Goal: Task Accomplishment & Management: Complete application form

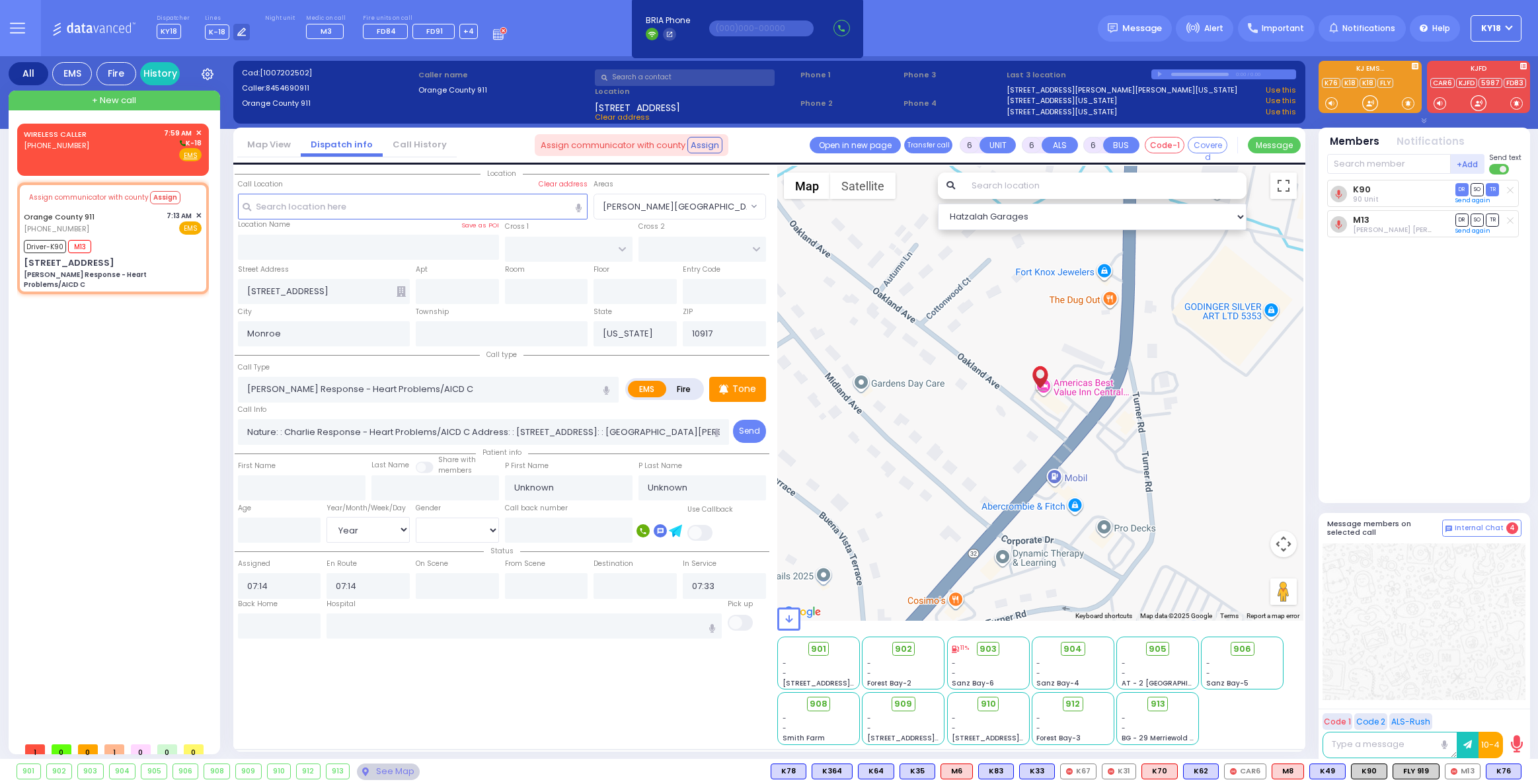
select select
select select "Year"
click at [83, 149] on div "(845) 323-3846" at bounding box center [58, 145] width 68 height 12
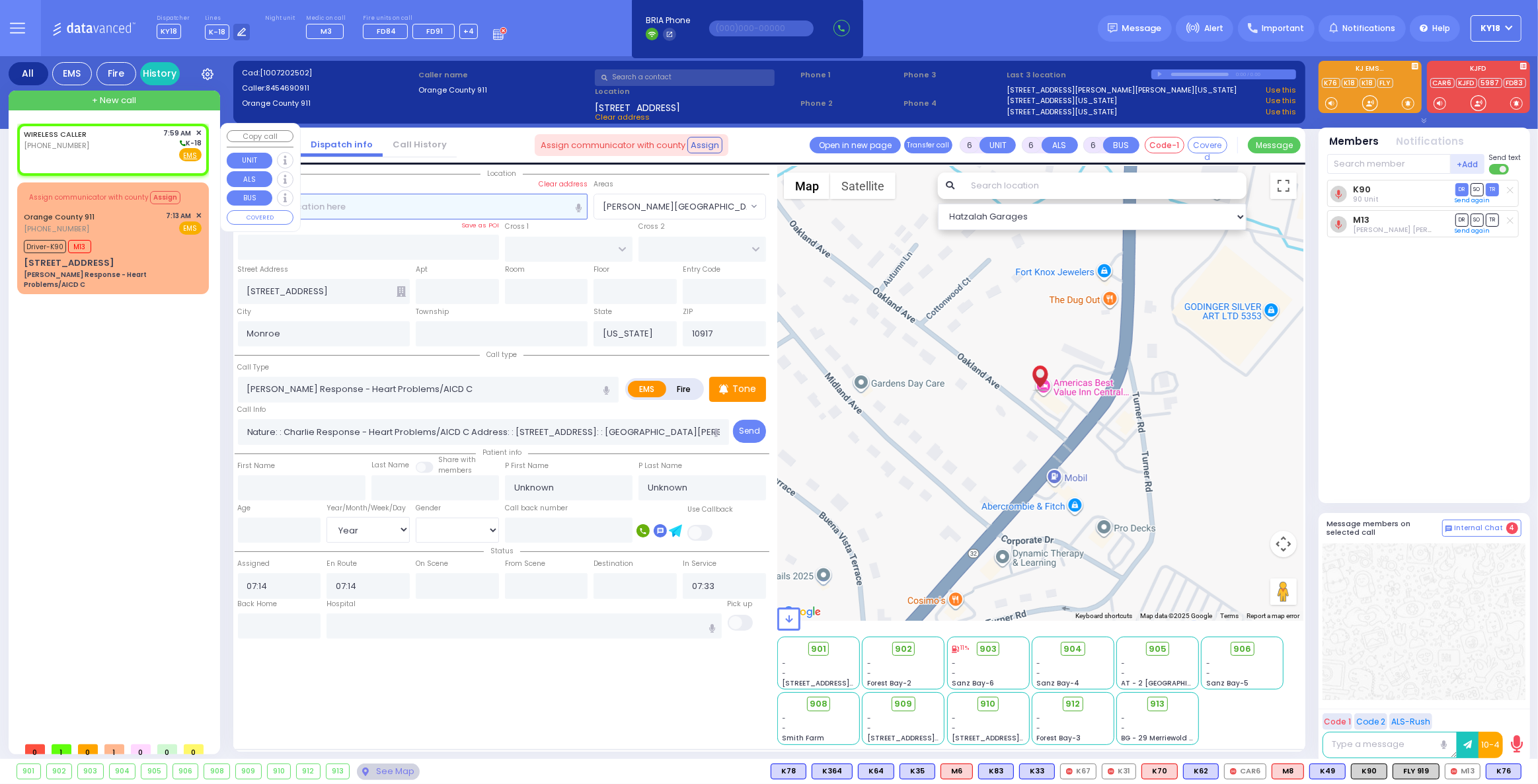
type input "2"
type input "1"
select select
radio input "true"
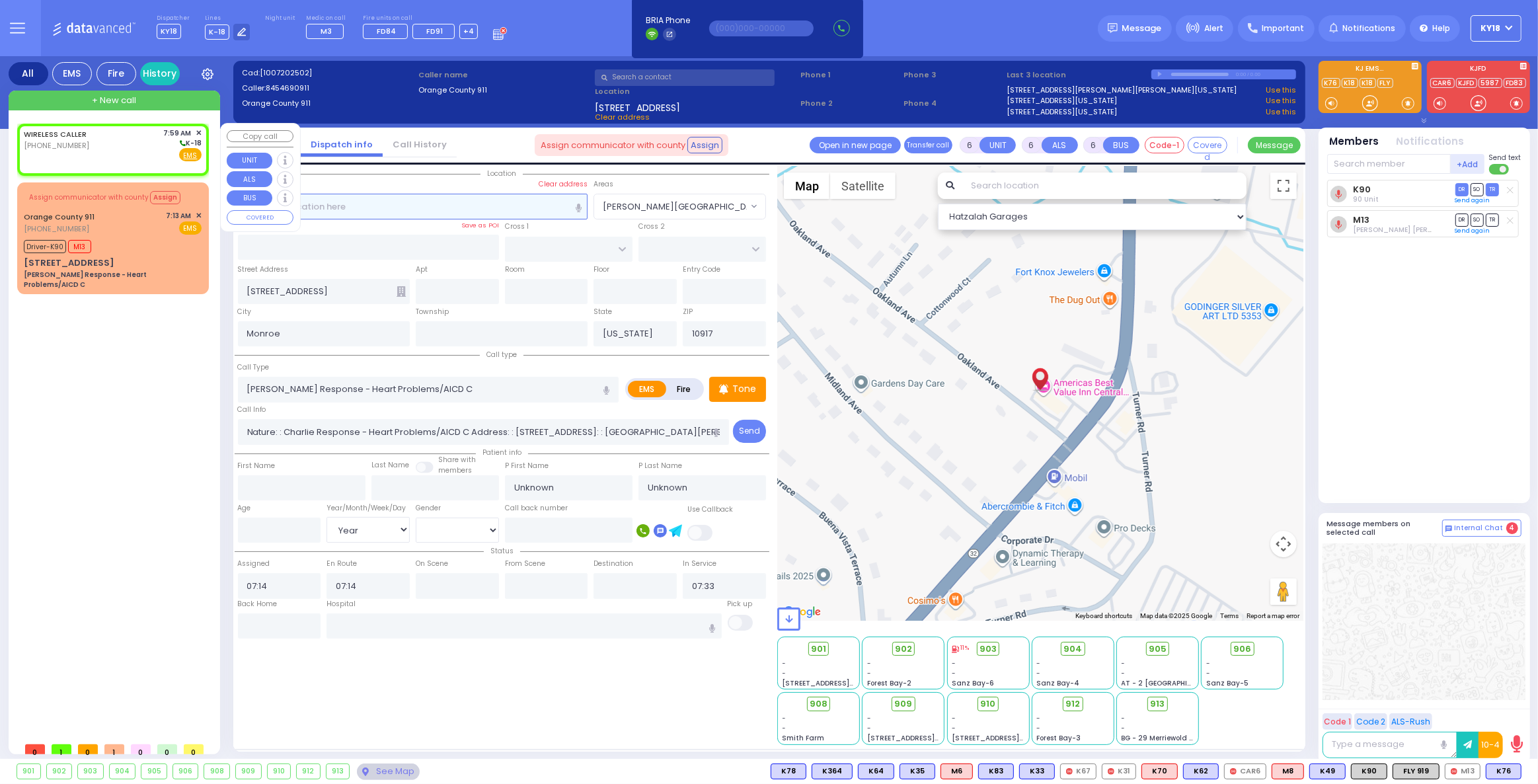
select select
type input "07:59"
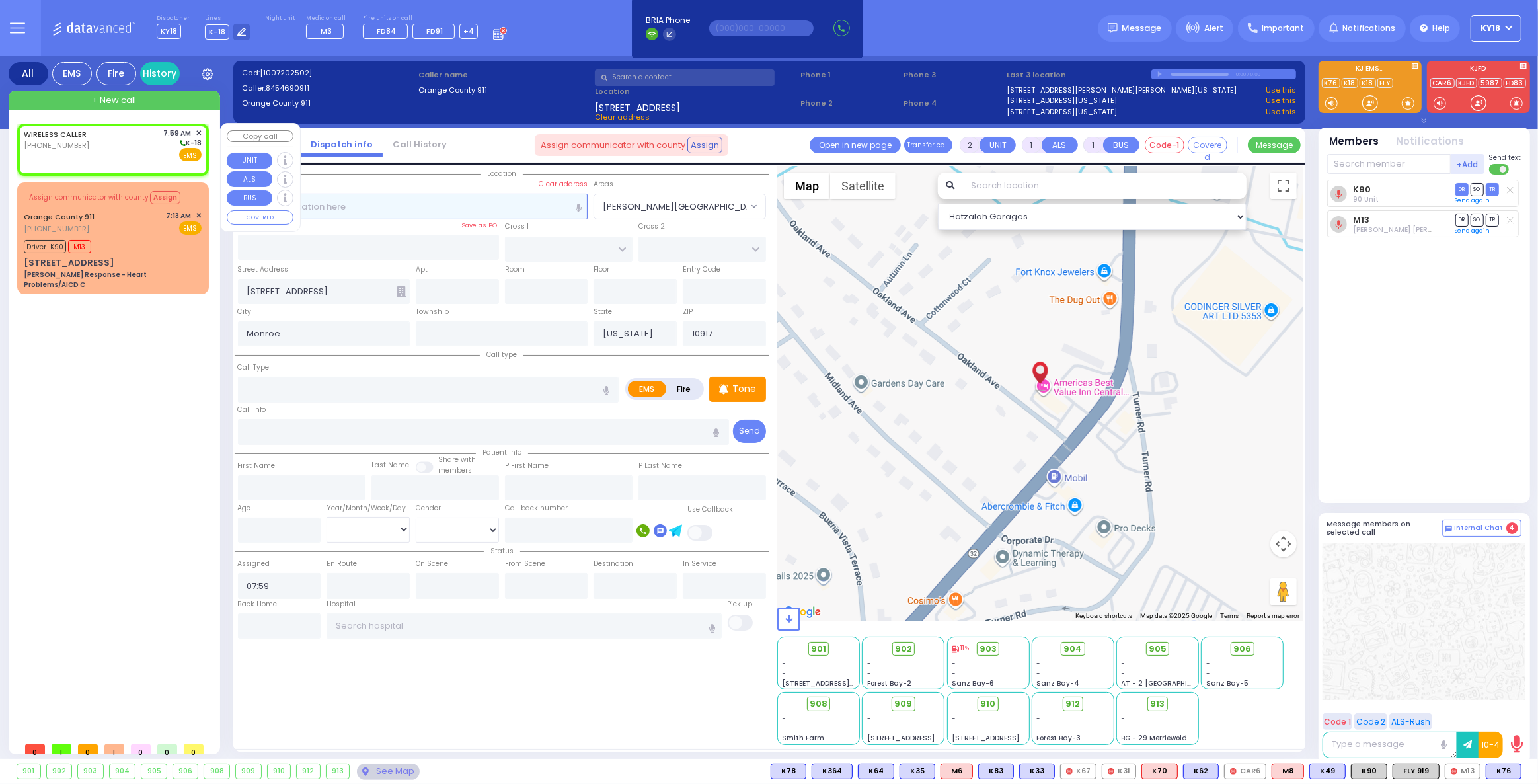
select select "Hatzalah Garages"
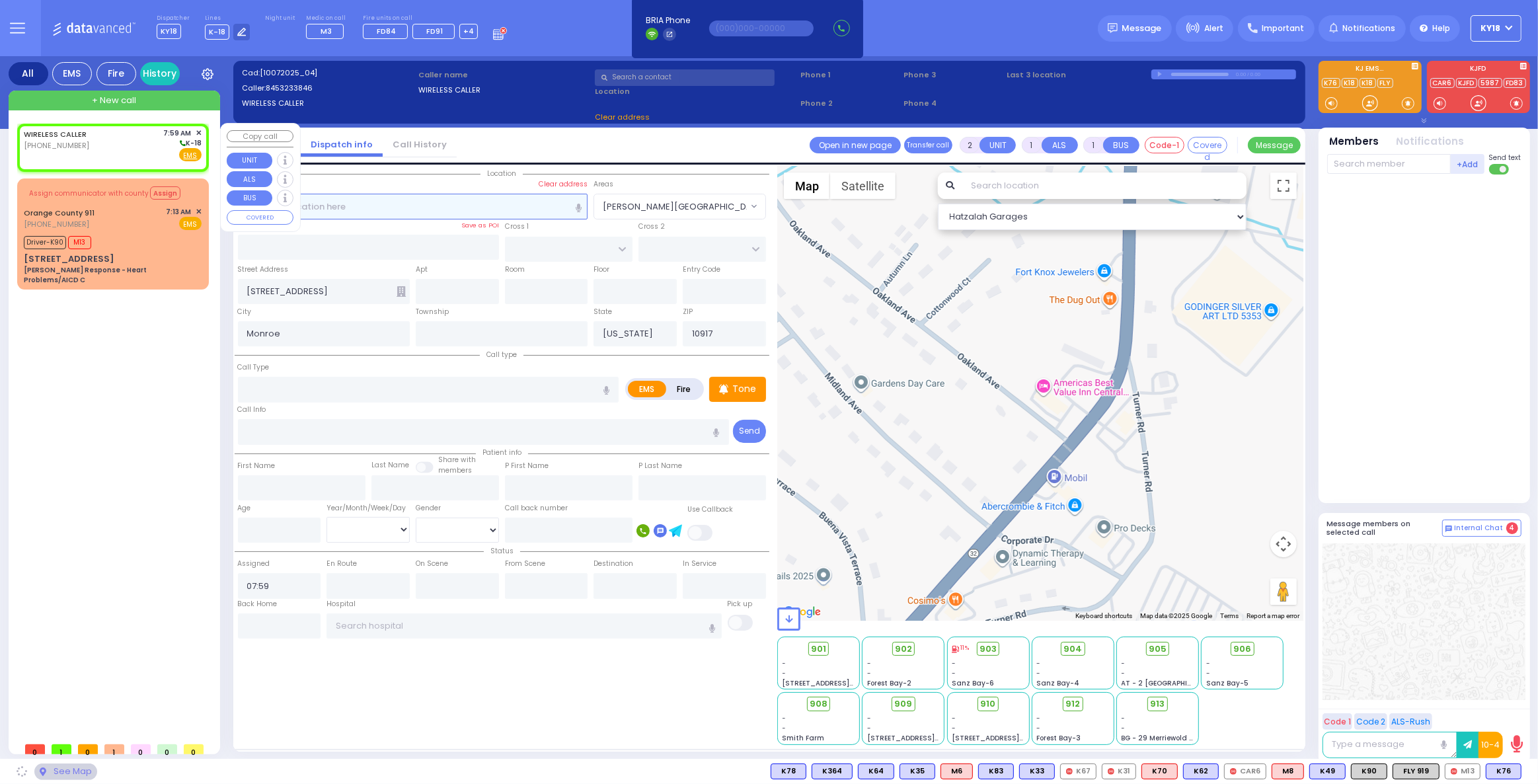
select select
radio input "true"
select select
select select "Hatzalah Garages"
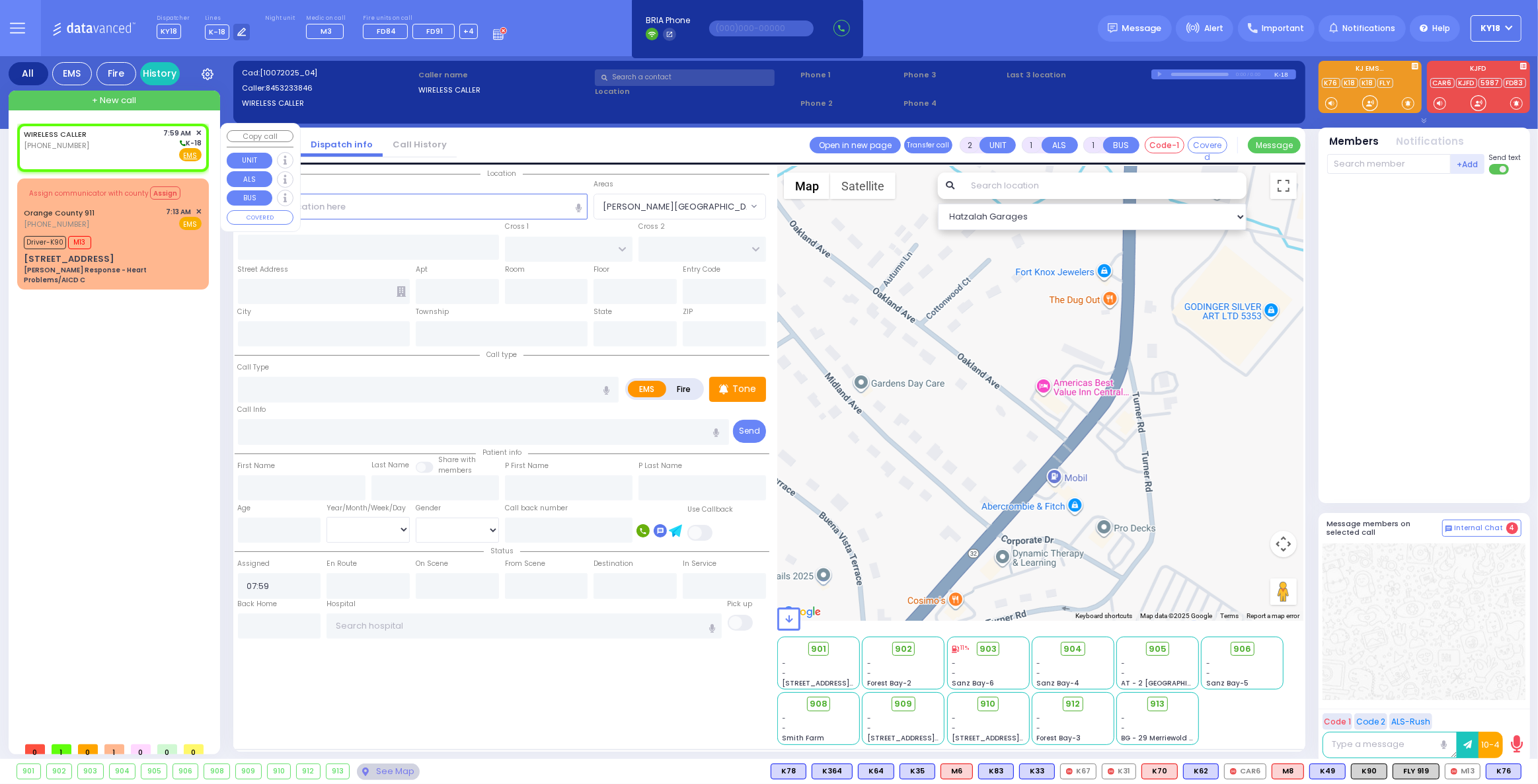
click at [140, 149] on div "WIRELESS CALLER (845) 323-3846 7:59 AM ✕ K-18" at bounding box center [112, 144] width 178 height 35
select select
radio input "true"
select select
select select "Hatzalah Garages"
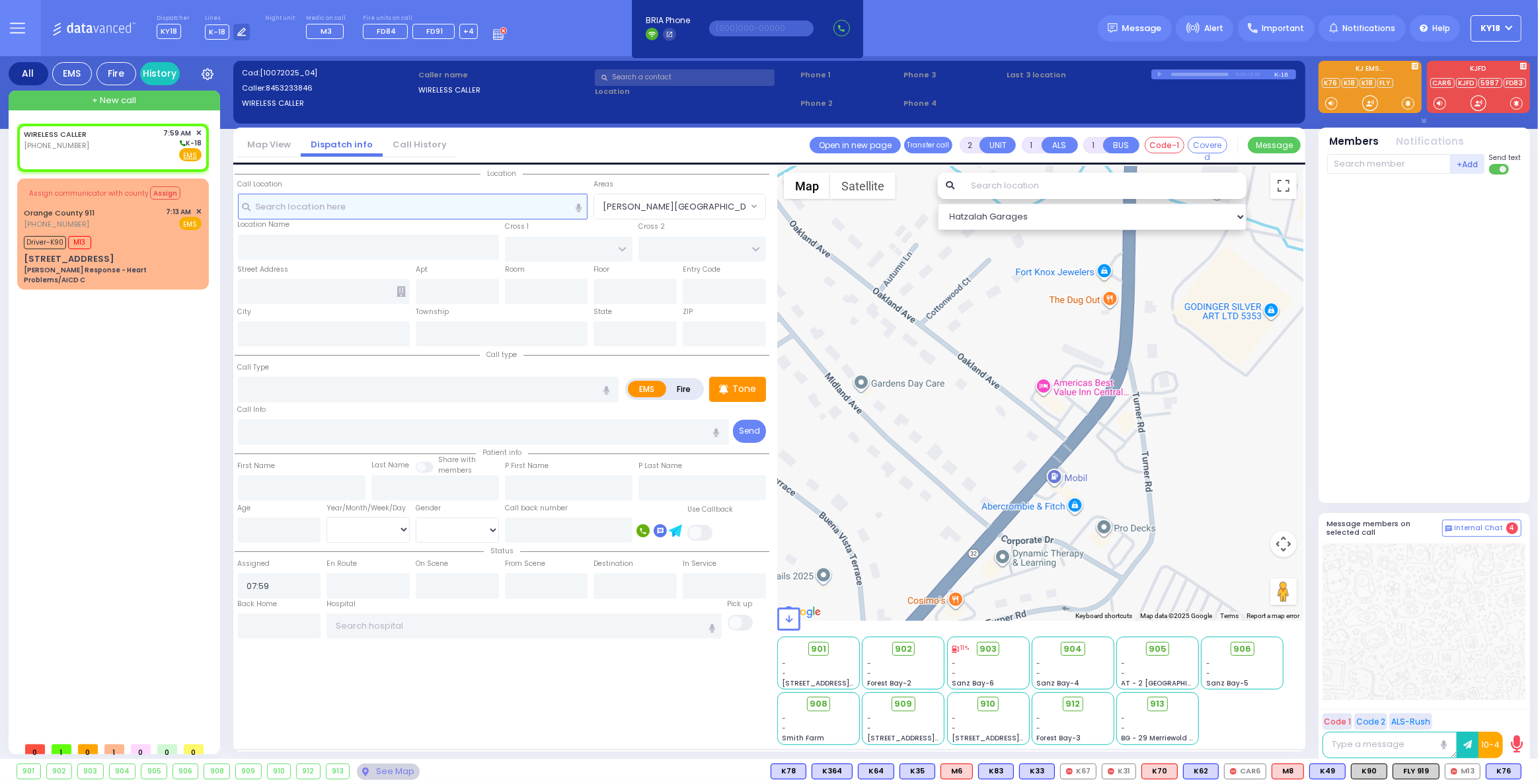
click at [386, 211] on input "text" at bounding box center [413, 206] width 351 height 25
click at [114, 151] on div "WIRELESS CALLER (845) 323-3846 7:59 AM ✕ K-18" at bounding box center [112, 144] width 178 height 35
select select
radio input "true"
select select
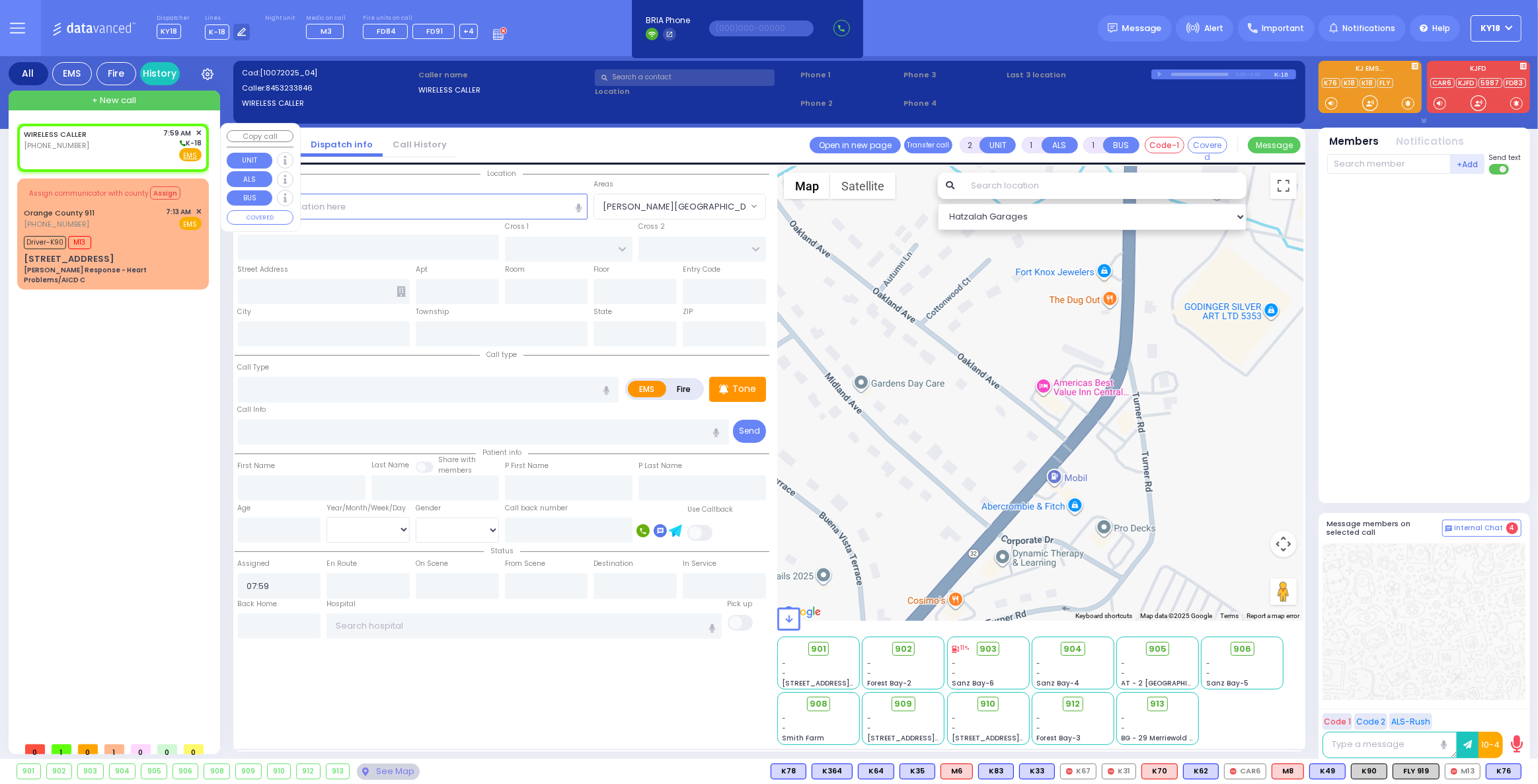
select select "Hatzalah Garages"
click at [149, 147] on div "WIRELESS CALLER (845) 323-3846 7:59 AM ✕ K-18" at bounding box center [112, 144] width 178 height 35
select select
radio input "true"
select select
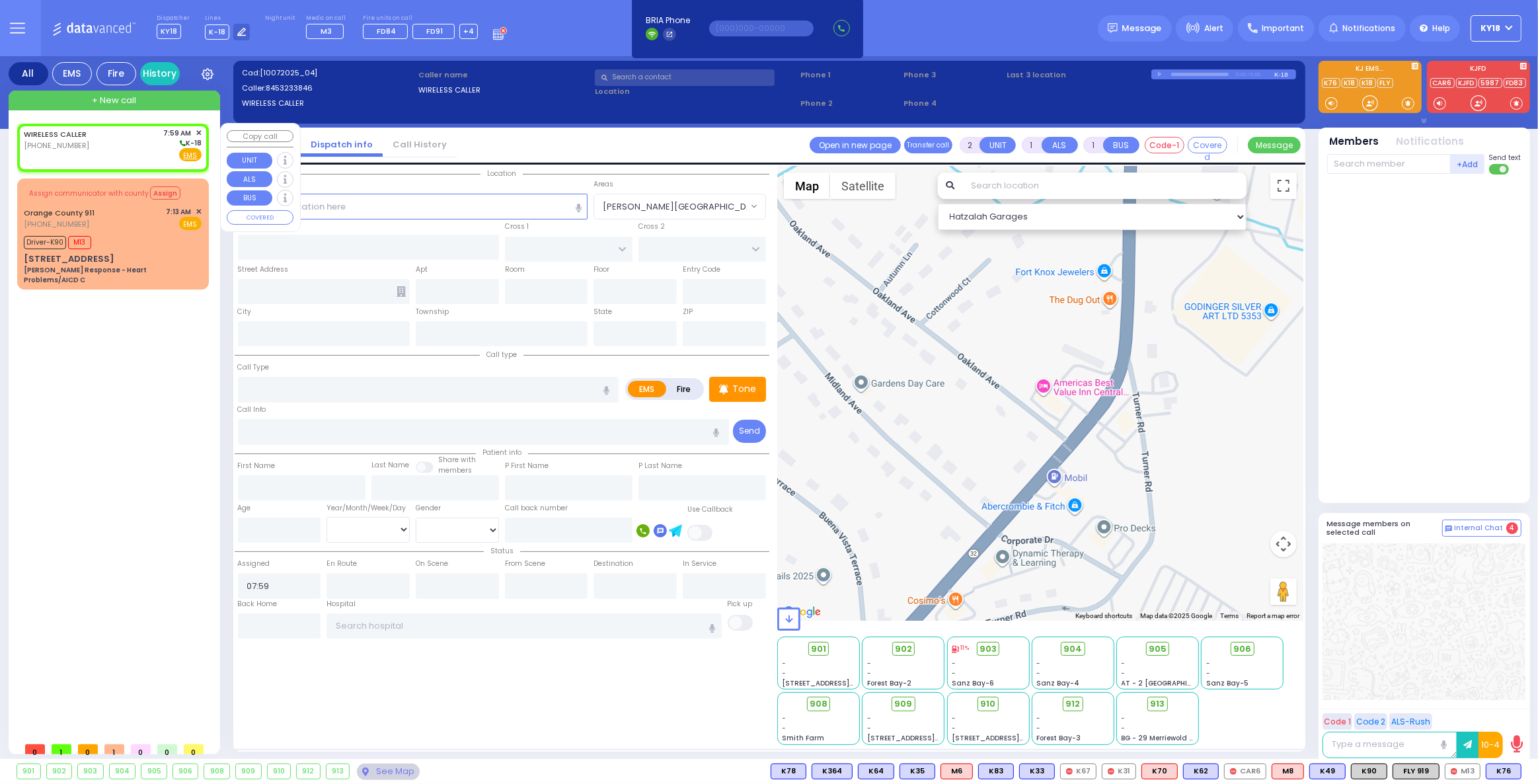
select select "Hatzalah Garages"
click at [410, 213] on input "text" at bounding box center [413, 206] width 351 height 25
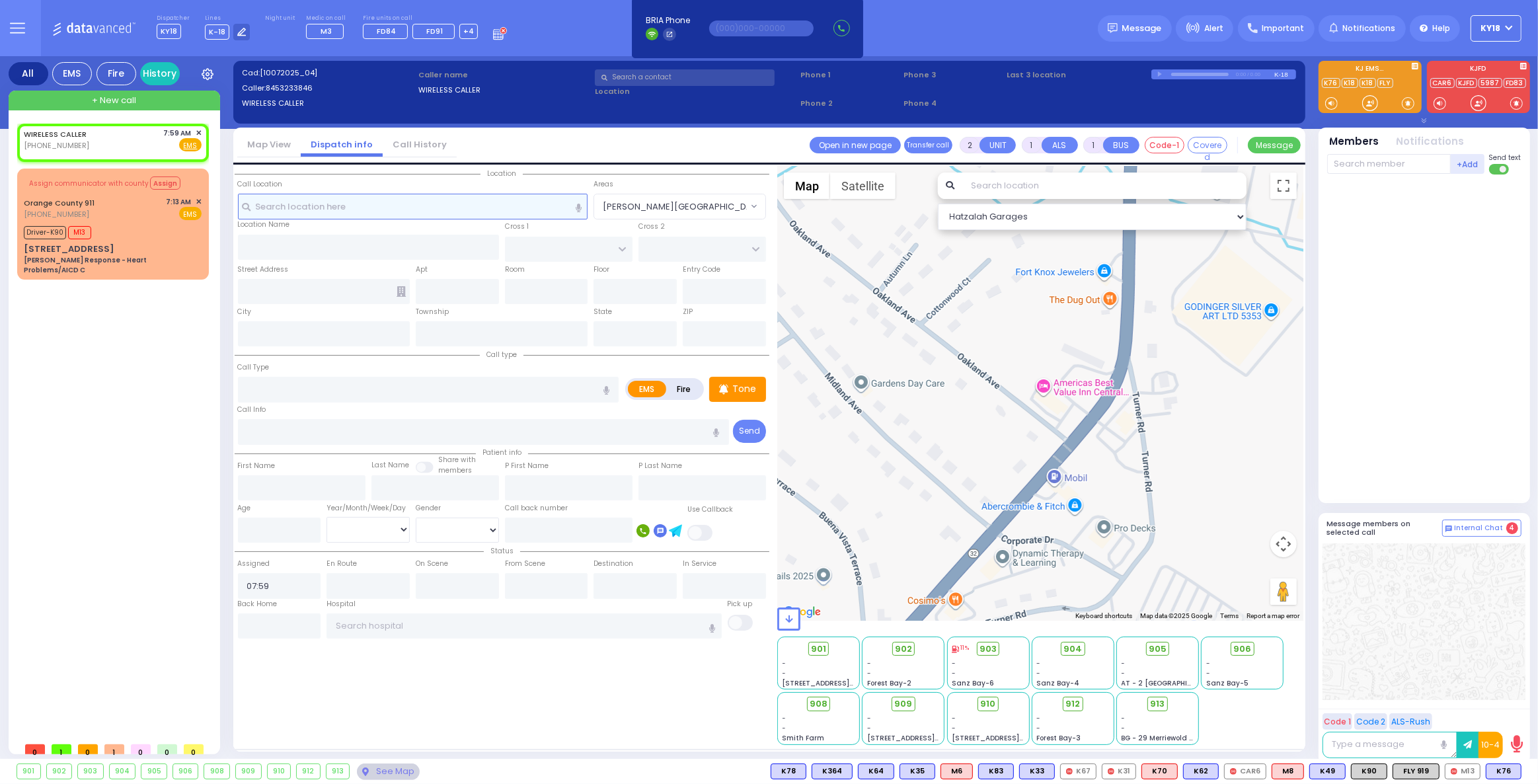
select select
radio input "true"
select select
select select "Hatzalah Garages"
click at [366, 208] on input "text" at bounding box center [413, 206] width 351 height 25
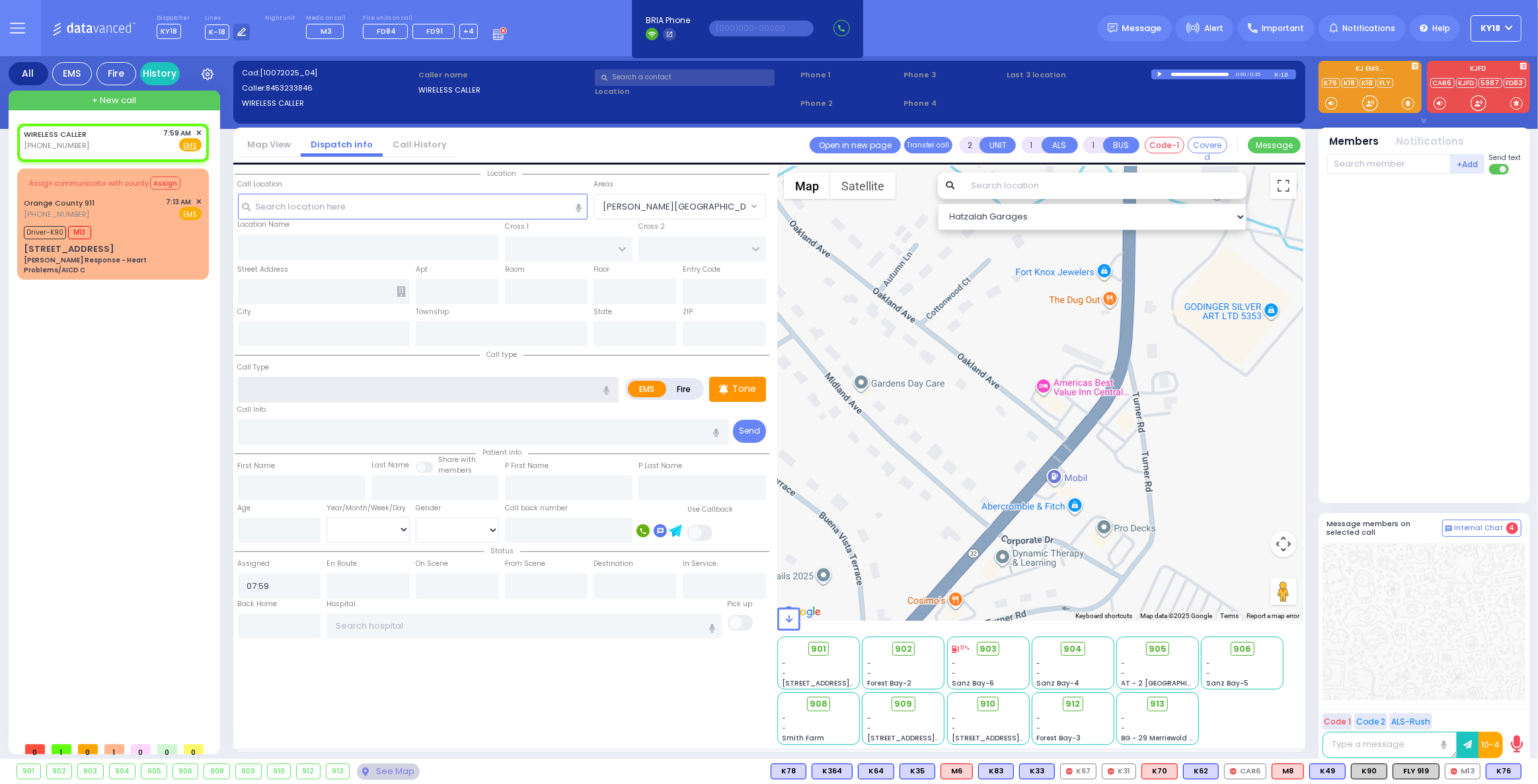
click at [295, 384] on input "text" at bounding box center [429, 389] width 382 height 25
type input "call"
click at [78, 129] on link "WIRELESS CALLER" at bounding box center [55, 134] width 62 height 11
select select
radio input "true"
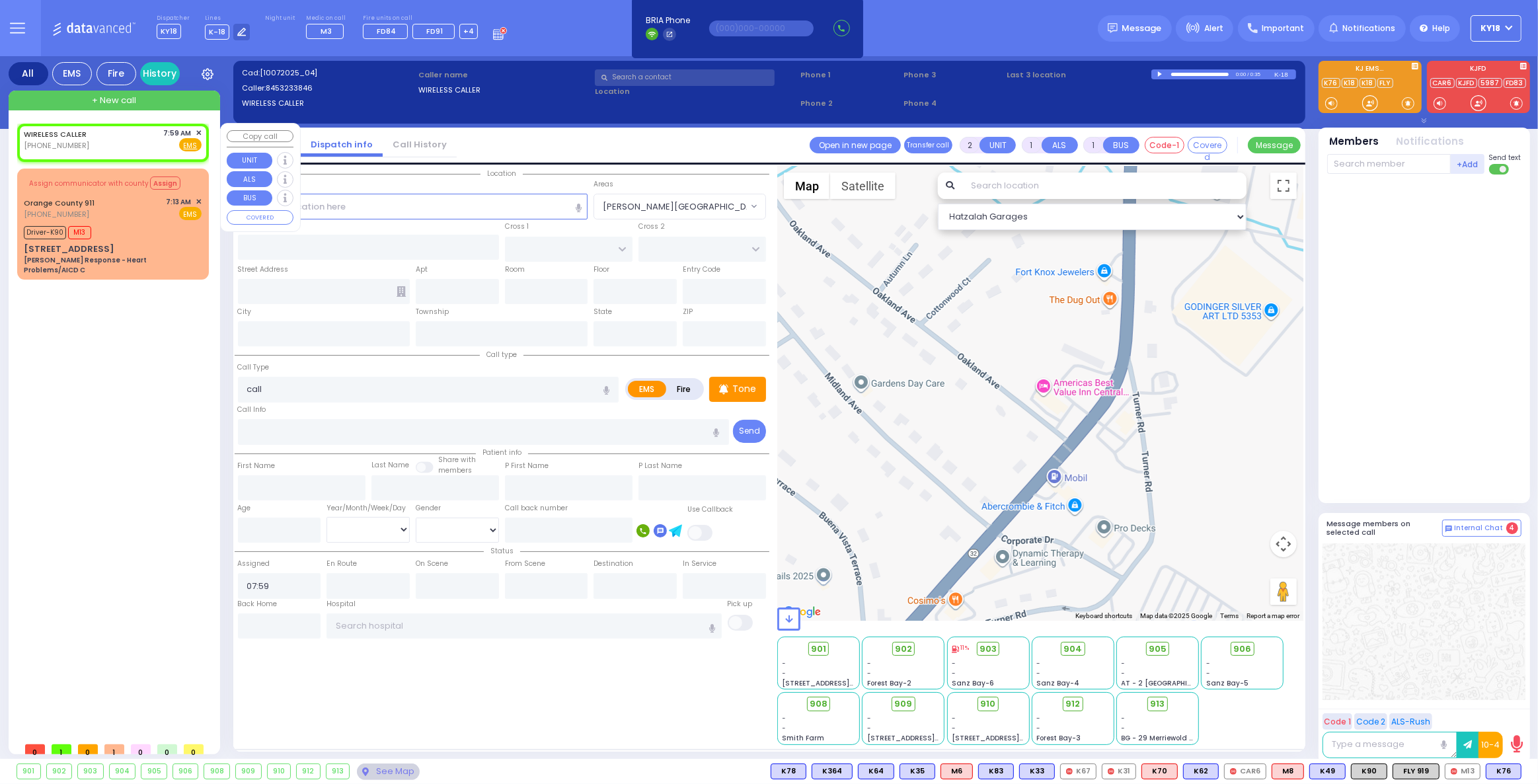
select select
select select "Hatzalah Garages"
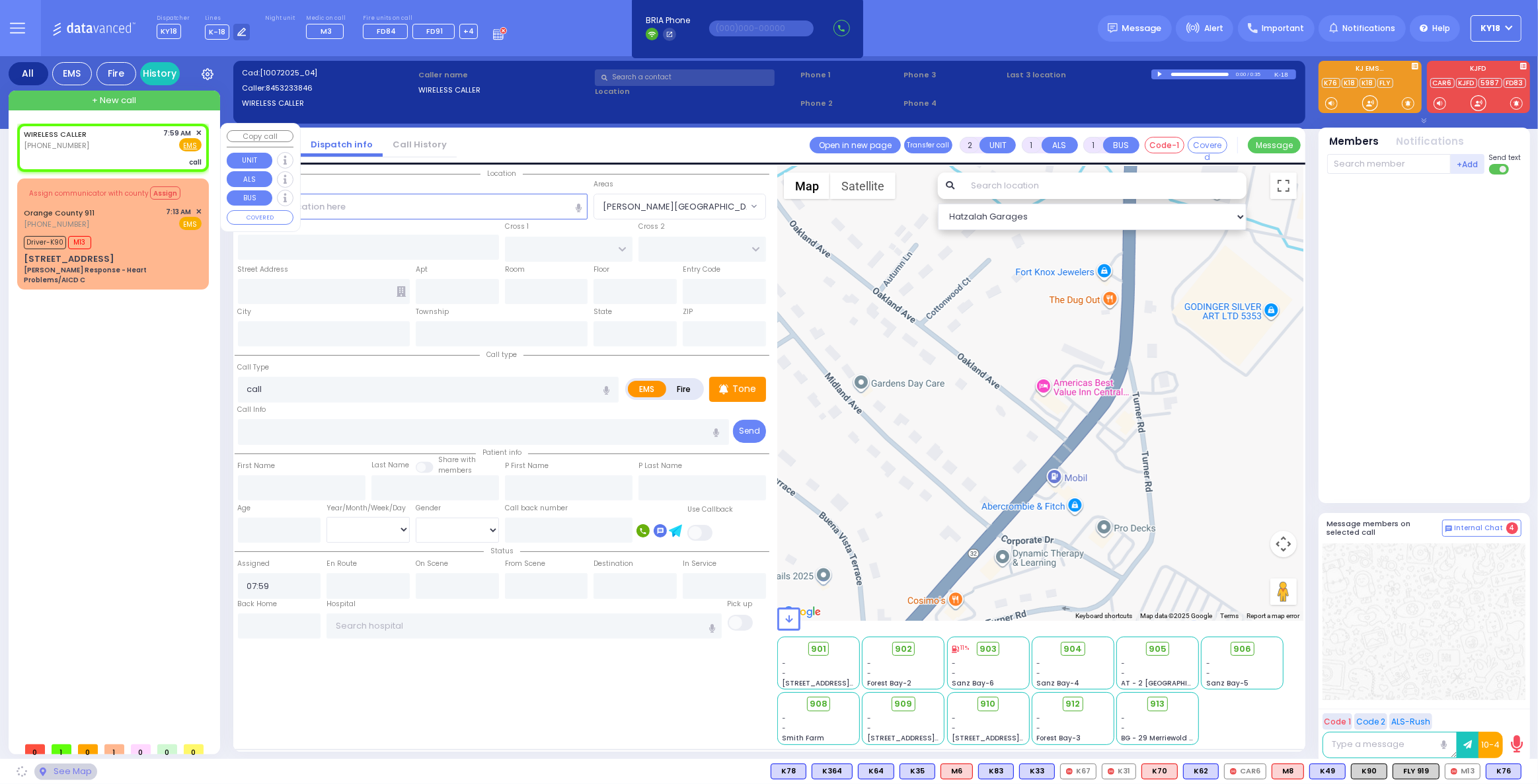
select select
radio input "true"
select select
select select "Hatzalah Garages"
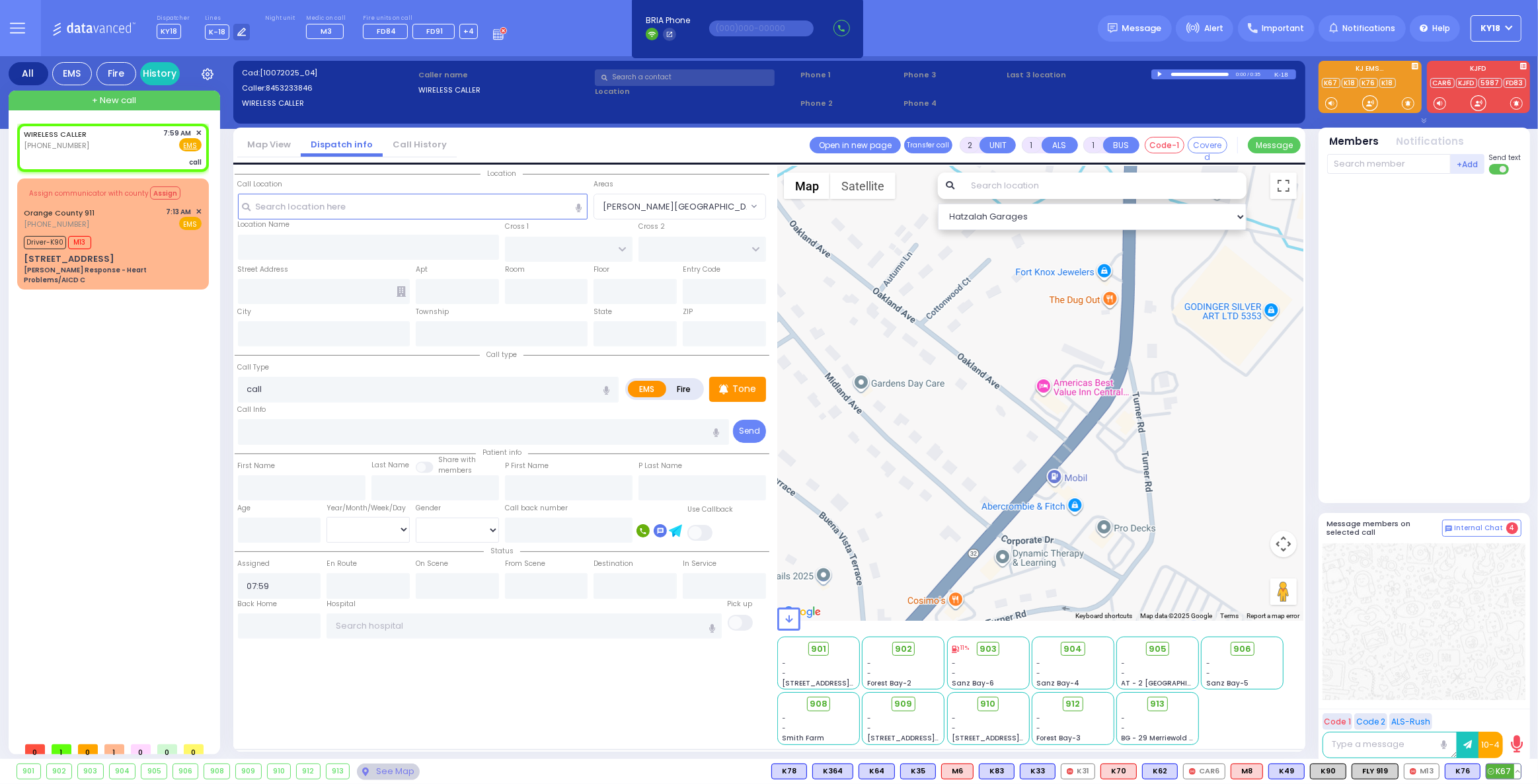
click at [1499, 774] on span "K67" at bounding box center [1503, 772] width 35 height 14
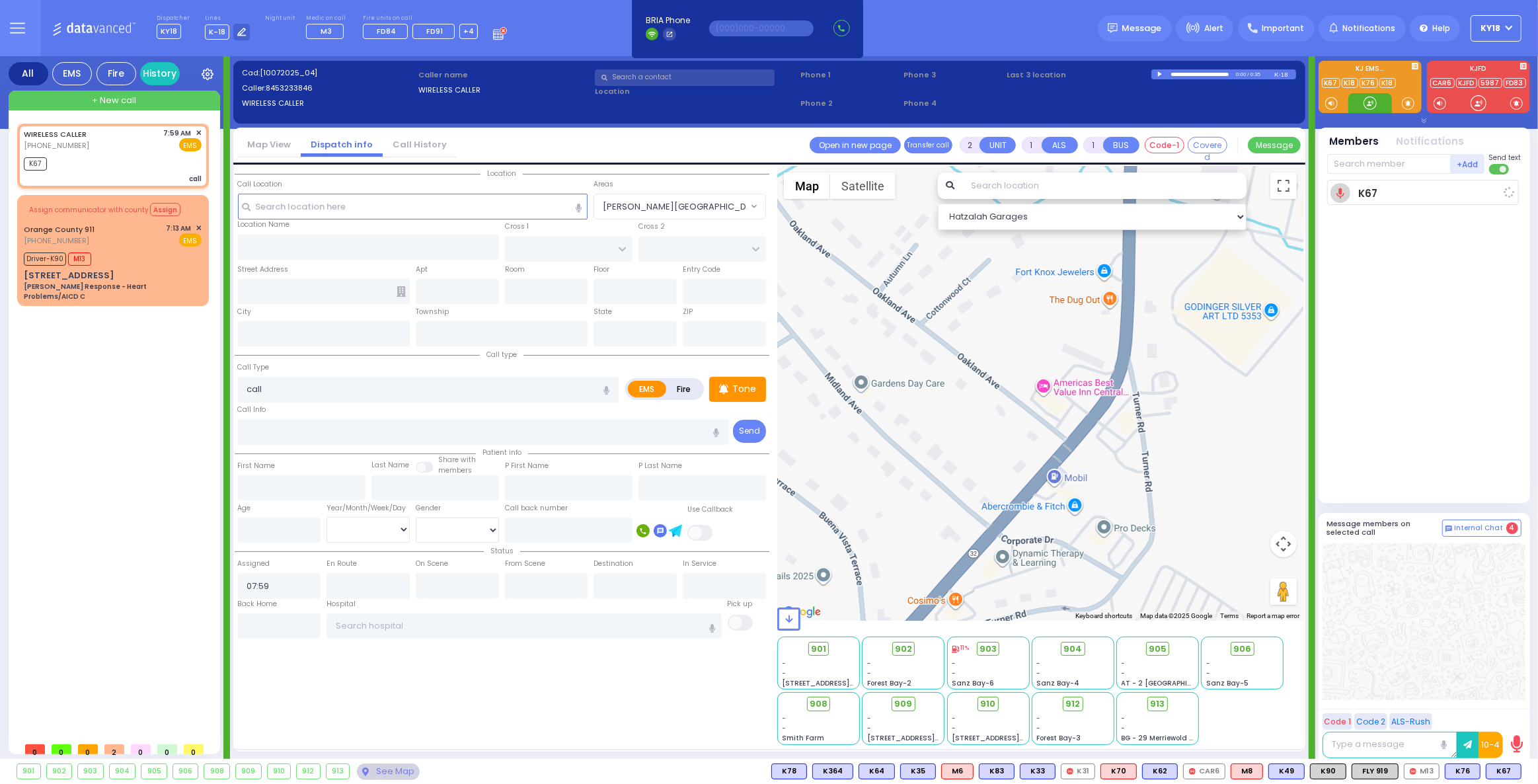
select select
radio input "true"
select select
type input "08:00"
select select "Hatzalah Garages"
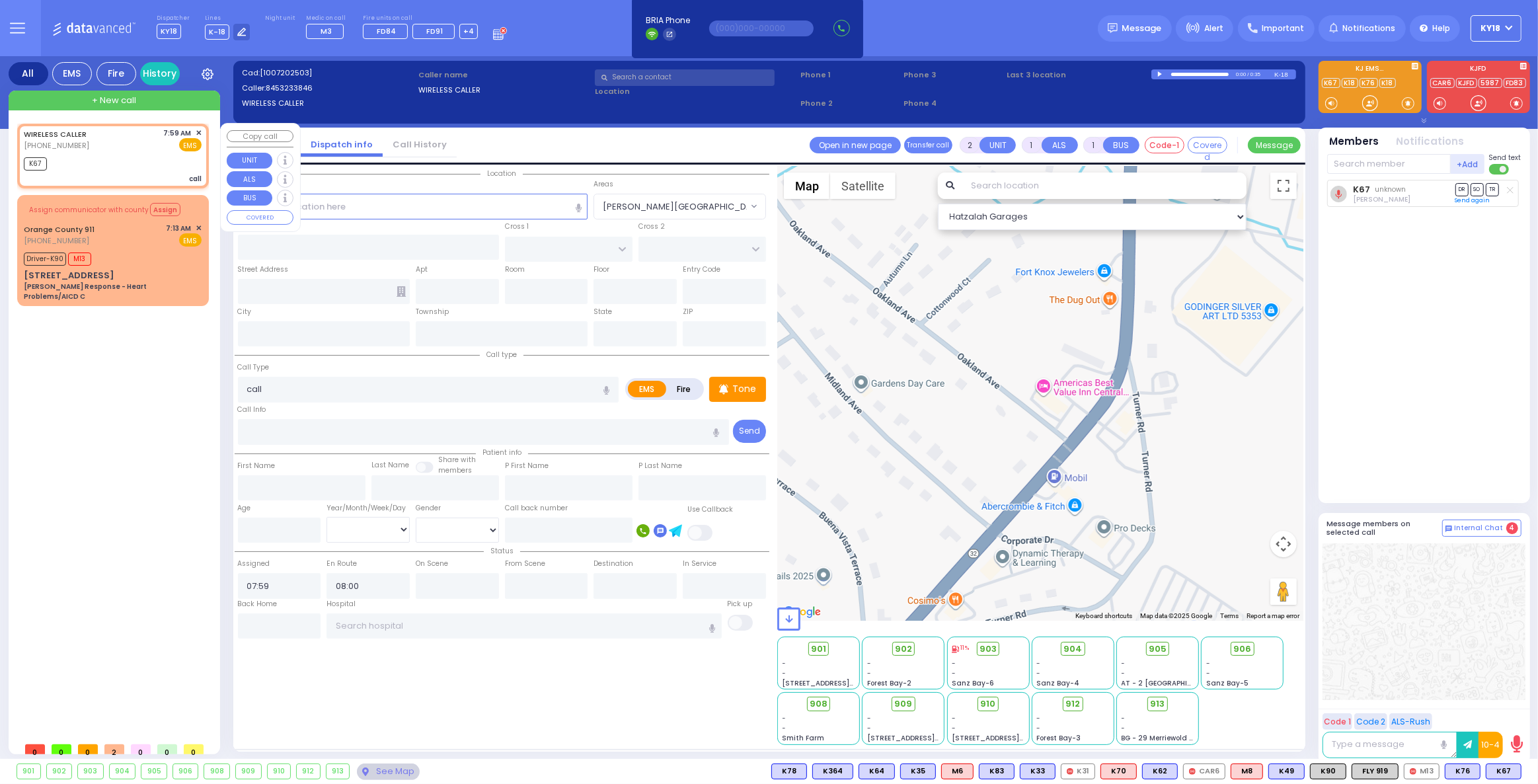
click at [198, 131] on span "✕" at bounding box center [198, 133] width 6 height 12
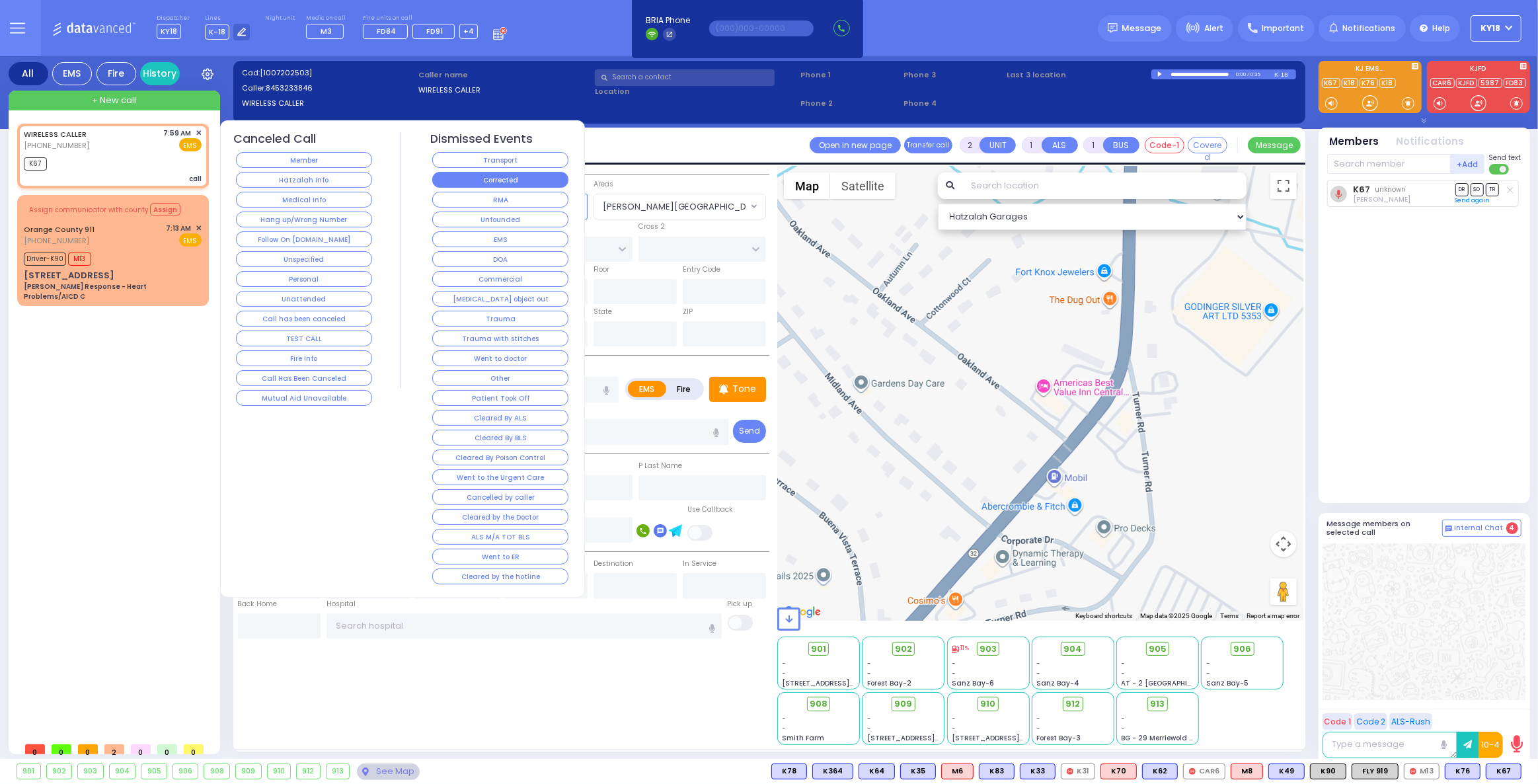
click at [484, 177] on button "Corrected" at bounding box center [500, 180] width 136 height 16
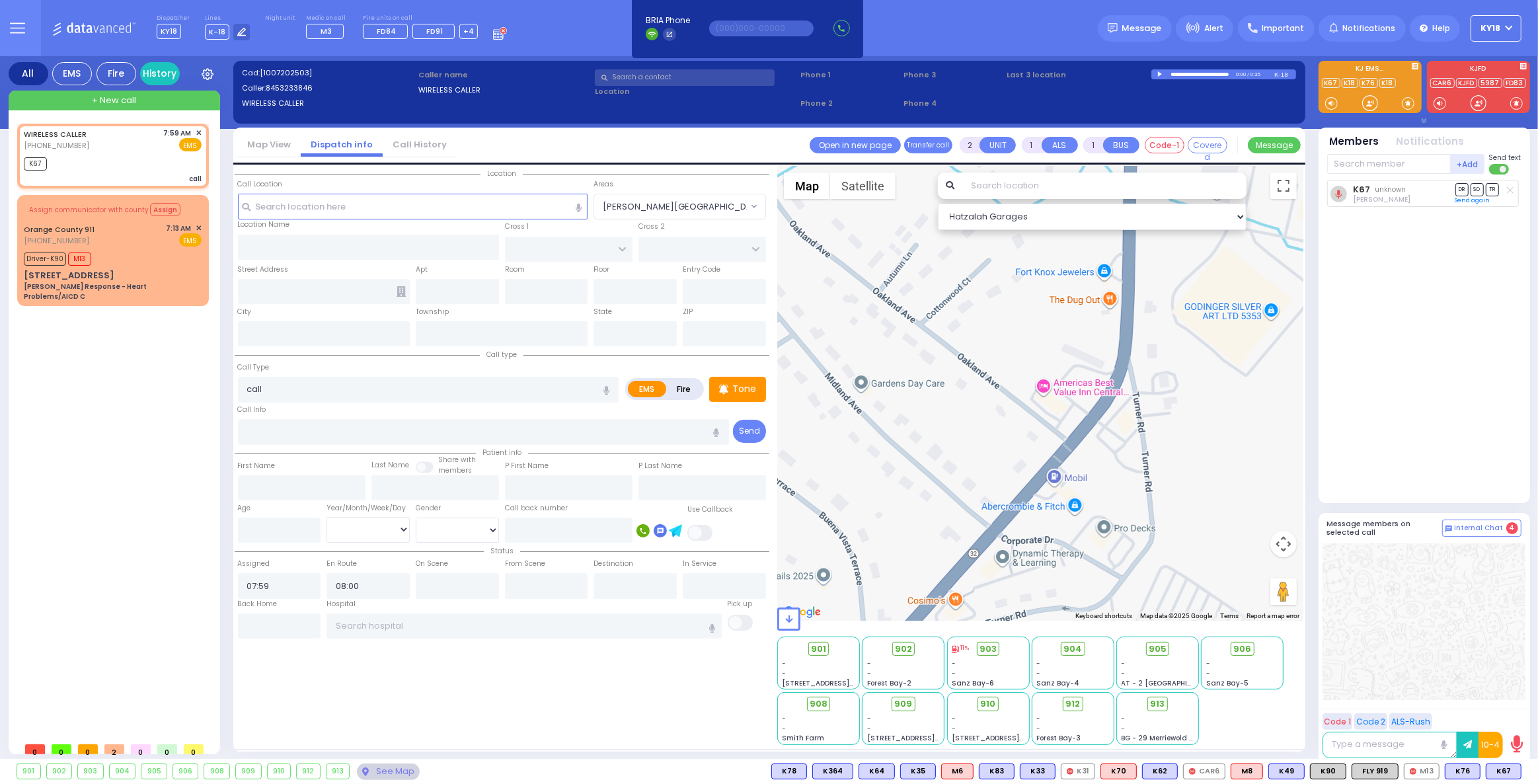
select select
radio input "true"
select select
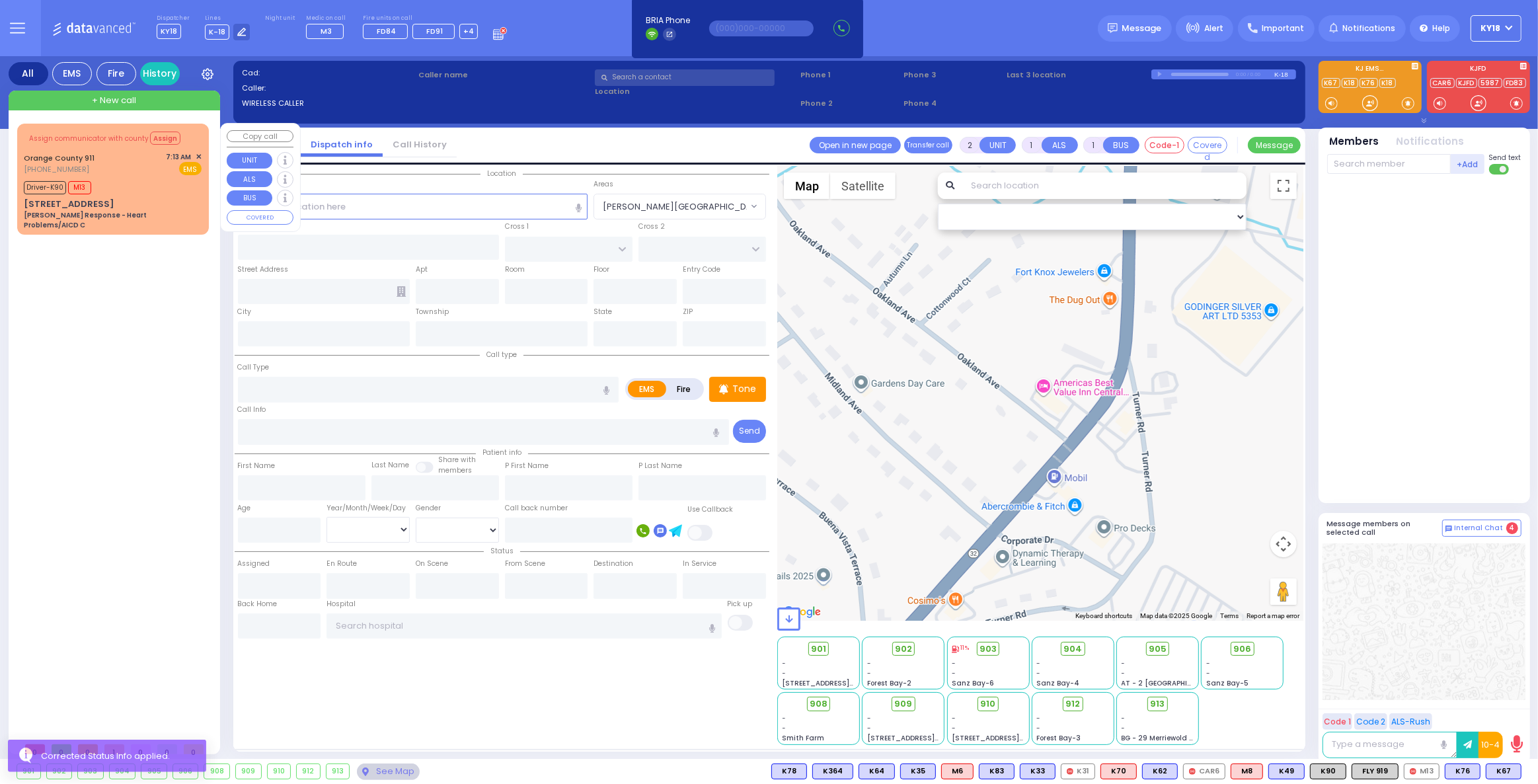
click at [120, 191] on div "Driver-K90 M13" at bounding box center [112, 186] width 178 height 17
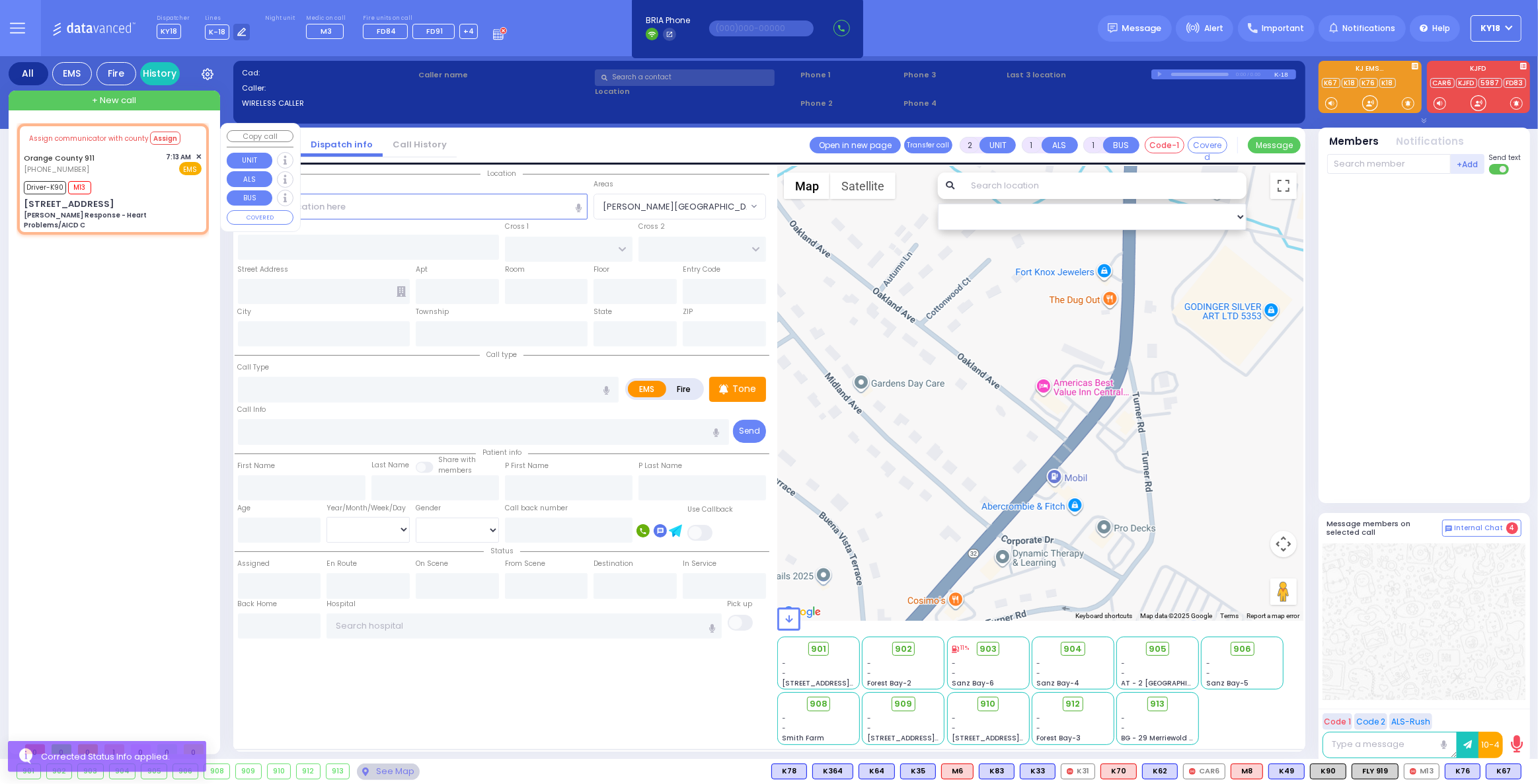
type input "6"
select select
type input "Charlie Response - Heart Problems/AICD C"
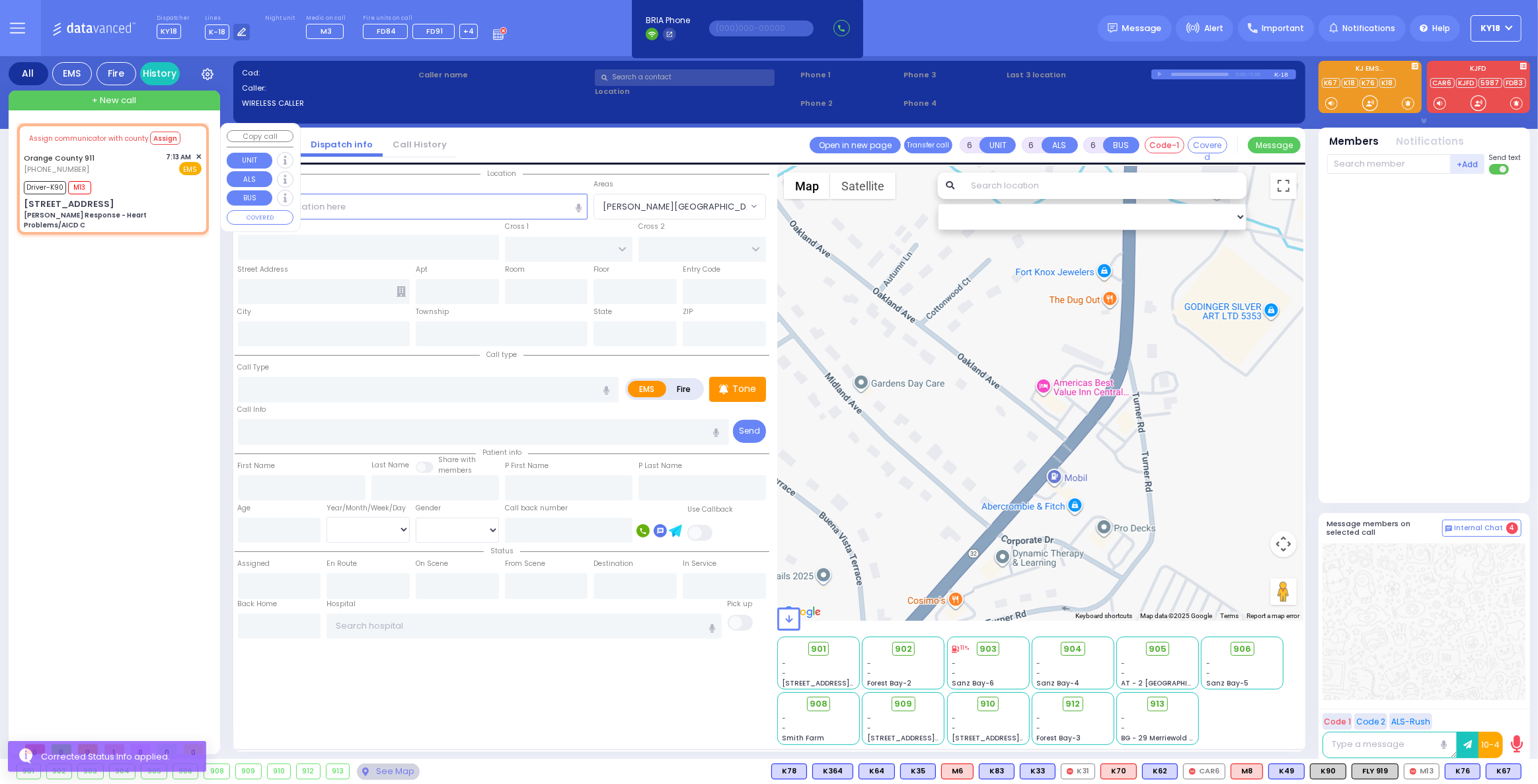
radio input "true"
type input "Nature: : Charlie Response - Heart Problems/AICD C Address: : 139 St Rte 32, 10…"
type input "Unknown"
select select "Year"
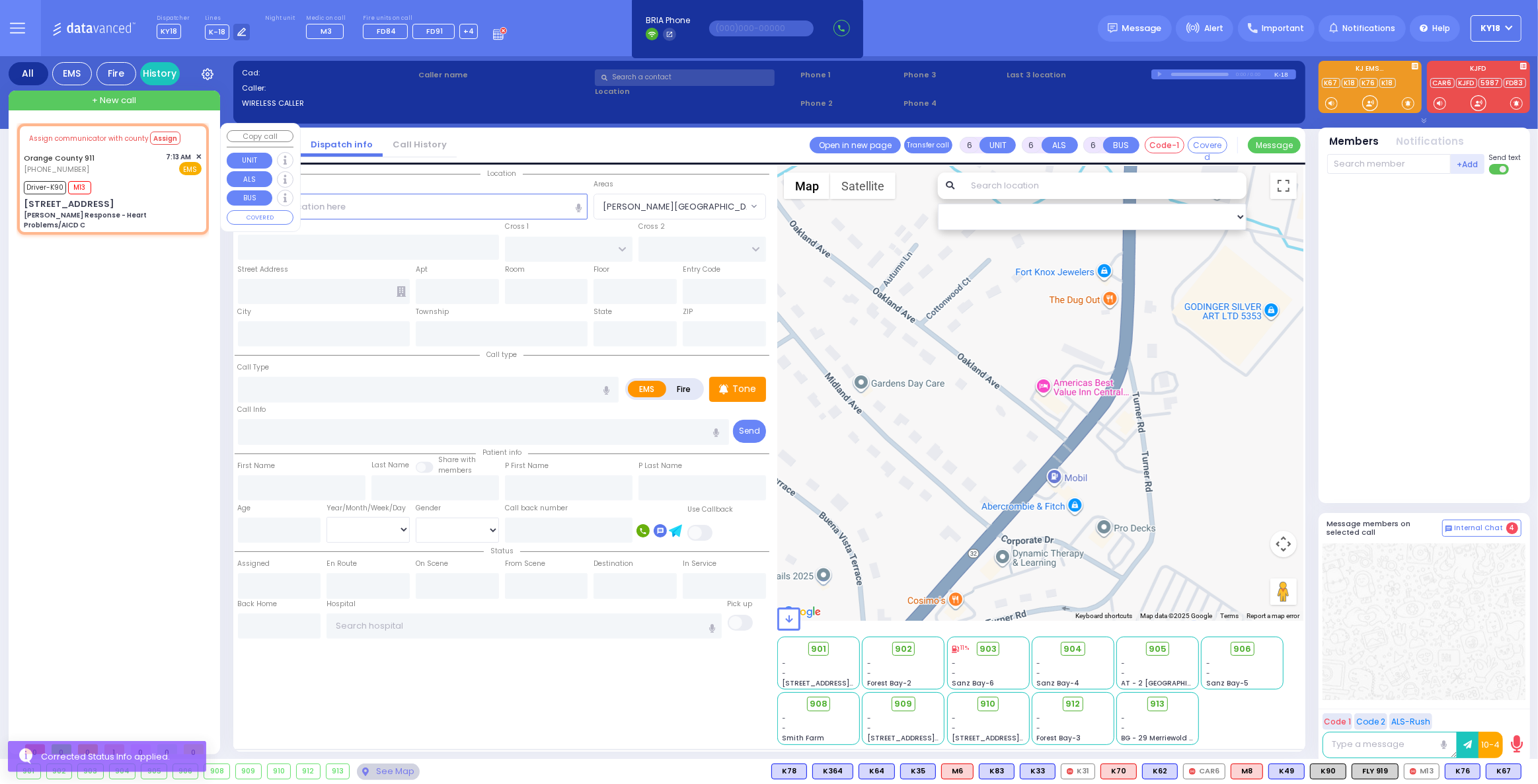
type input "07:14"
type input "07:33"
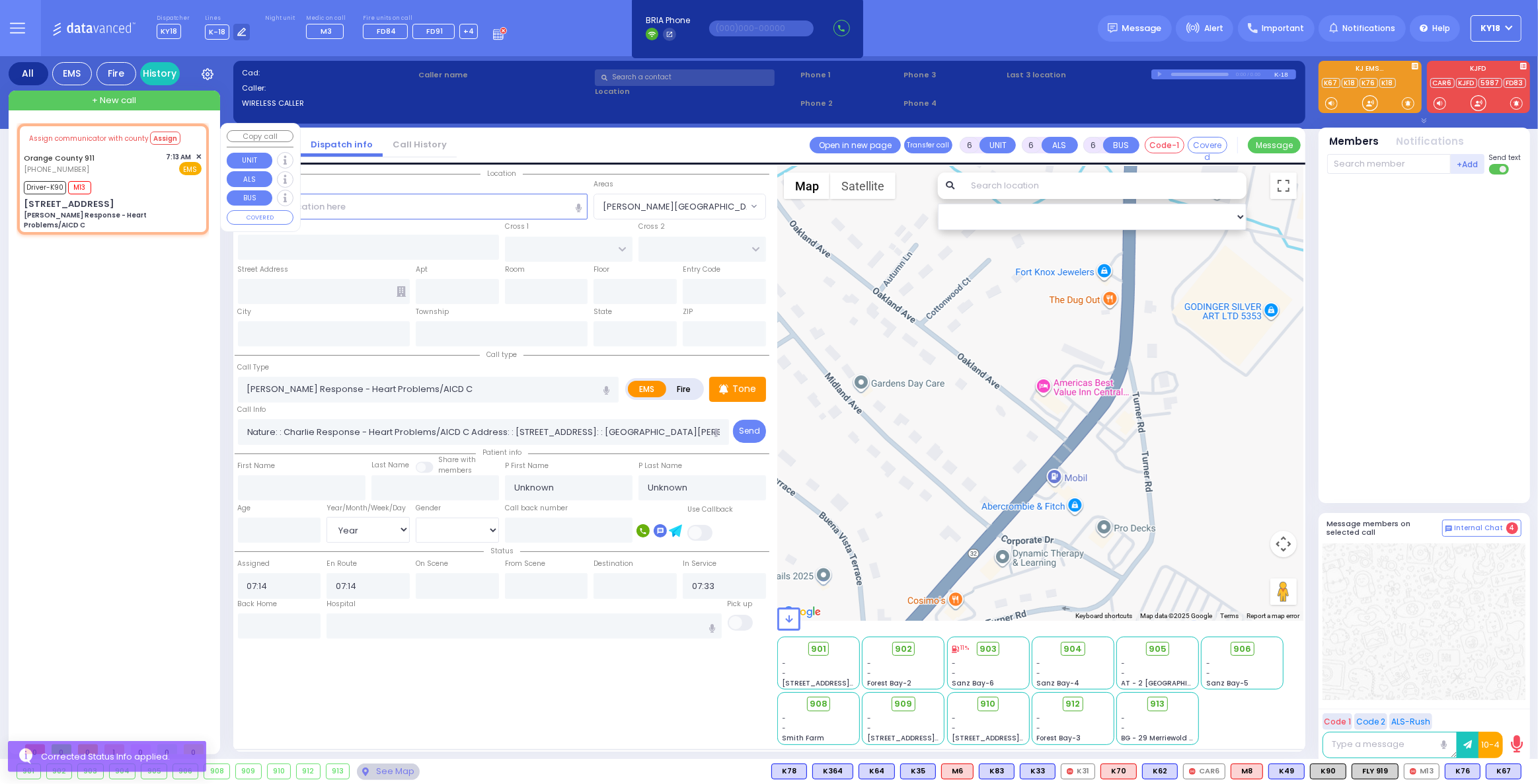
select select "Hatzalah Garages"
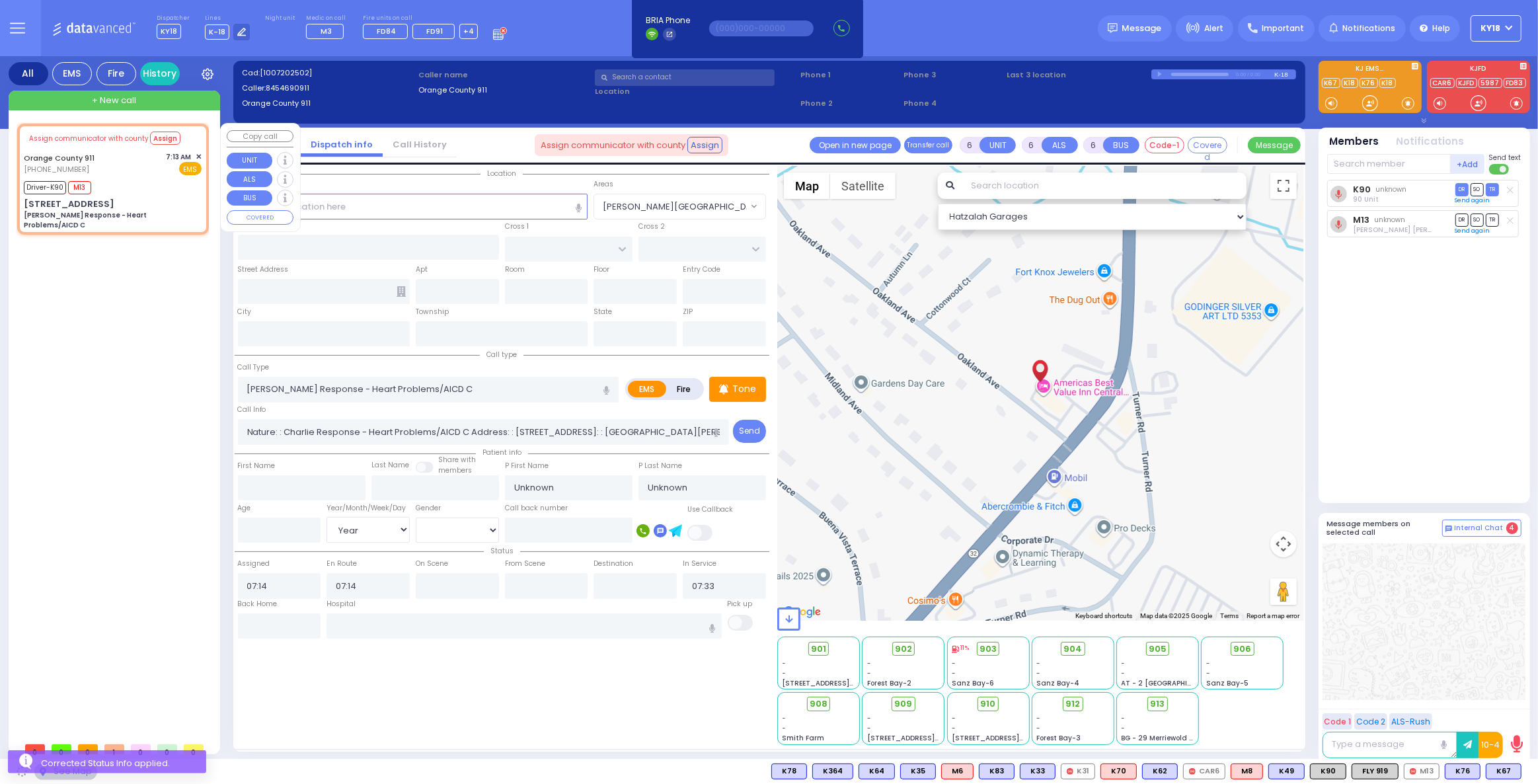
type input "139 St Rte 32"
type input "Monroe"
type input "[US_STATE]"
type input "10917"
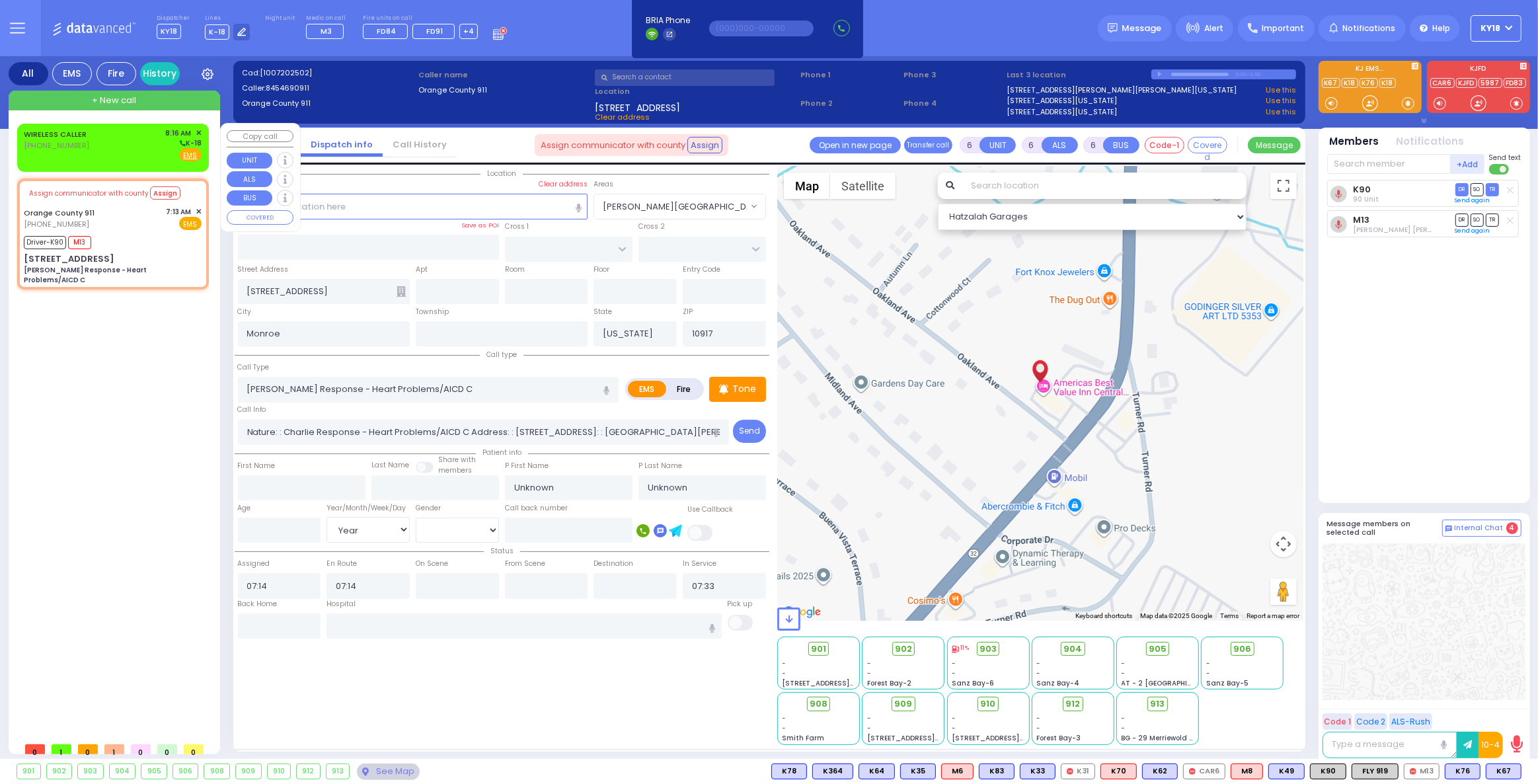
click at [78, 149] on div "(929) 722-1442" at bounding box center [58, 145] width 68 height 12
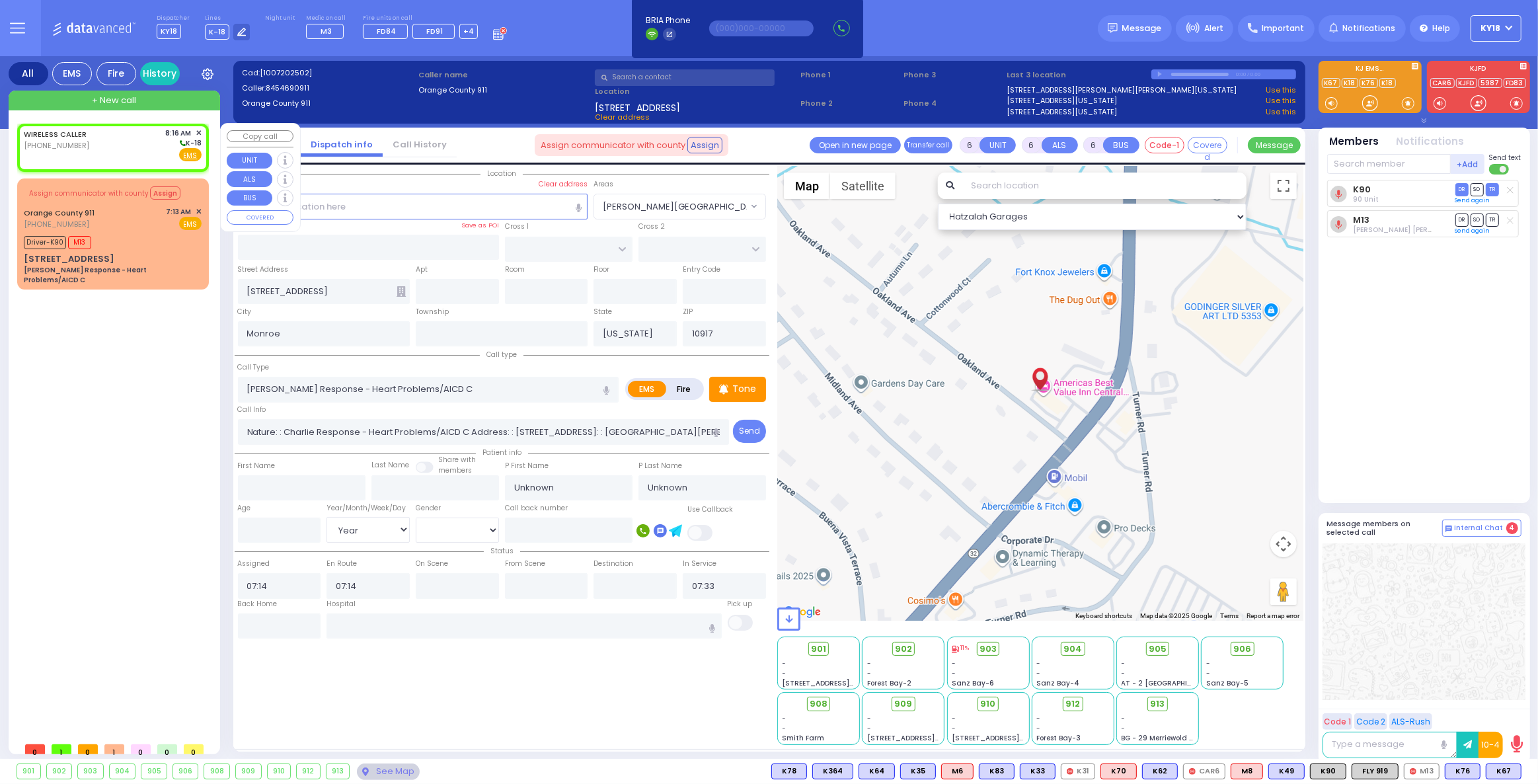
type input "2"
type input "1"
select select
radio input "true"
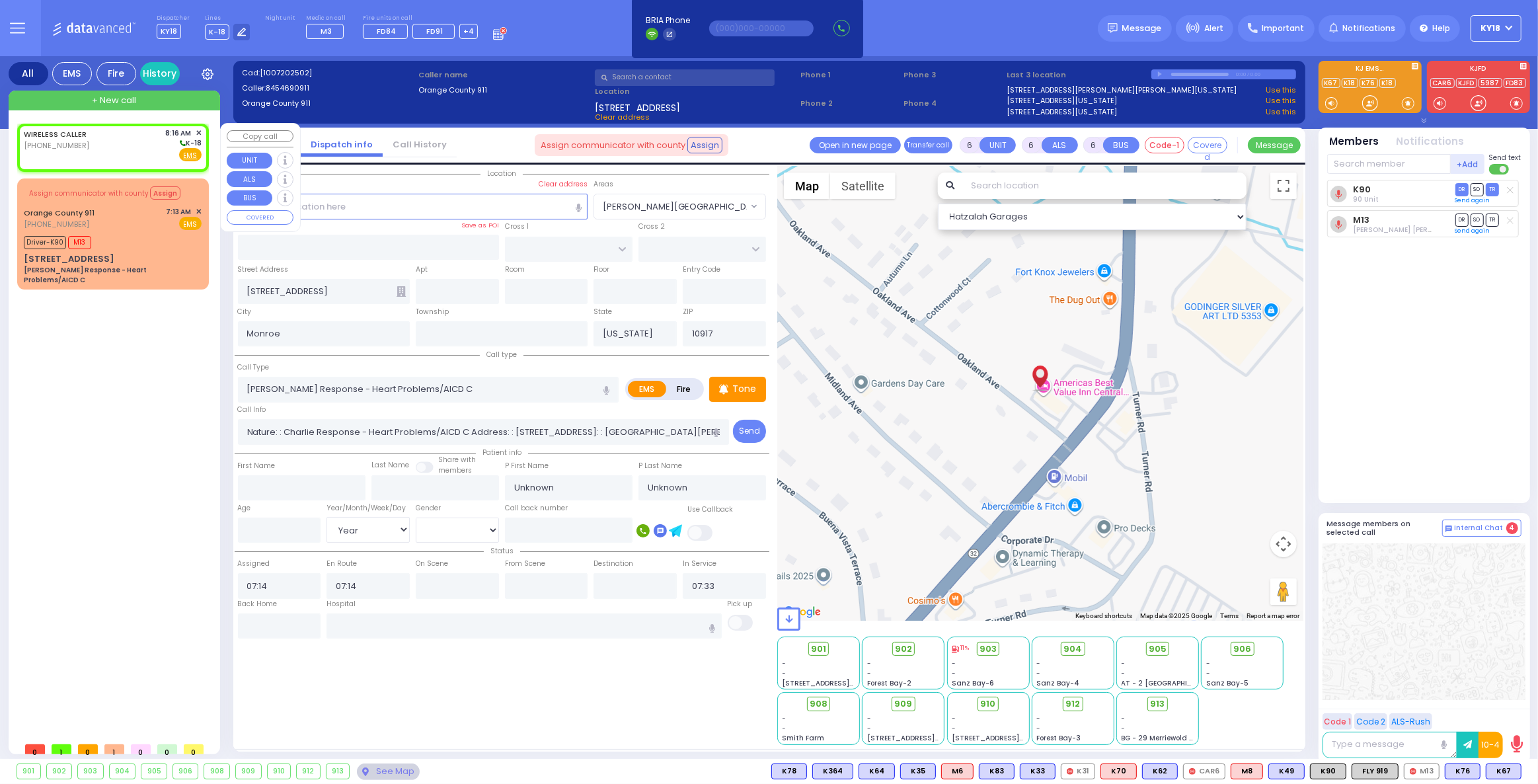
select select
type input "08:16"
select select "Hatzalah Garages"
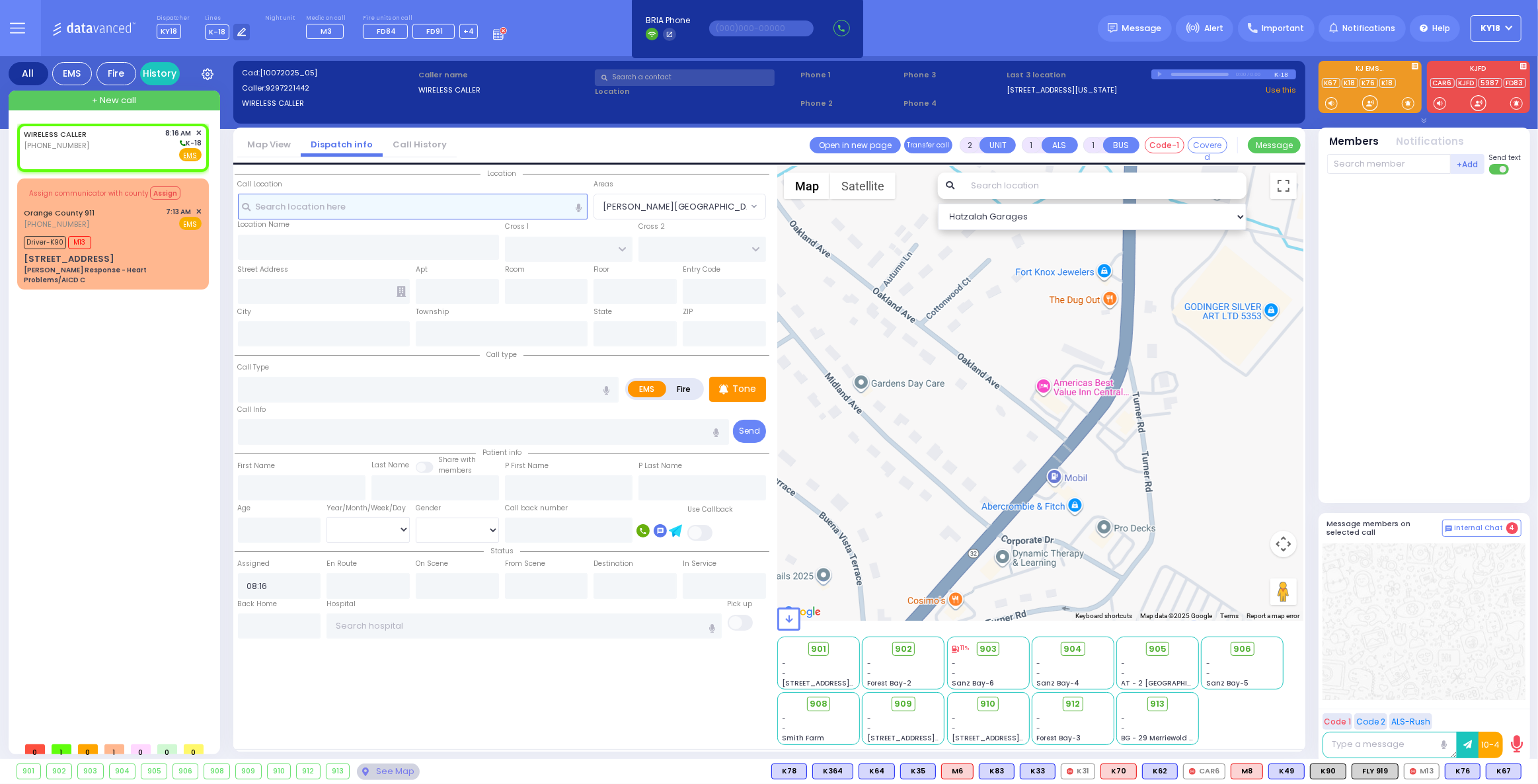
click at [389, 213] on input "text" at bounding box center [413, 206] width 351 height 25
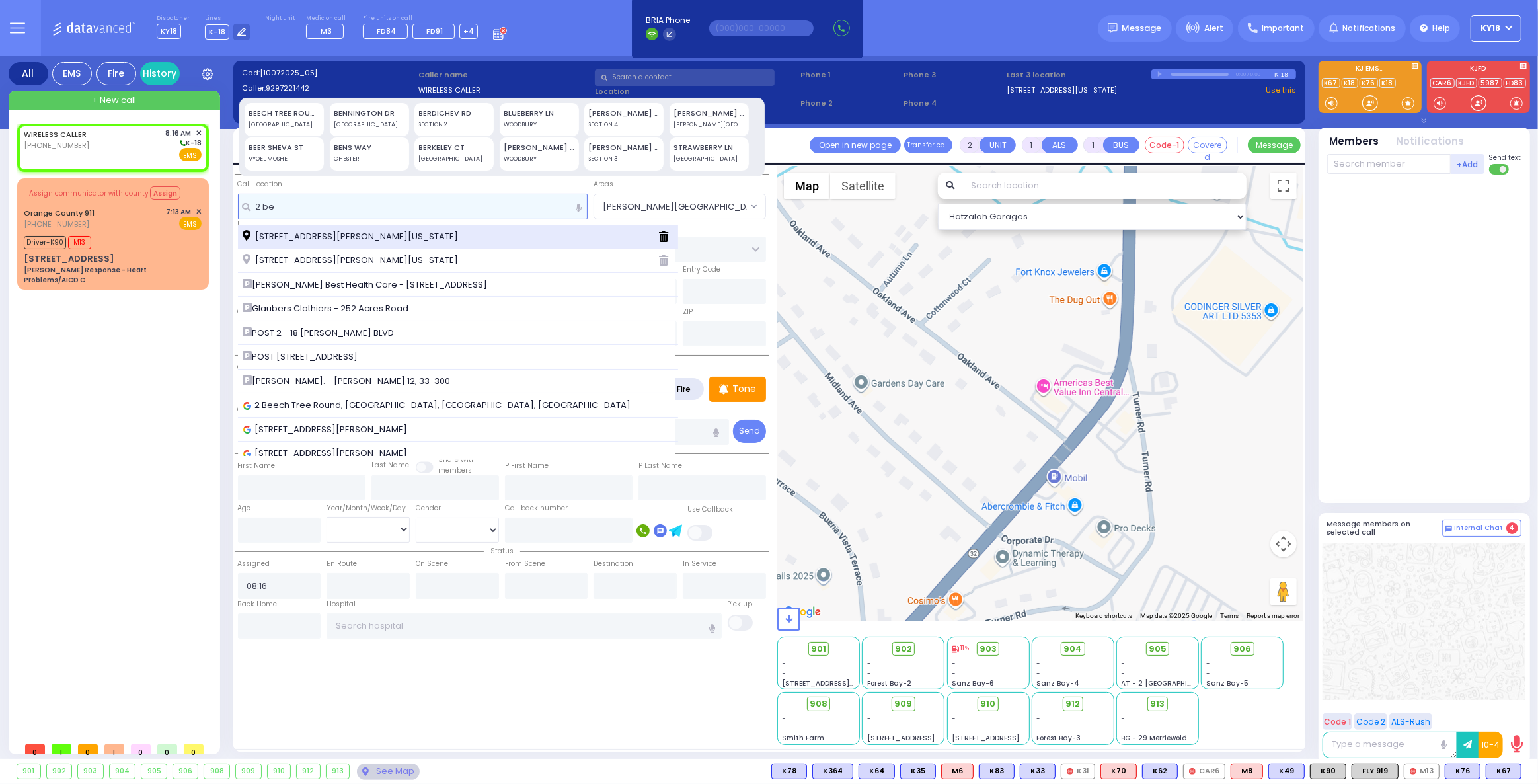
type input "2 be"
click at [379, 230] on span "2 Beer Sheva Street Kiryas Joel New York 10950" at bounding box center [353, 236] width 219 height 13
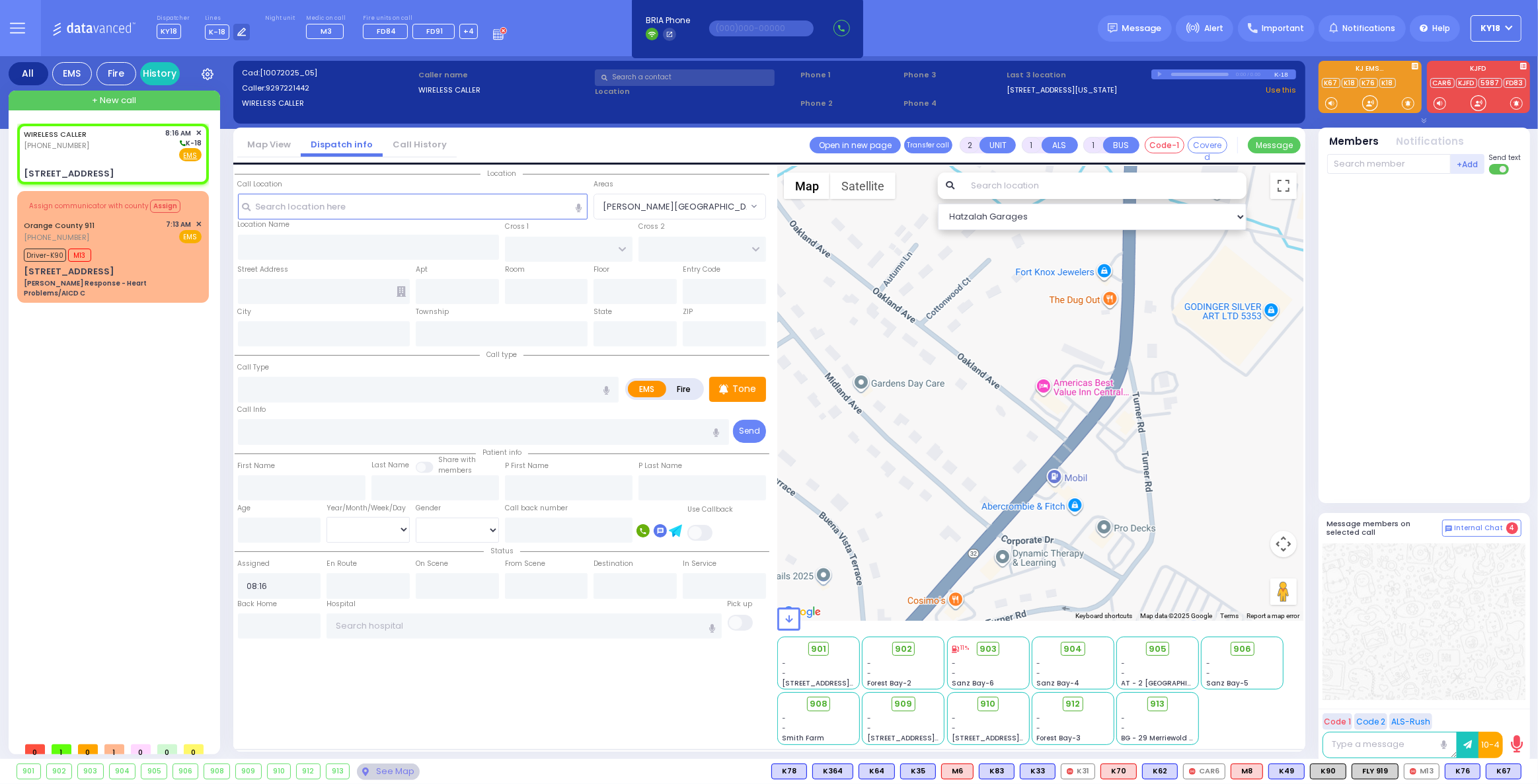
select select
radio input "true"
select select
select select "Hatzalah Garages"
type input "CHUST RD"
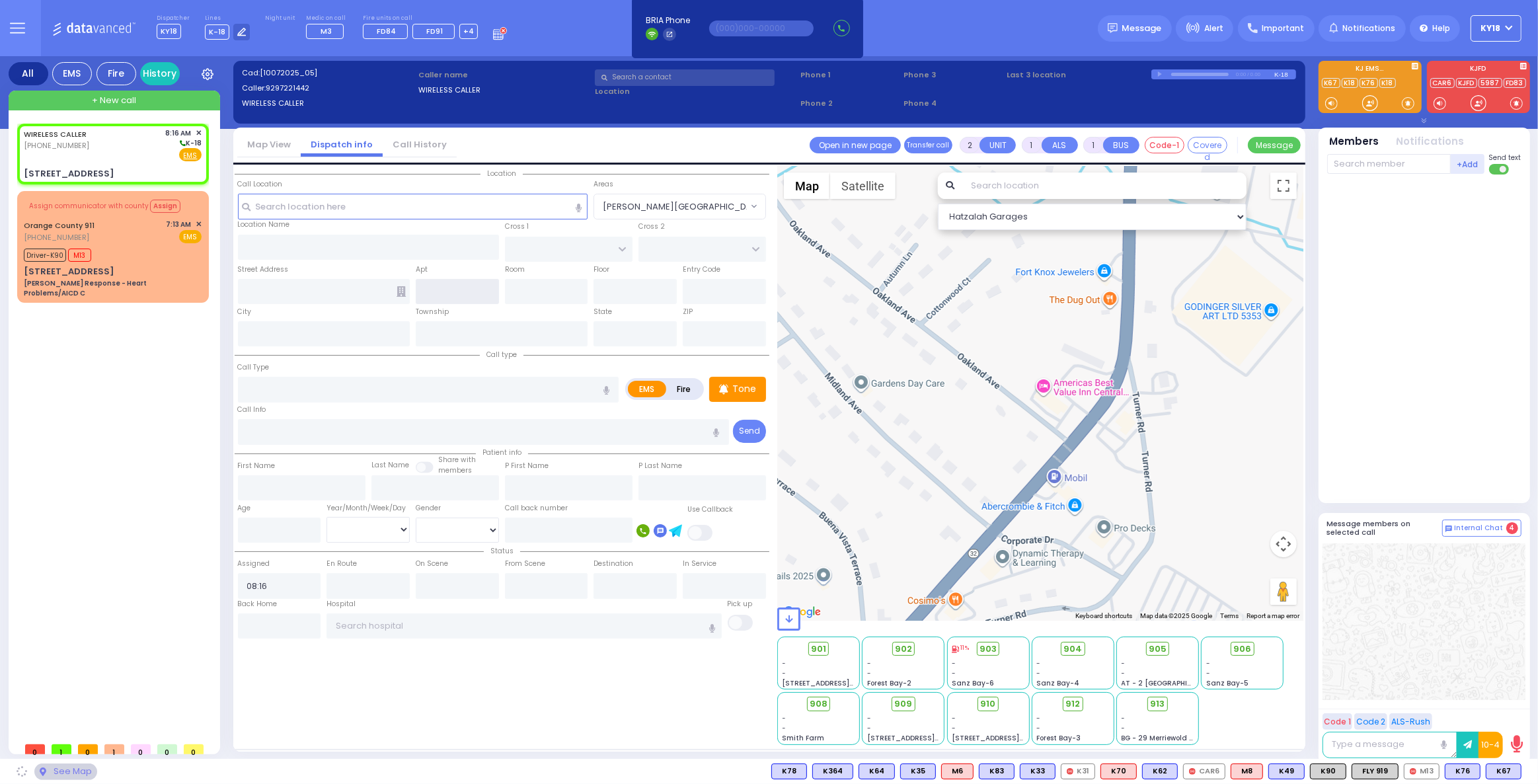
type input "BEER SHEVA"
type input "2 Beer Sheva Street"
type input "Kiryas Joel"
type input "[US_STATE]"
type input "10950"
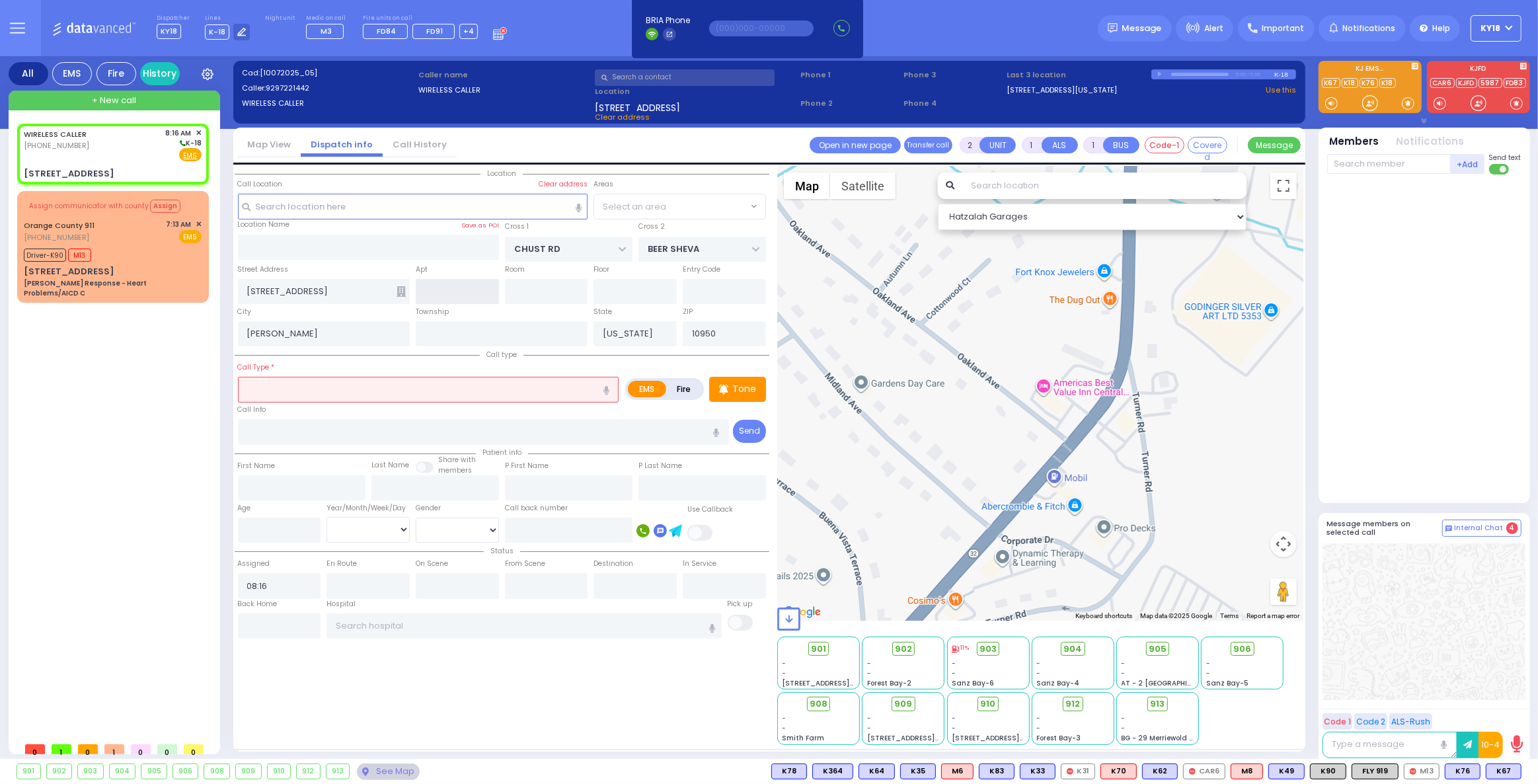
select select "VYOEL MOSHE"
click at [441, 291] on input "text" at bounding box center [457, 292] width 83 height 25
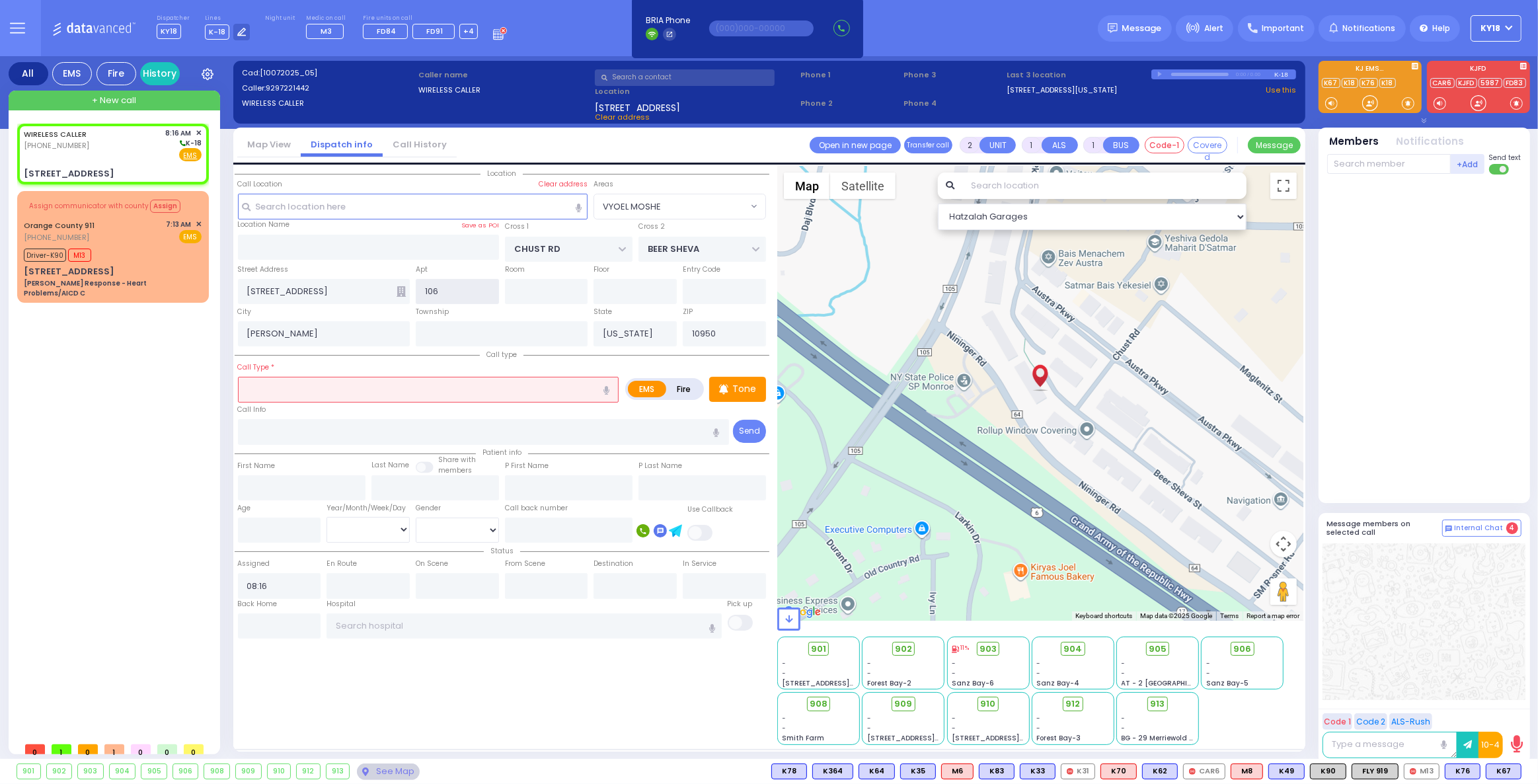
type input "106"
click at [289, 485] on input "text" at bounding box center [302, 488] width 128 height 25
select select
radio input "true"
select select
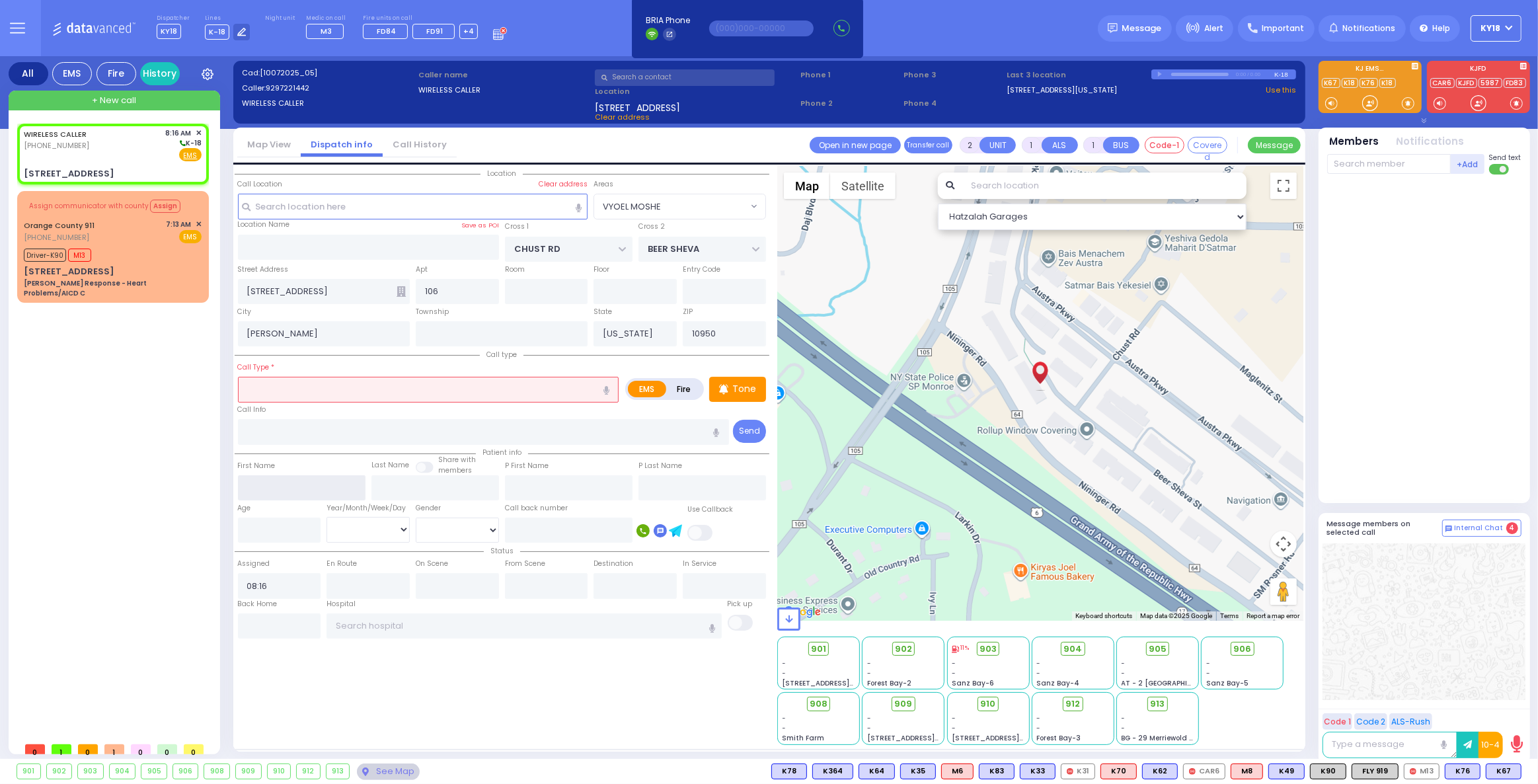
select select "Hatzalah Garages"
select select "VYOEL MOSHE"
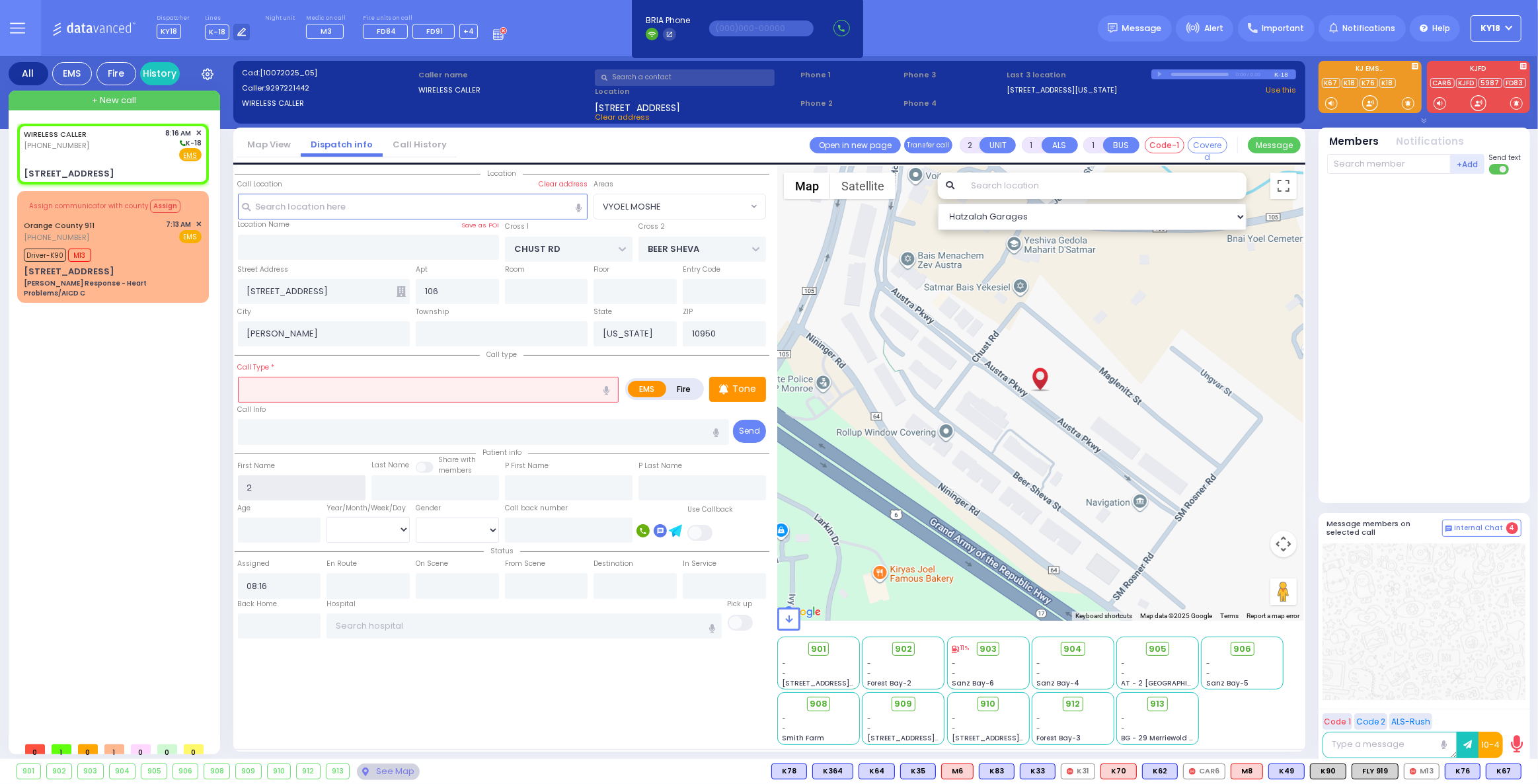
type input "2"
click at [435, 485] on input "text" at bounding box center [434, 488] width 128 height 25
select select
radio input "true"
select select
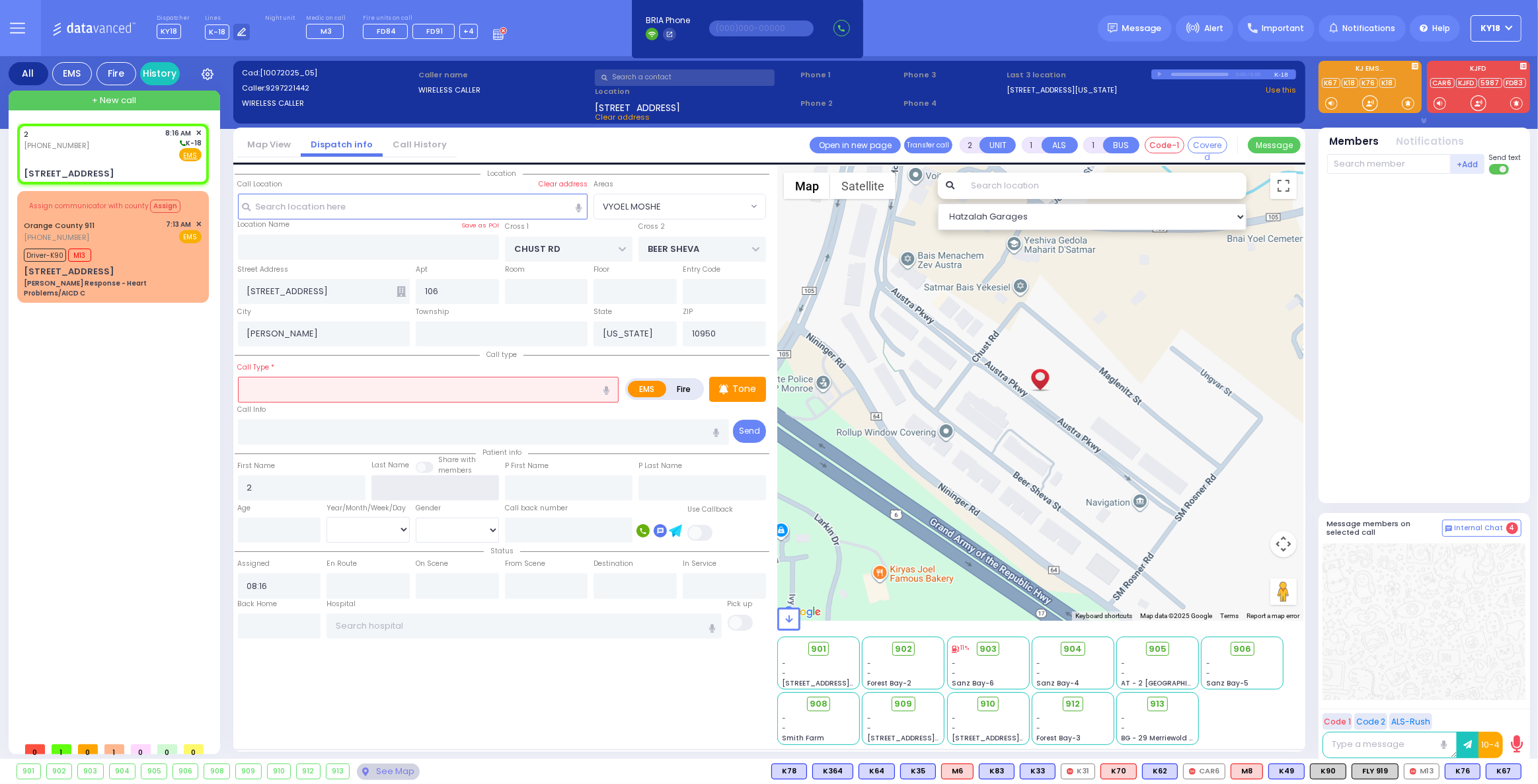
select select "Hatzalah Garages"
select select "VYOEL MOSHE"
drag, startPoint x: 236, startPoint y: 486, endPoint x: 226, endPoint y: 486, distance: 10.0
click at [226, 486] on div "All EMS Fire History Settings" at bounding box center [770, 410] width 1522 height 708
click at [264, 530] on input "number" at bounding box center [279, 530] width 83 height 25
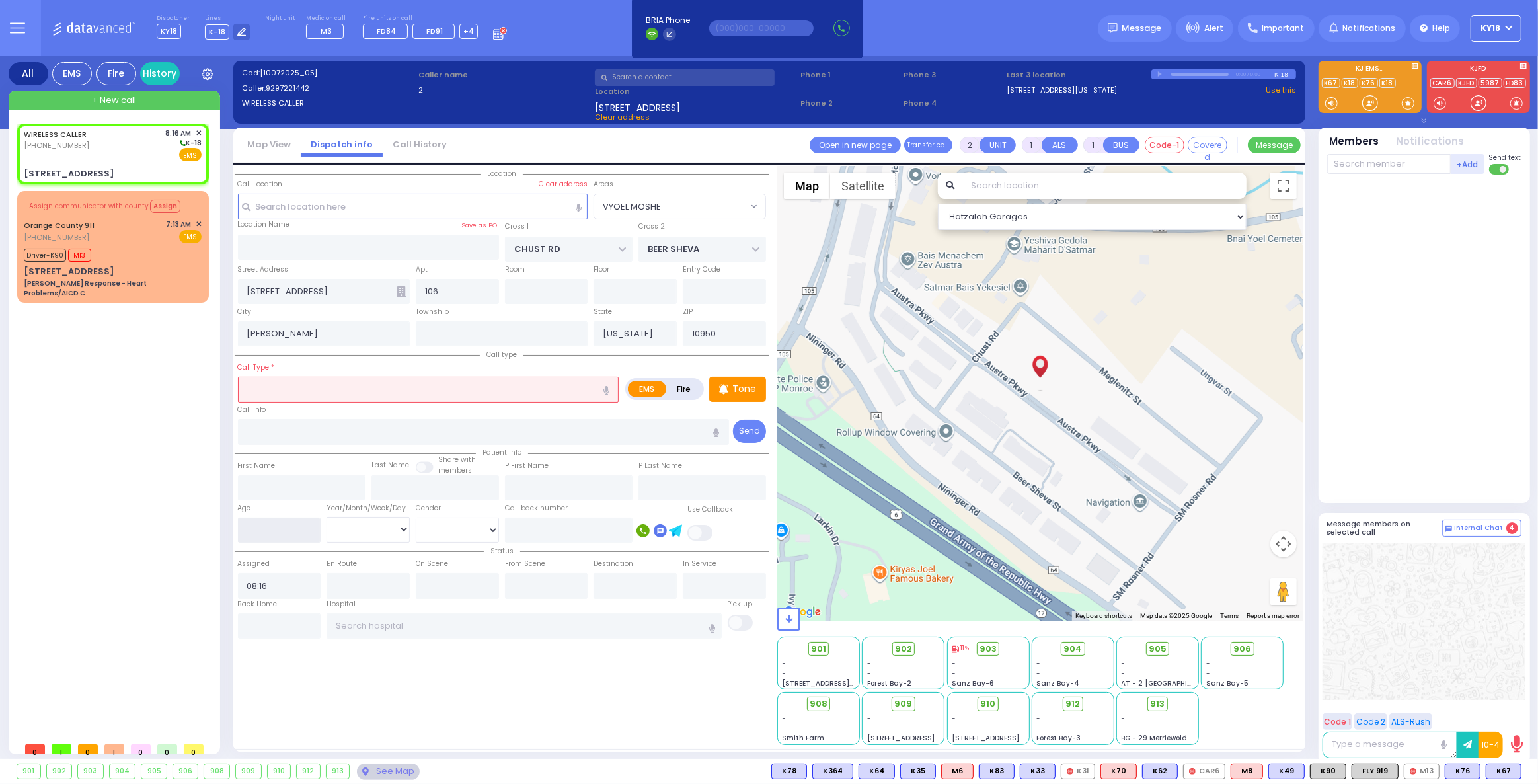
select select
radio input "true"
select select
select select "Hatzalah Garages"
type input "2"
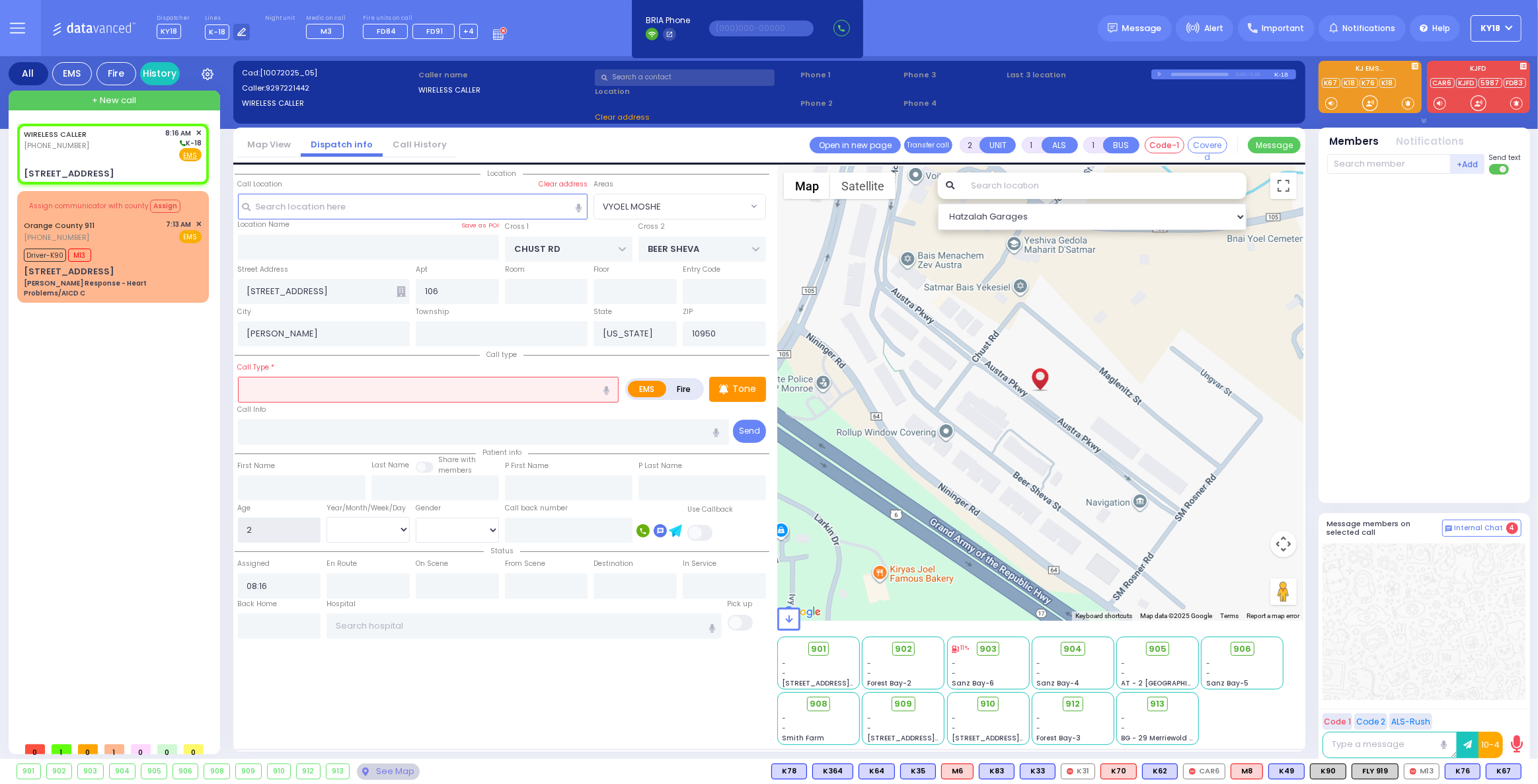
select select "VYOEL MOSHE"
type input "2"
click at [343, 529] on select "Year Month Week Day" at bounding box center [368, 529] width 83 height 25
select select
radio input "true"
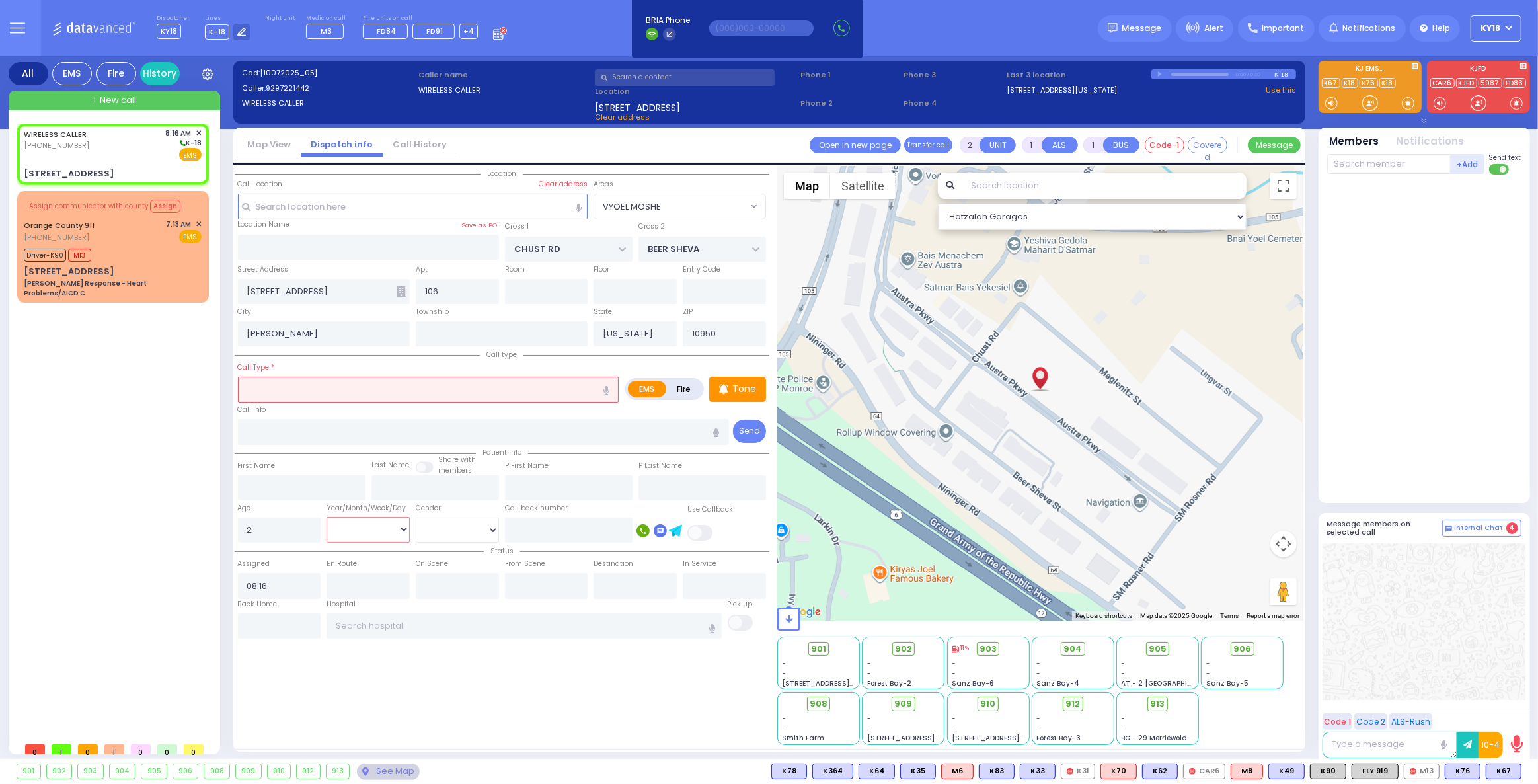
select select
select select "Hatzalah Garages"
select select "VYOEL MOSHE"
select select "Year"
click at [327, 516] on select "Year Month Week Day" at bounding box center [368, 529] width 83 height 25
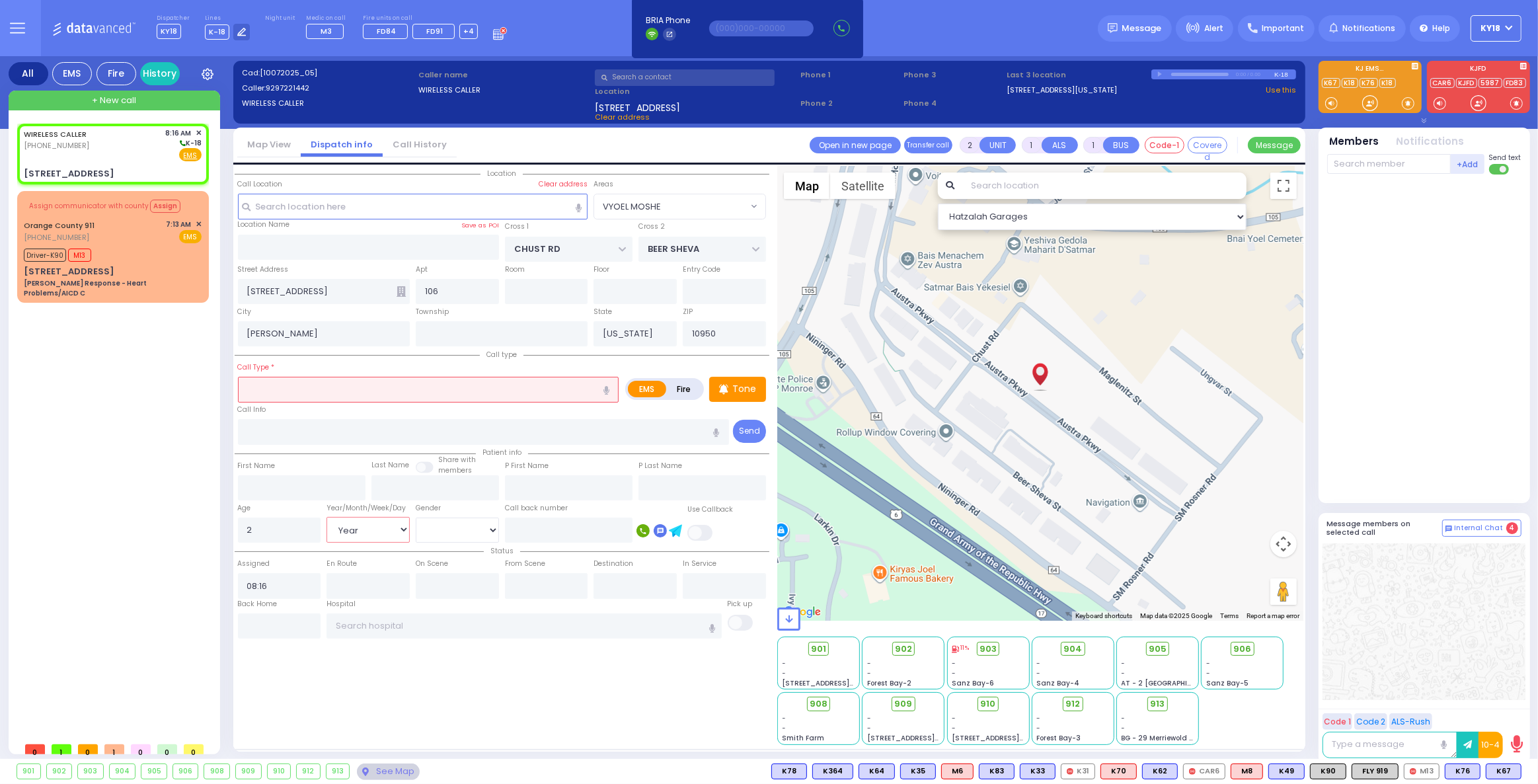
select select
radio input "true"
select select "Year"
select select "Hatzalah Garages"
click at [450, 522] on select "Male Female" at bounding box center [457, 530] width 83 height 25
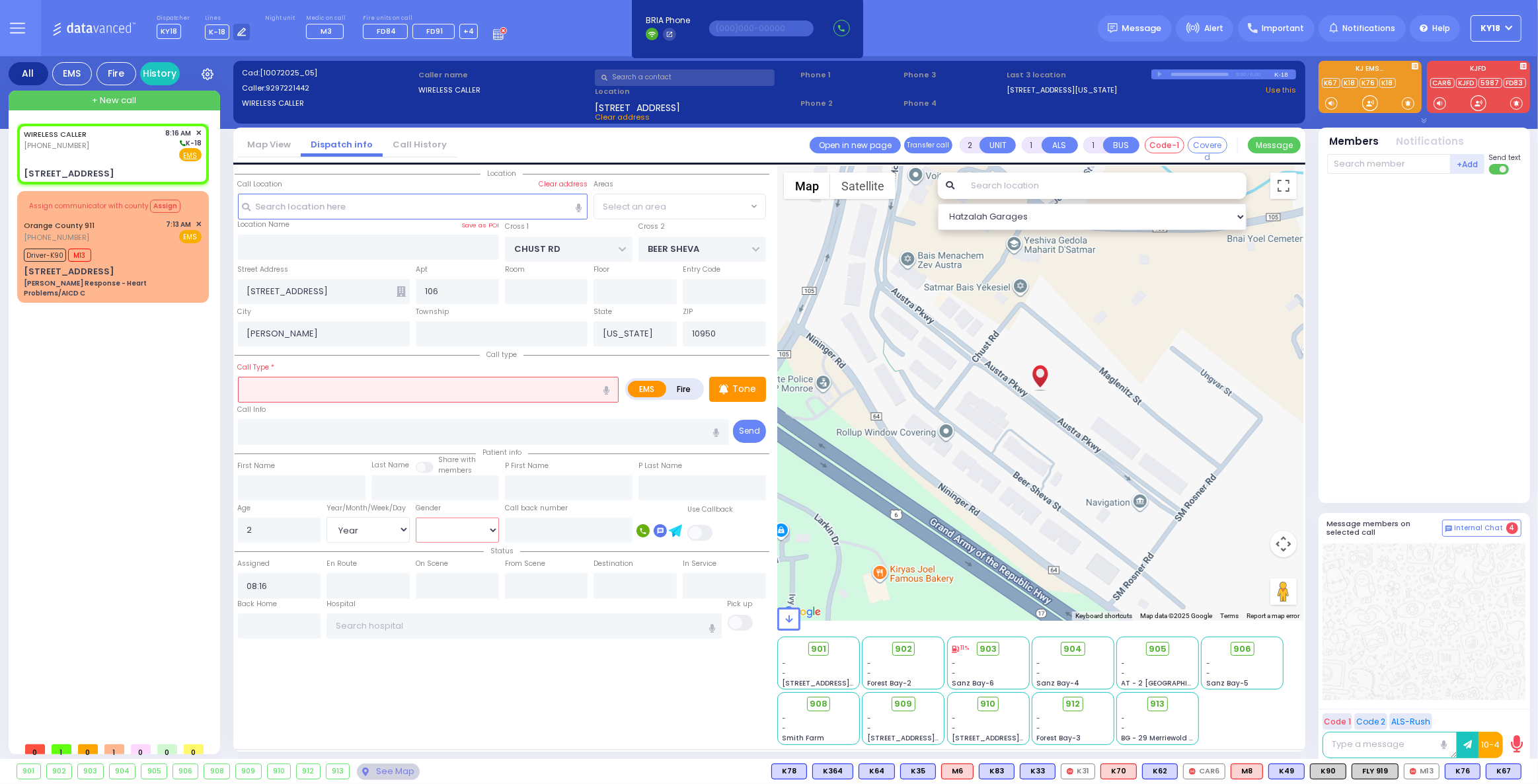
select select "VYOEL MOSHE"
select select "[DEMOGRAPHIC_DATA]"
click at [416, 517] on select "Male Female" at bounding box center [457, 530] width 83 height 25
select select
radio input "true"
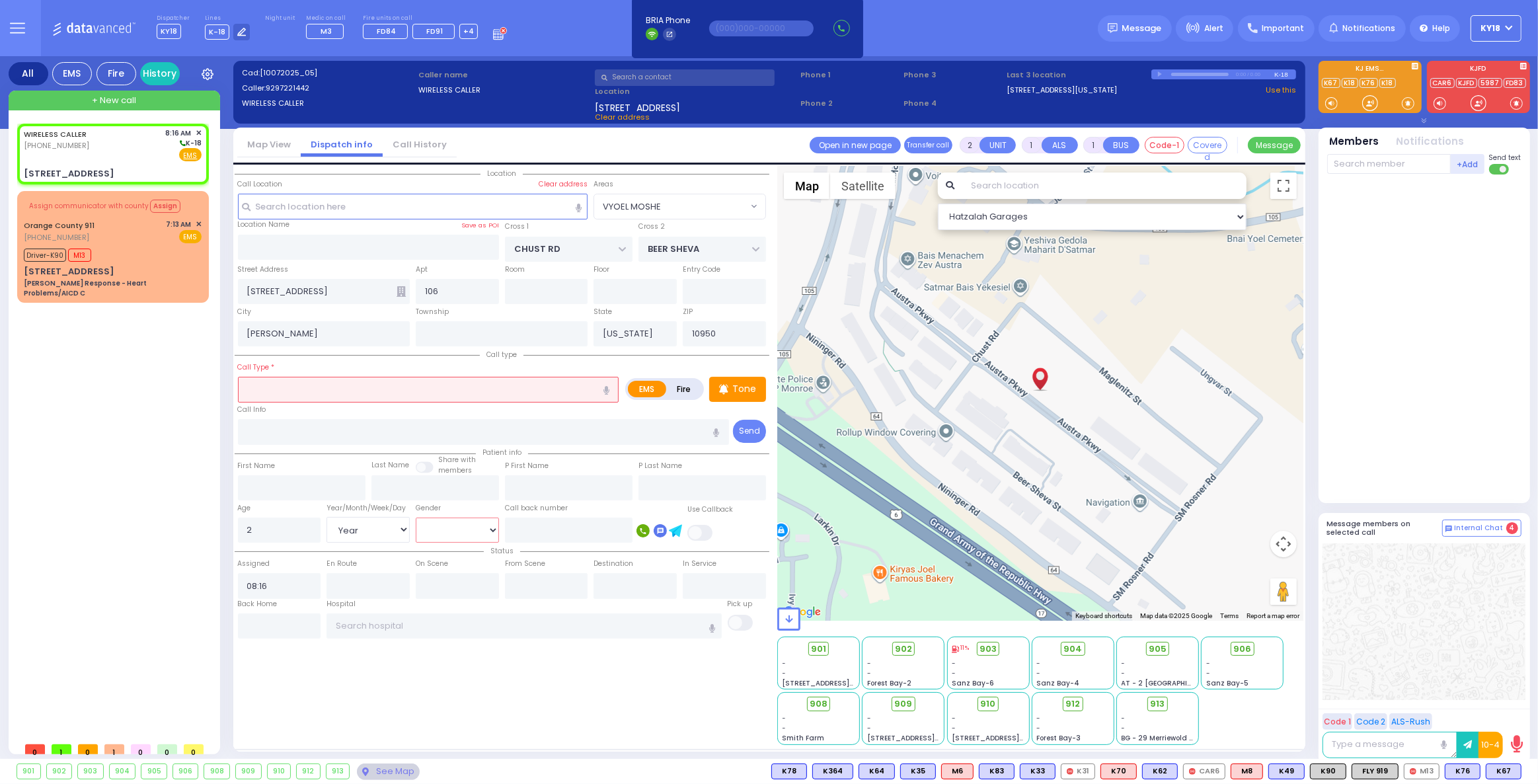
select select "Year"
select select "[DEMOGRAPHIC_DATA]"
select select "Hatzalah Garages"
select select "VYOEL MOSHE"
click at [288, 392] on input "text" at bounding box center [429, 389] width 382 height 25
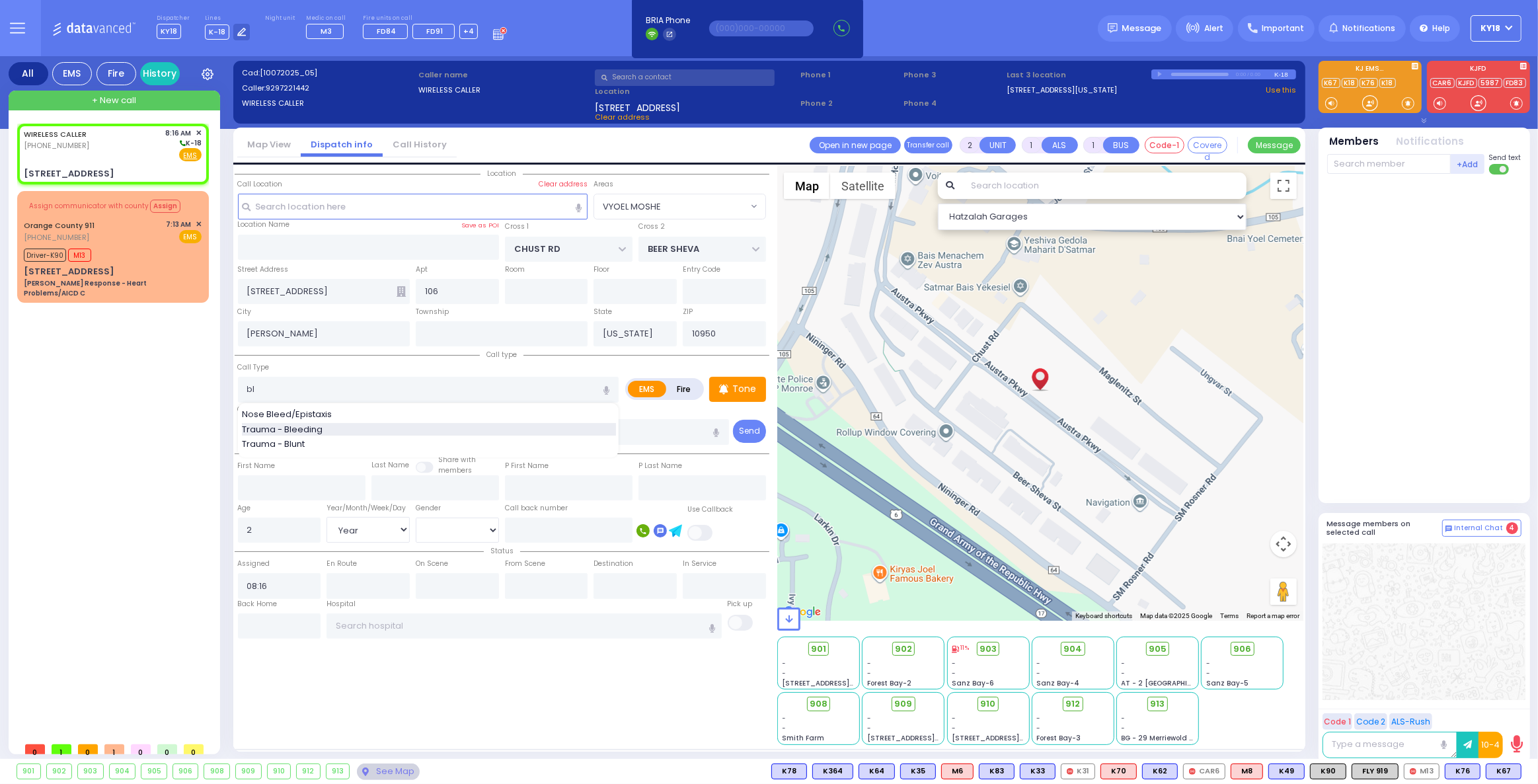
click at [297, 427] on span "Trauma - Bleeding" at bounding box center [285, 429] width 86 height 13
type input "Trauma - Bleeding"
select select
radio input "true"
select select "Year"
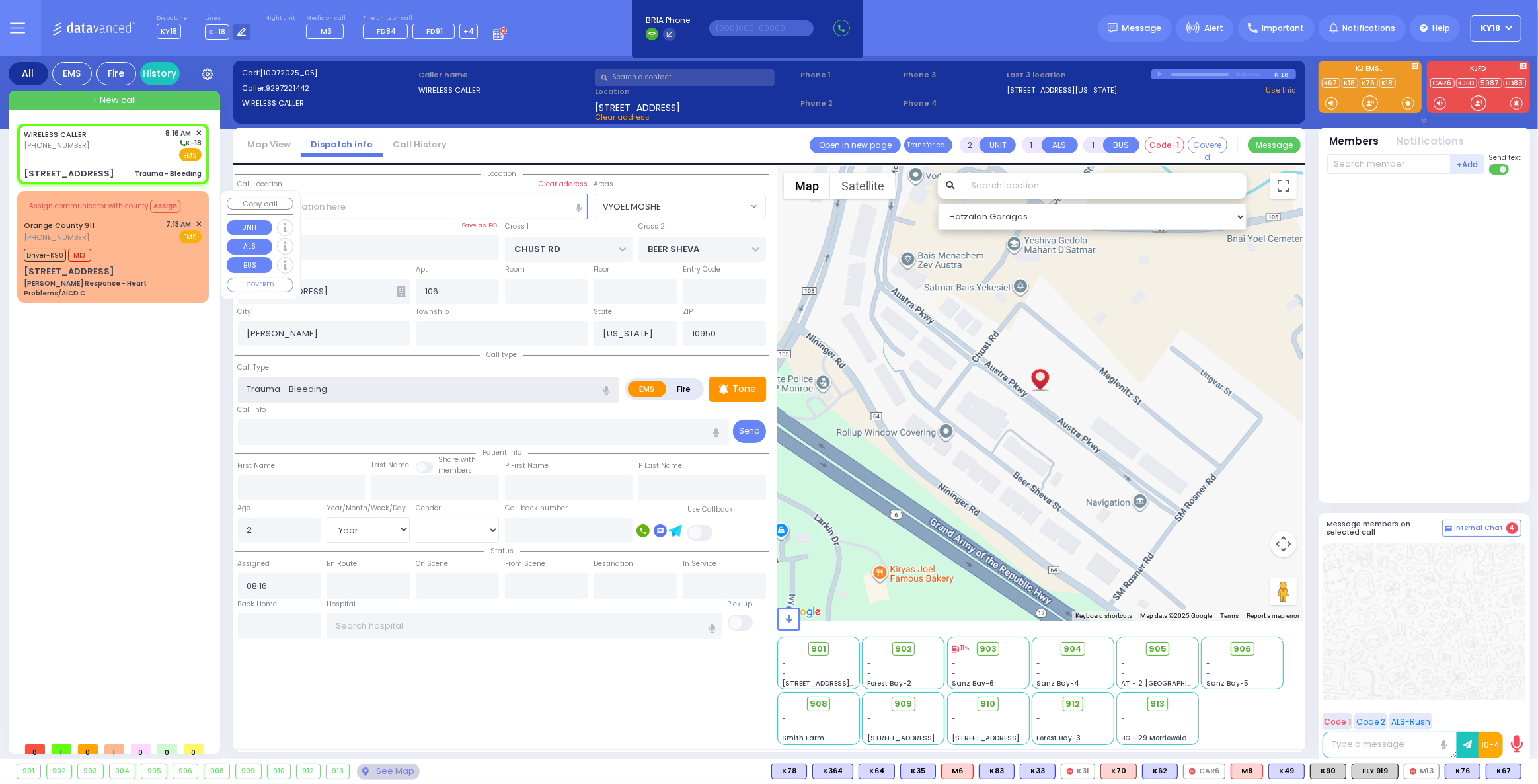
select select "[DEMOGRAPHIC_DATA]"
select select "Hatzalah Garages"
select select "VYOEL MOSHE"
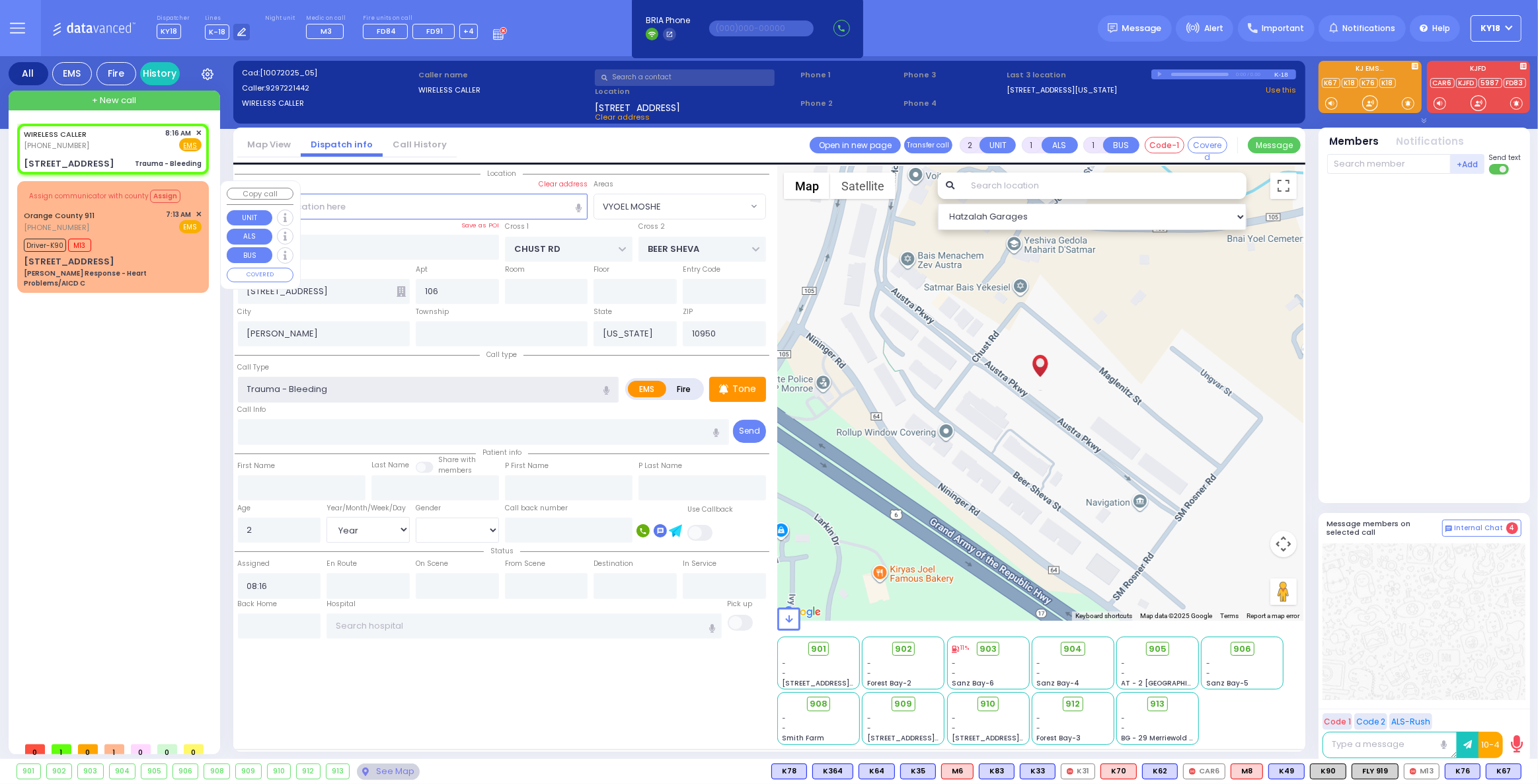
select select
radio input "true"
select select "Year"
select select "[DEMOGRAPHIC_DATA]"
select select "Hatzalah Garages"
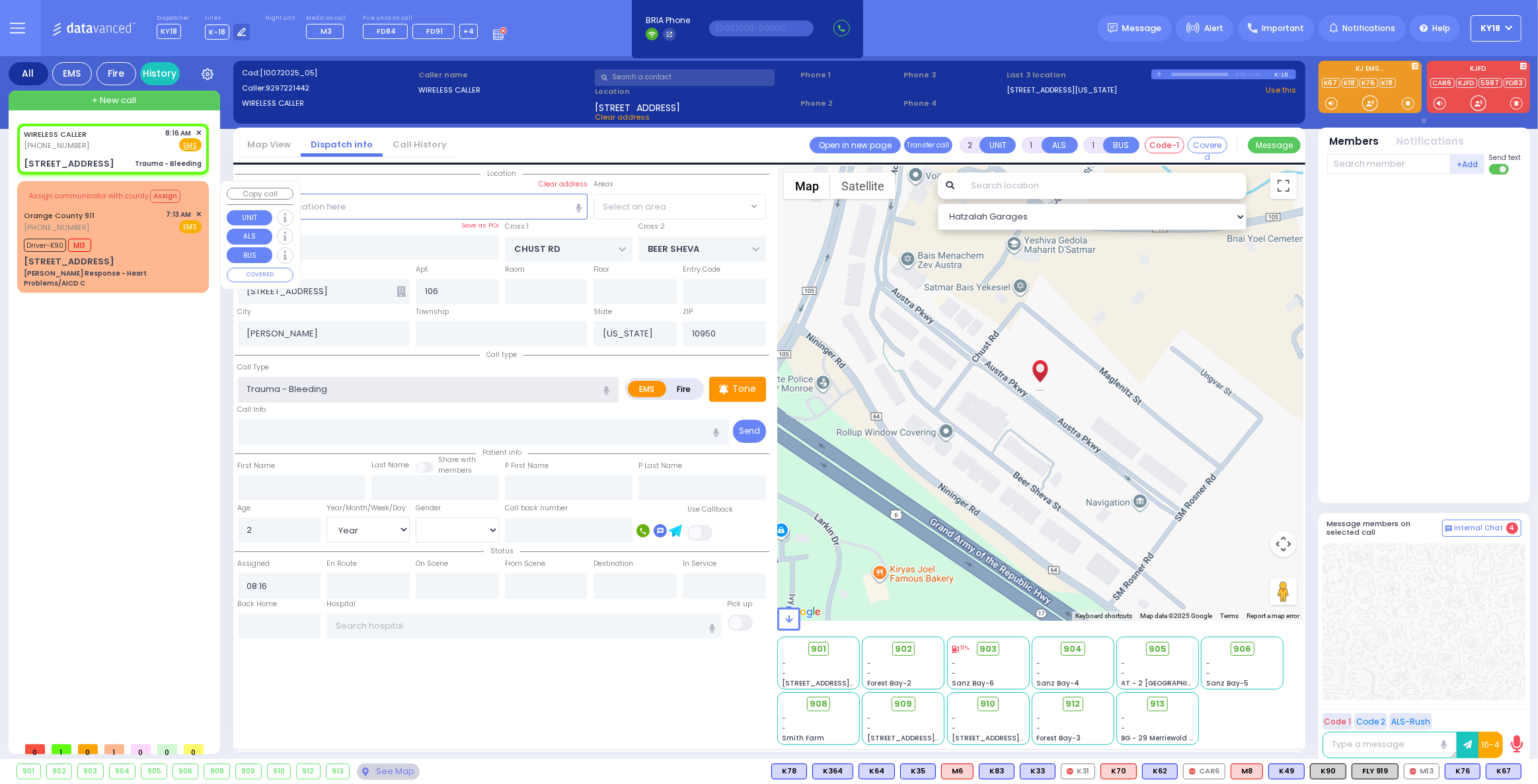
select select "VYOEL MOSHE"
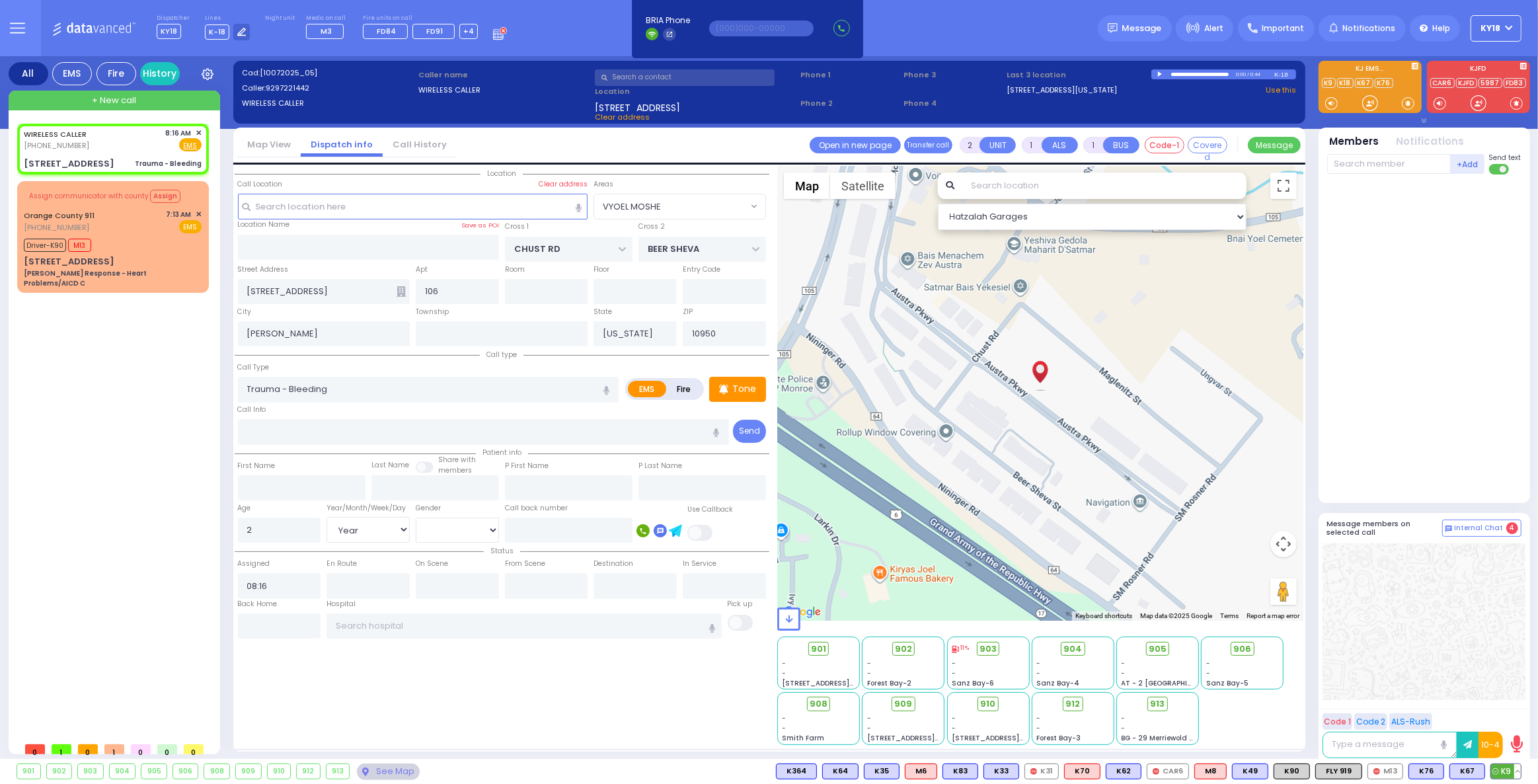
click at [1499, 772] on icon at bounding box center [1495, 771] width 6 height 6
select select
radio input "true"
select select "Year"
select select "[DEMOGRAPHIC_DATA]"
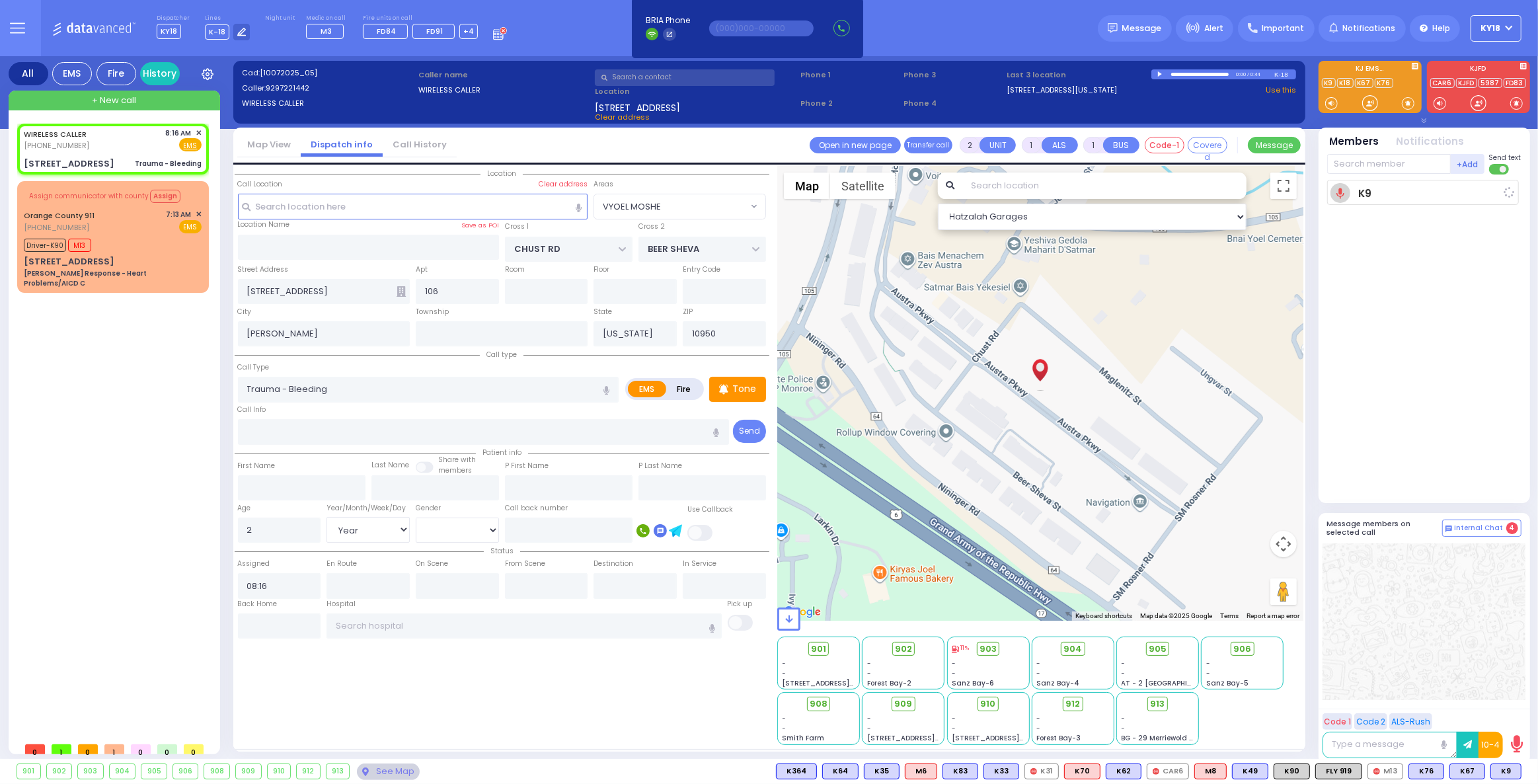
type input "08:17"
select select "Hatzalah Garages"
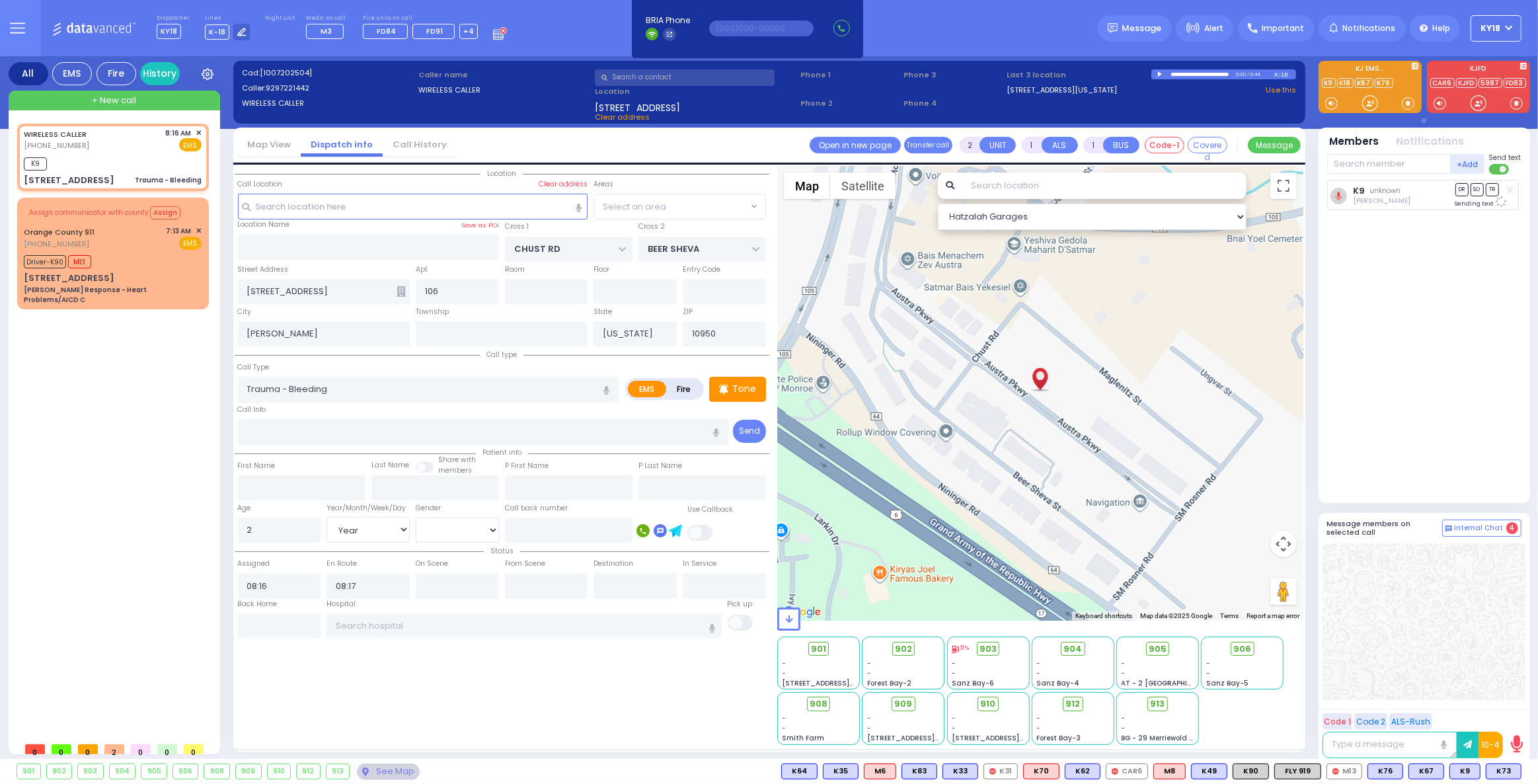
radio input "true"
select select "Year"
select select "[DEMOGRAPHIC_DATA]"
select select
select select "Hatzalah Garages"
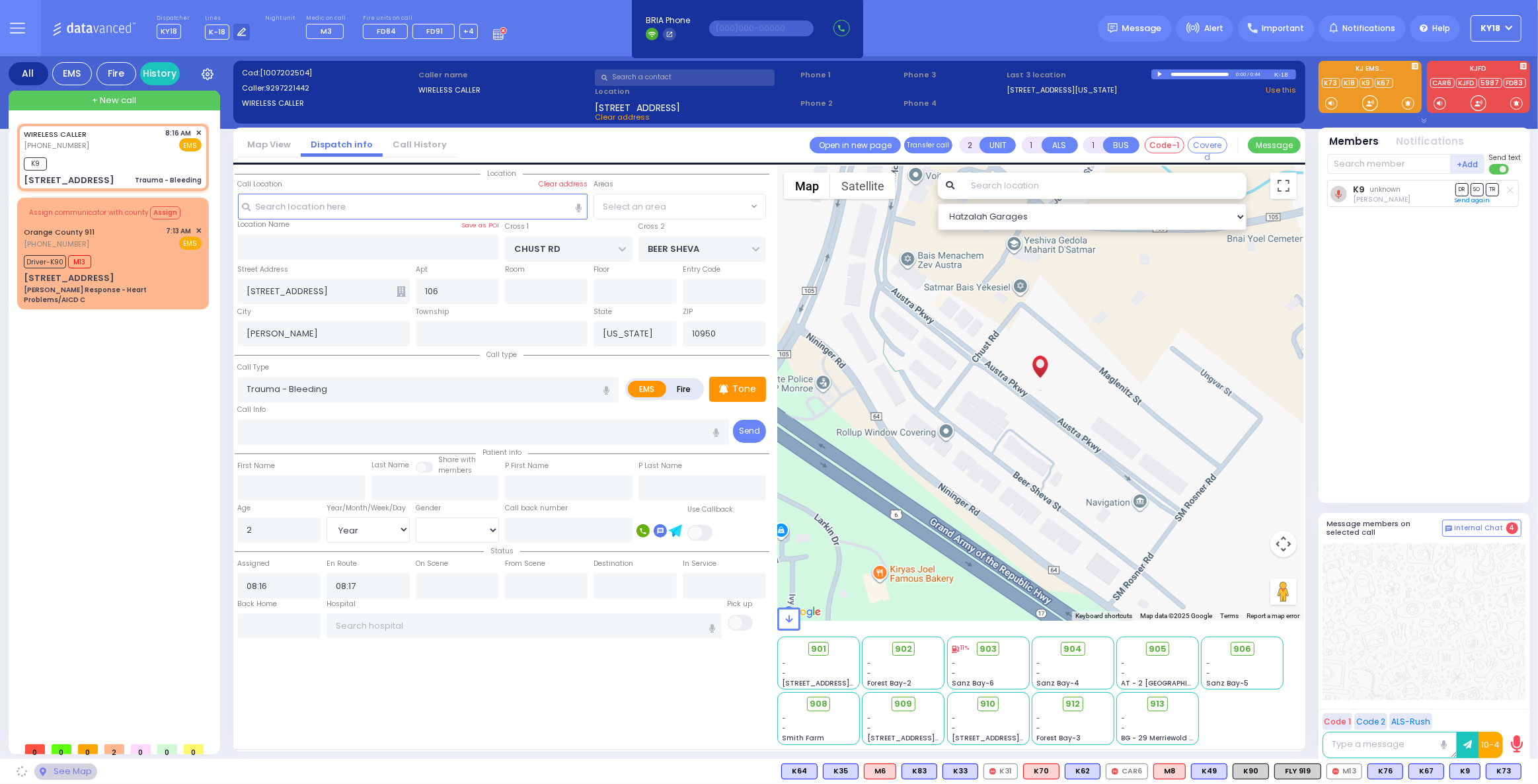
select select "VYOEL MOSHE"
click at [1504, 772] on span "K73" at bounding box center [1503, 772] width 35 height 14
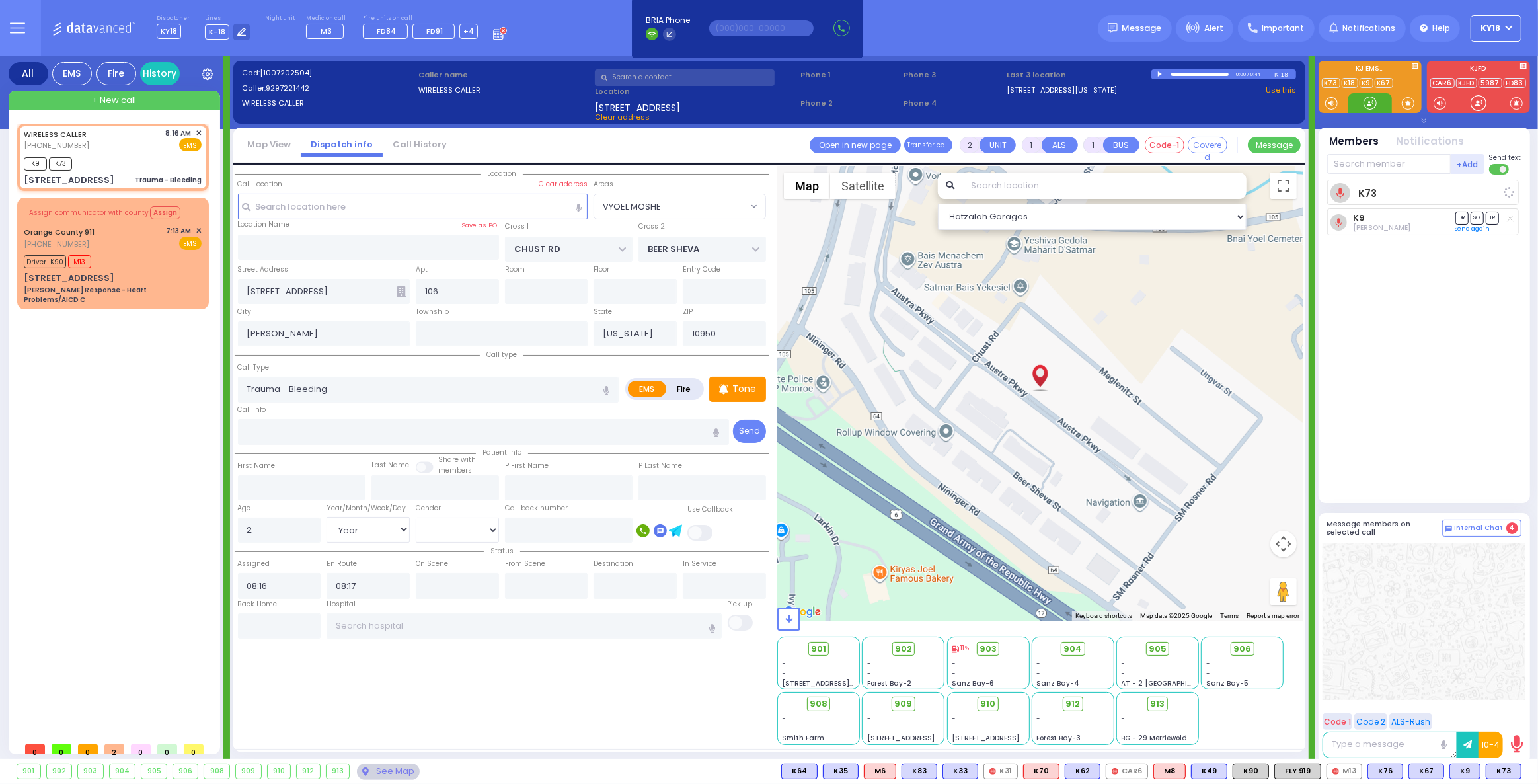
select select
radio input "true"
select select "Year"
select select "[DEMOGRAPHIC_DATA]"
select select "Hatzalah Garages"
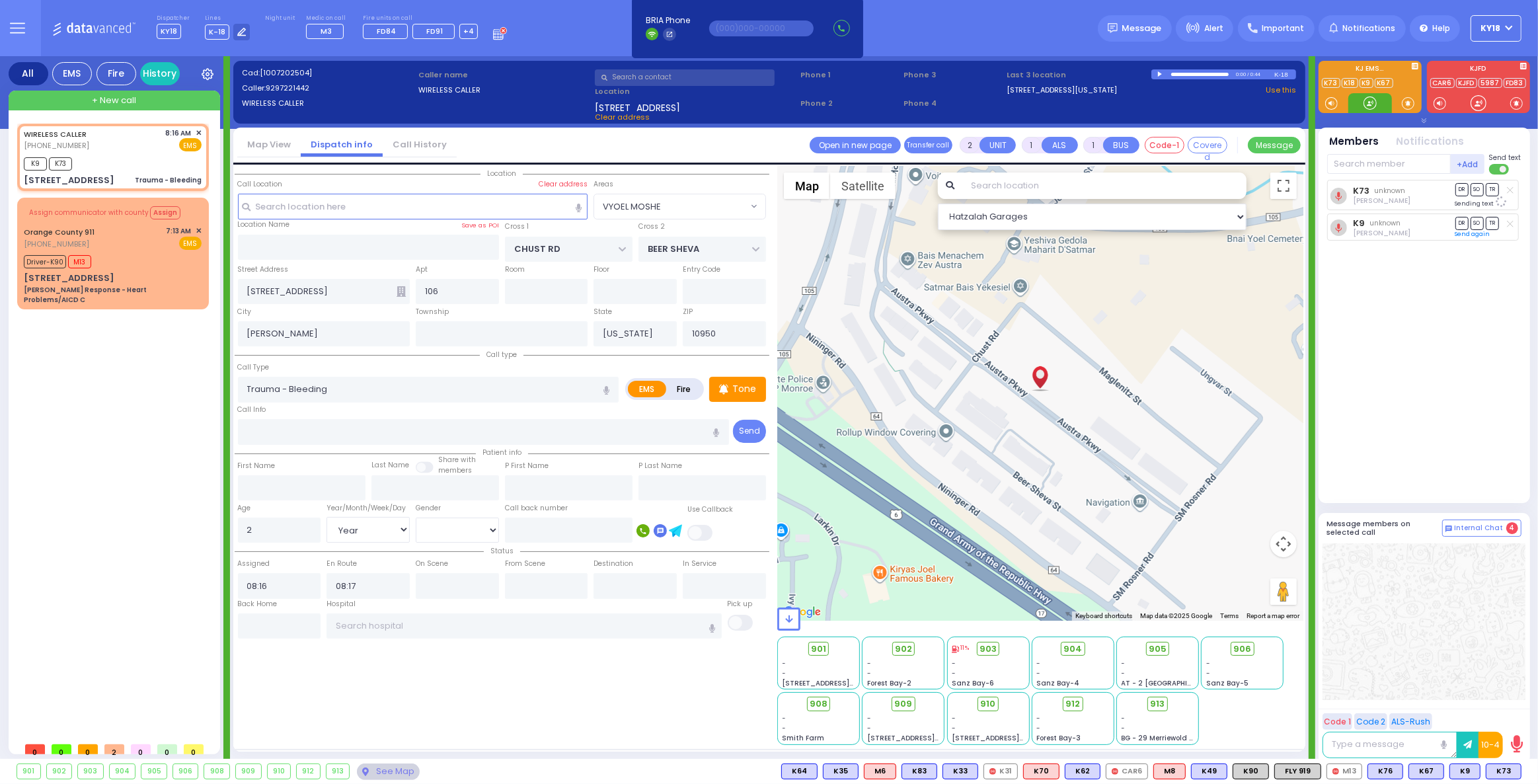
select select "VYOEL MOSHE"
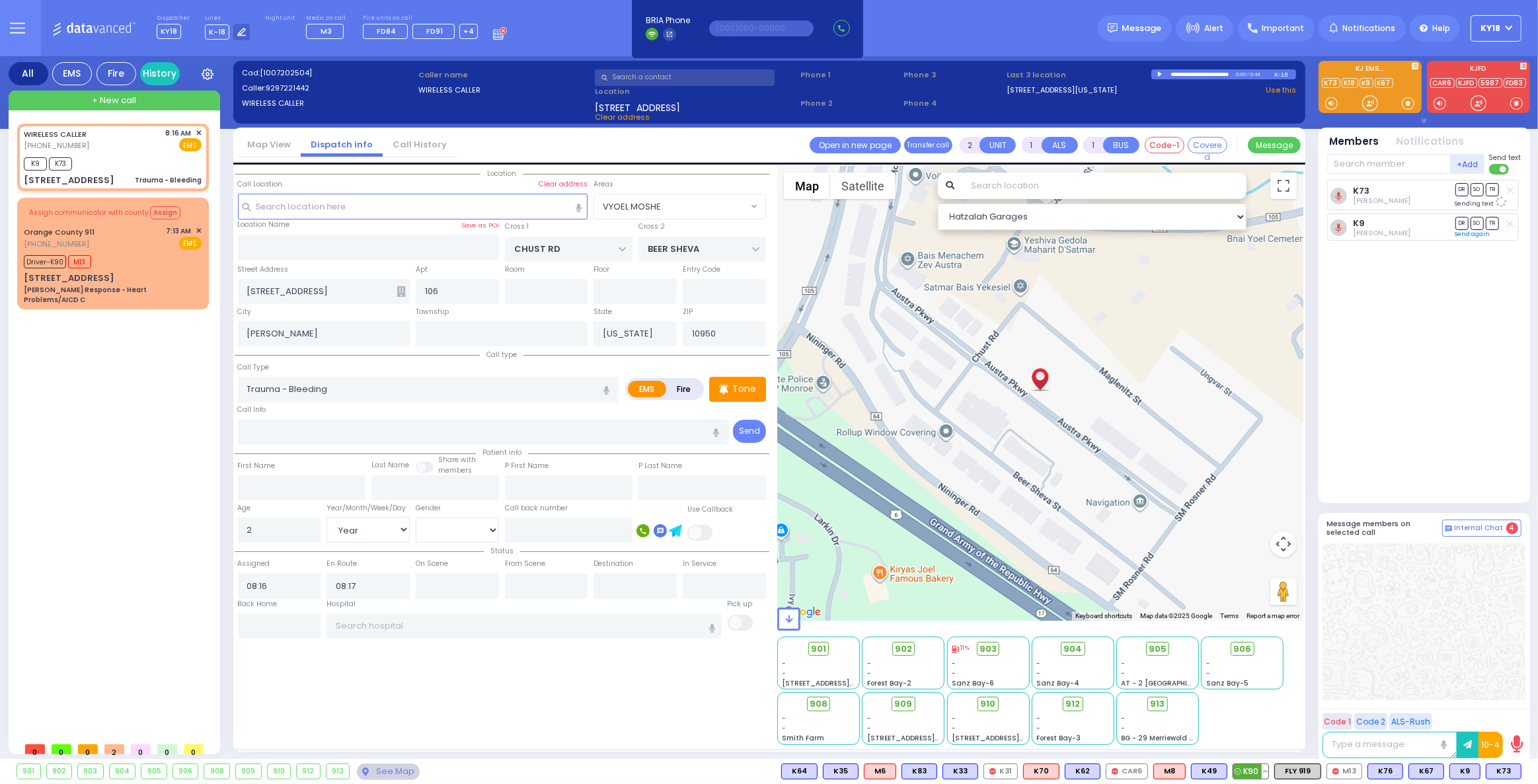
click at [1250, 774] on span "K90" at bounding box center [1251, 772] width 35 height 14
select select
radio input "true"
select select "Year"
select select "[DEMOGRAPHIC_DATA]"
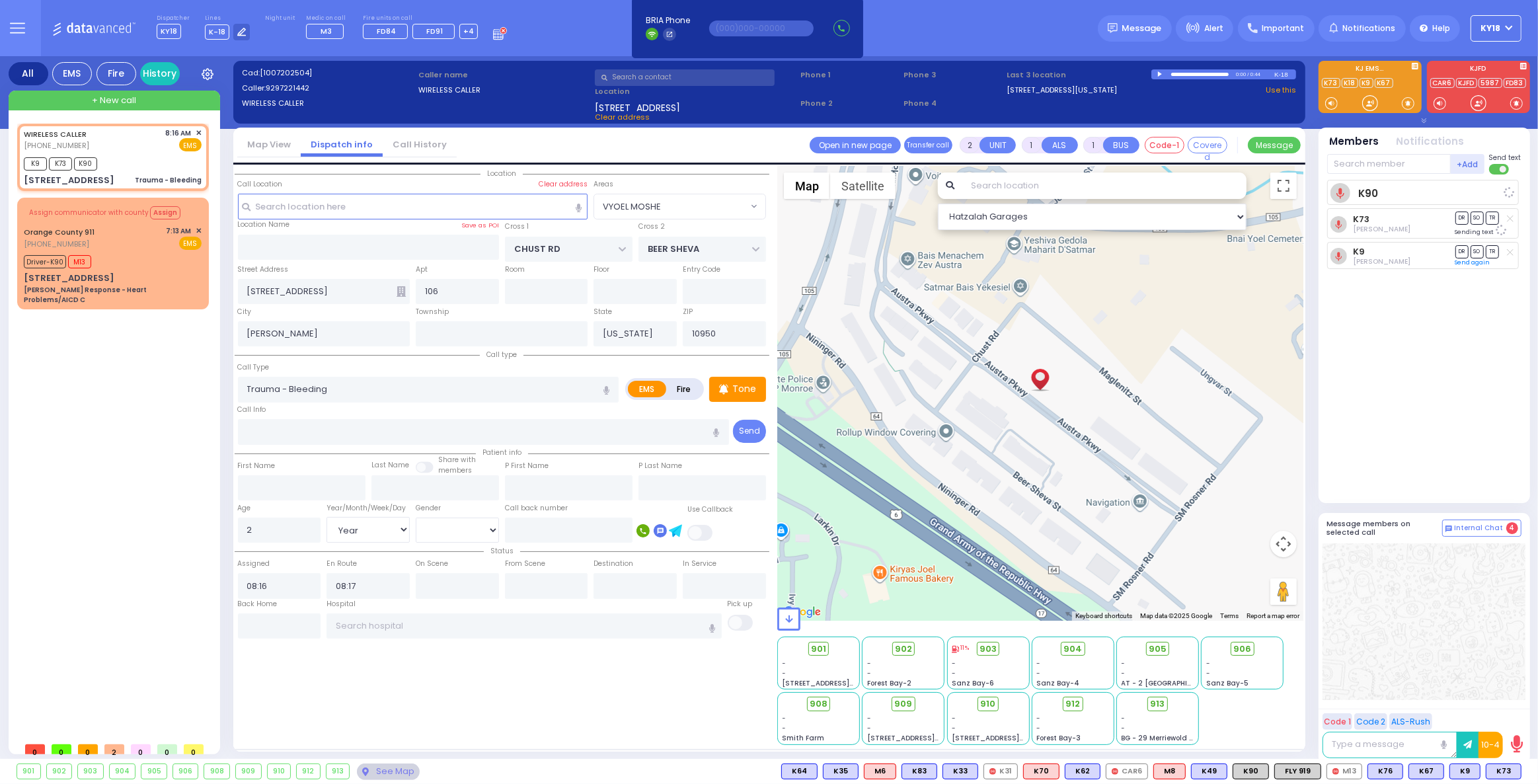
select select "Hatzalah Garages"
select select "VYOEL MOSHE"
click at [143, 159] on div "K9 K73 K90" at bounding box center [112, 162] width 178 height 17
select select
radio input "true"
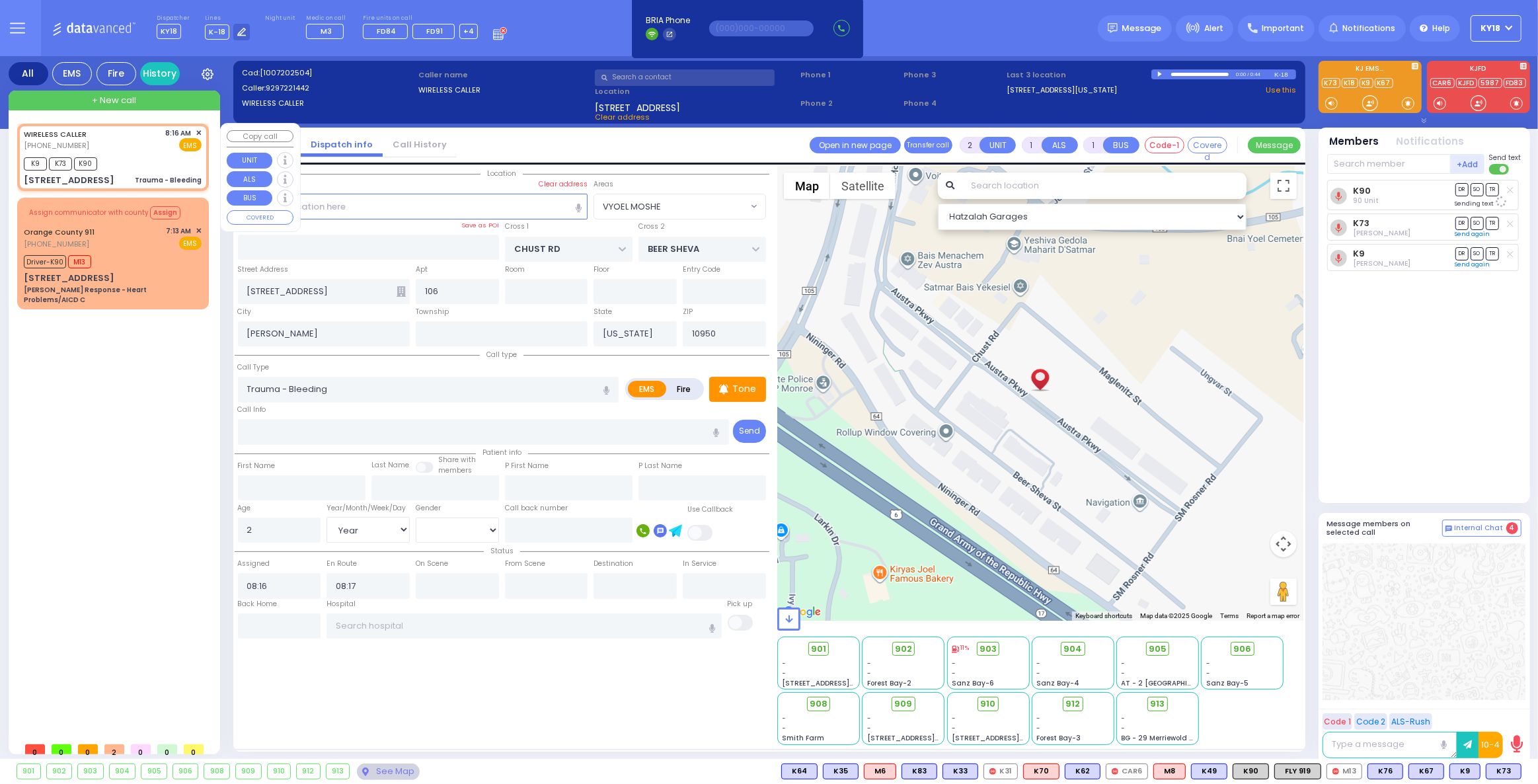
select select "Year"
select select "[DEMOGRAPHIC_DATA]"
select select "Hatzalah Garages"
select select "VYOEL MOSHE"
click at [112, 234] on div "Orange County 911 (845) 469-0911 7:13 AM ✕ EMS" at bounding box center [112, 237] width 178 height 24
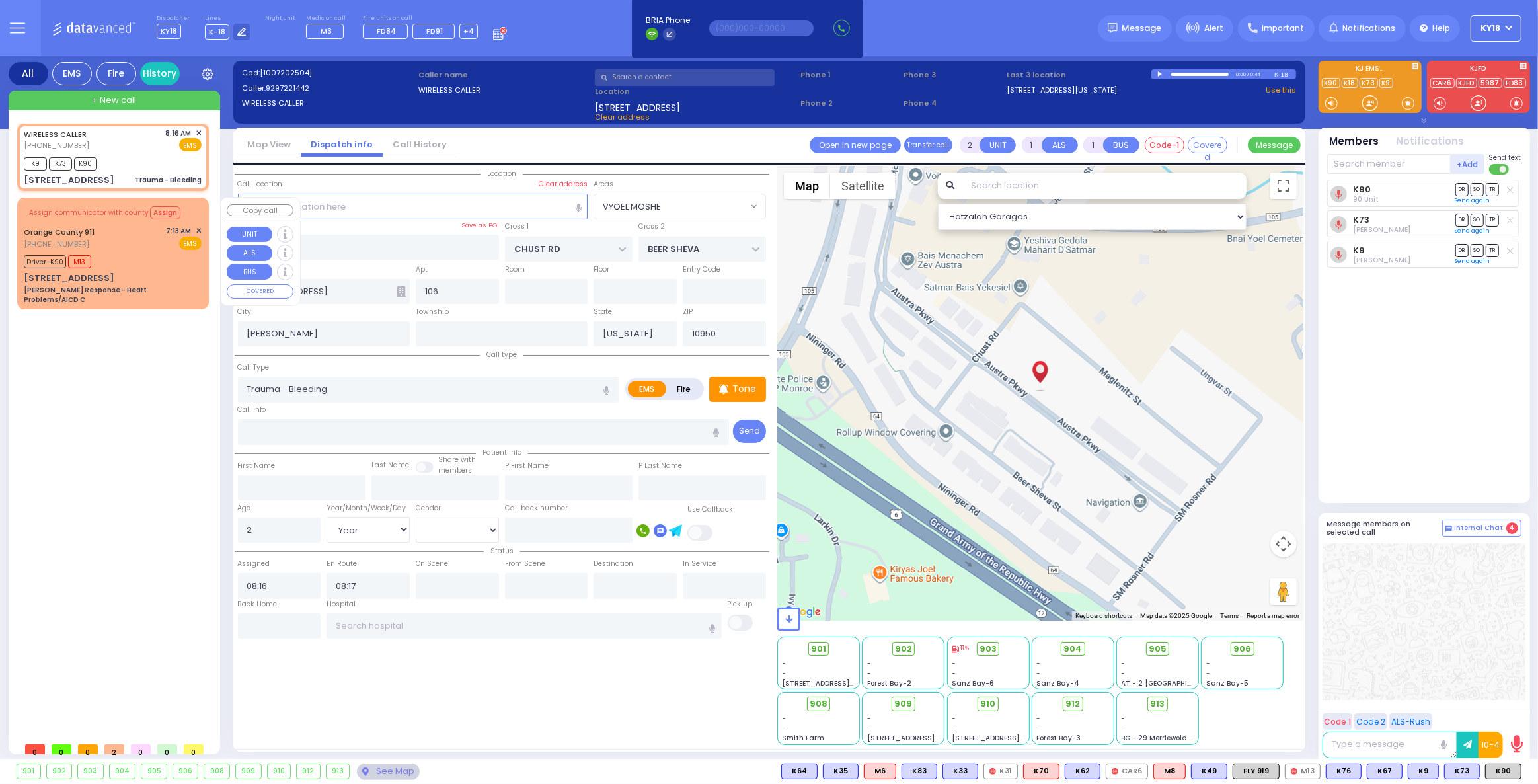
type input "6"
select select
type input "Charlie Response - Heart Problems/AICD C"
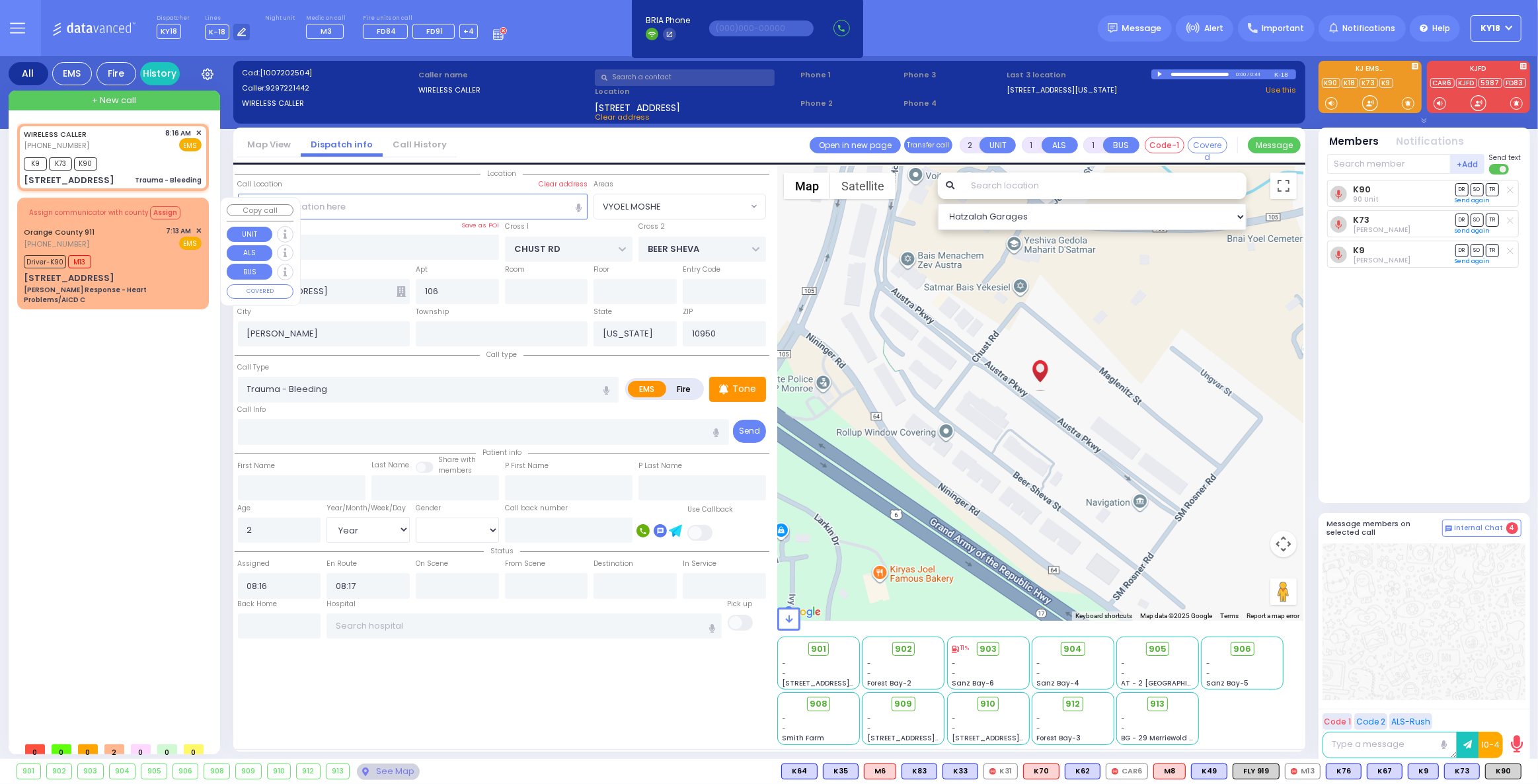
radio input "true"
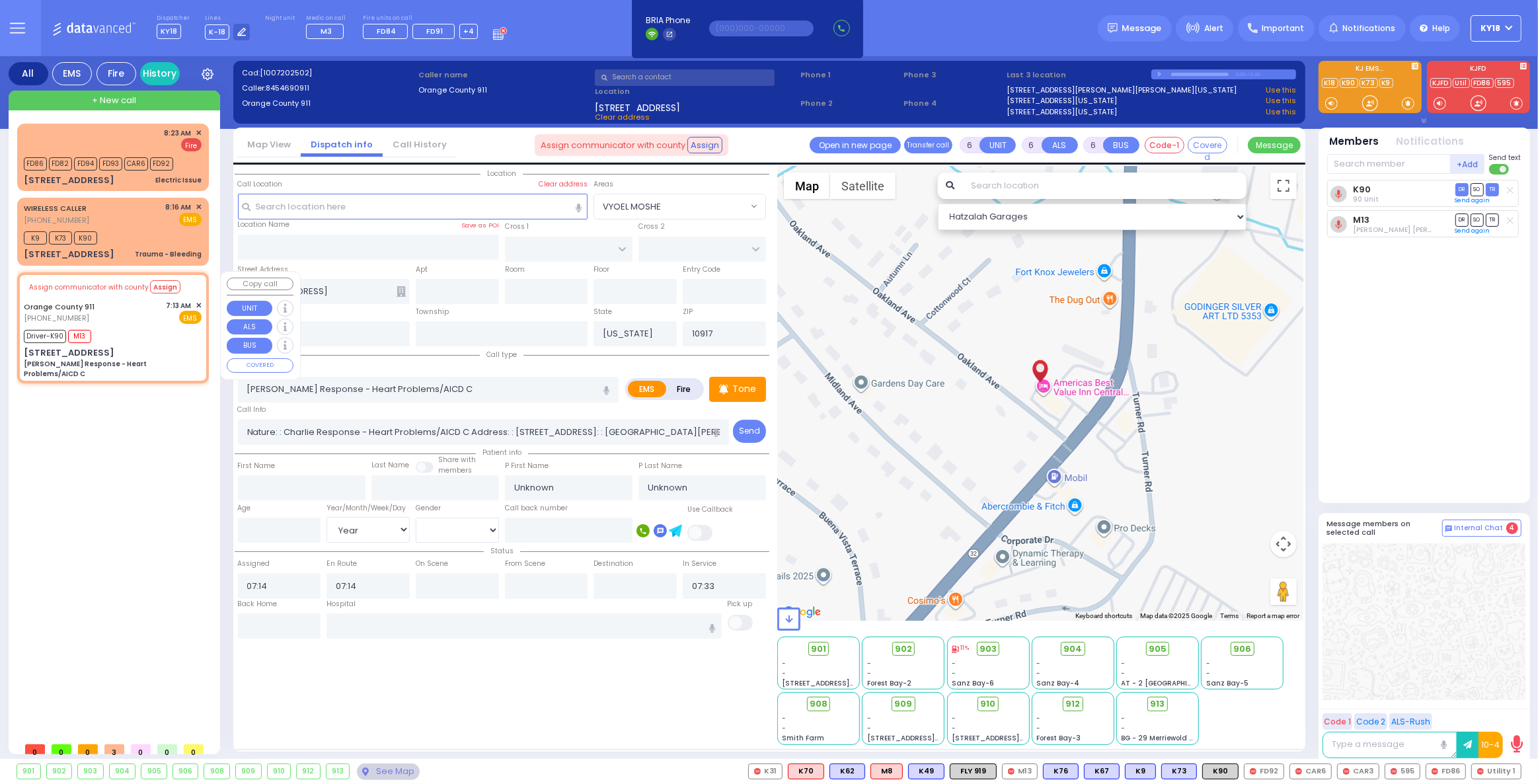
click at [128, 327] on div "Driver-K90 M13" at bounding box center [112, 334] width 178 height 17
click at [200, 303] on span "✕" at bounding box center [198, 305] width 6 height 12
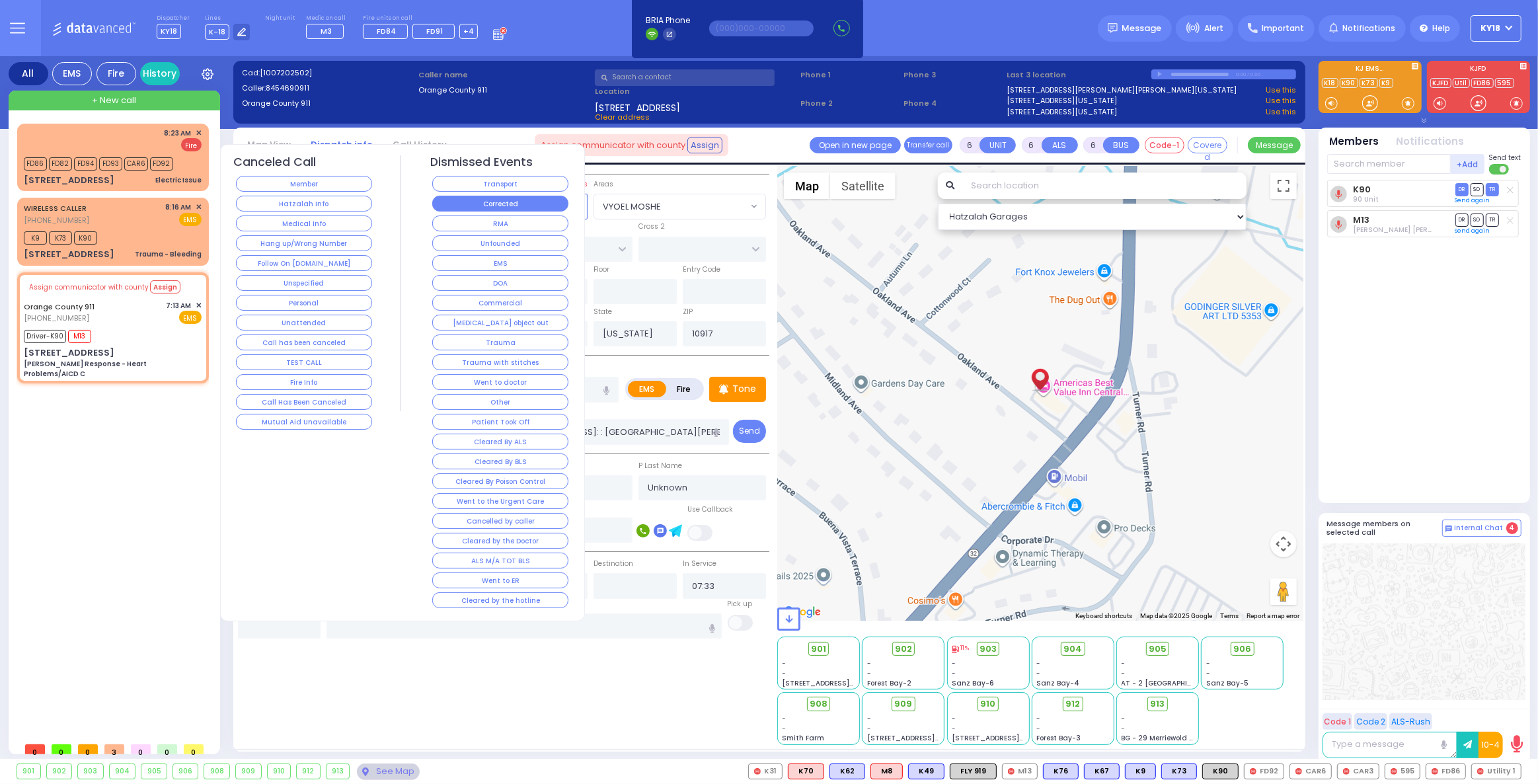
click at [500, 204] on button "Corrected" at bounding box center [500, 203] width 136 height 16
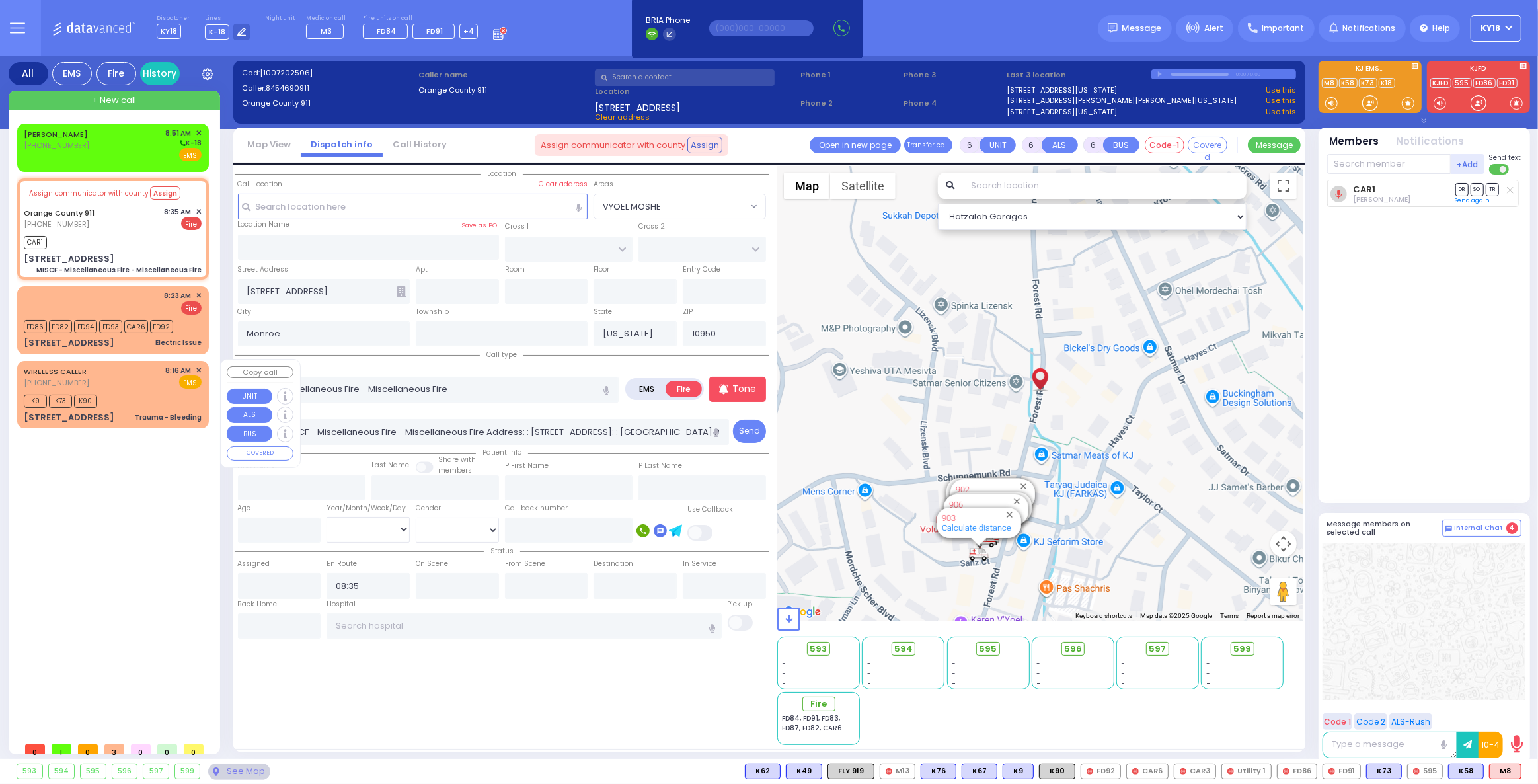
click at [116, 401] on div "K9 K73 K90" at bounding box center [112, 400] width 178 height 17
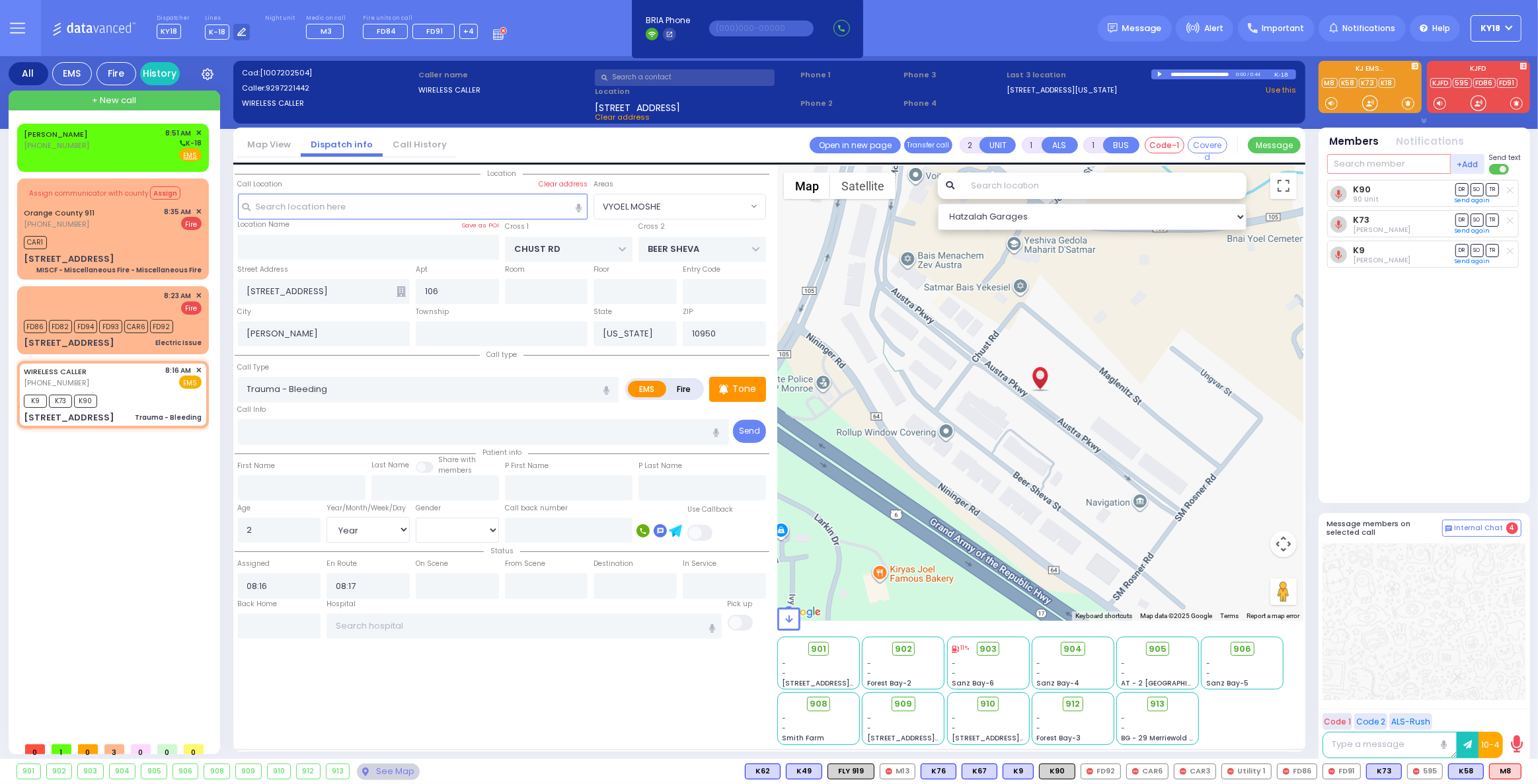
click at [1380, 160] on input "text" at bounding box center [1389, 164] width 124 height 20
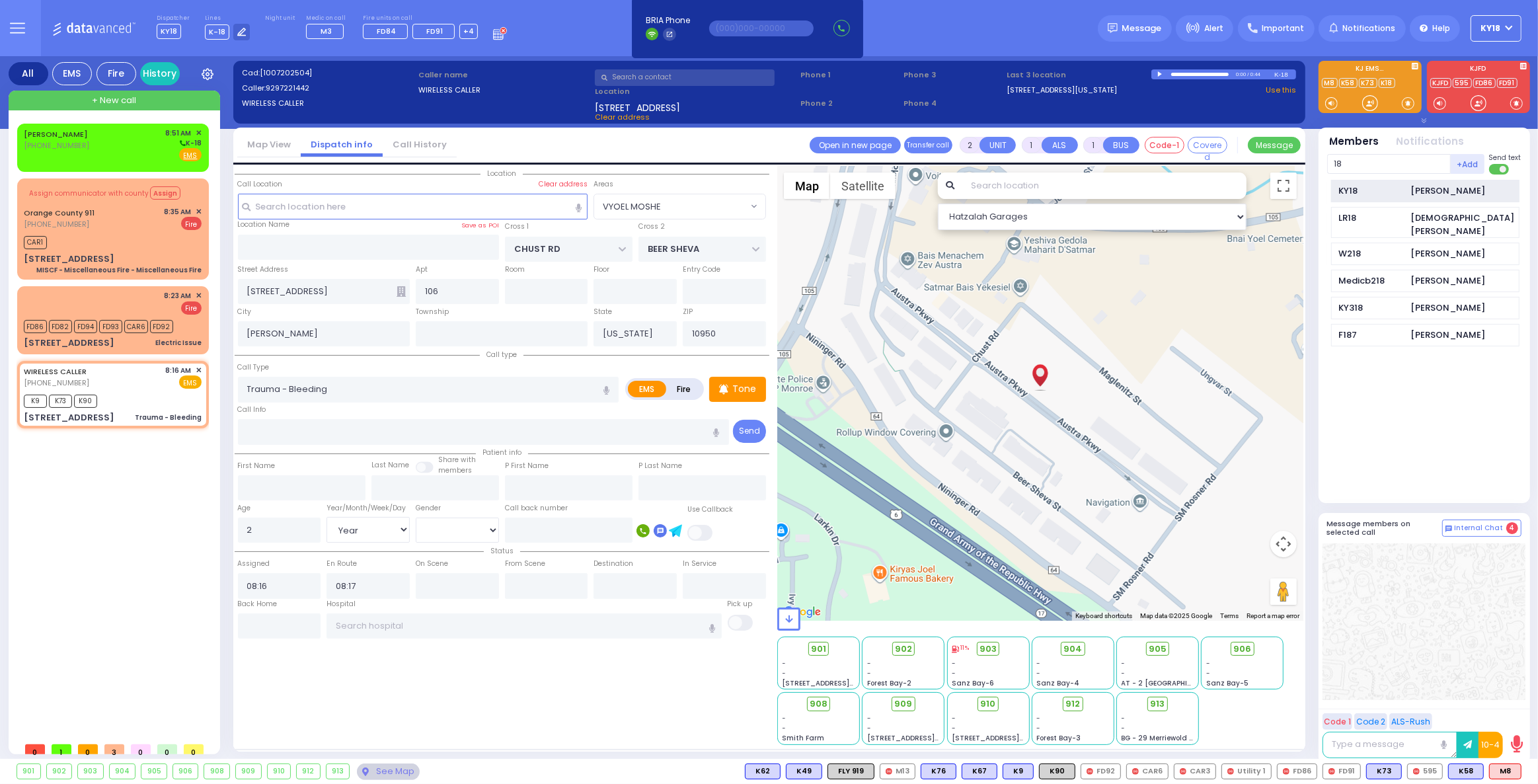
click at [1367, 186] on div "KY18" at bounding box center [1371, 191] width 66 height 13
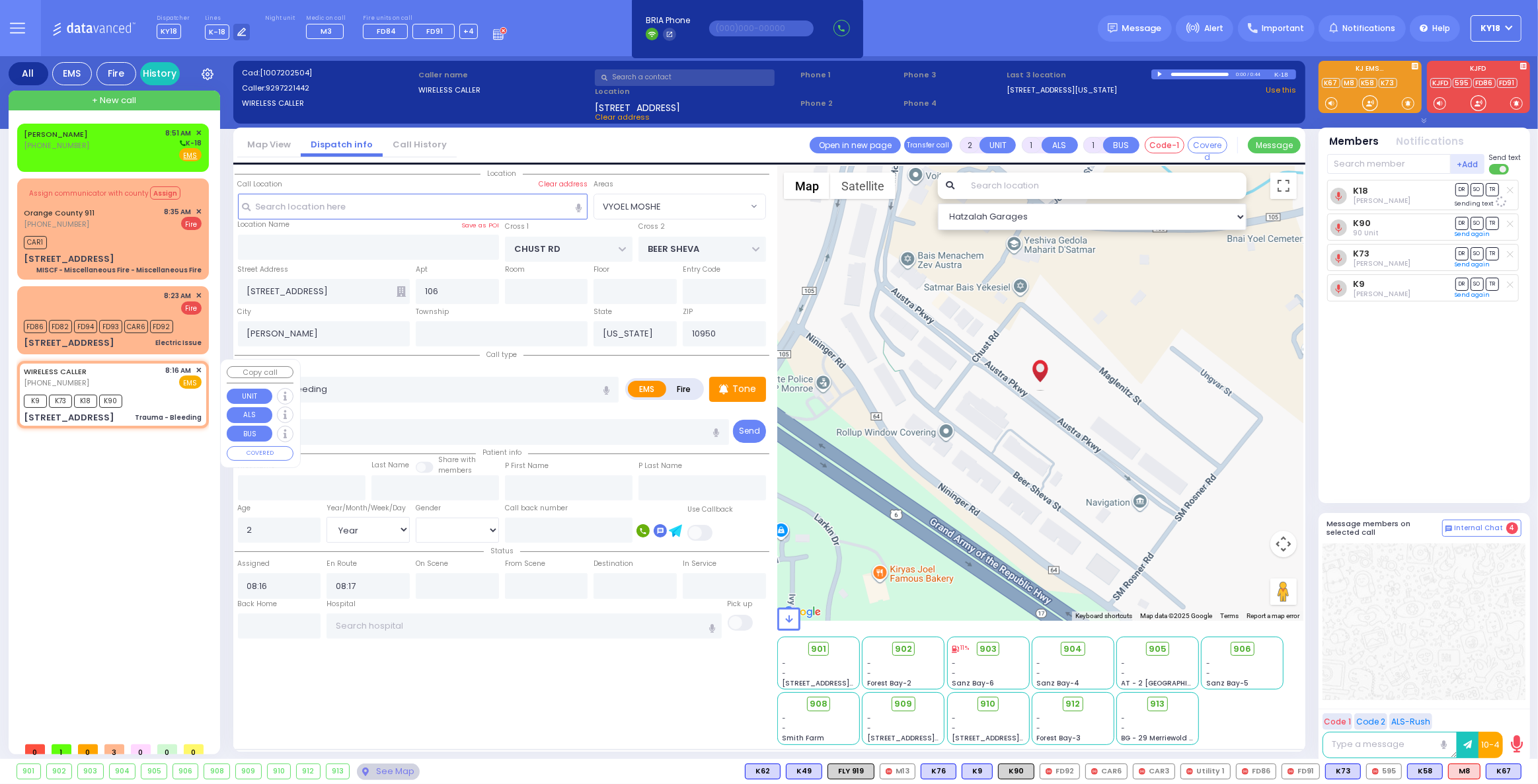
click at [198, 367] on span "✕" at bounding box center [198, 370] width 6 height 12
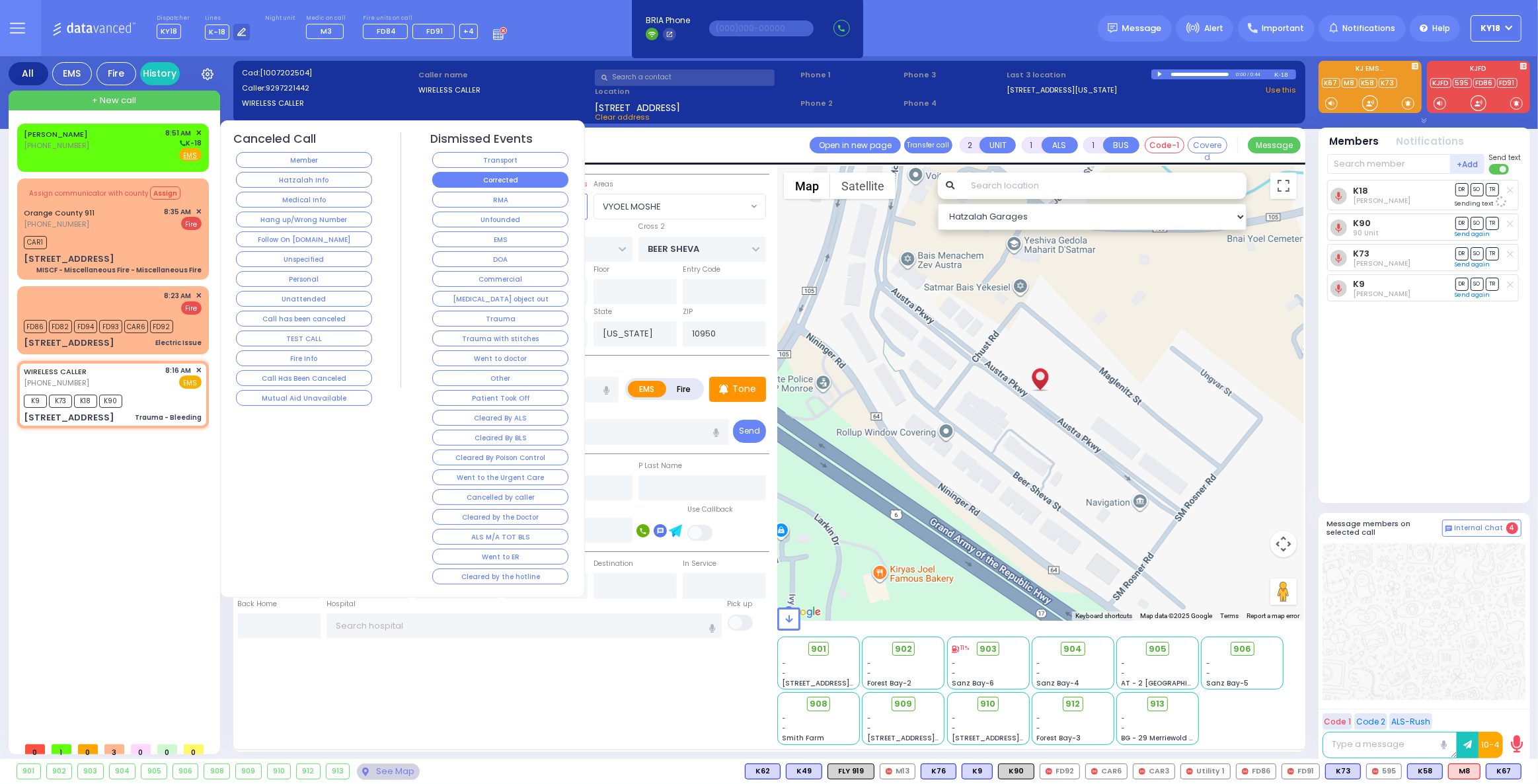
click at [533, 185] on button "Corrected" at bounding box center [500, 180] width 136 height 16
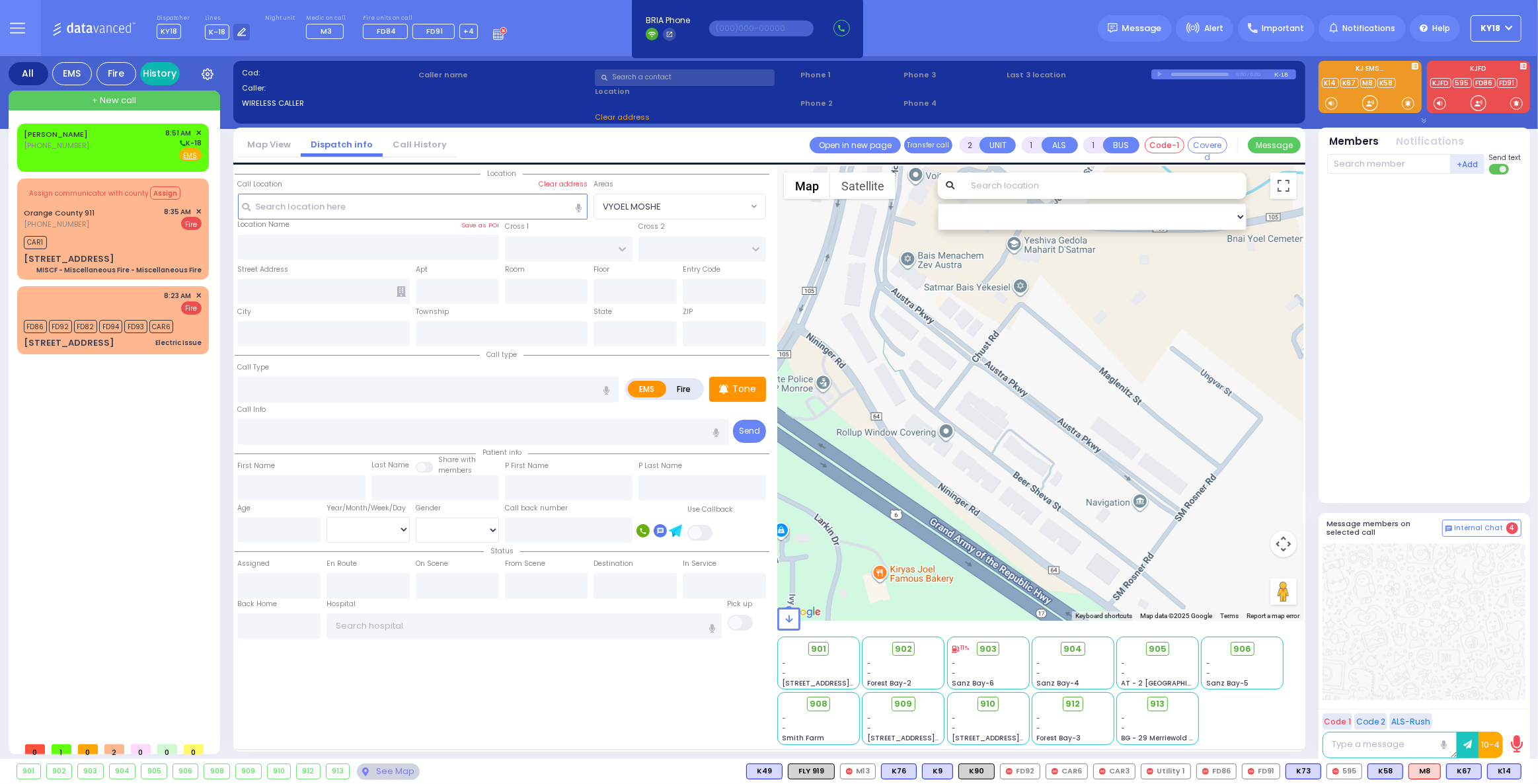
click at [157, 74] on link "History" at bounding box center [160, 74] width 39 height 23
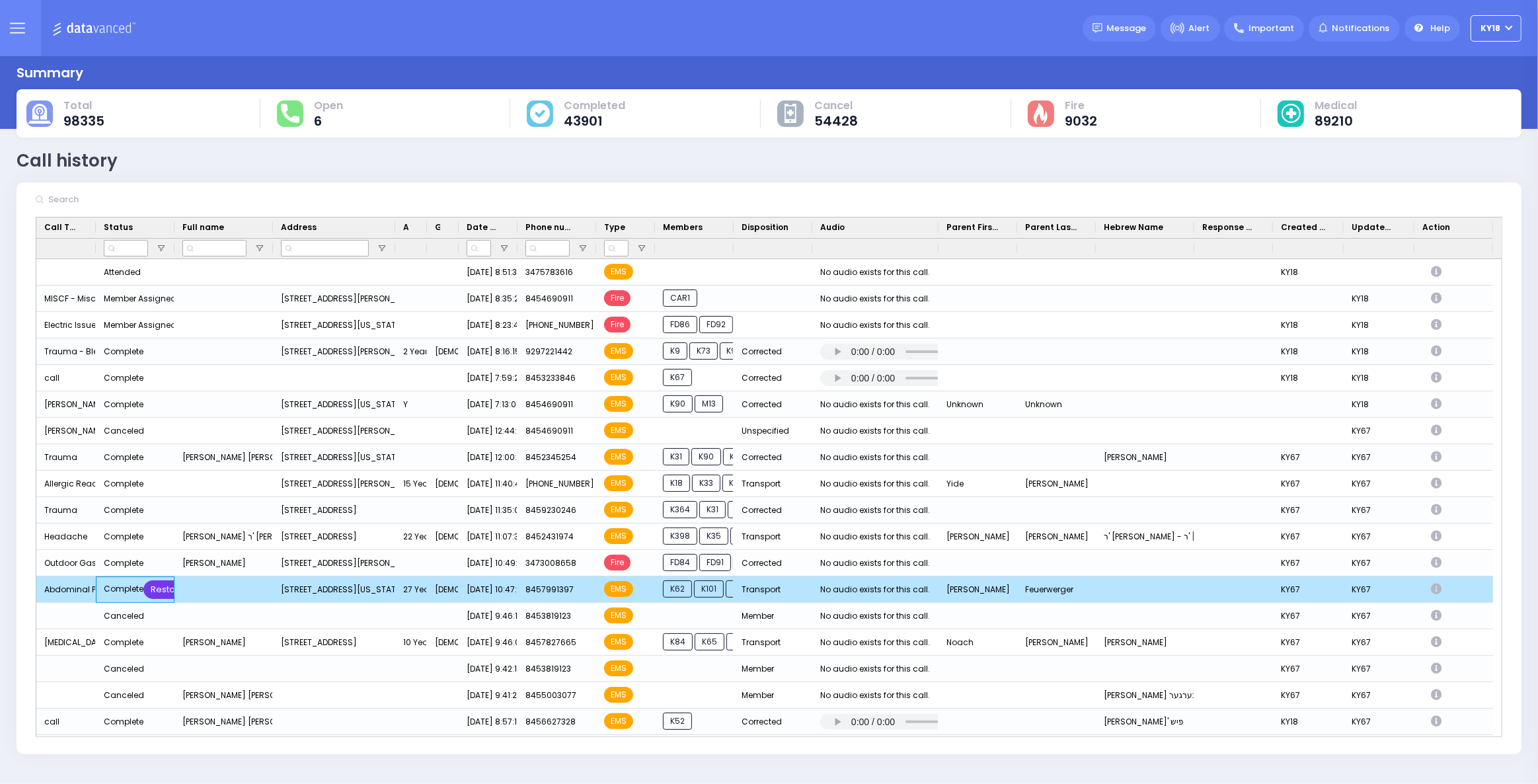
click at [157, 588] on div "Restore" at bounding box center [168, 590] width 48 height 19
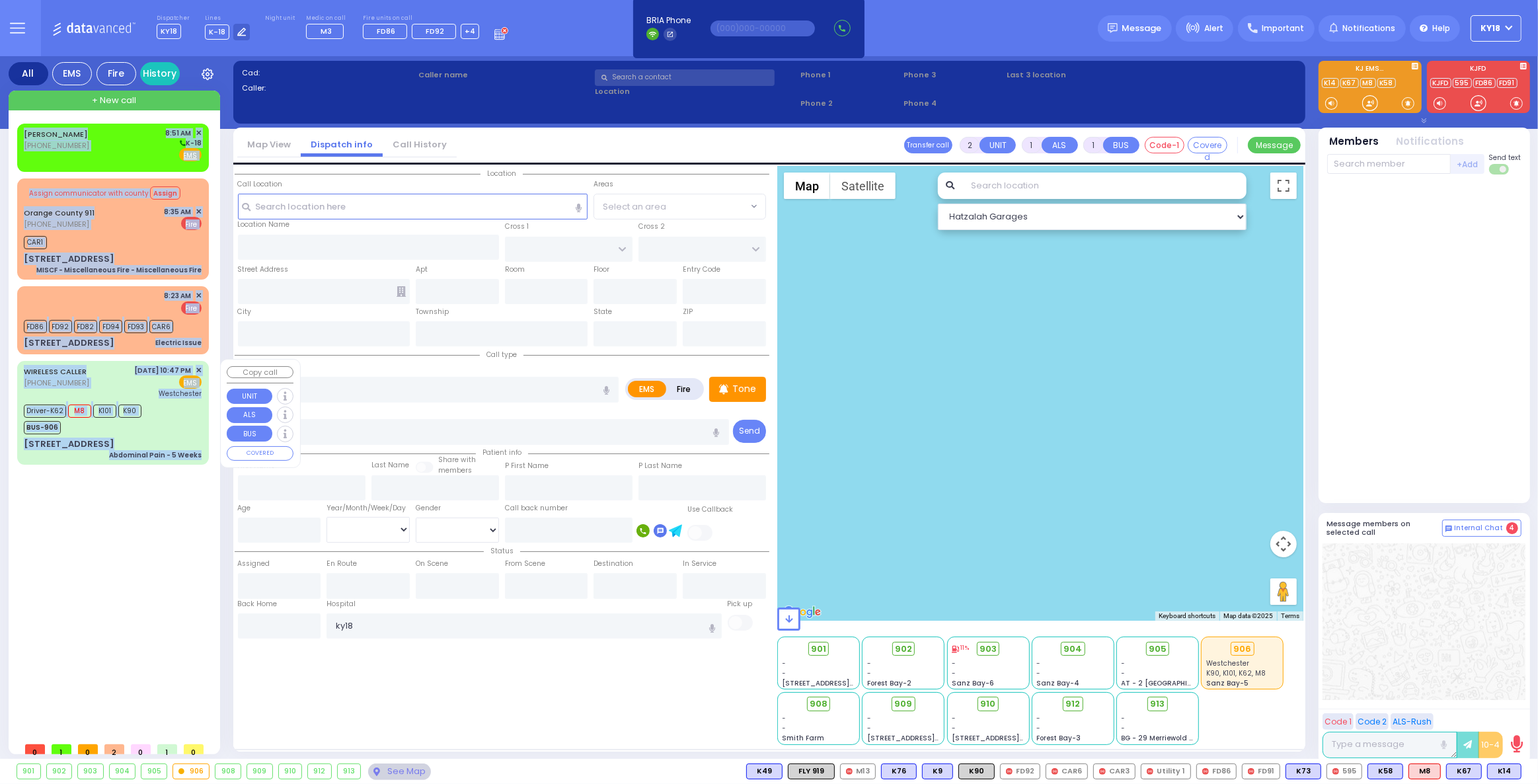
click at [178, 437] on div "[STREET_ADDRESS] Abdominal Pain - 5 Weeks" at bounding box center [112, 449] width 178 height 23
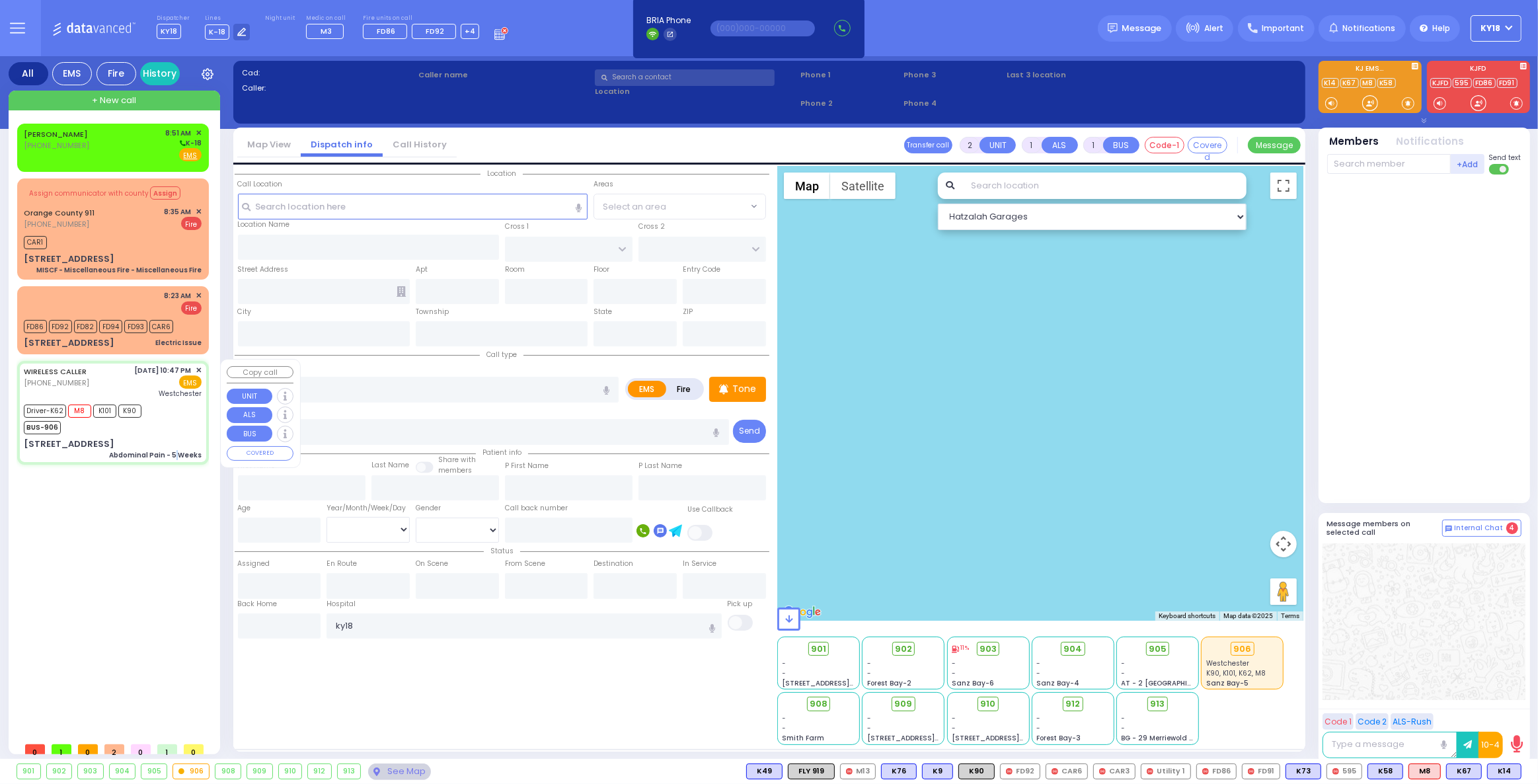
click at [178, 437] on div "[STREET_ADDRESS] Abdominal Pain - 5 Weeks" at bounding box center [112, 449] width 178 height 23
type input "6"
select select
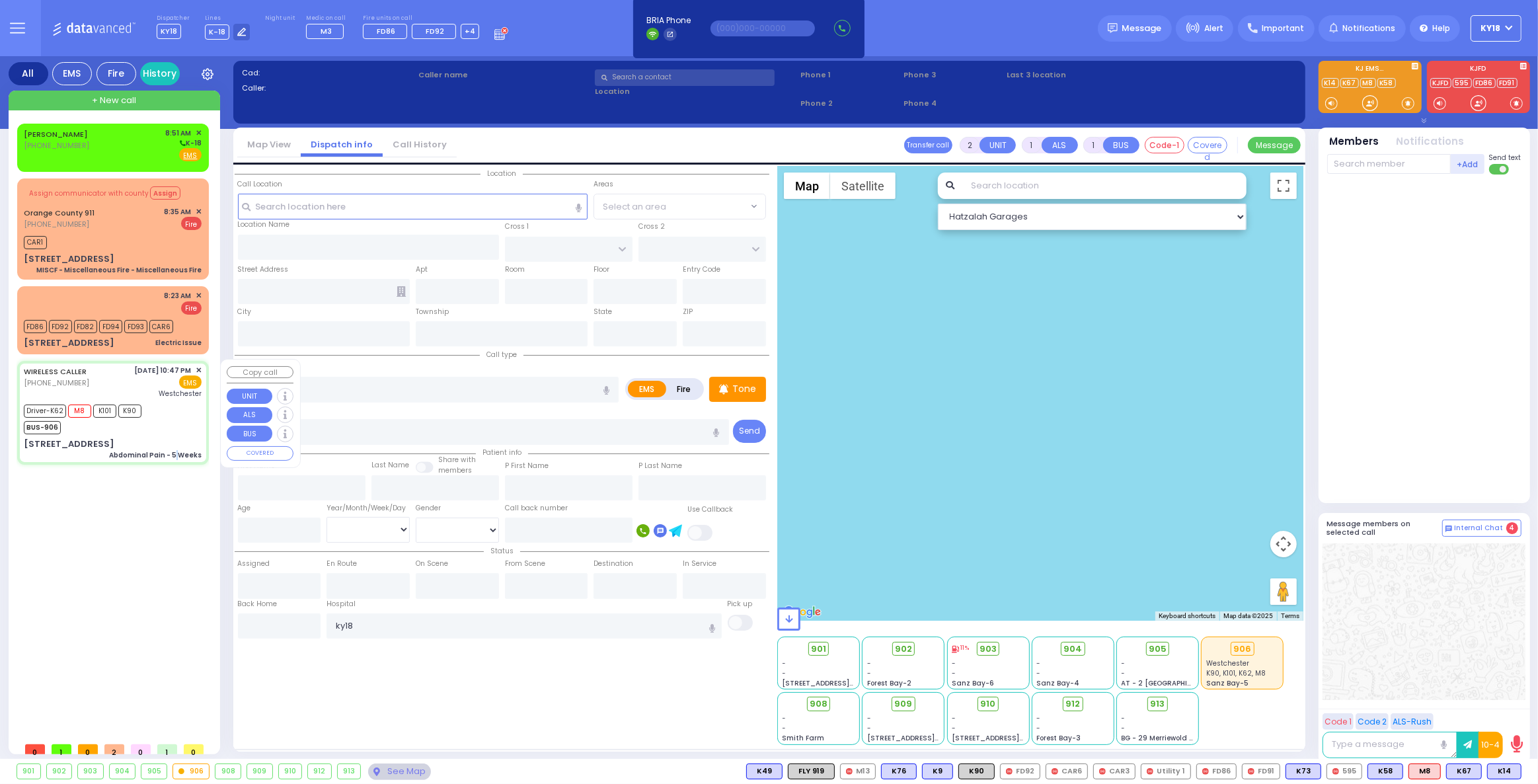
type input "Abdominal Pain - 5 Weeks"
radio input "true"
type input "[PERSON_NAME]"
type input "Feuerwerger"
type input "27"
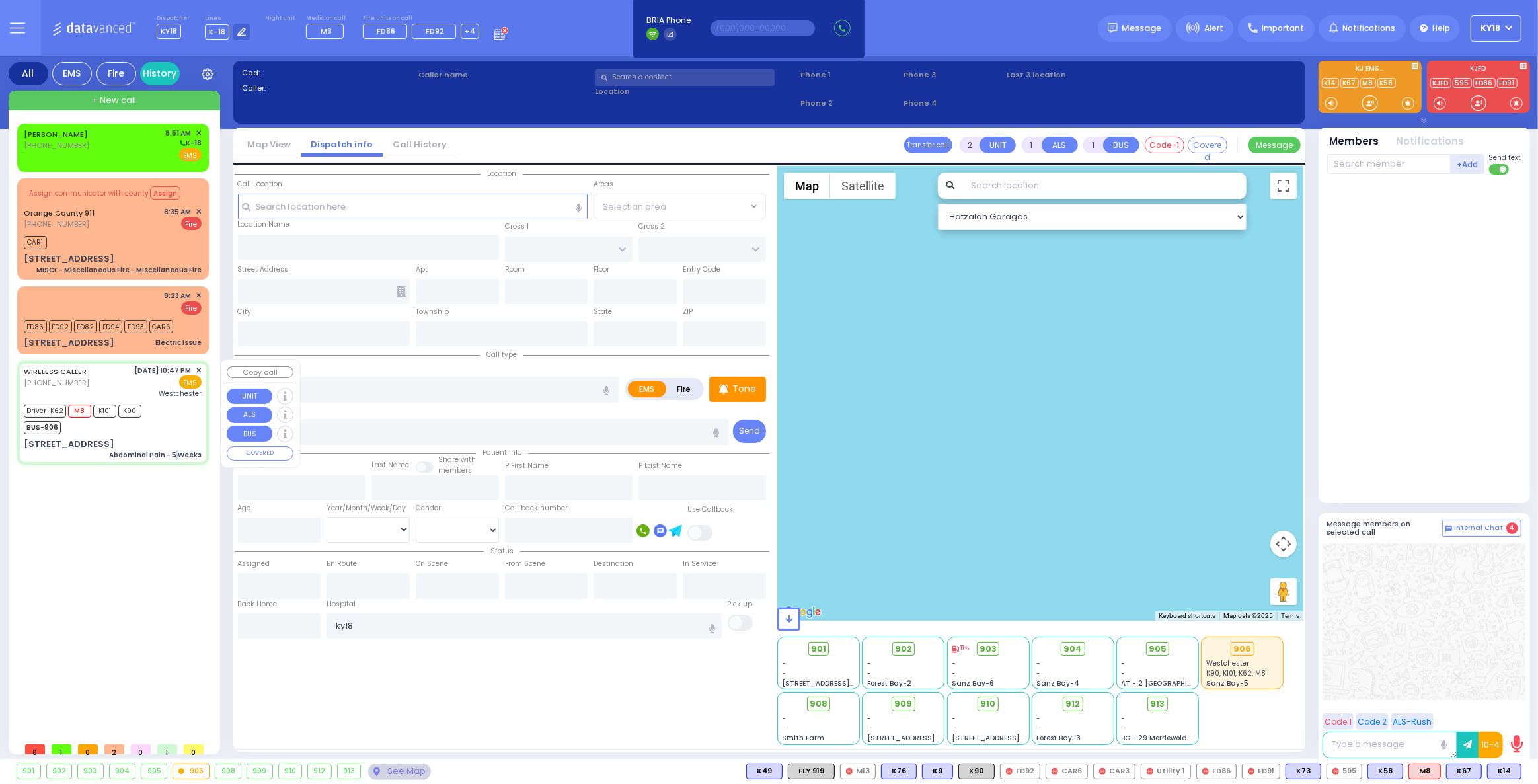
select select "Year"
select select "[DEMOGRAPHIC_DATA]"
type input "22:47"
type input "22:49"
type input "22:51"
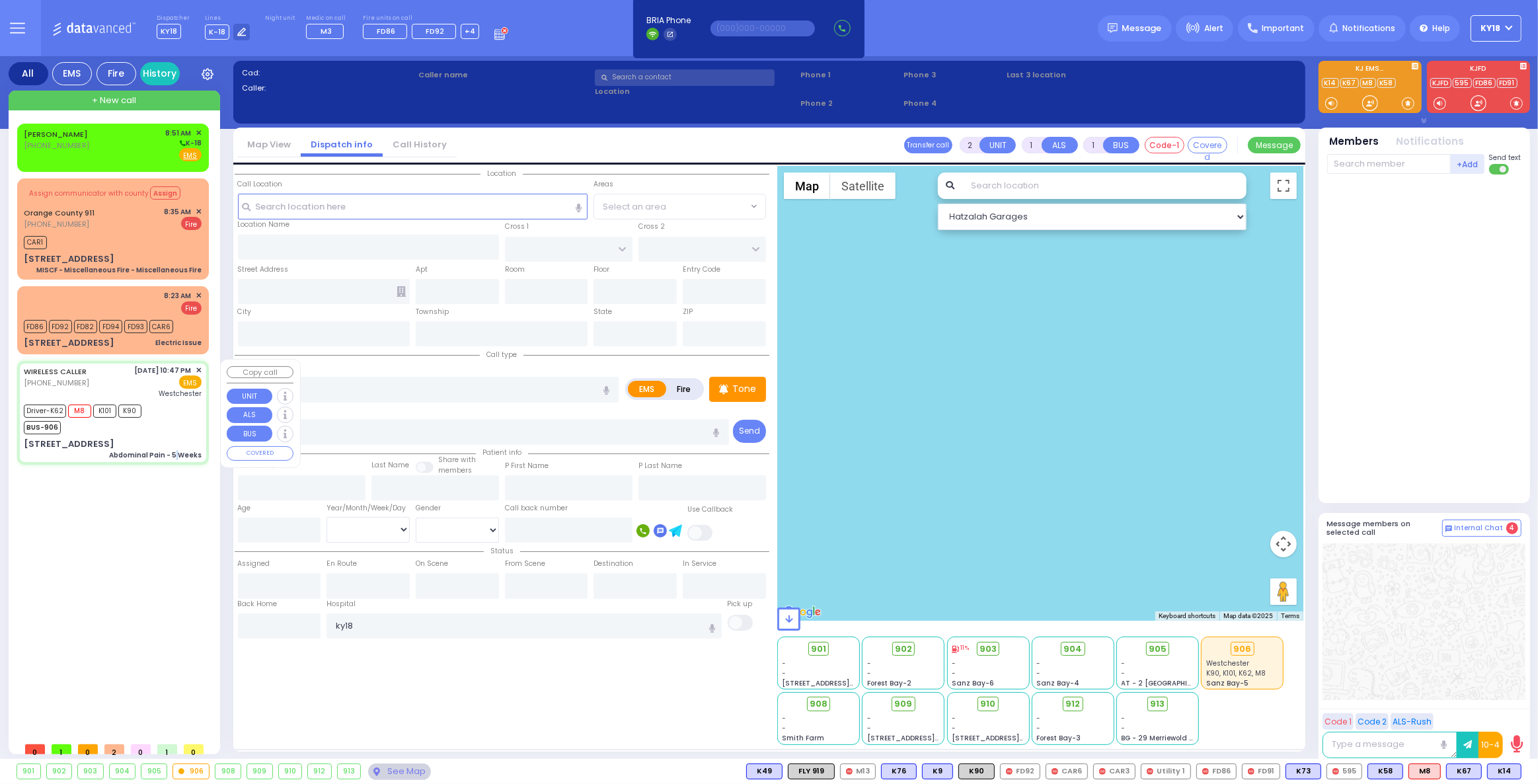
type input "23:29"
type input "00:01"
type input "00:30"
type input "[GEOGRAPHIC_DATA]-[PERSON_NAME][GEOGRAPHIC_DATA]"
select select "Hatzalah Garages"
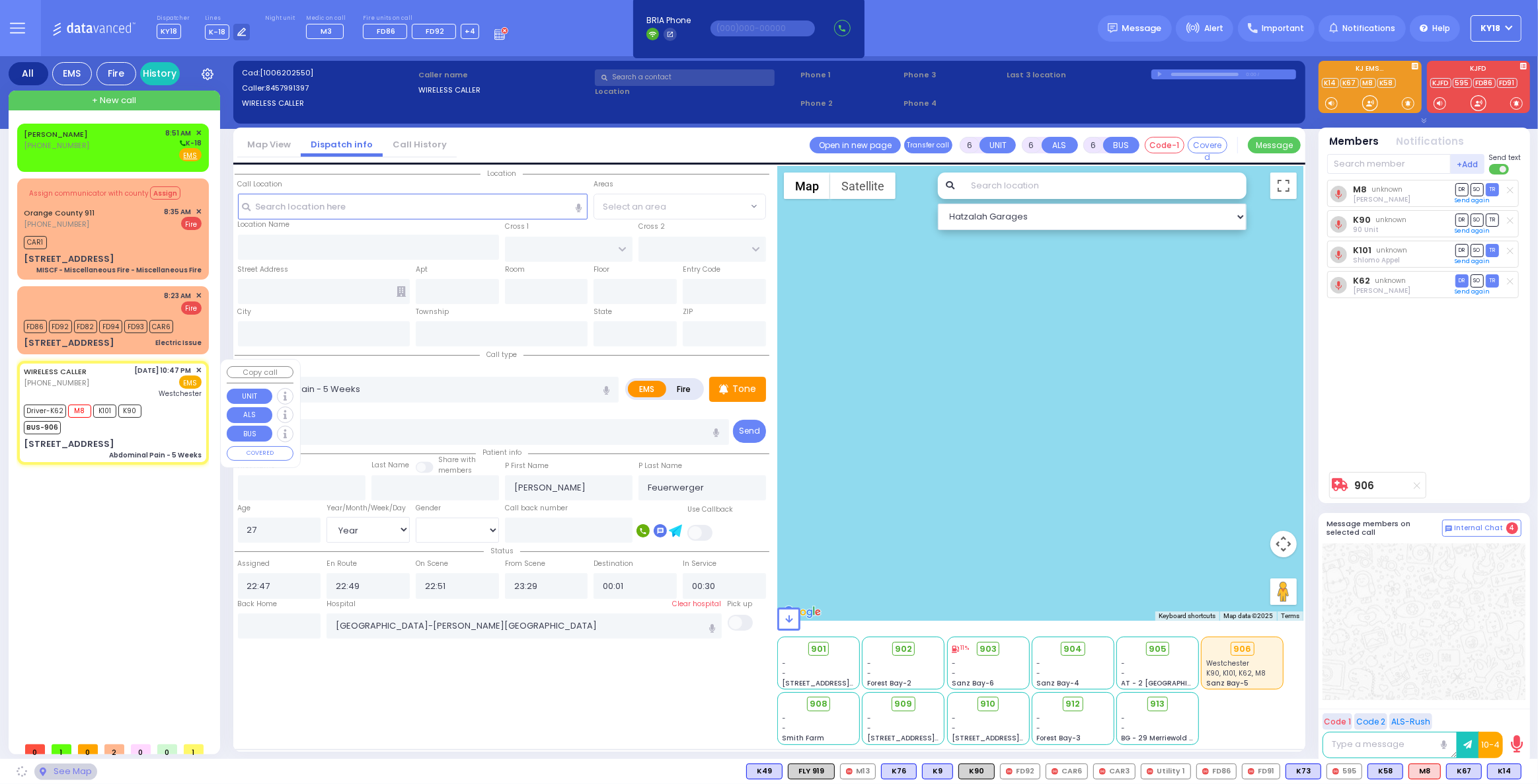
select select
radio input "true"
select select "Year"
select select "[DEMOGRAPHIC_DATA]"
select select "Hatzalah Garages"
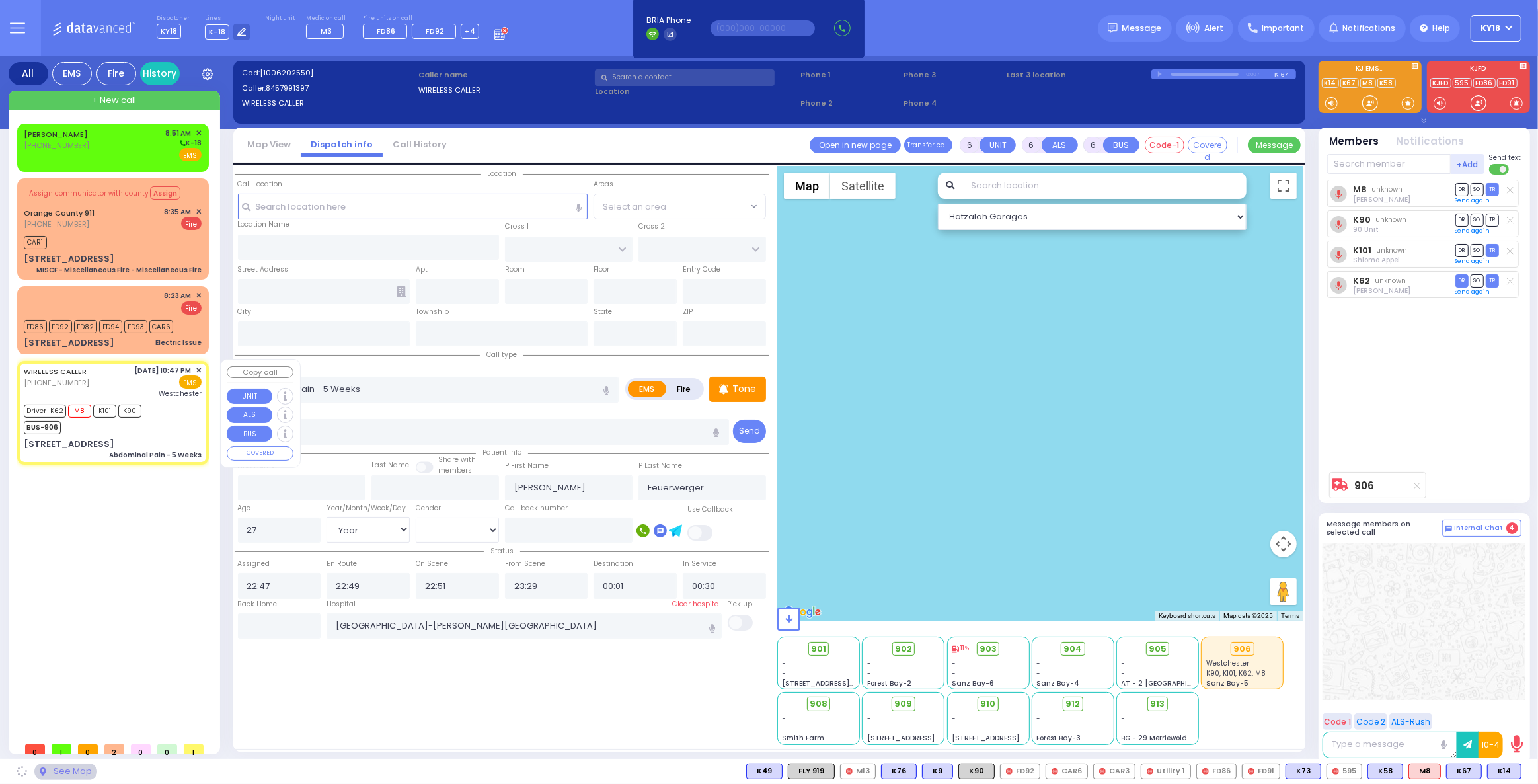
type input "ACRES RD"
type input "DINEV RD"
type input "[STREET_ADDRESS]"
type input "101"
type input "Monroe"
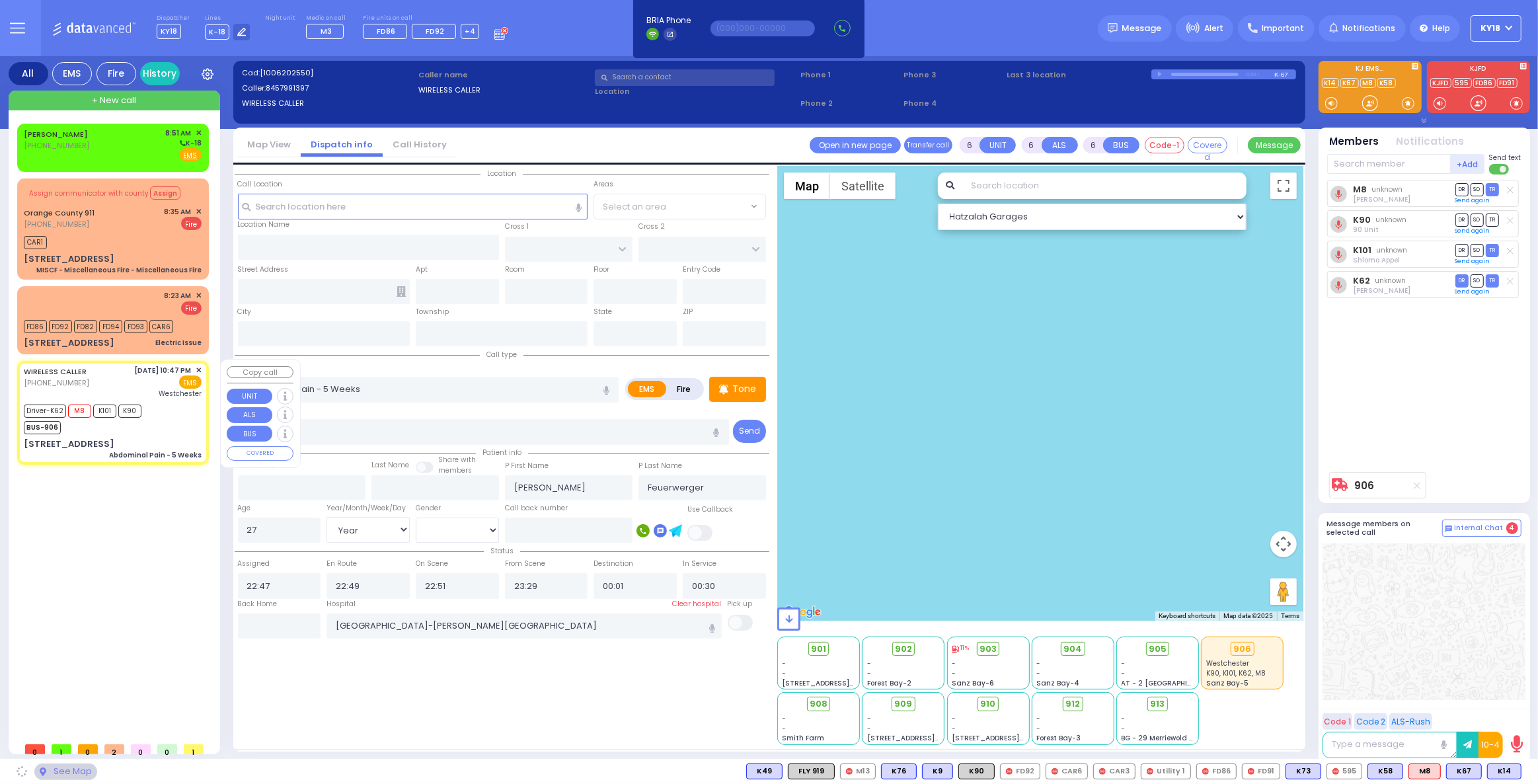
type input "[US_STATE]"
type input "10950"
radio input "true"
select select "Year"
select select "[DEMOGRAPHIC_DATA]"
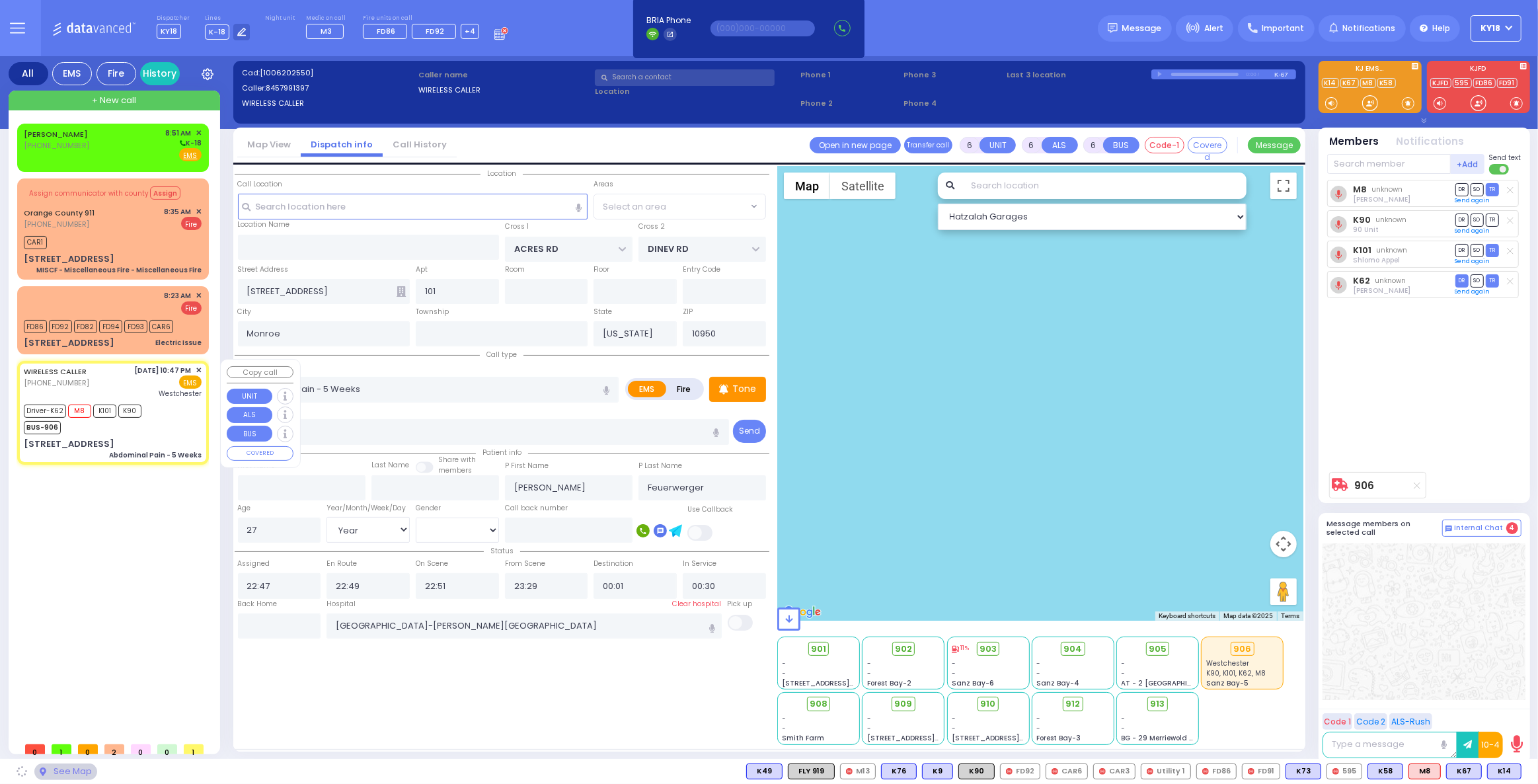
select select
select select "Hatzalah Garages"
select select "PALM TREE"
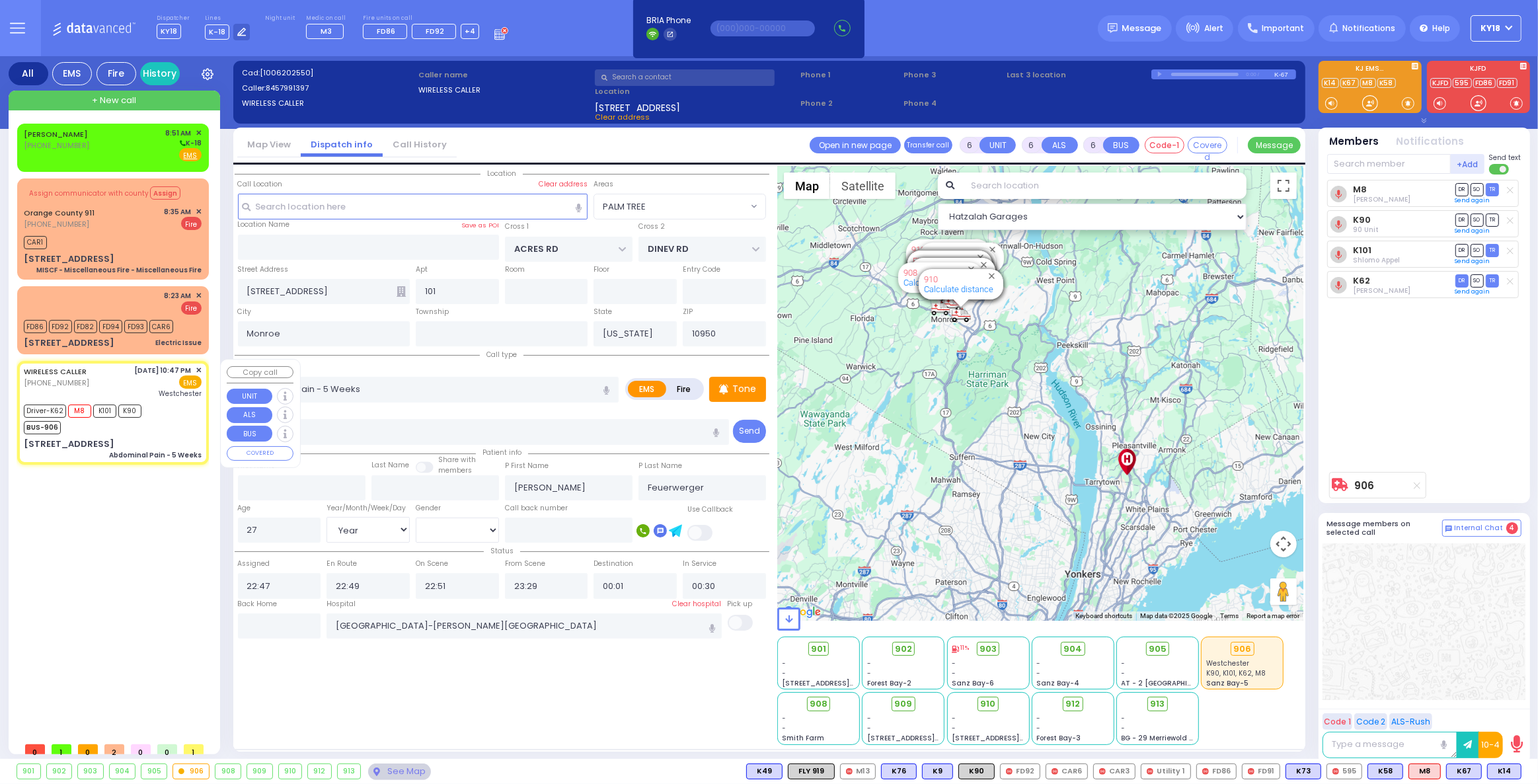
click at [197, 367] on div "[DATE] 10:47 PM ✕" at bounding box center [169, 370] width 68 height 12
select select
radio input "true"
select select "Year"
select select "[DEMOGRAPHIC_DATA]"
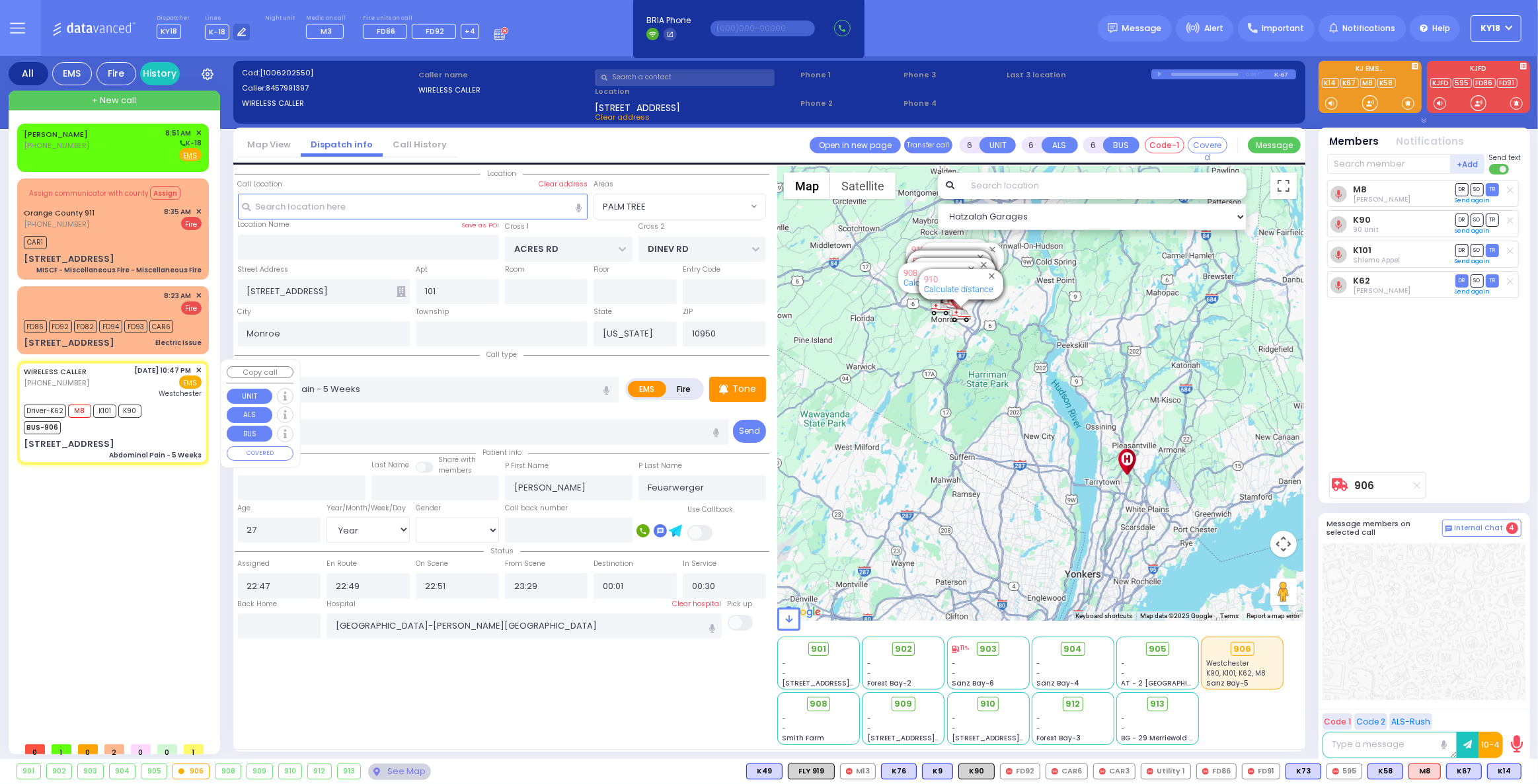
select select "Hatzalah Garages"
select select "PALM TREE"
click at [199, 369] on span "✕" at bounding box center [198, 370] width 6 height 12
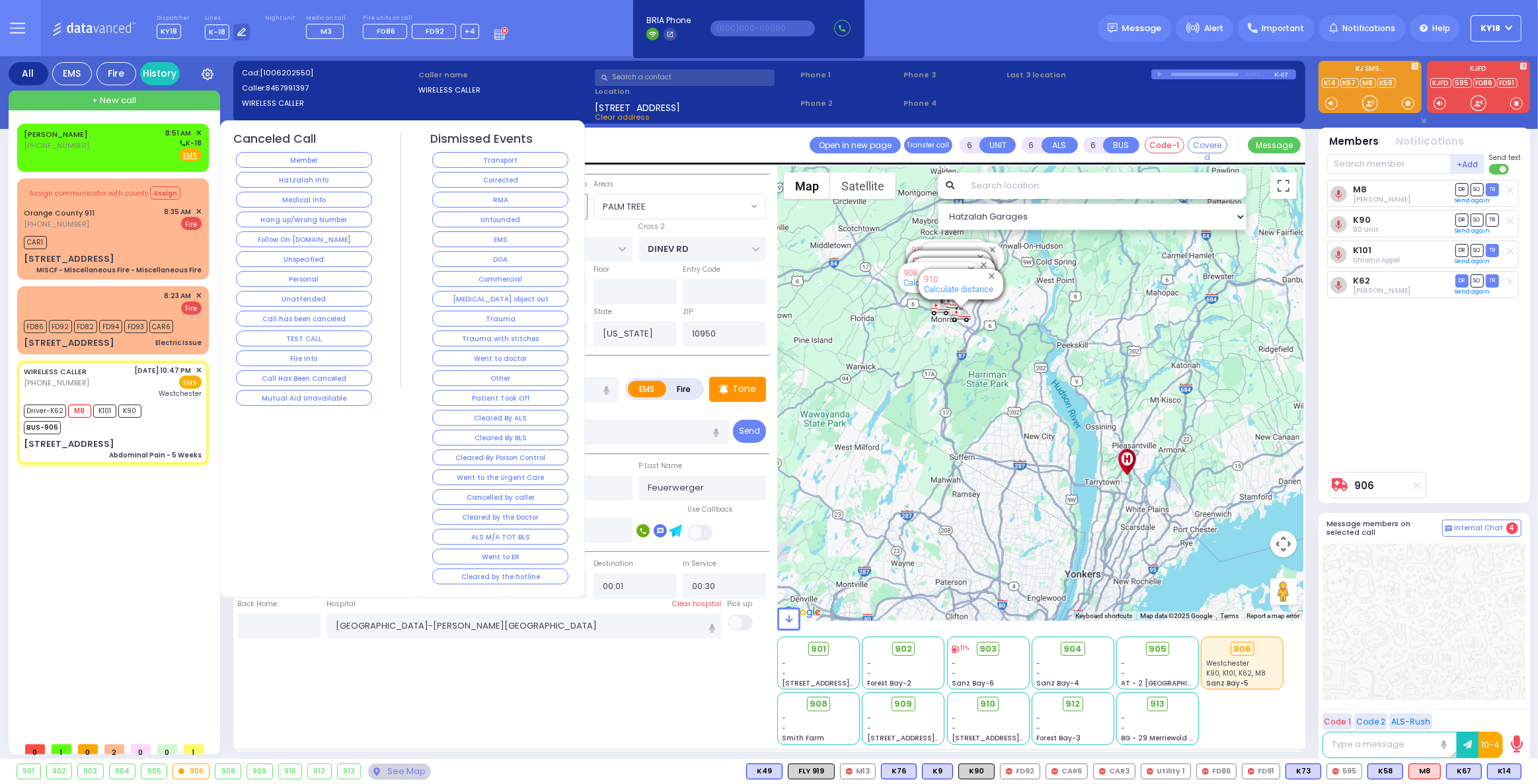
click at [492, 178] on button "Corrected" at bounding box center [500, 180] width 136 height 16
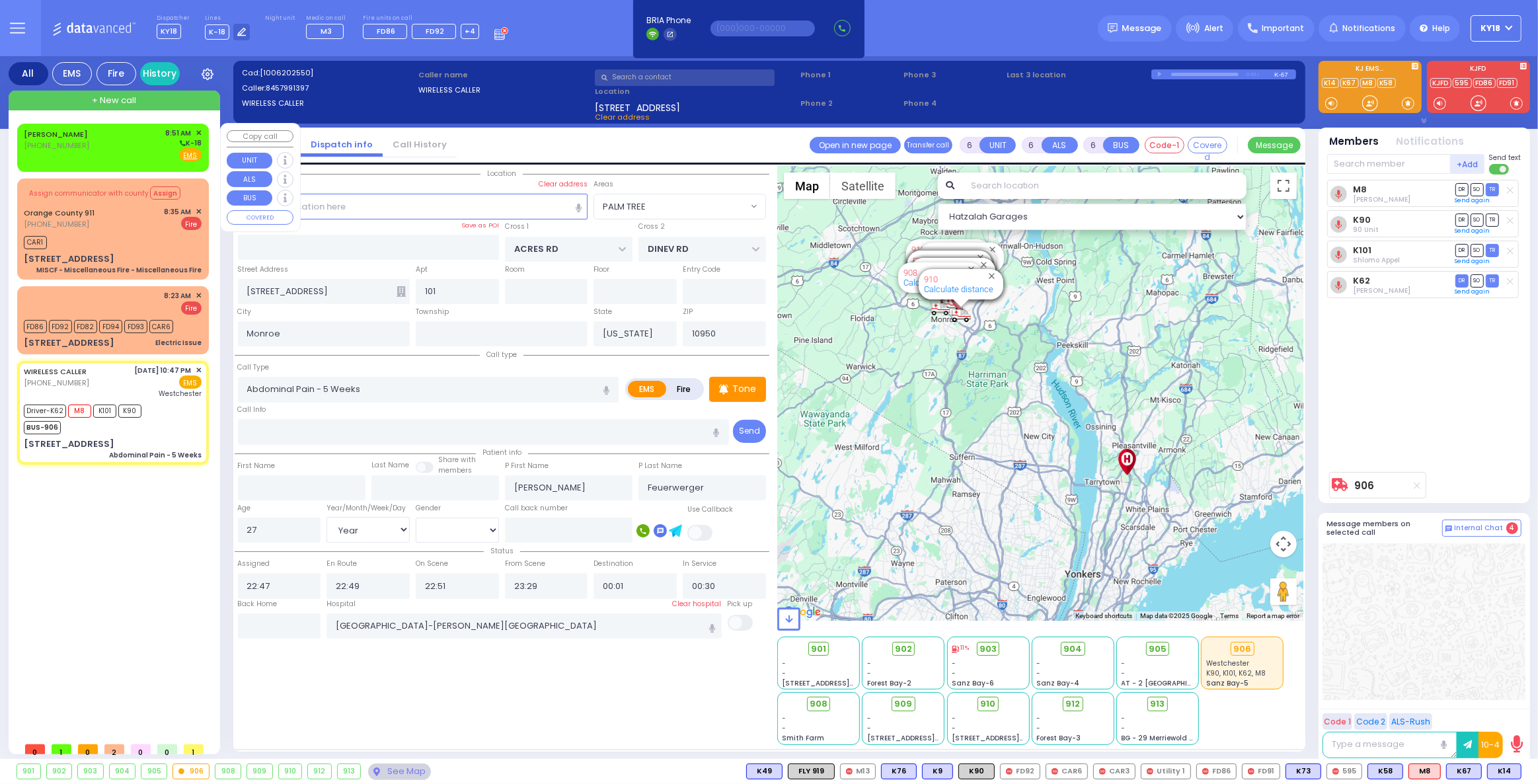
select select
radio input "true"
select select
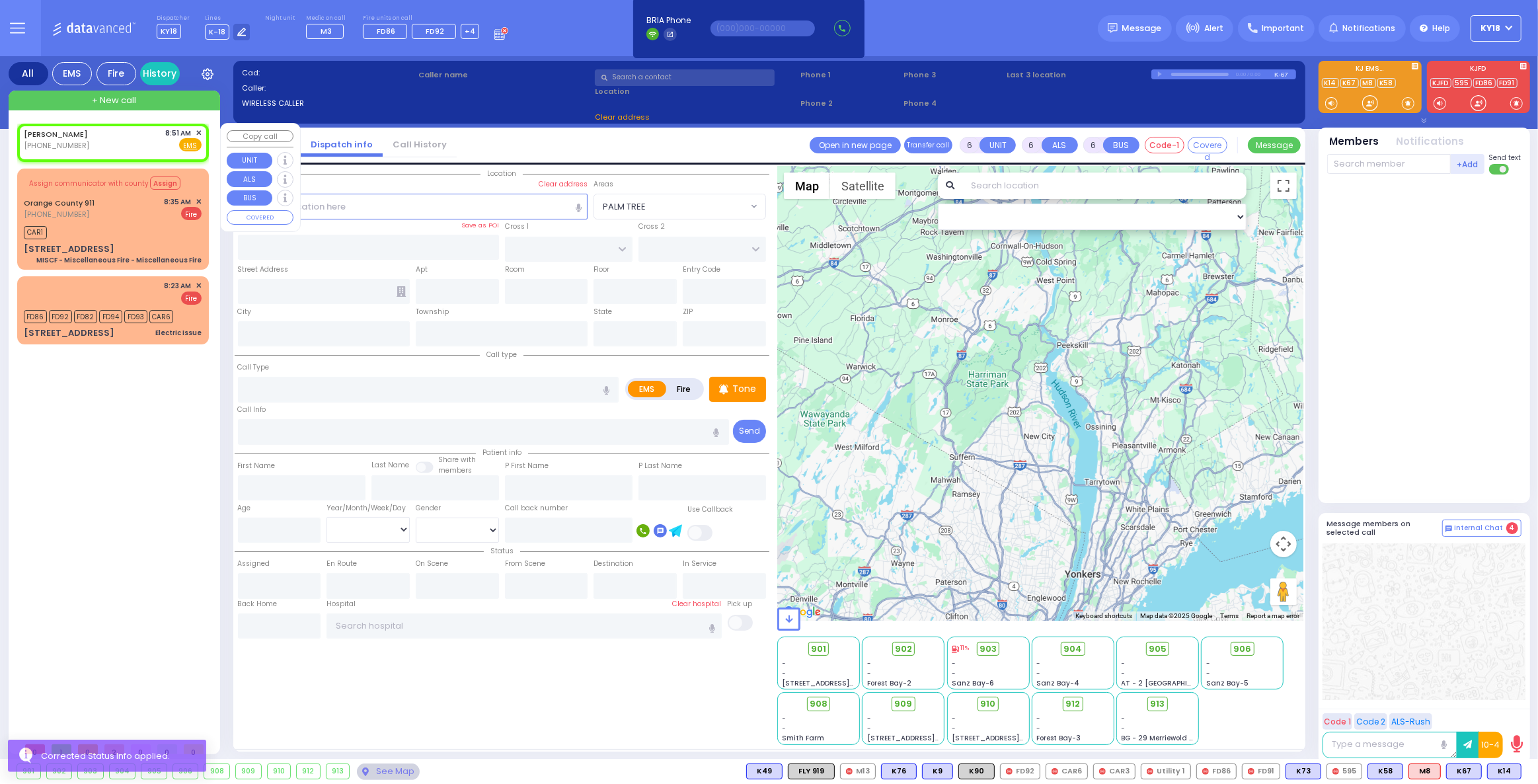
type input "2"
type input "1"
select select
radio input "true"
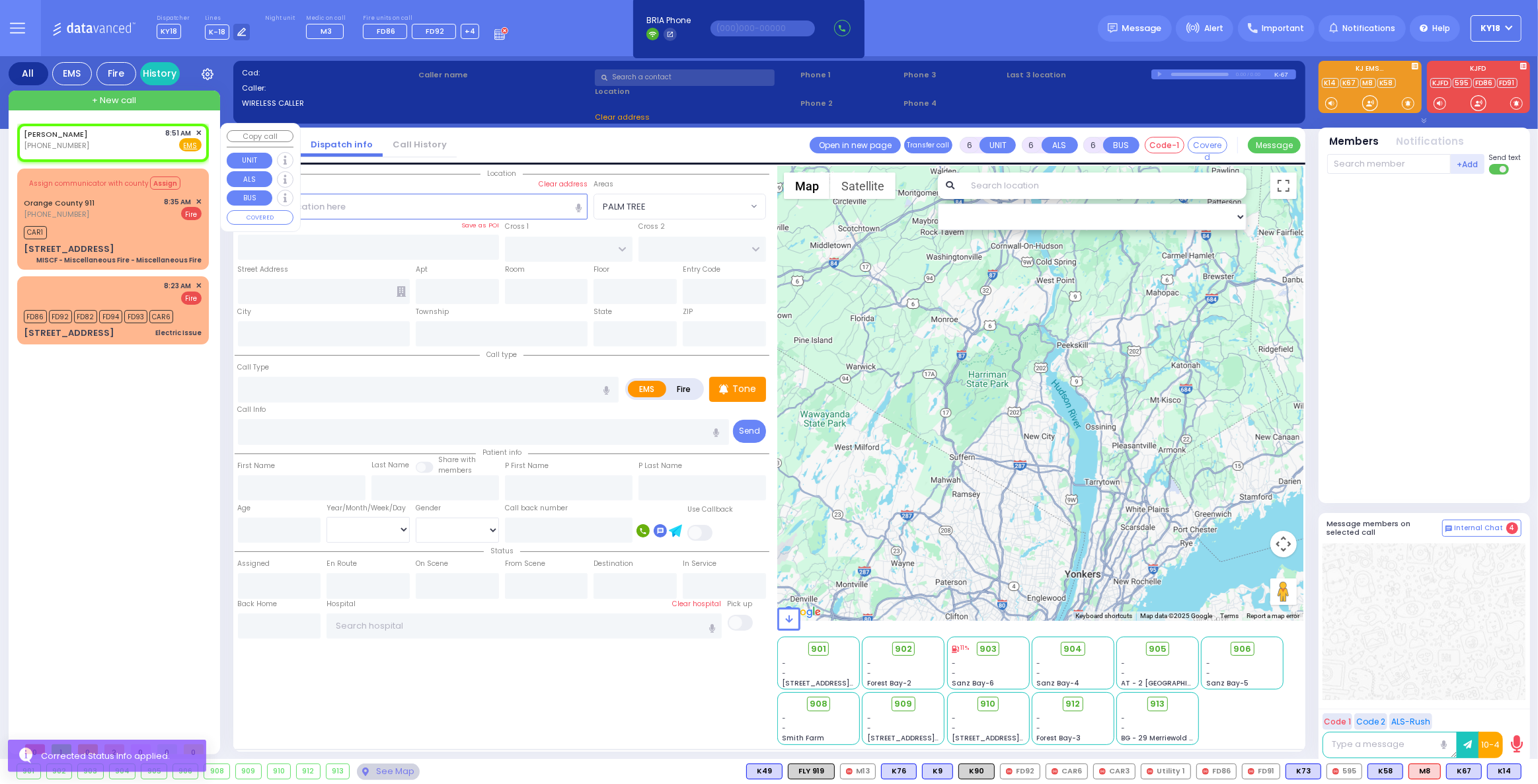
select select
type input "08:51"
select select "Hatzalah Garages"
click at [199, 132] on span "✕" at bounding box center [198, 133] width 6 height 12
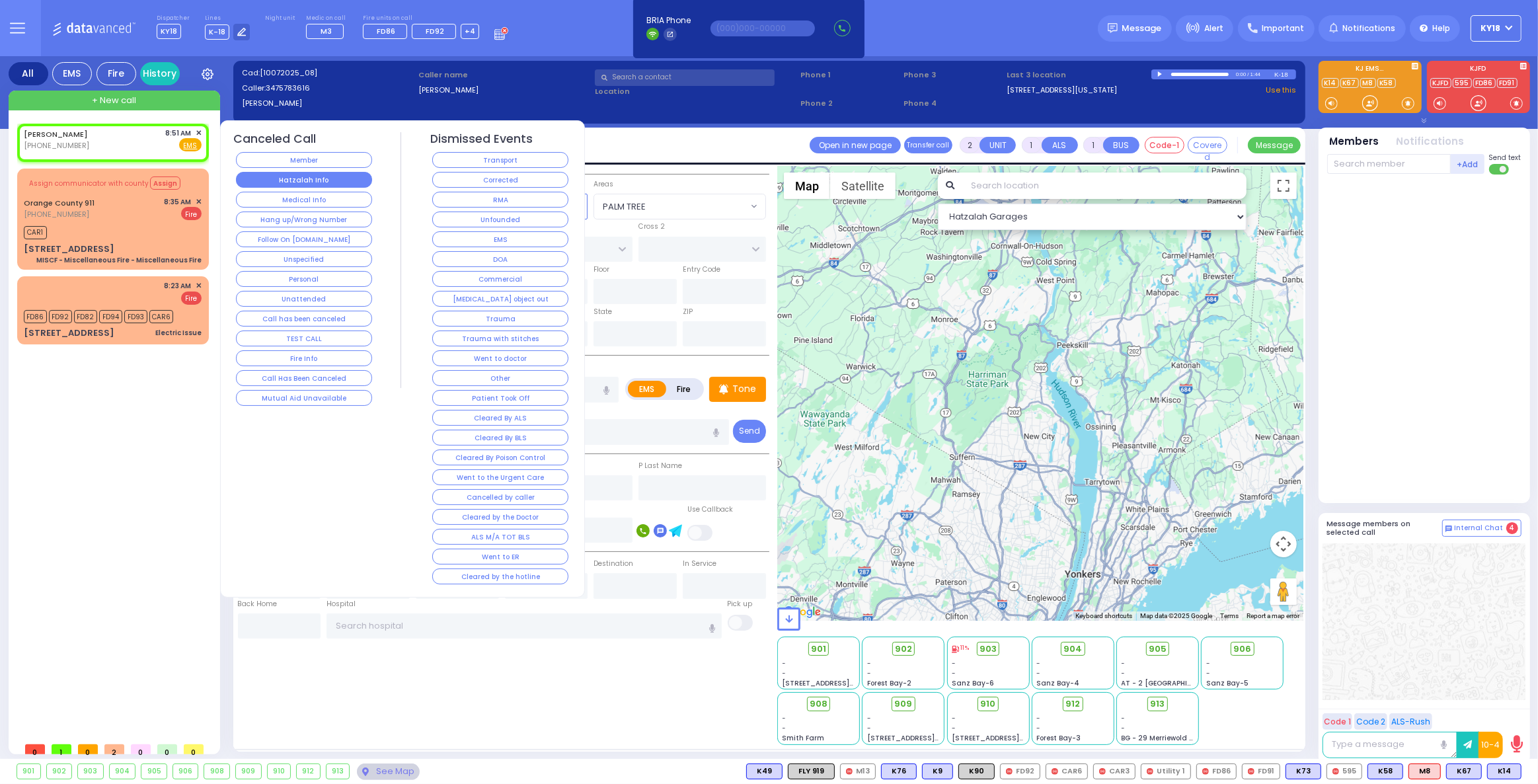
click at [290, 182] on button "Hatzalah Info" at bounding box center [304, 180] width 136 height 16
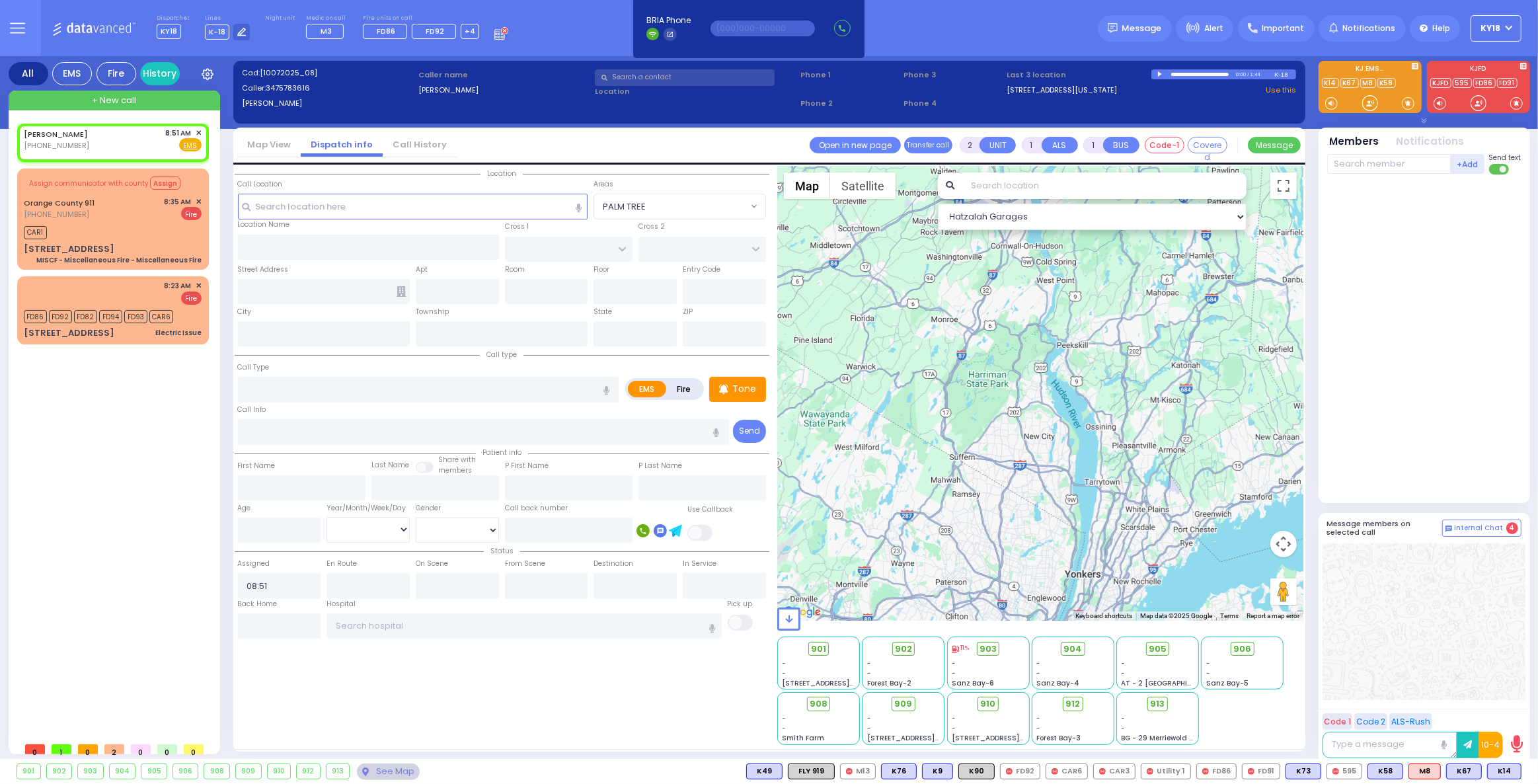
select select
radio input "true"
select select
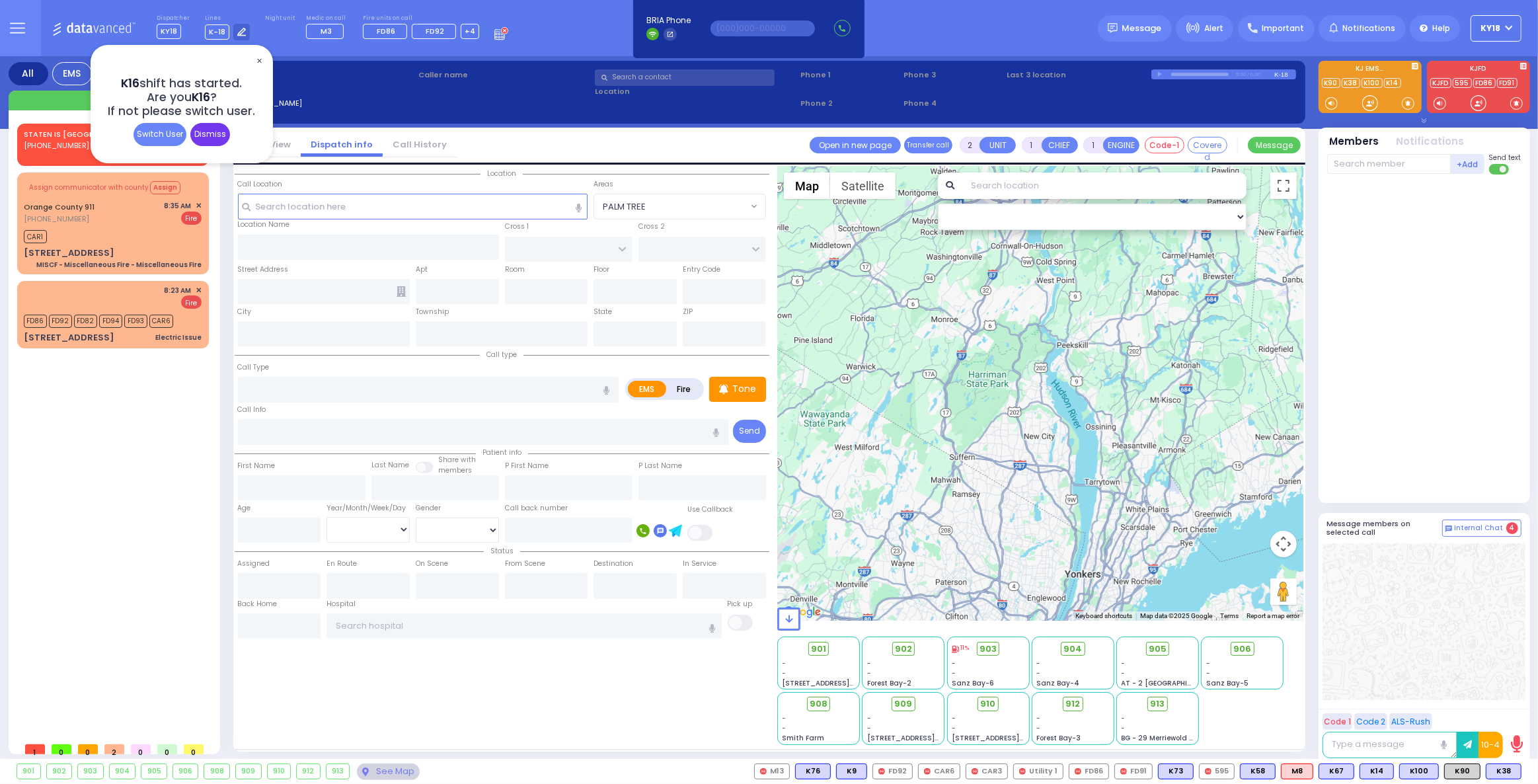
click at [222, 131] on div "Dismiss" at bounding box center [210, 135] width 39 height 23
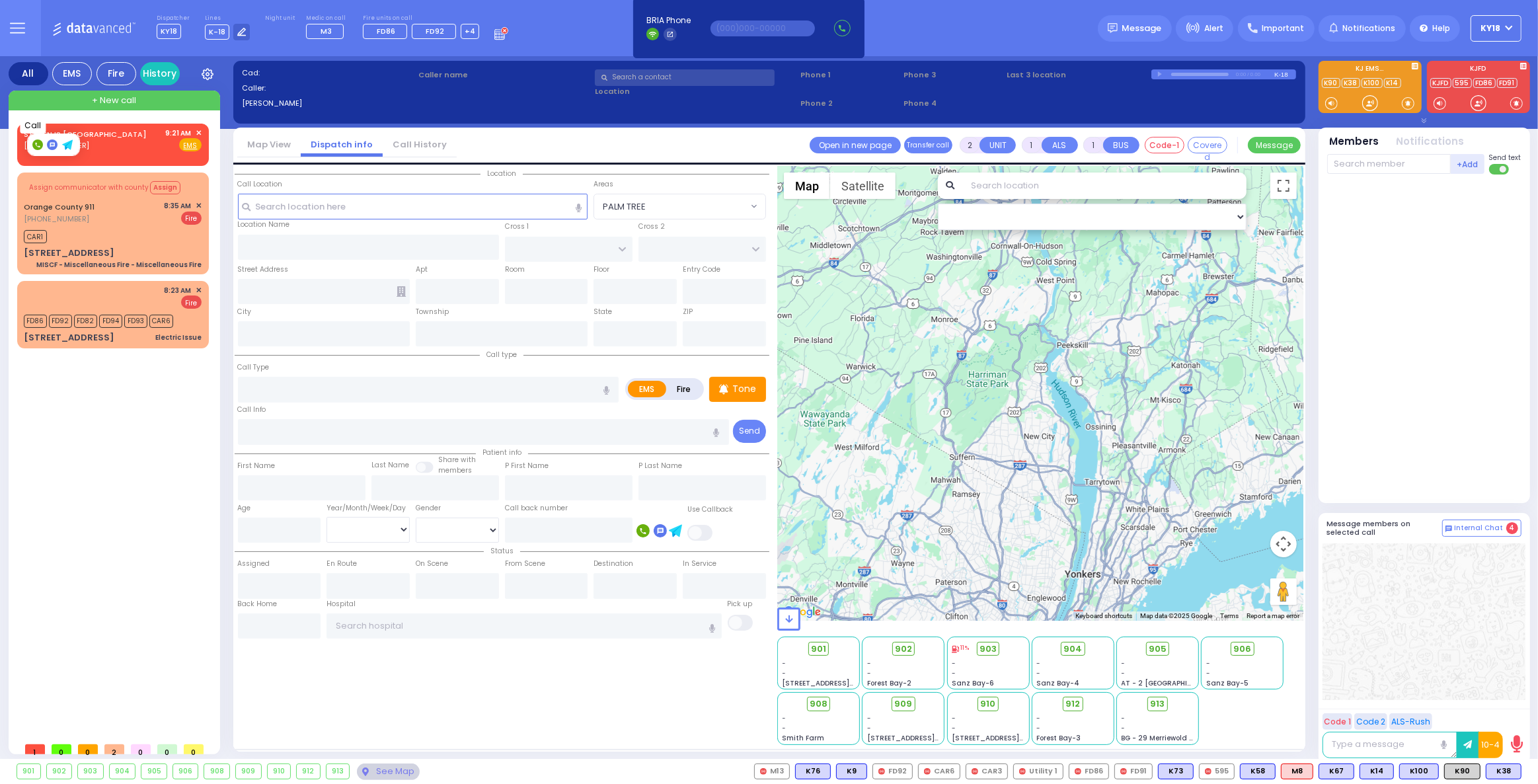
click at [36, 144] on icon at bounding box center [37, 144] width 4 height 4
type input "3478969578"
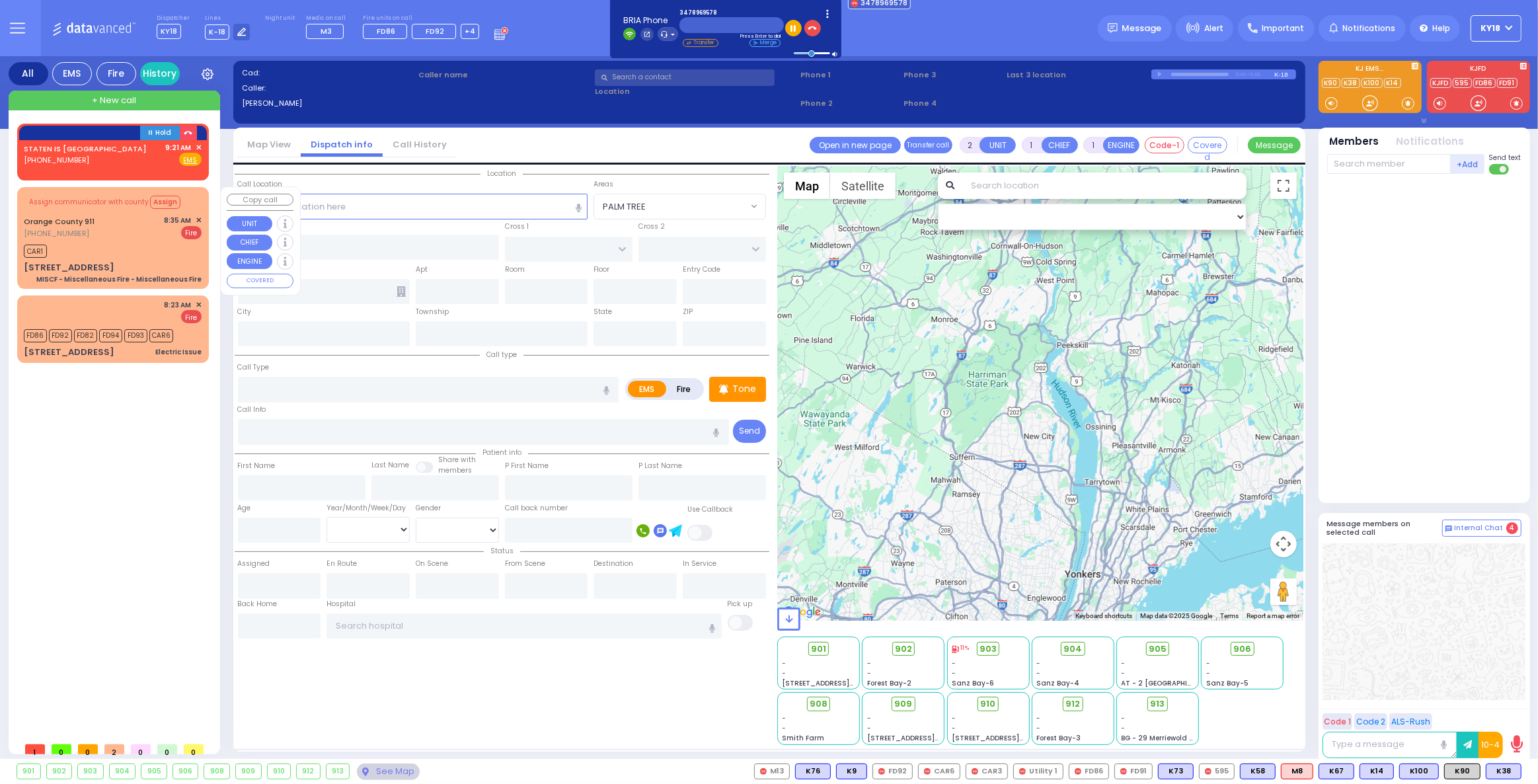
click at [201, 219] on span "✕" at bounding box center [198, 220] width 6 height 12
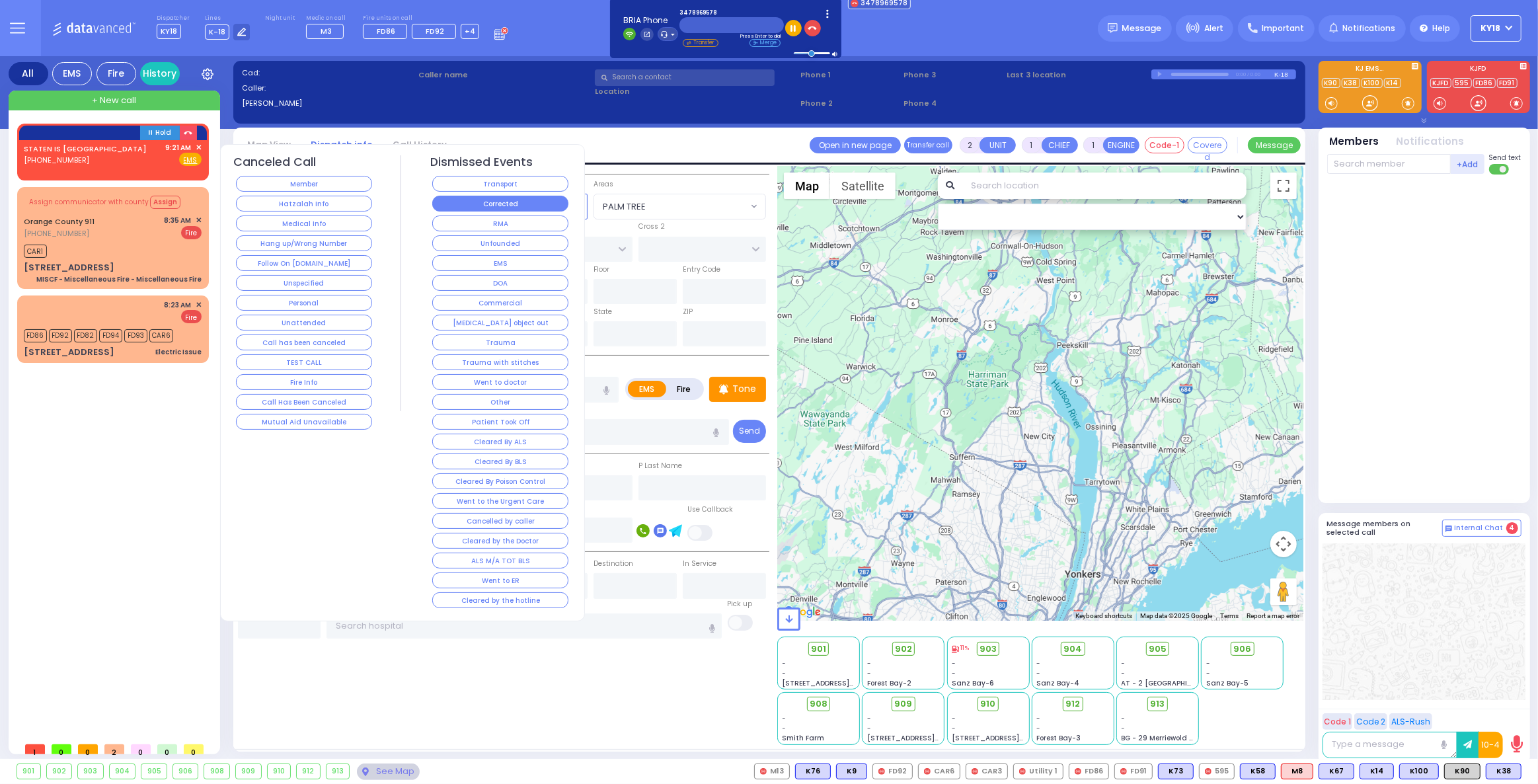
click at [447, 203] on button "Corrected" at bounding box center [500, 203] width 136 height 16
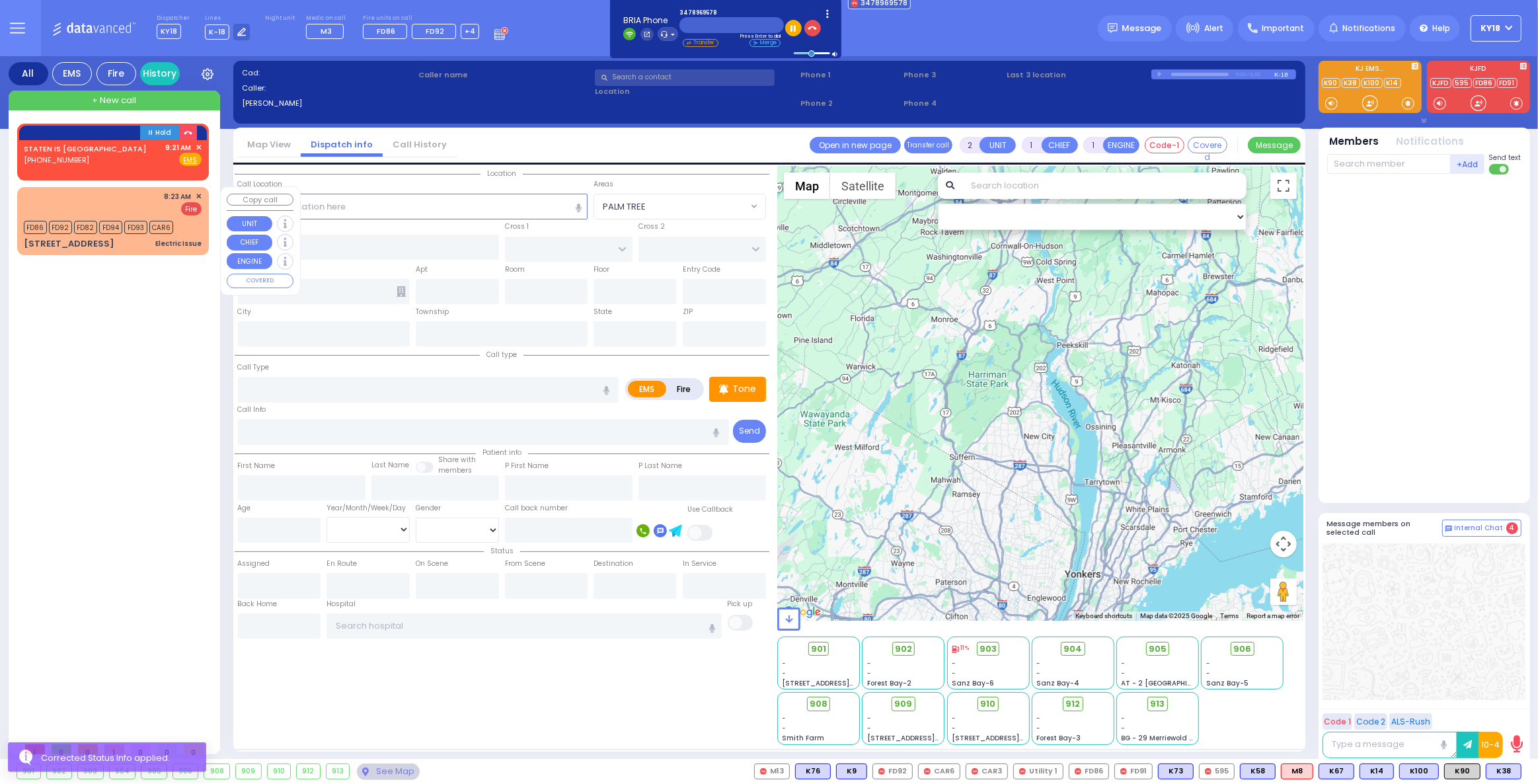
click at [199, 195] on span "✕" at bounding box center [198, 196] width 6 height 12
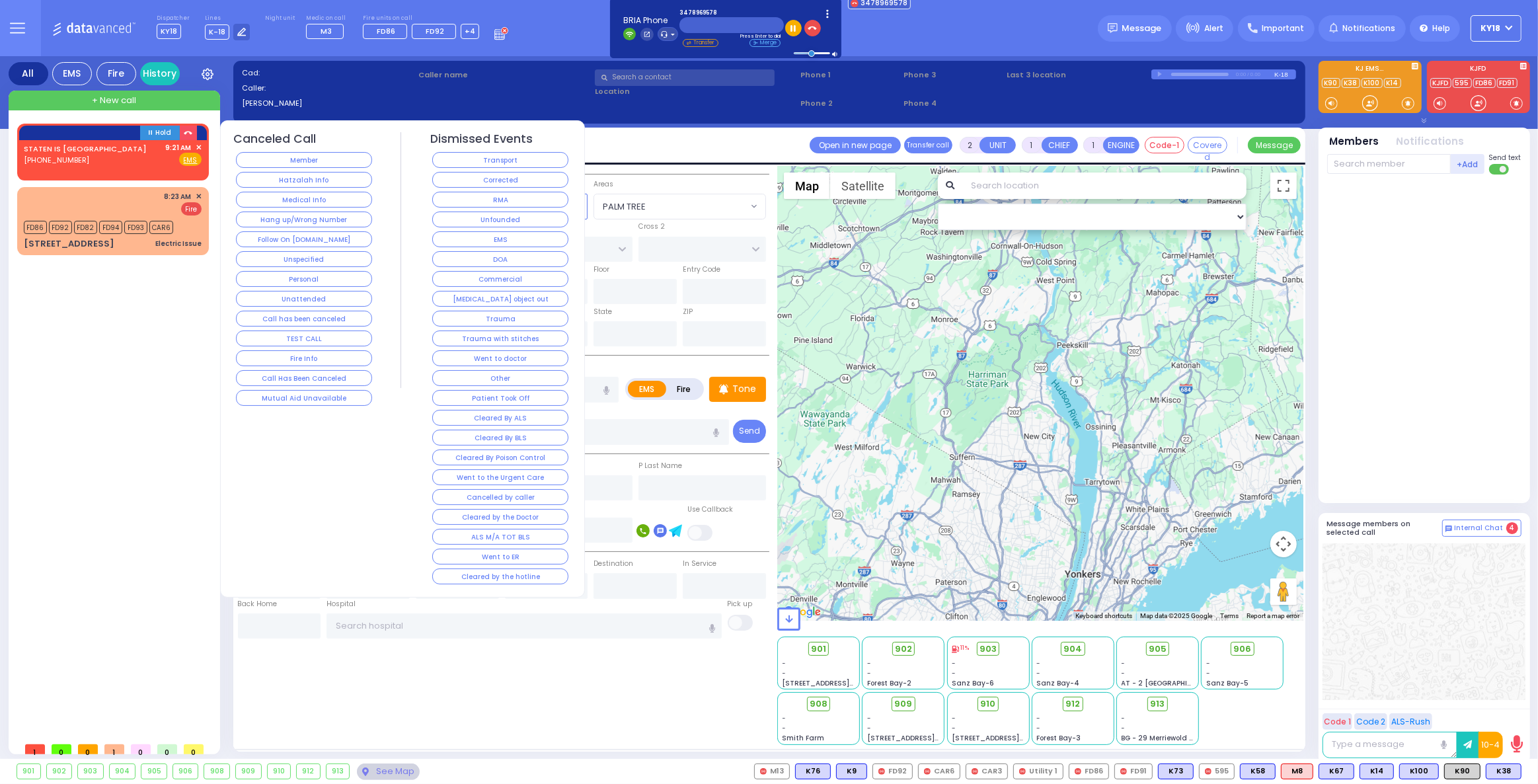
click at [445, 180] on button "Corrected" at bounding box center [500, 180] width 136 height 16
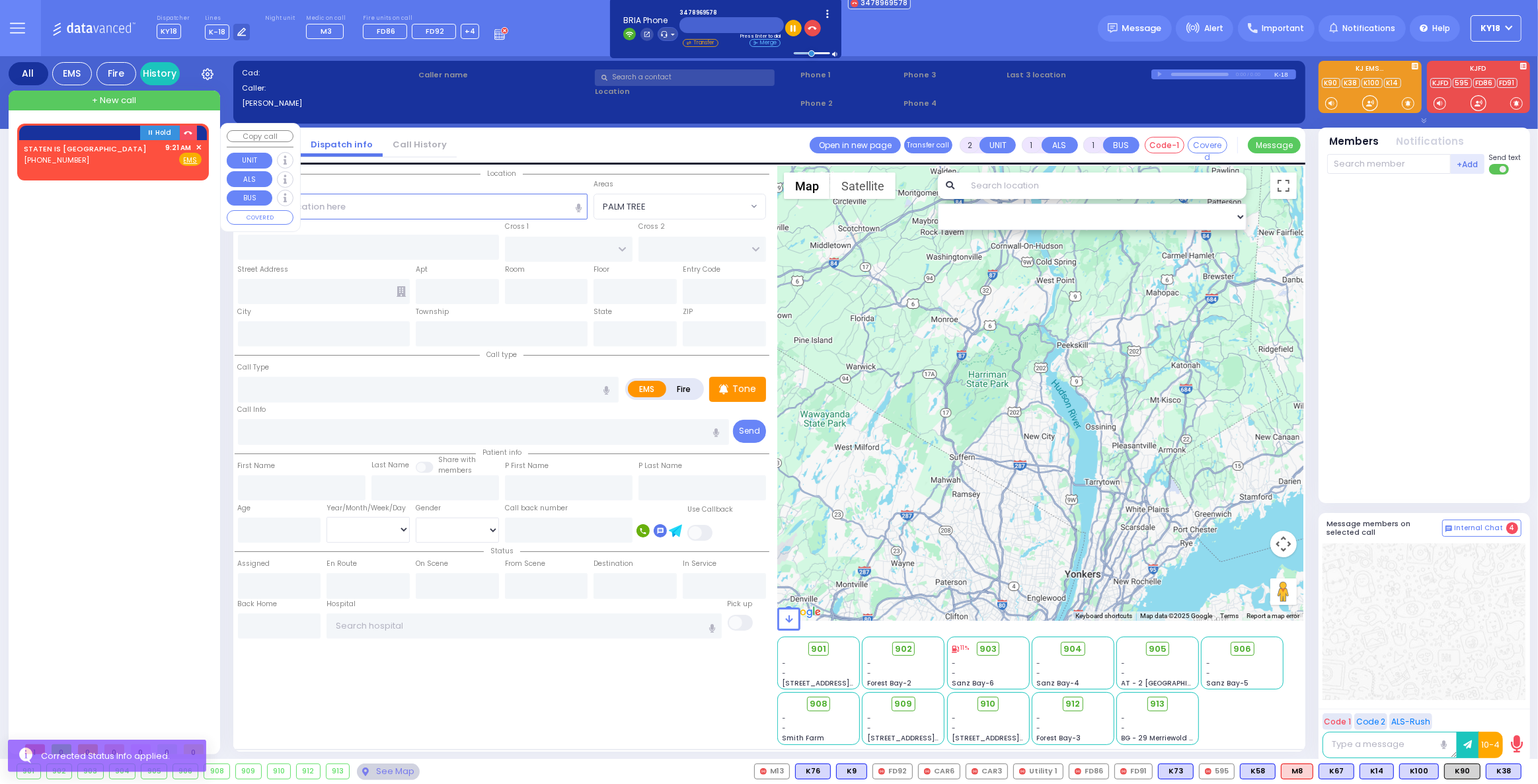
click at [123, 163] on div "STATEN IS [GEOGRAPHIC_DATA] [PHONE_NUMBER] 9:21 AM ✕ Fire EMS" at bounding box center [112, 153] width 178 height 24
select select
radio input "true"
select select
type input "09:21"
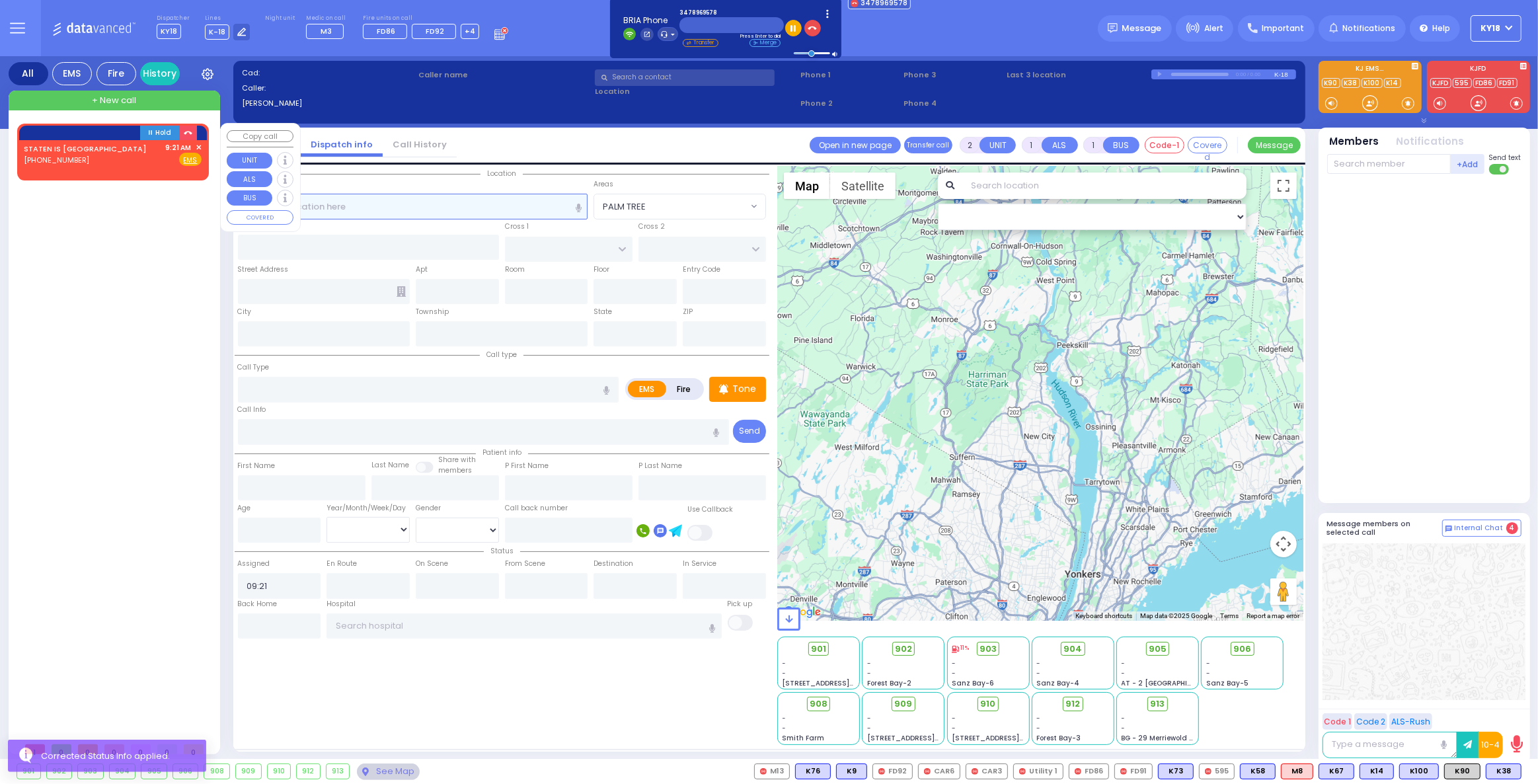
select select "Hatzalah Garages"
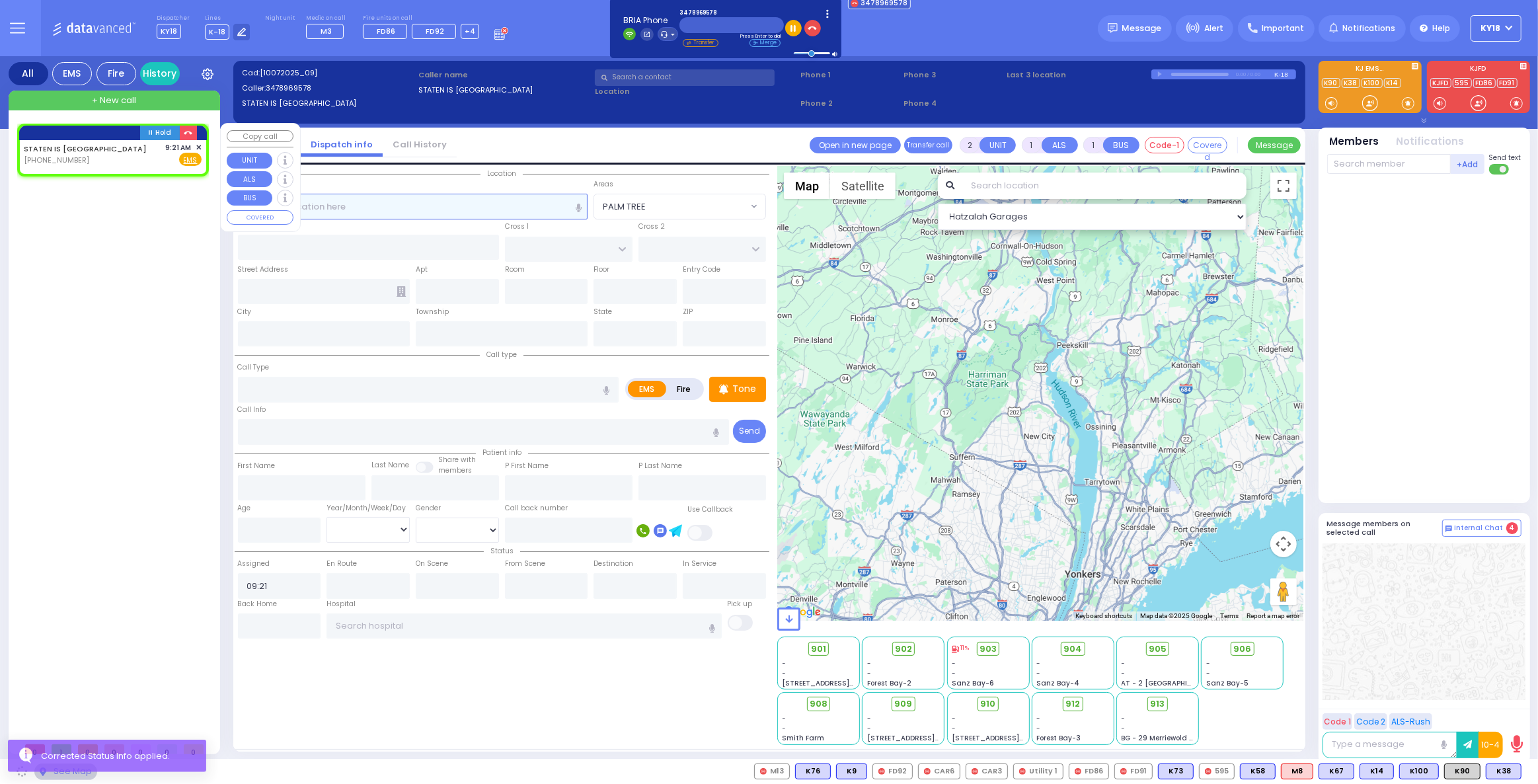
select select
radio input "true"
select select
select select "Hatzalah Garages"
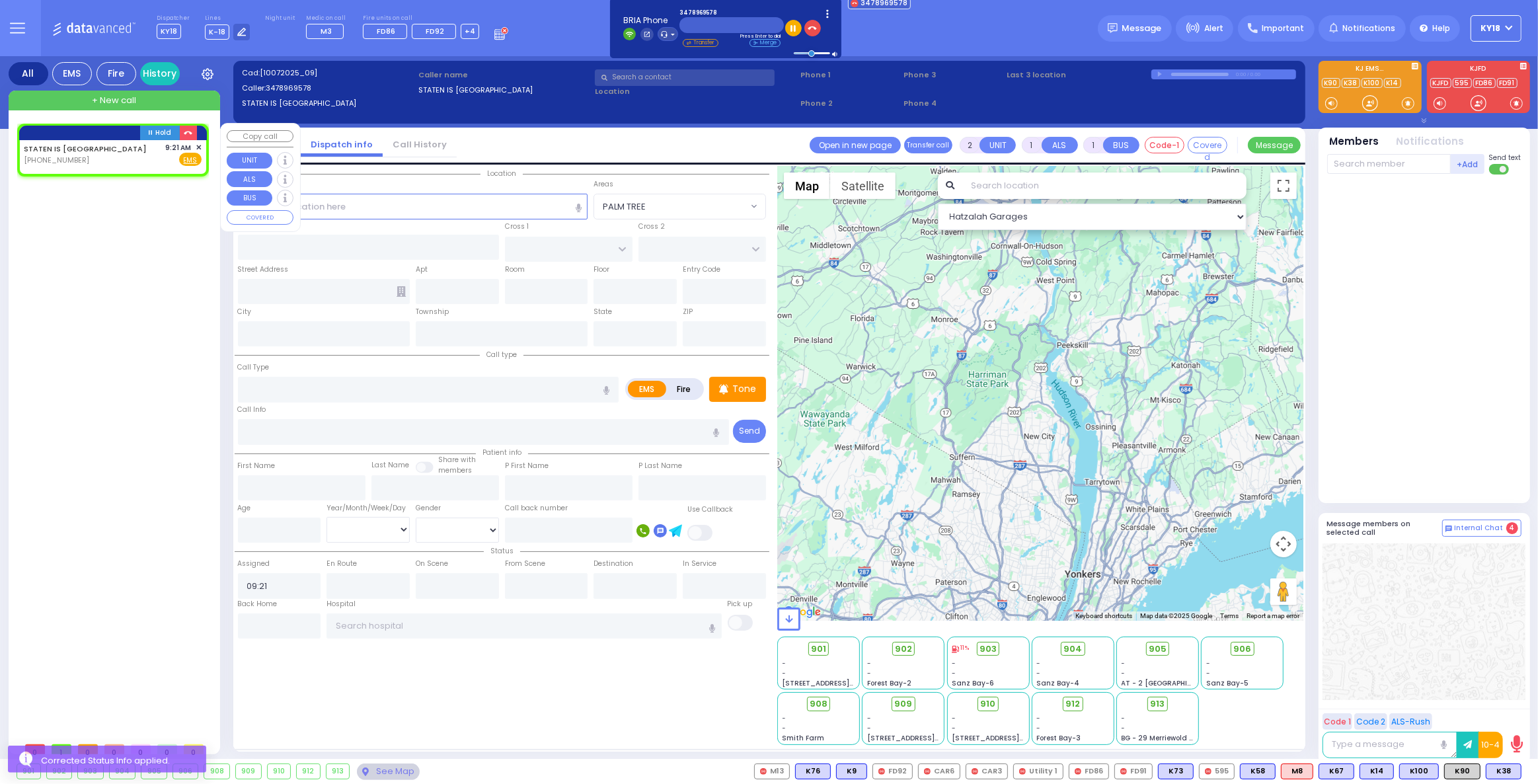
click at [198, 146] on span "✕" at bounding box center [198, 147] width 6 height 12
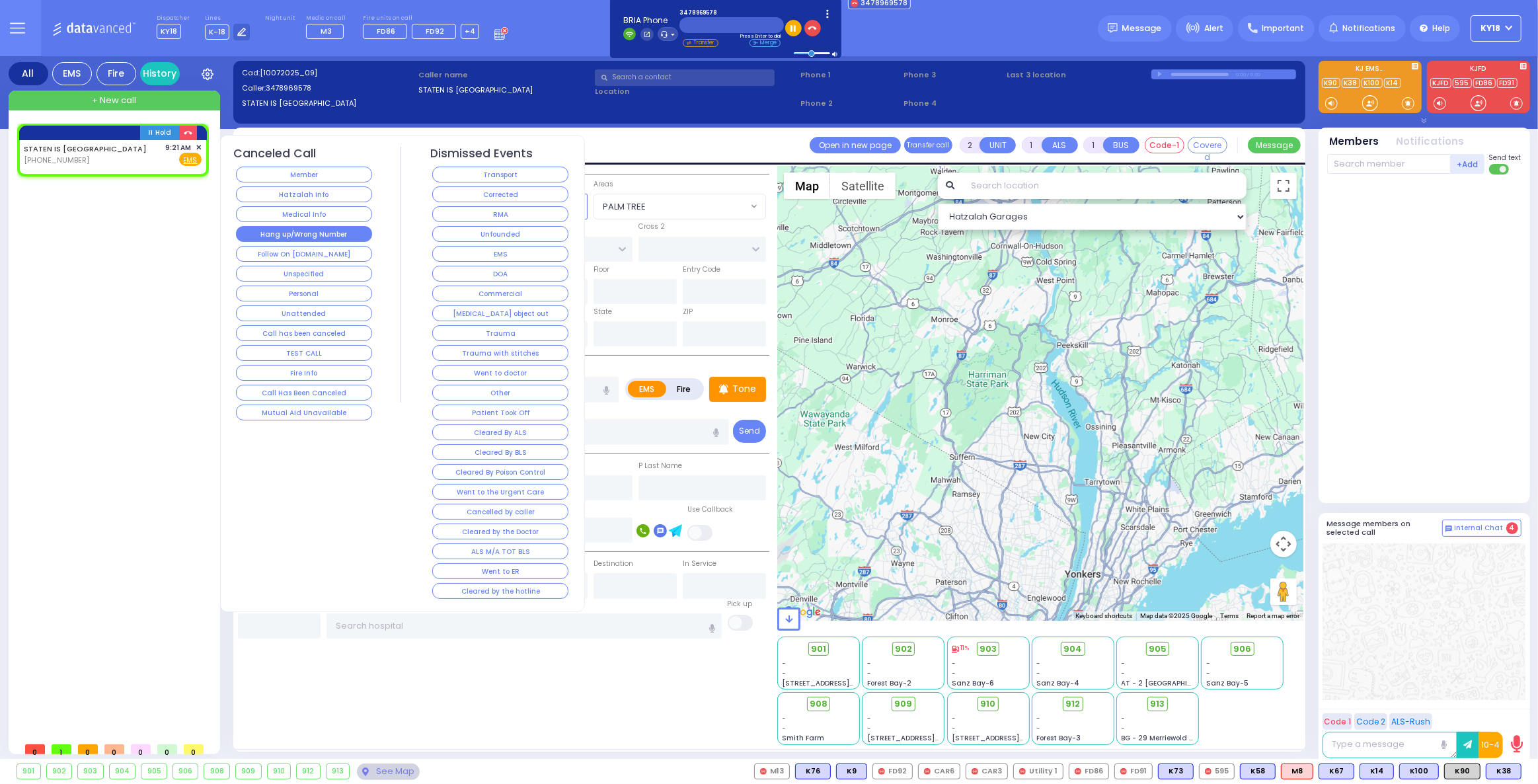
click at [260, 228] on button "Hang up/Wrong Number" at bounding box center [304, 234] width 136 height 16
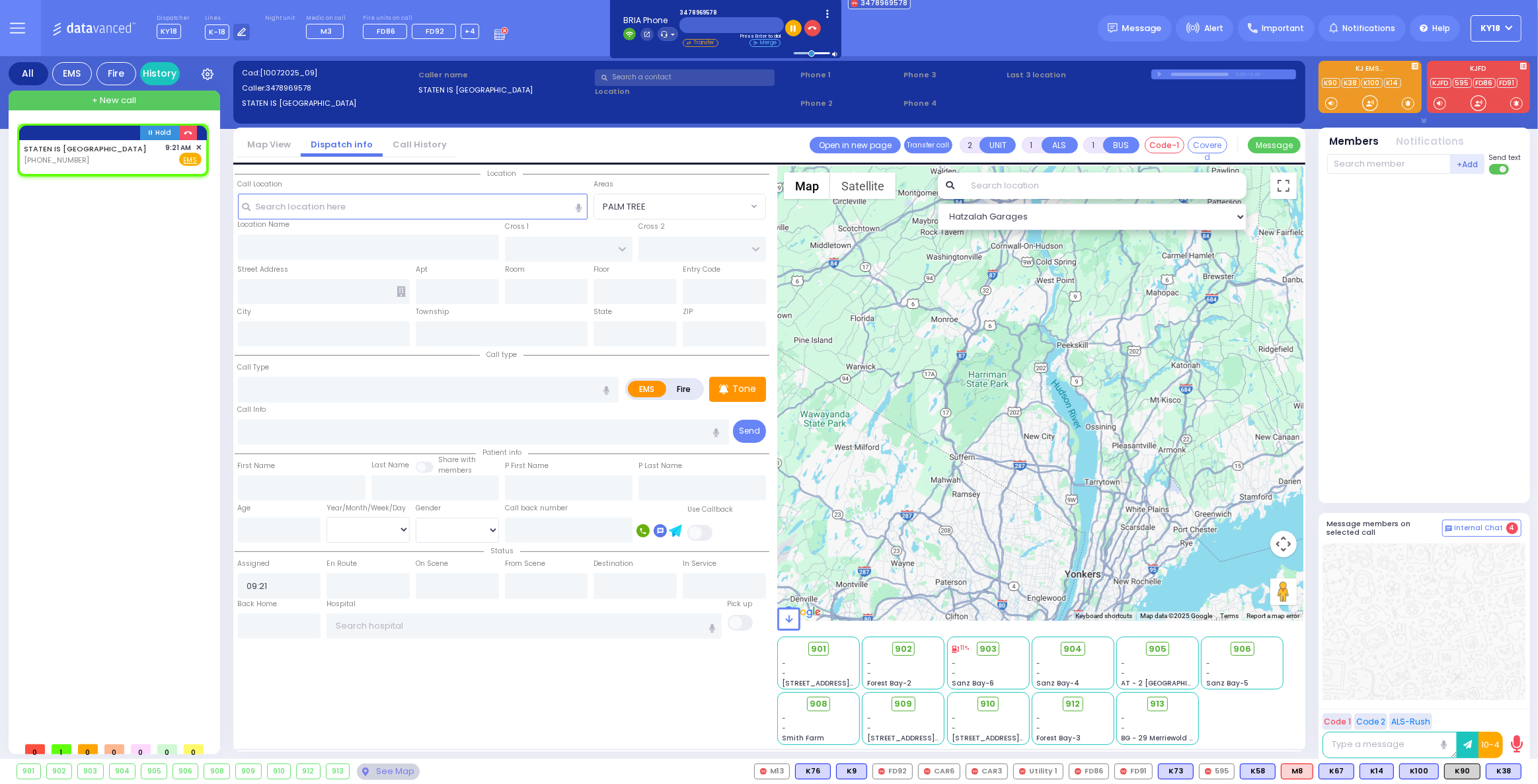
select select
radio input "true"
select select
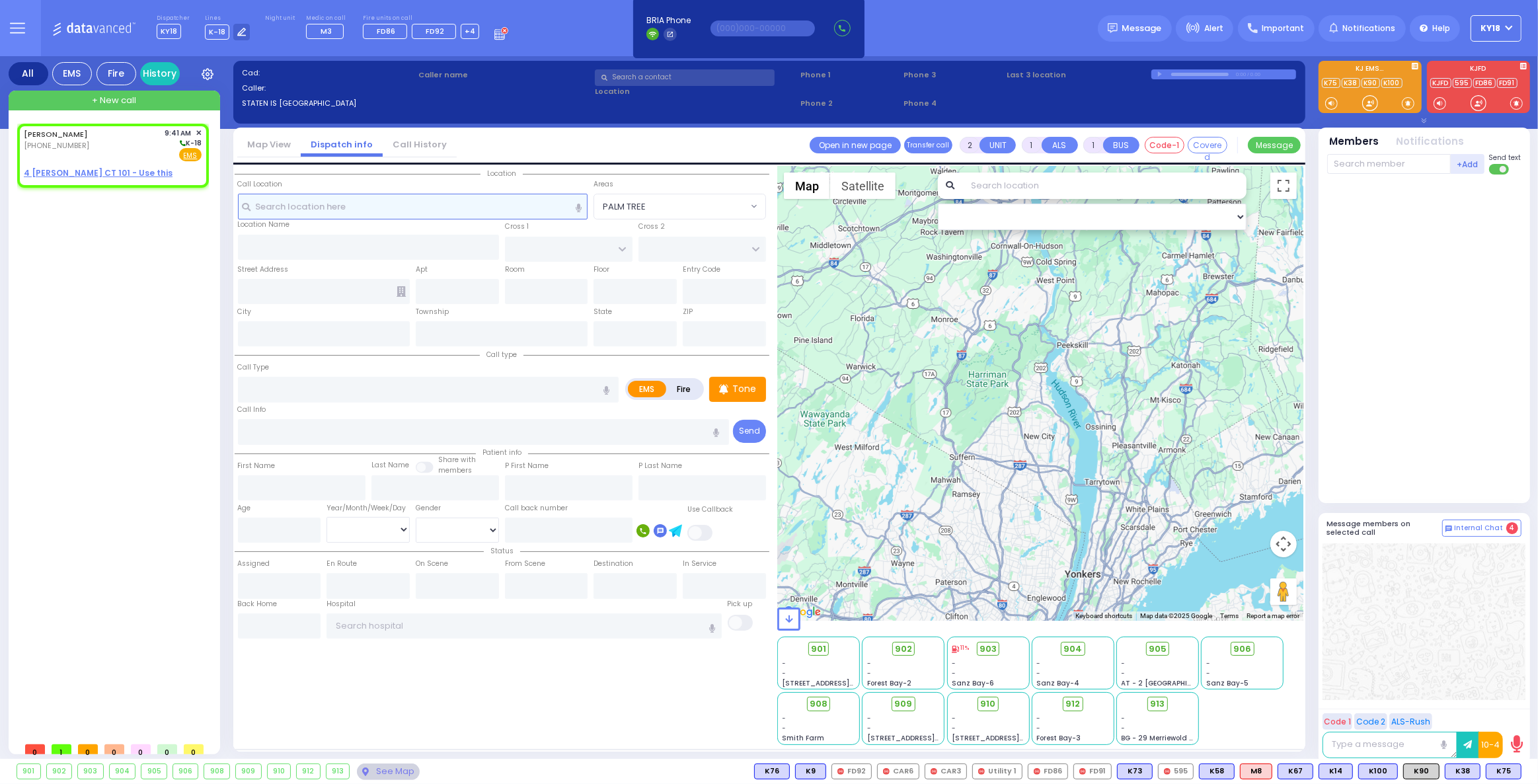
select select
radio input "true"
type input "[PERSON_NAME]"
type input "MINTZ"
select select
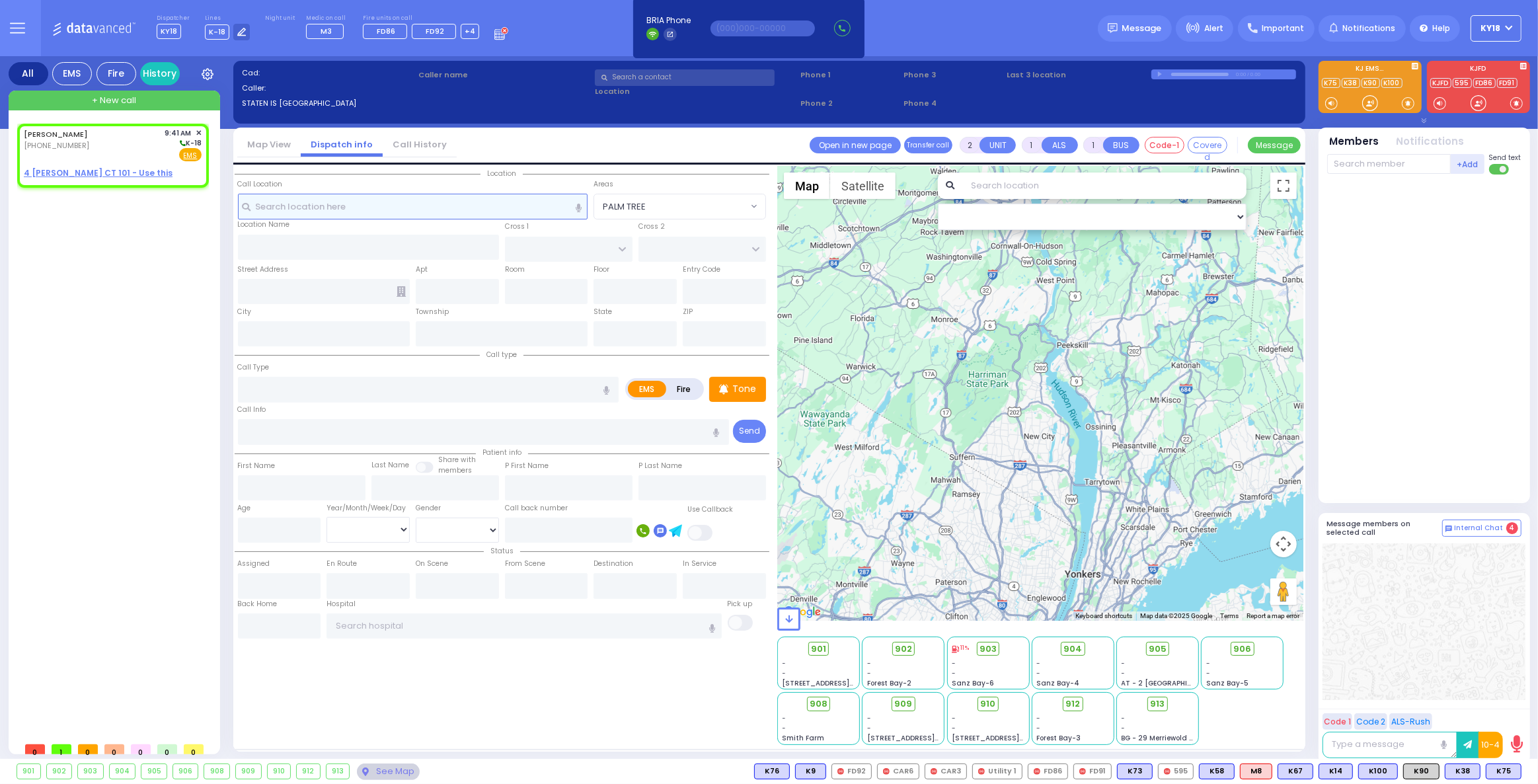
type input "09:41"
select select "Hatzalah Garages"
select select
radio input "true"
select select
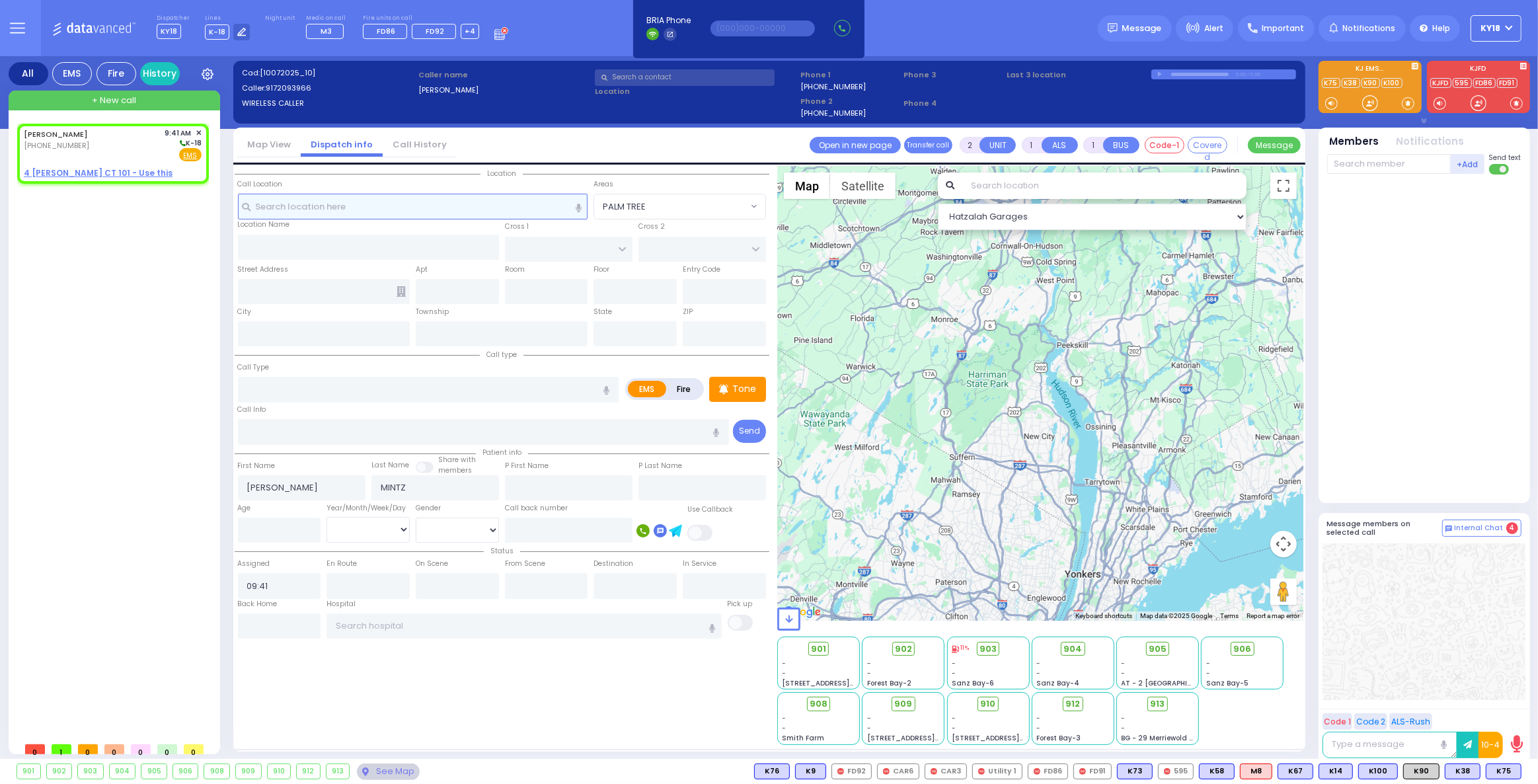
select select "Hatzalah Garages"
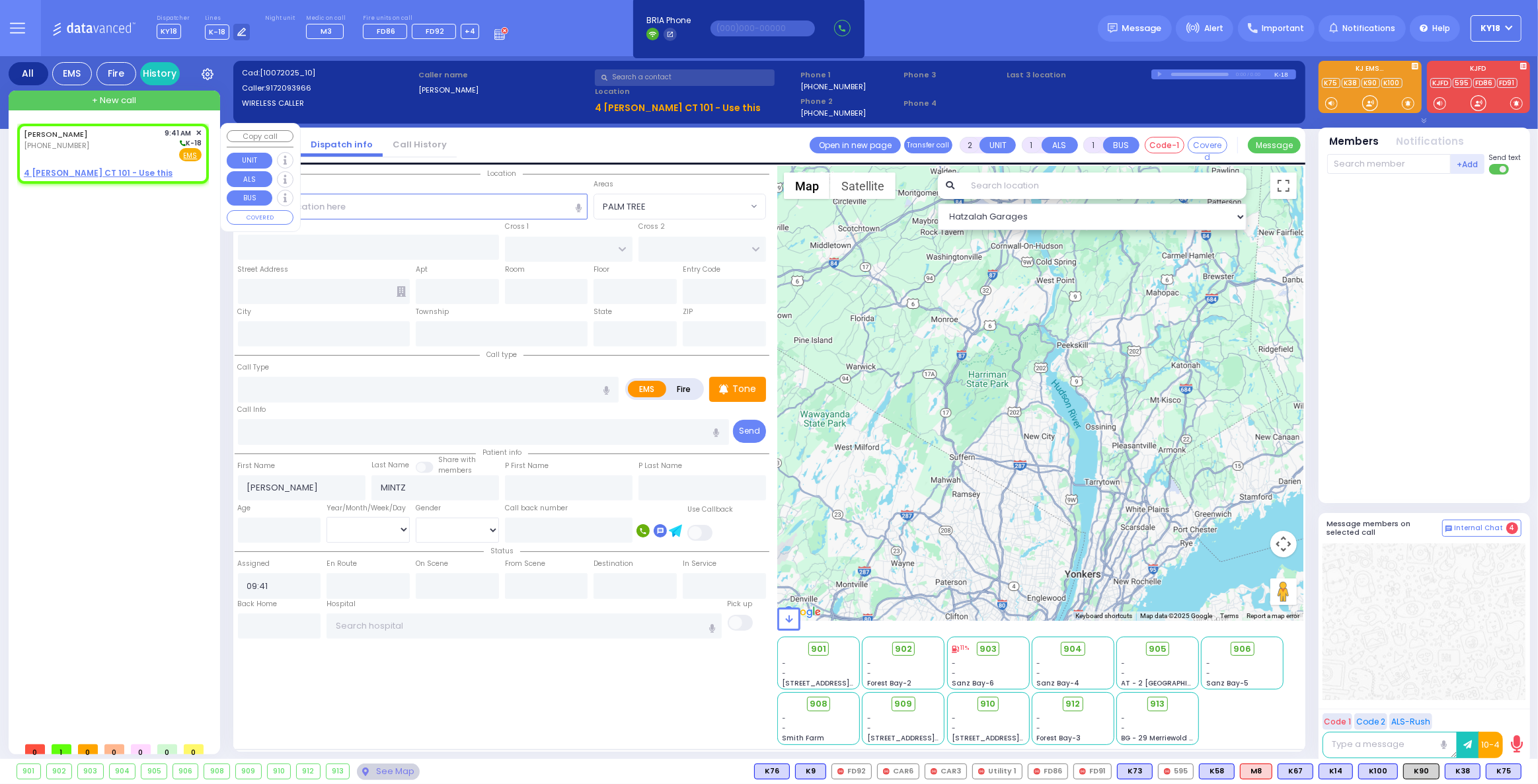
click at [66, 146] on span "[PHONE_NUMBER]" at bounding box center [56, 145] width 65 height 11
select select
radio input "true"
select select
select select "Hatzalah Garages"
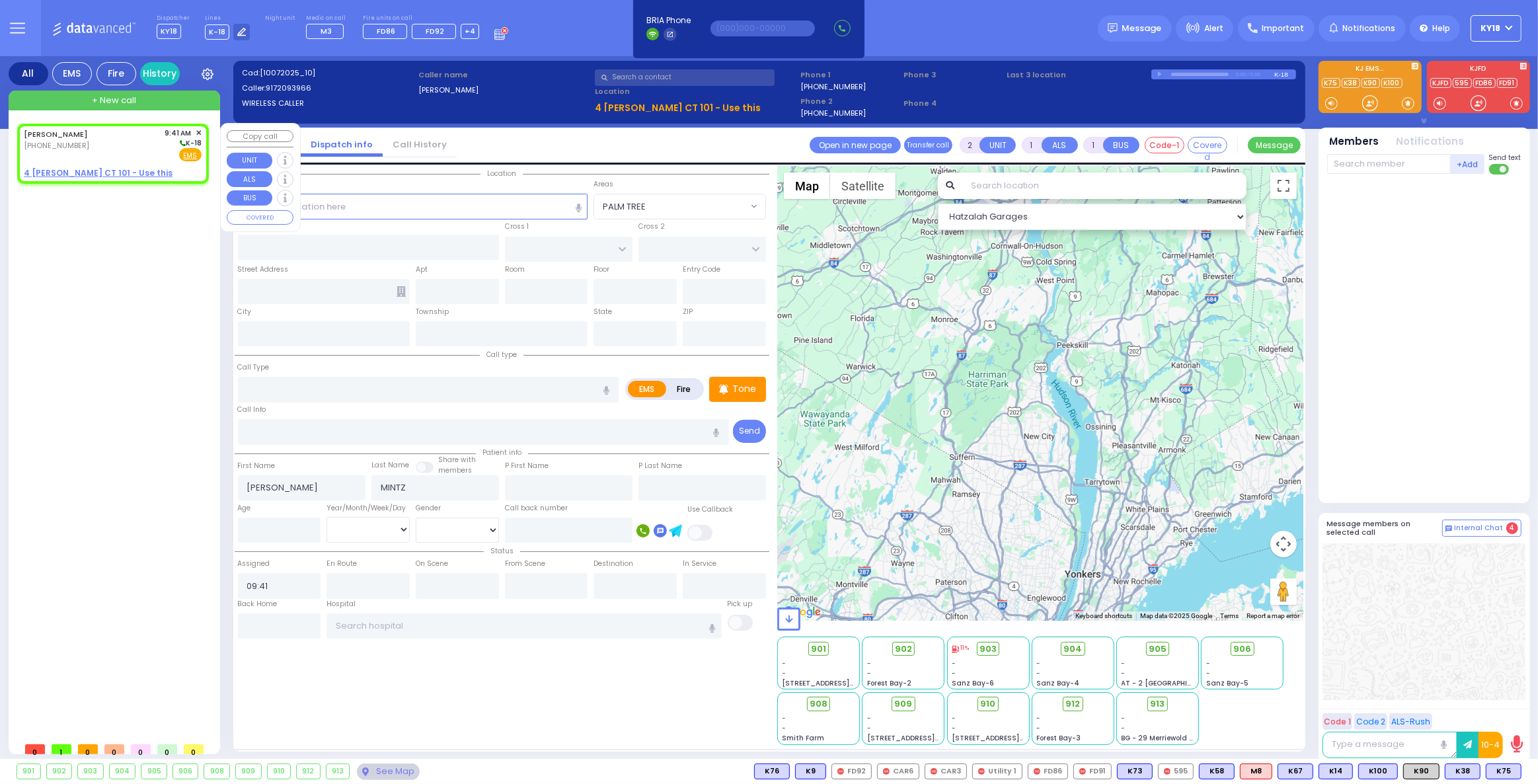
click at [86, 170] on u "4 [PERSON_NAME] CT 101 - Use this" at bounding box center [98, 172] width 149 height 12
select select
radio input "true"
select select
select select "Hatzalah Garages"
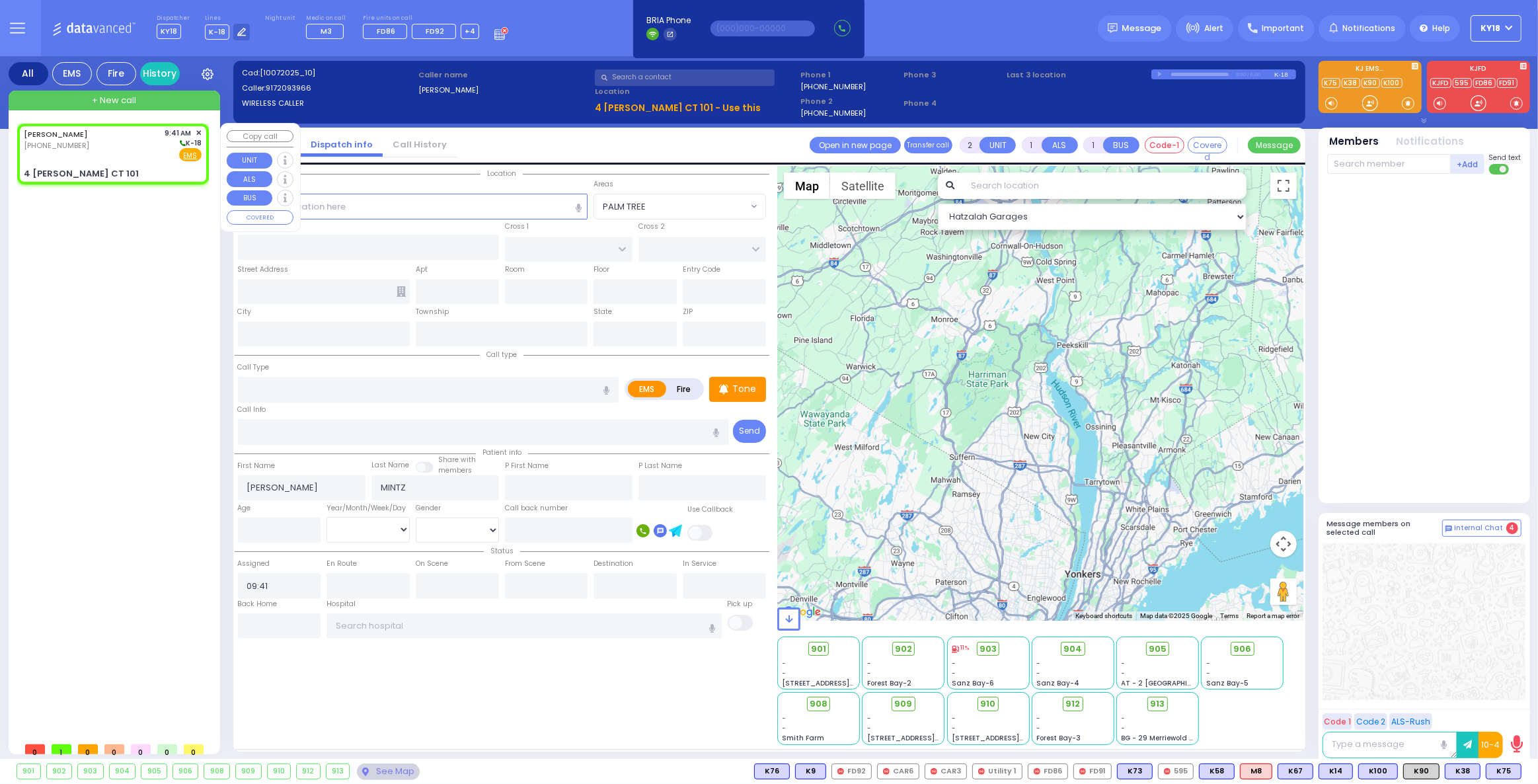
select select
radio input "true"
select select
select select "Hatzalah Garages"
type input "SEARS RD"
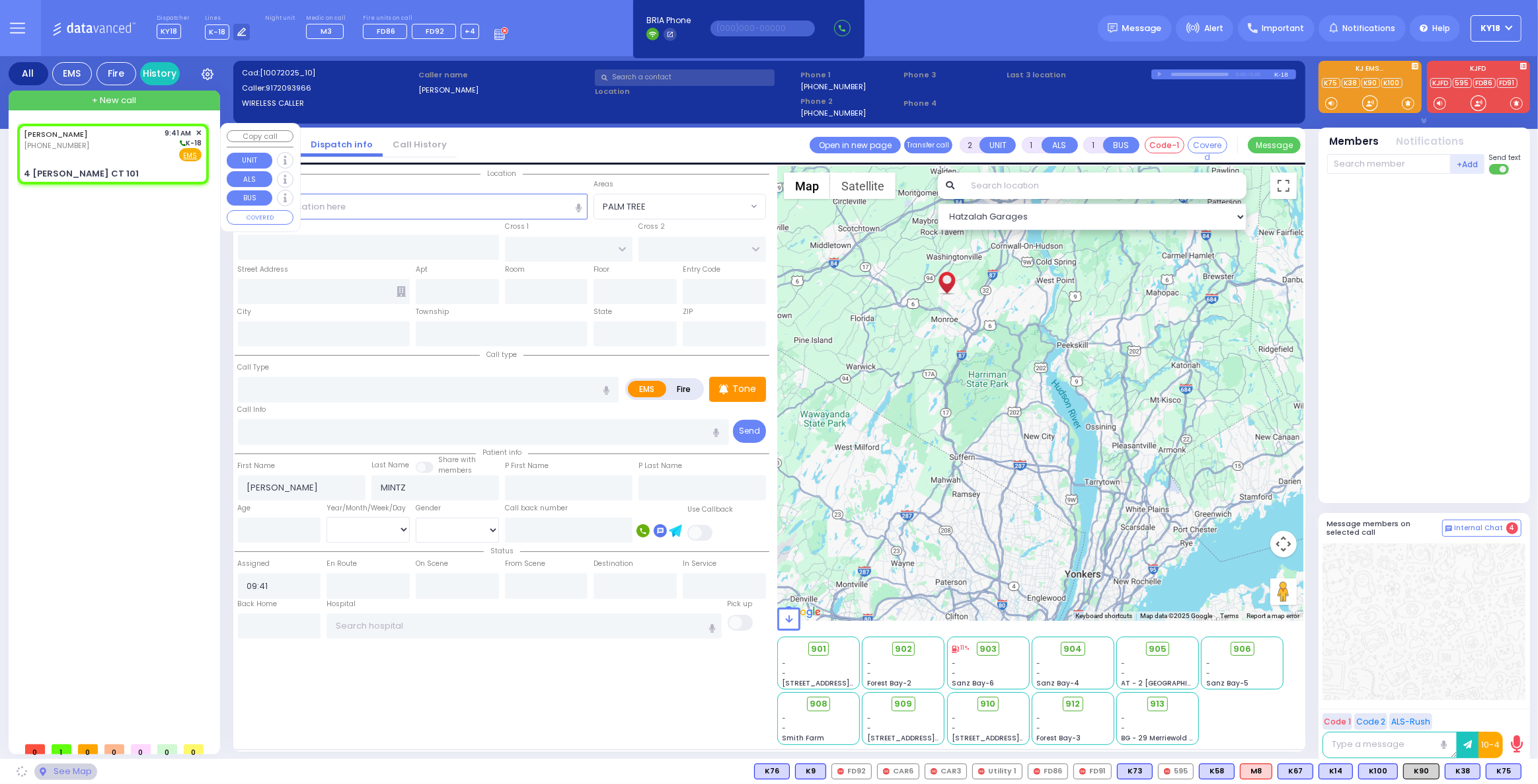
type input "4 [PERSON_NAME] CT"
type input "101"
type input "Monroe"
type input "[US_STATE]"
type input "10950"
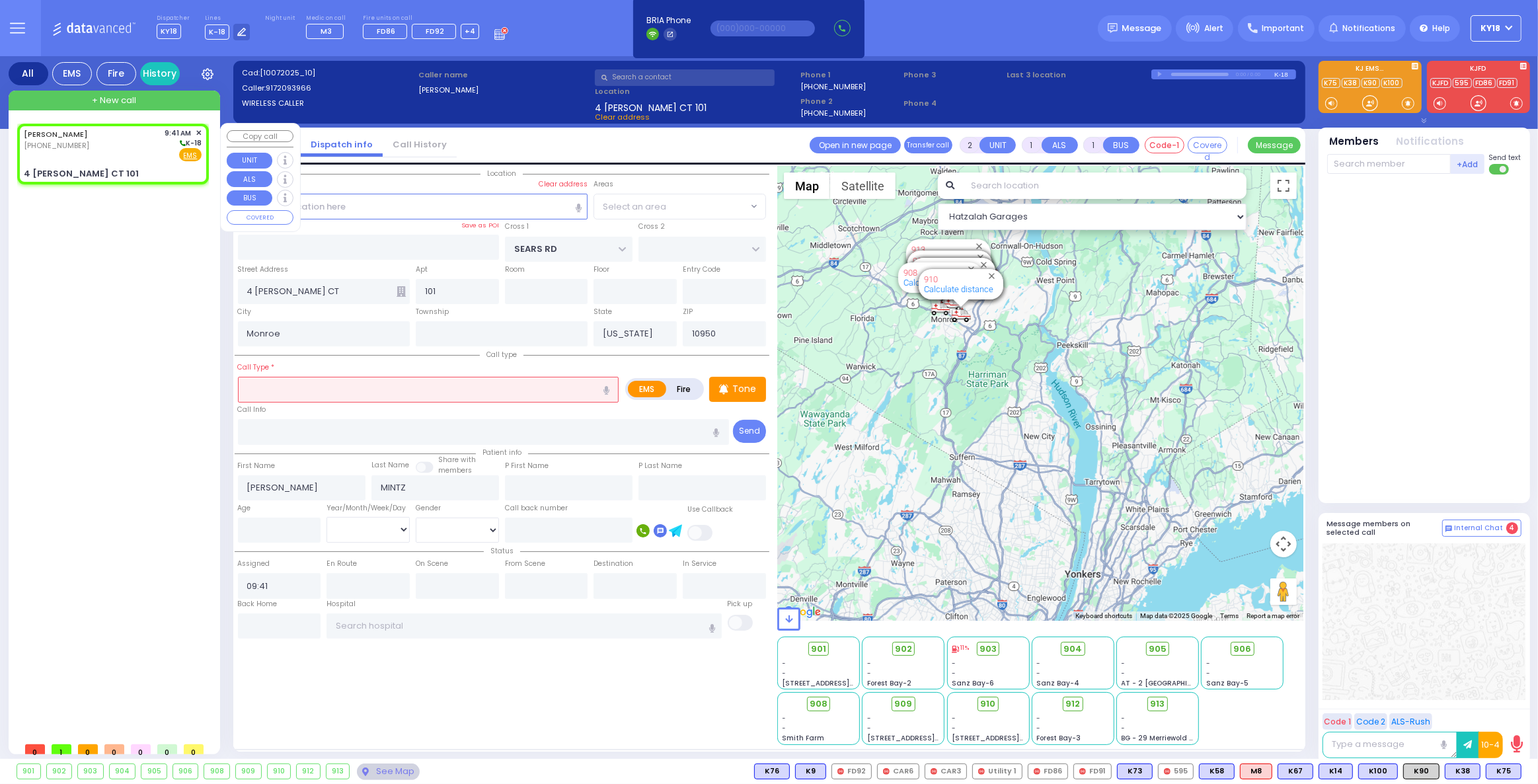
select select "[GEOGRAPHIC_DATA]"
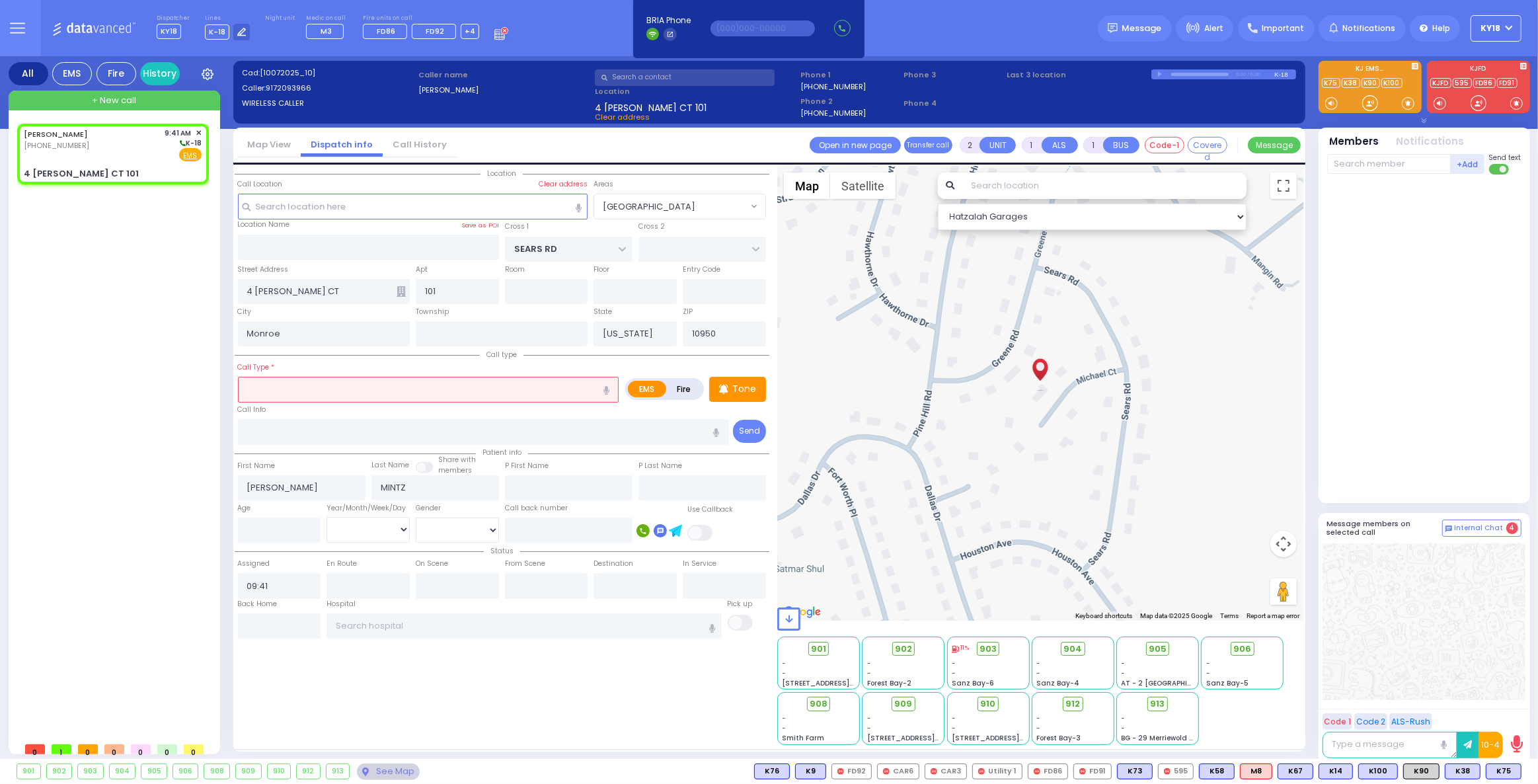
click at [302, 395] on input "text" at bounding box center [429, 389] width 382 height 25
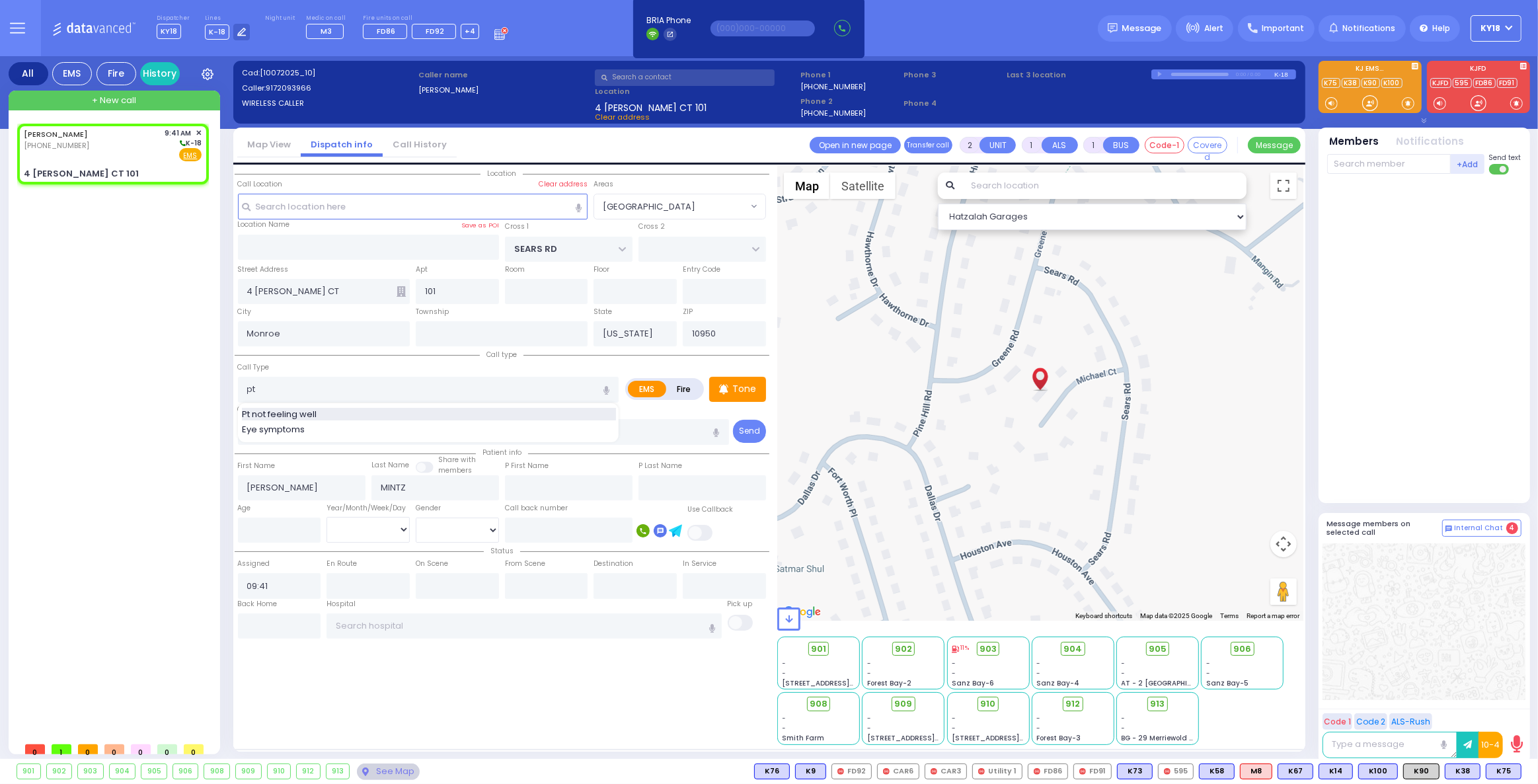
click at [296, 408] on span "Pt not feeling well" at bounding box center [281, 414] width 79 height 13
type input "Pt not feeling well"
type input "1"
type input "0"
select select
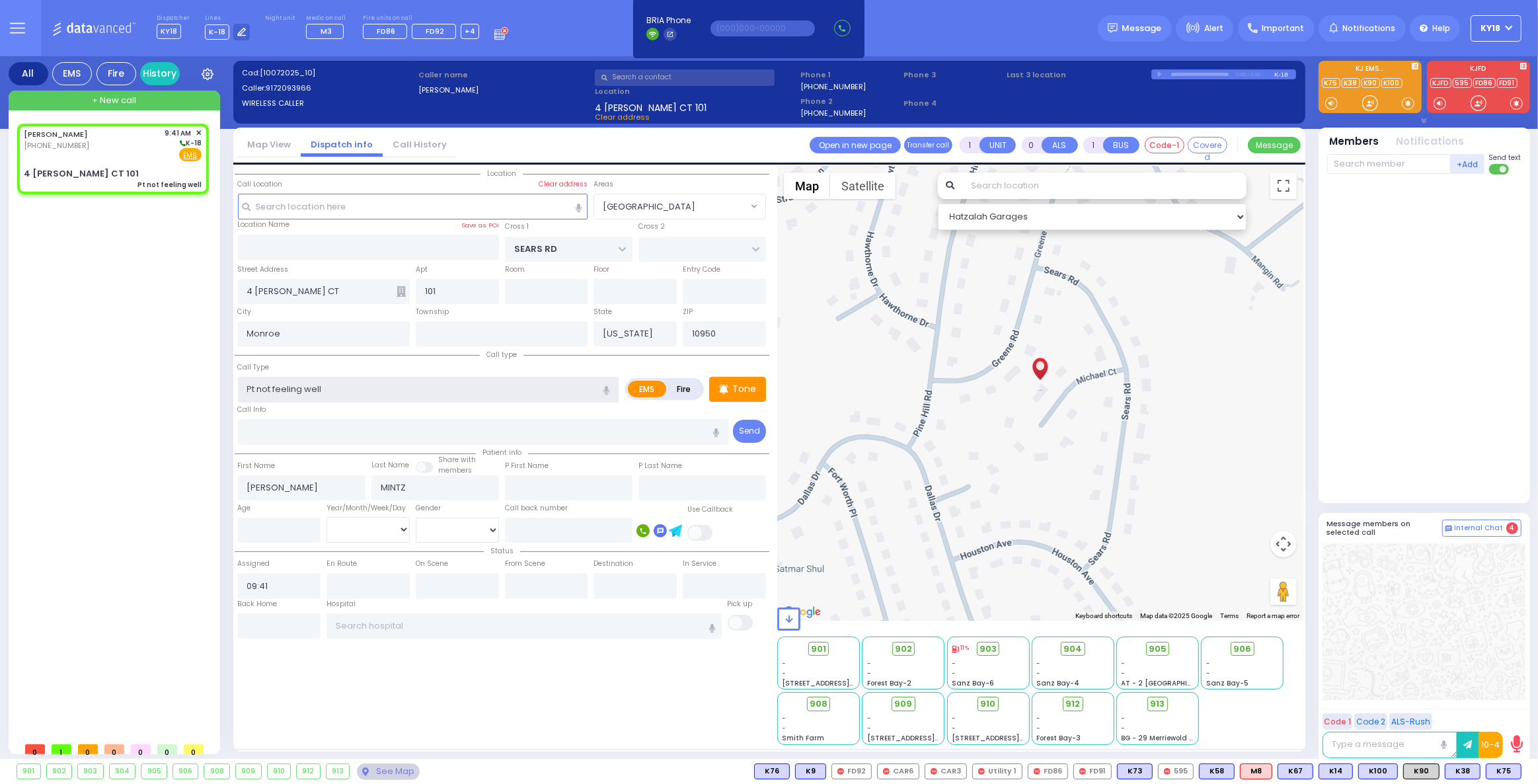
radio input "true"
select select
select select "Hatzalah Garages"
select select "[GEOGRAPHIC_DATA]"
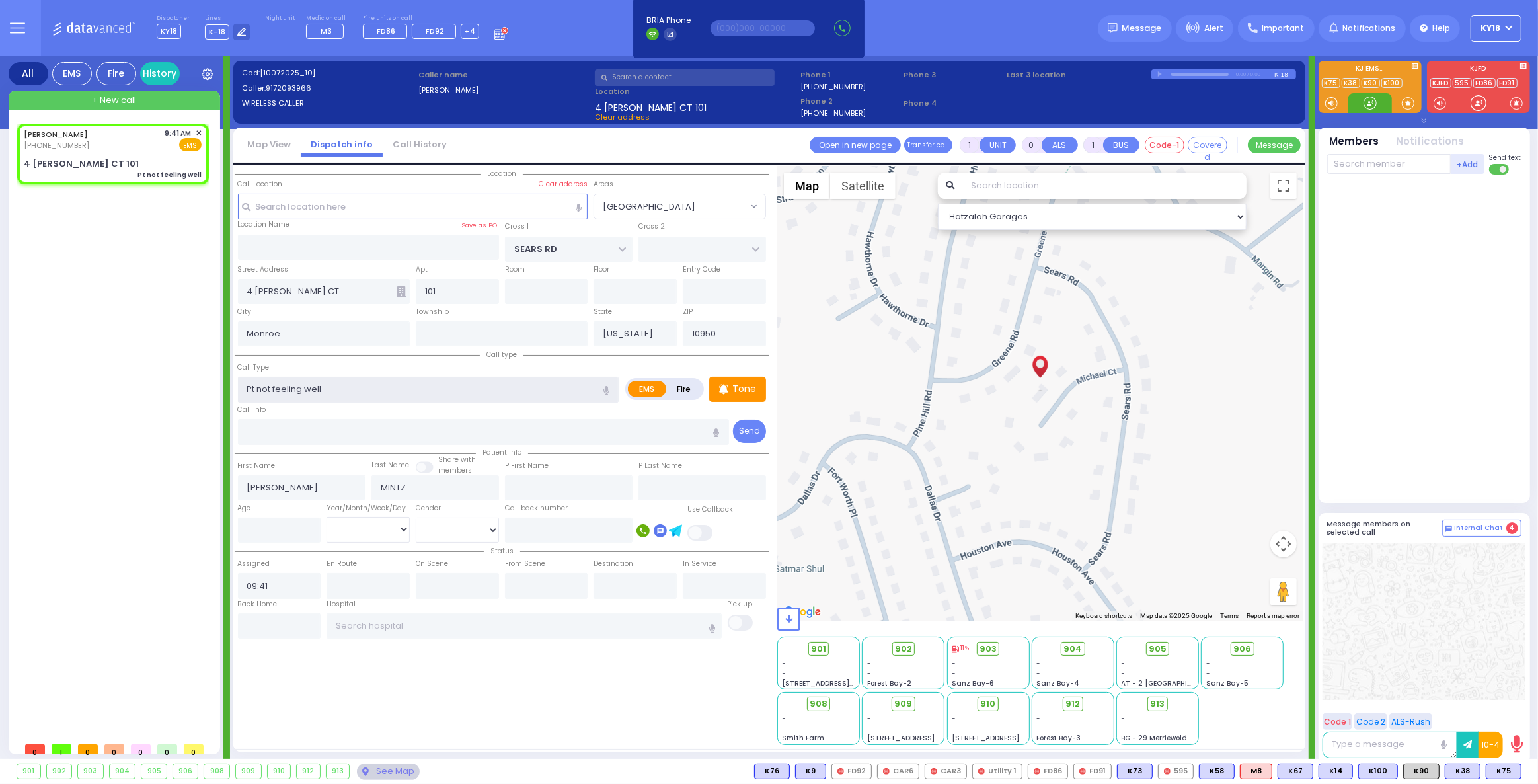
select select
radio input "true"
select select
select select "Hatzalah Garages"
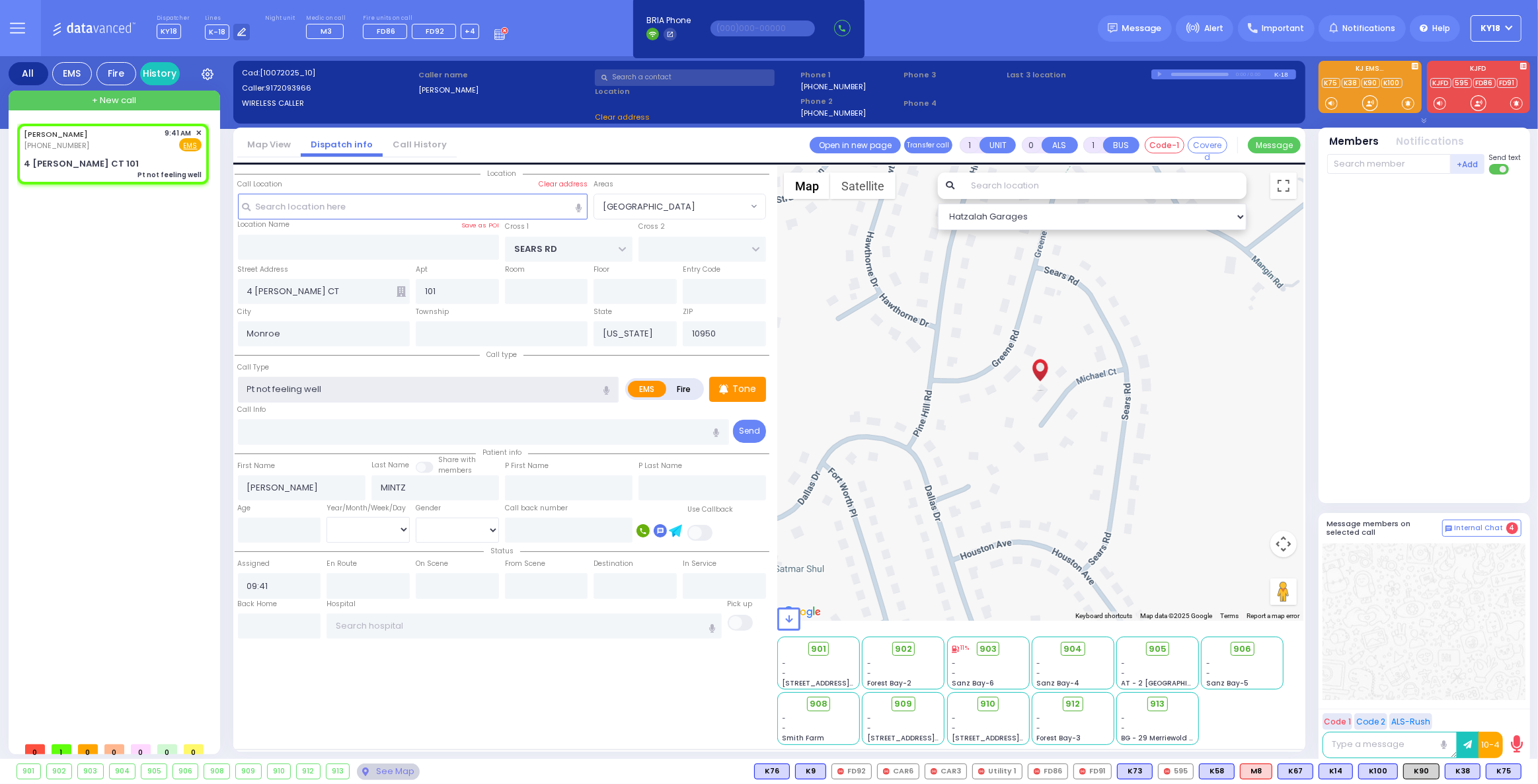
select select "[GEOGRAPHIC_DATA]"
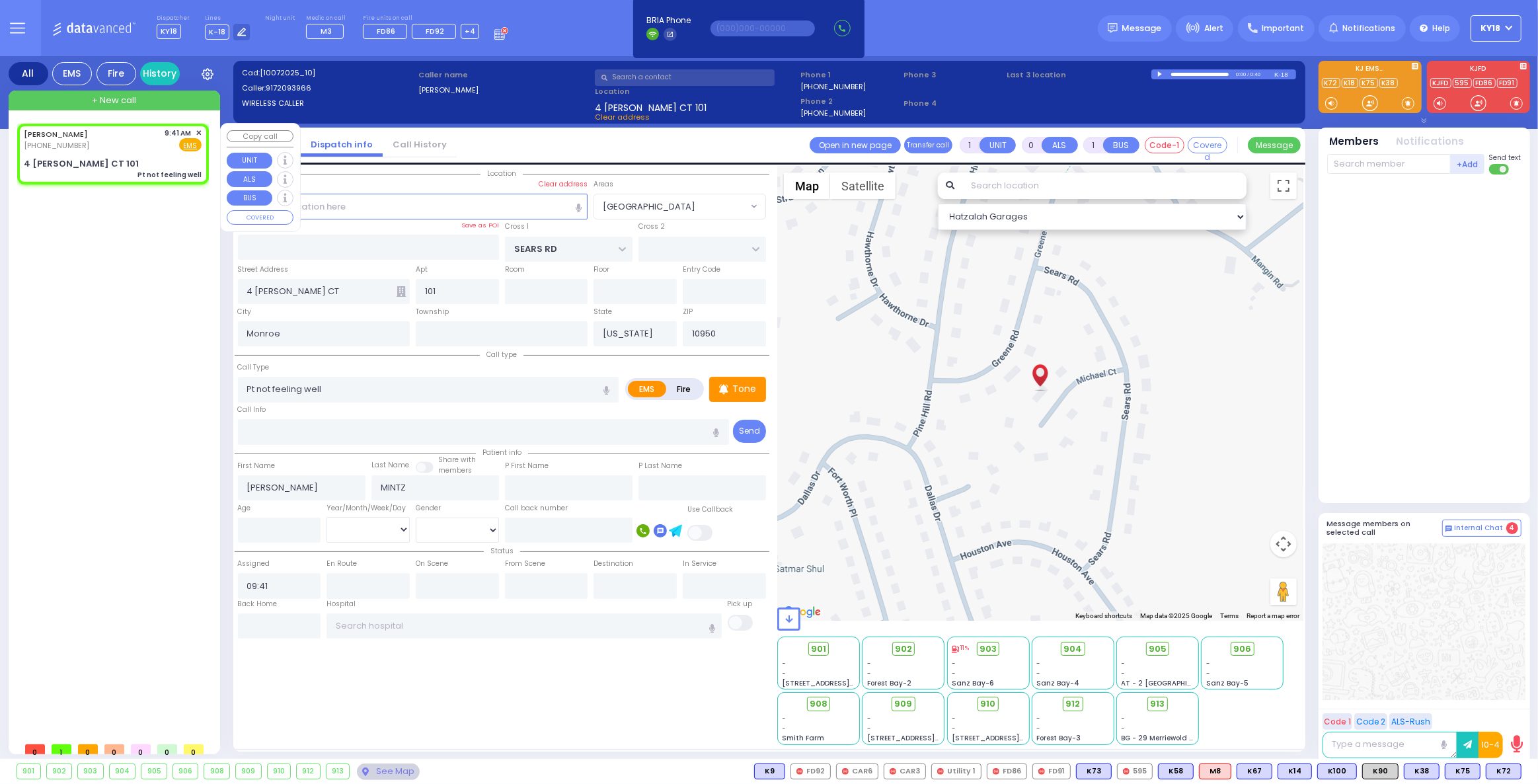
click at [139, 153] on div "[PERSON_NAME] [PHONE_NUMBER] 9:41 AM ✕ Fire EMS" at bounding box center [112, 154] width 186 height 57
select select
radio input "true"
select select
select select "Hatzalah Garages"
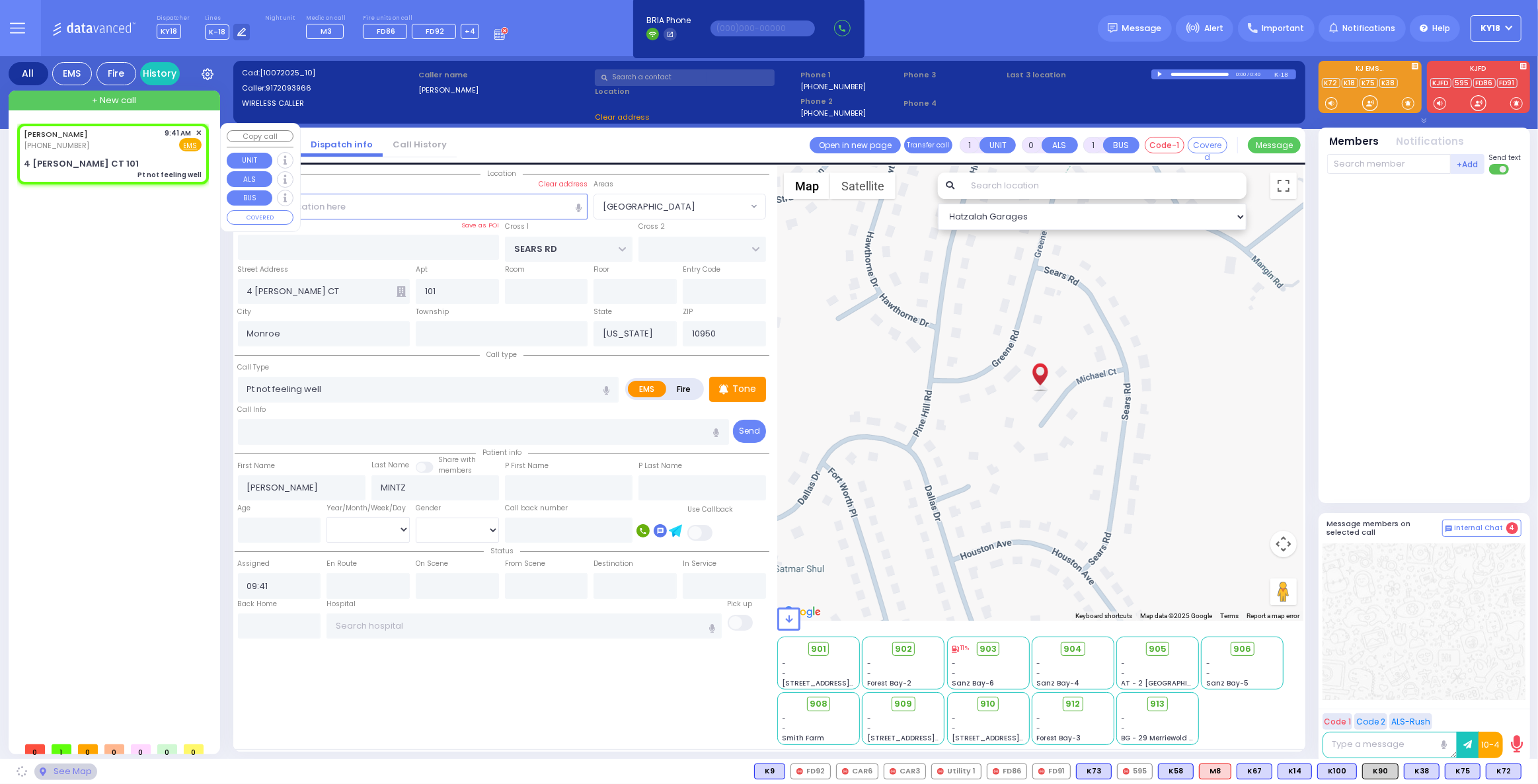
select select
radio input "true"
select select
select select "Hatzalah Garages"
select select "[GEOGRAPHIC_DATA]"
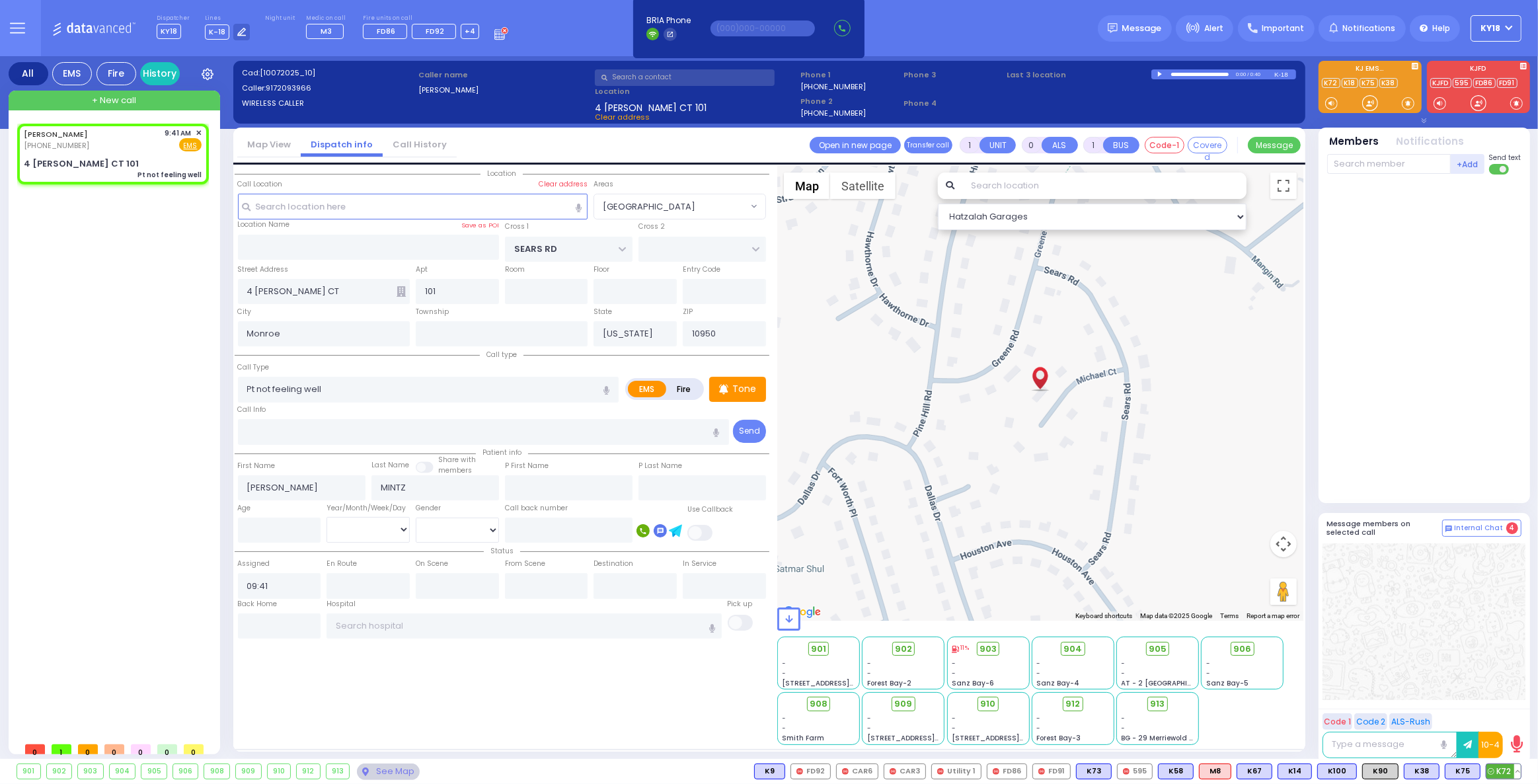
click at [1502, 772] on span "K72" at bounding box center [1503, 772] width 35 height 14
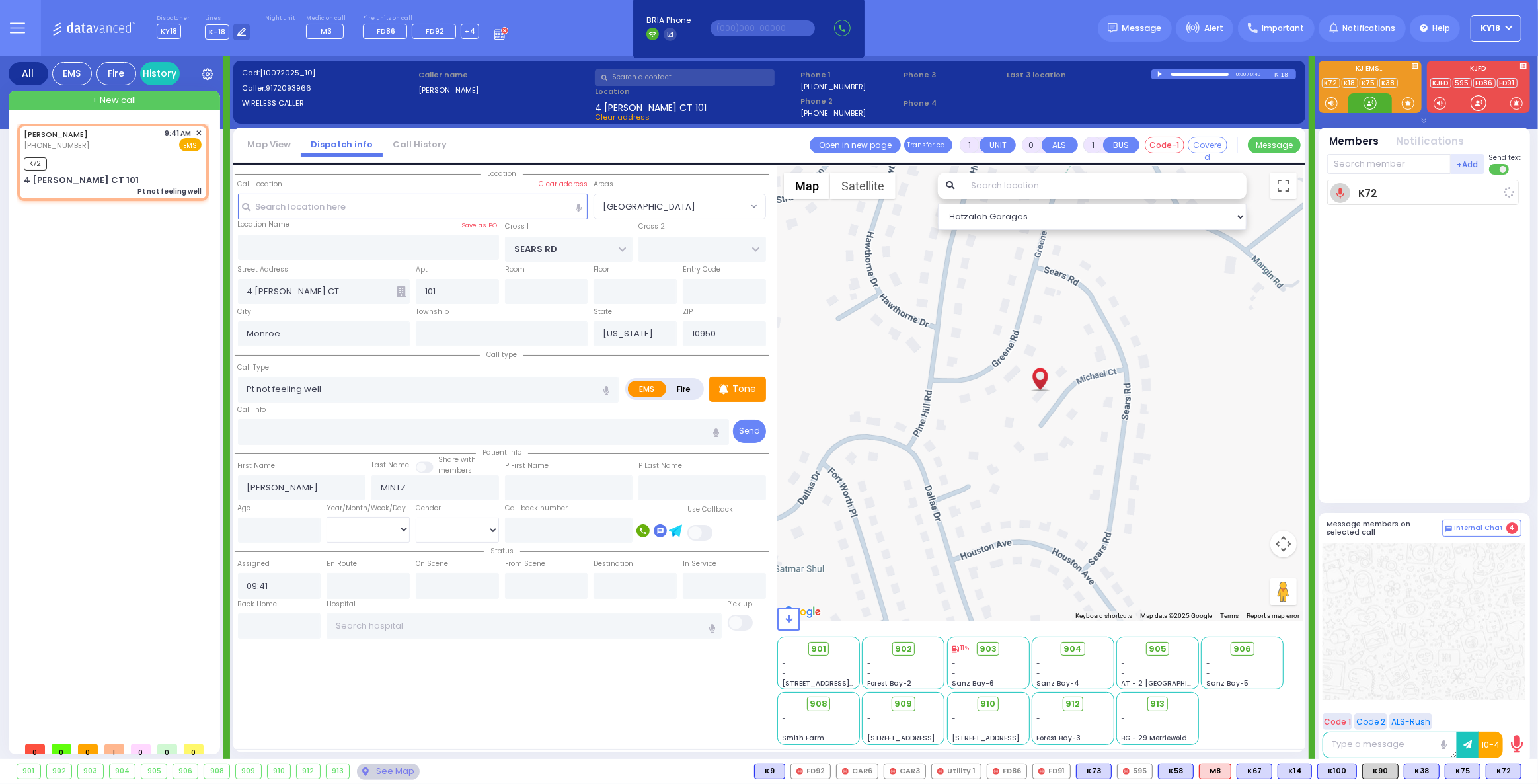
select select
radio input "true"
select select
type input "09:42"
select select "Hatzalah Garages"
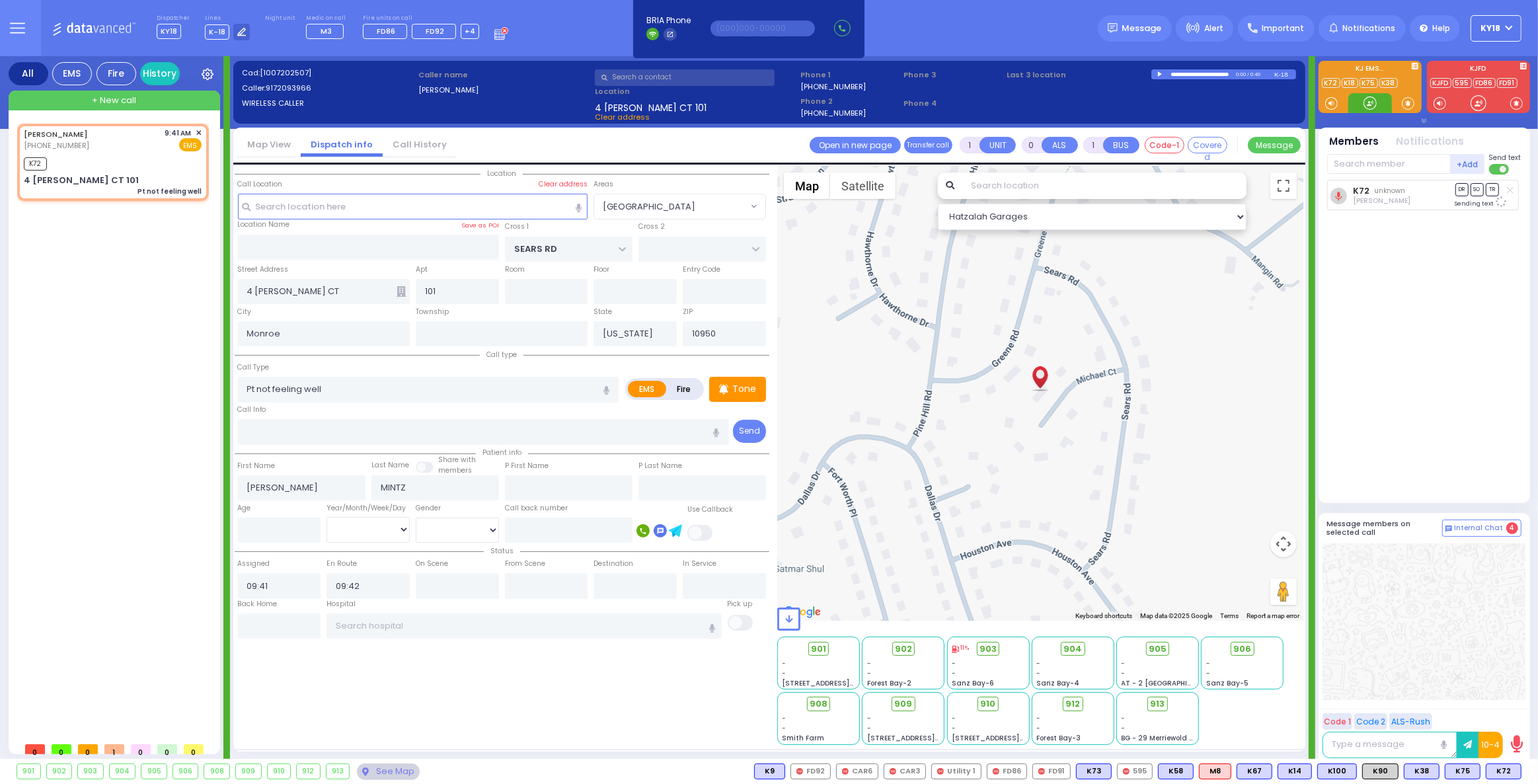
select select "[GEOGRAPHIC_DATA]"
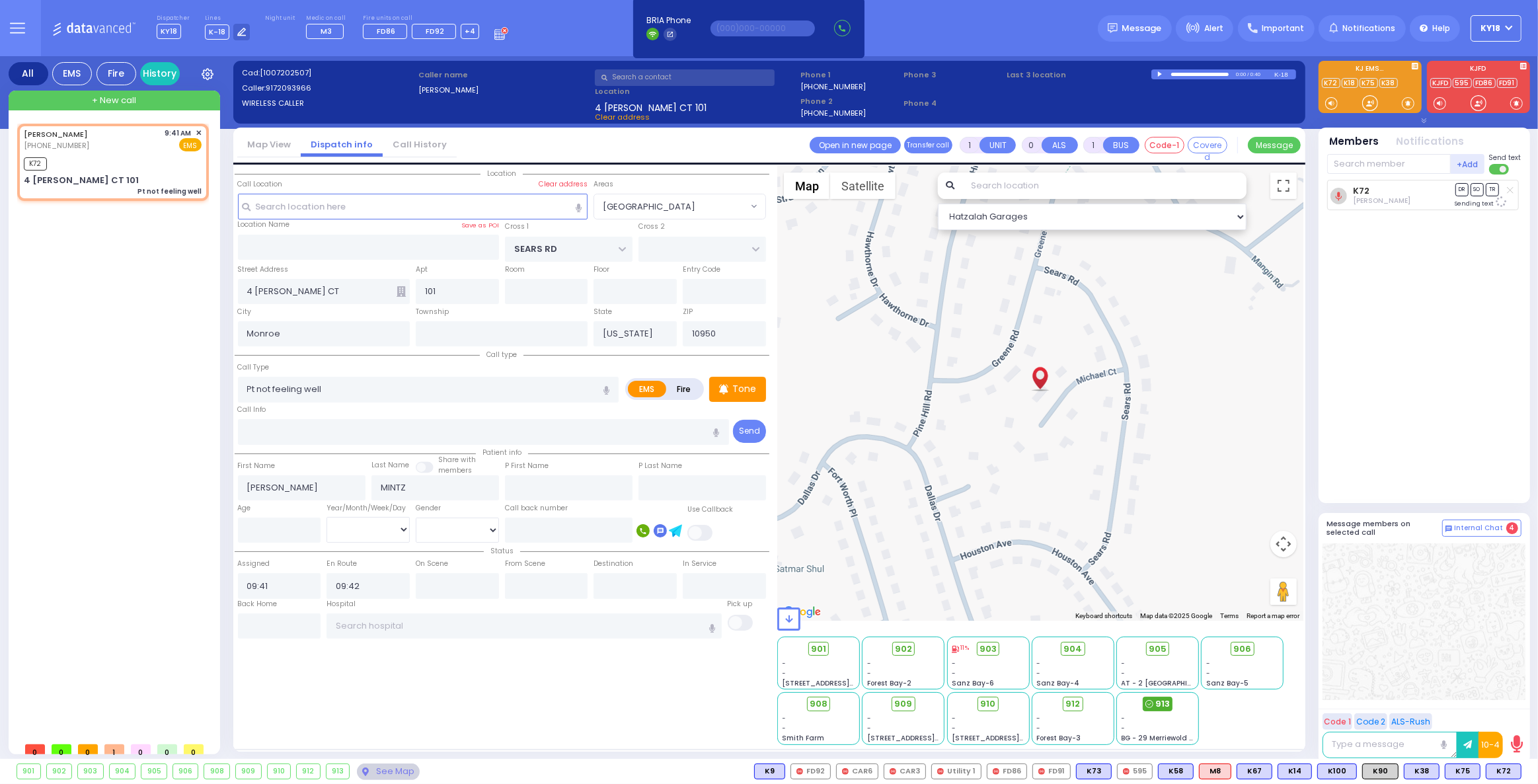
click at [1167, 700] on span "913" at bounding box center [1162, 704] width 14 height 13
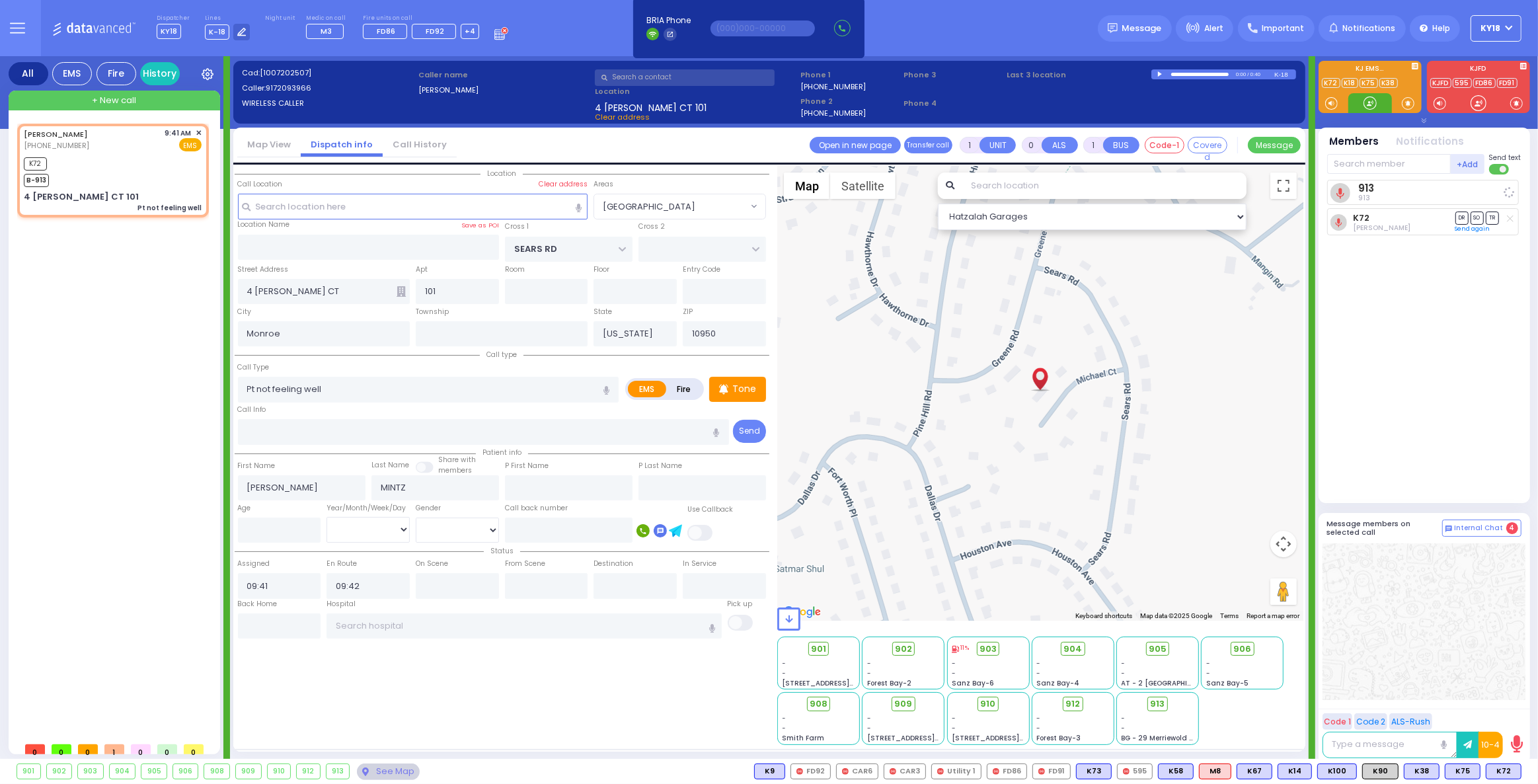
select select
radio input "true"
select select
select select "Hatzalah Garages"
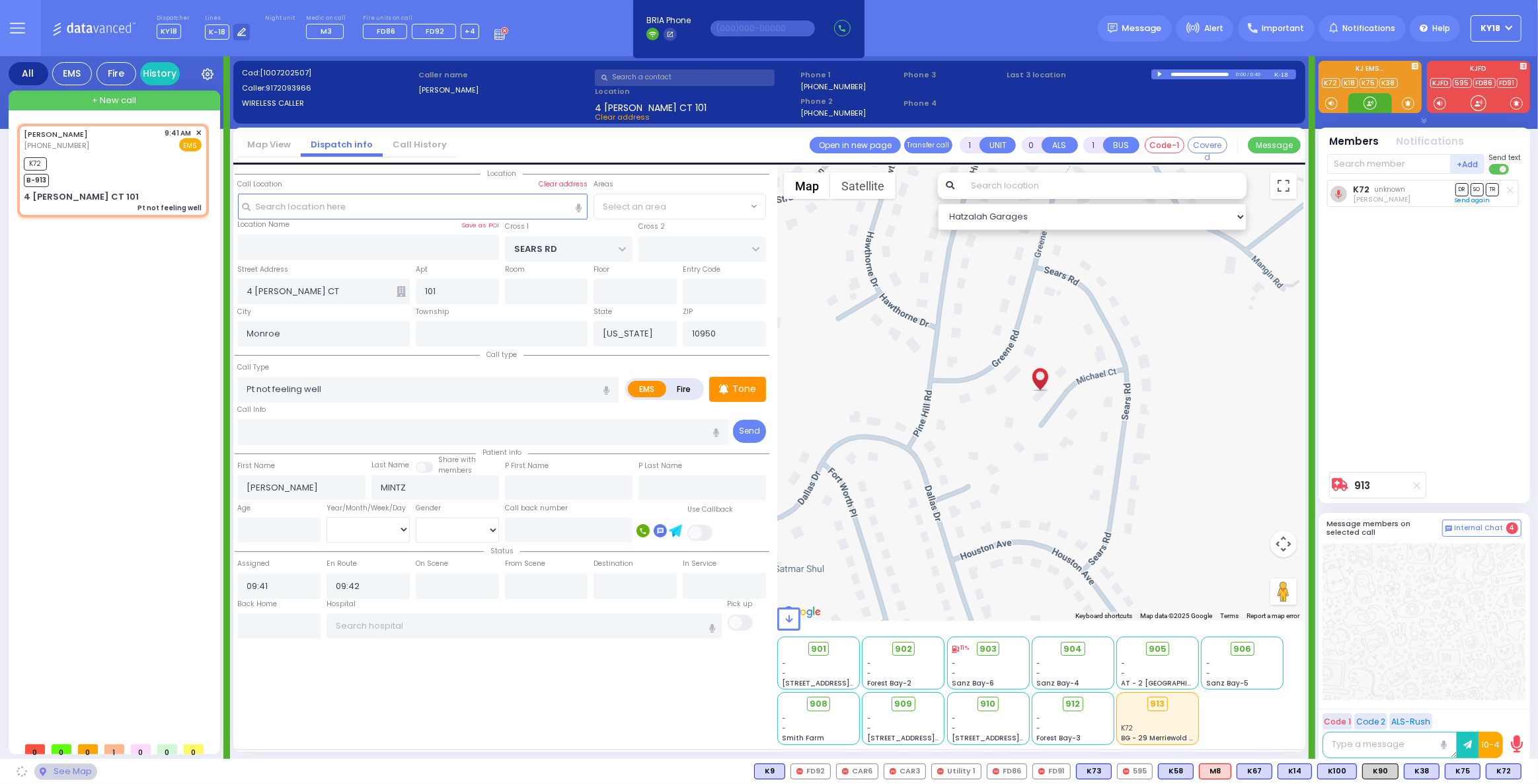
select select "[GEOGRAPHIC_DATA]"
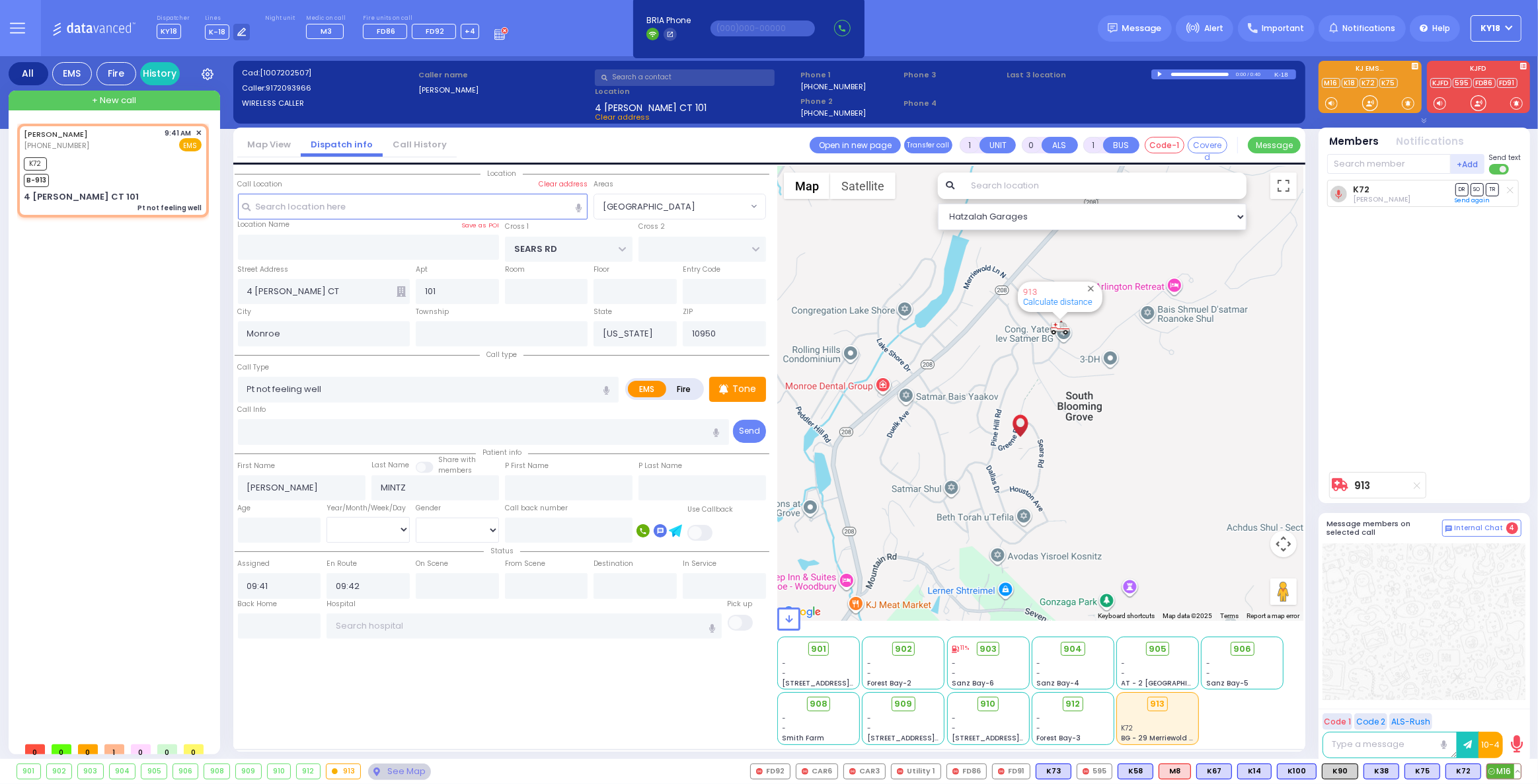
click at [1501, 772] on span "M16" at bounding box center [1504, 772] width 34 height 14
select select
radio input "true"
select select
select select "Hatzalah Garages"
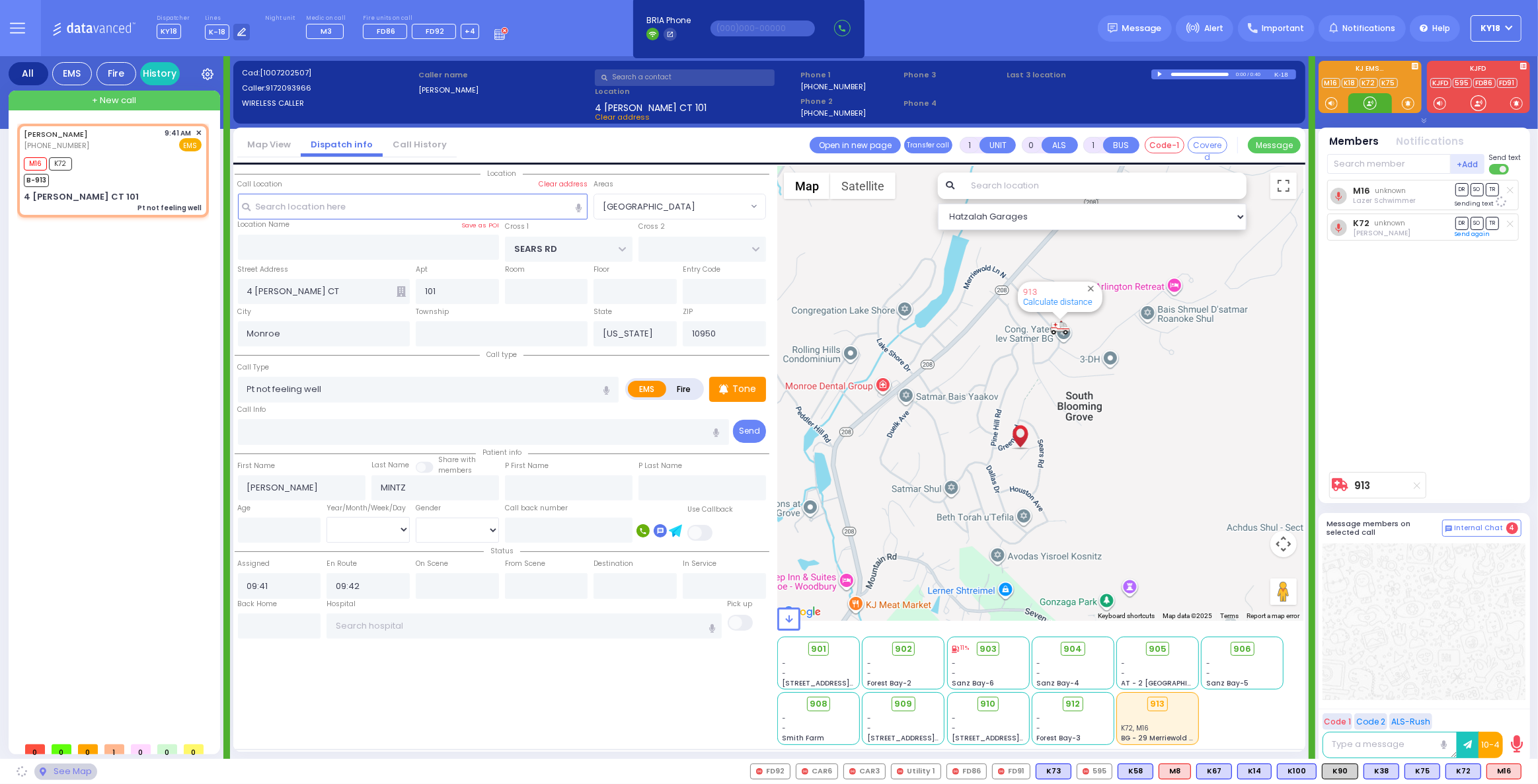
select select "[GEOGRAPHIC_DATA]"
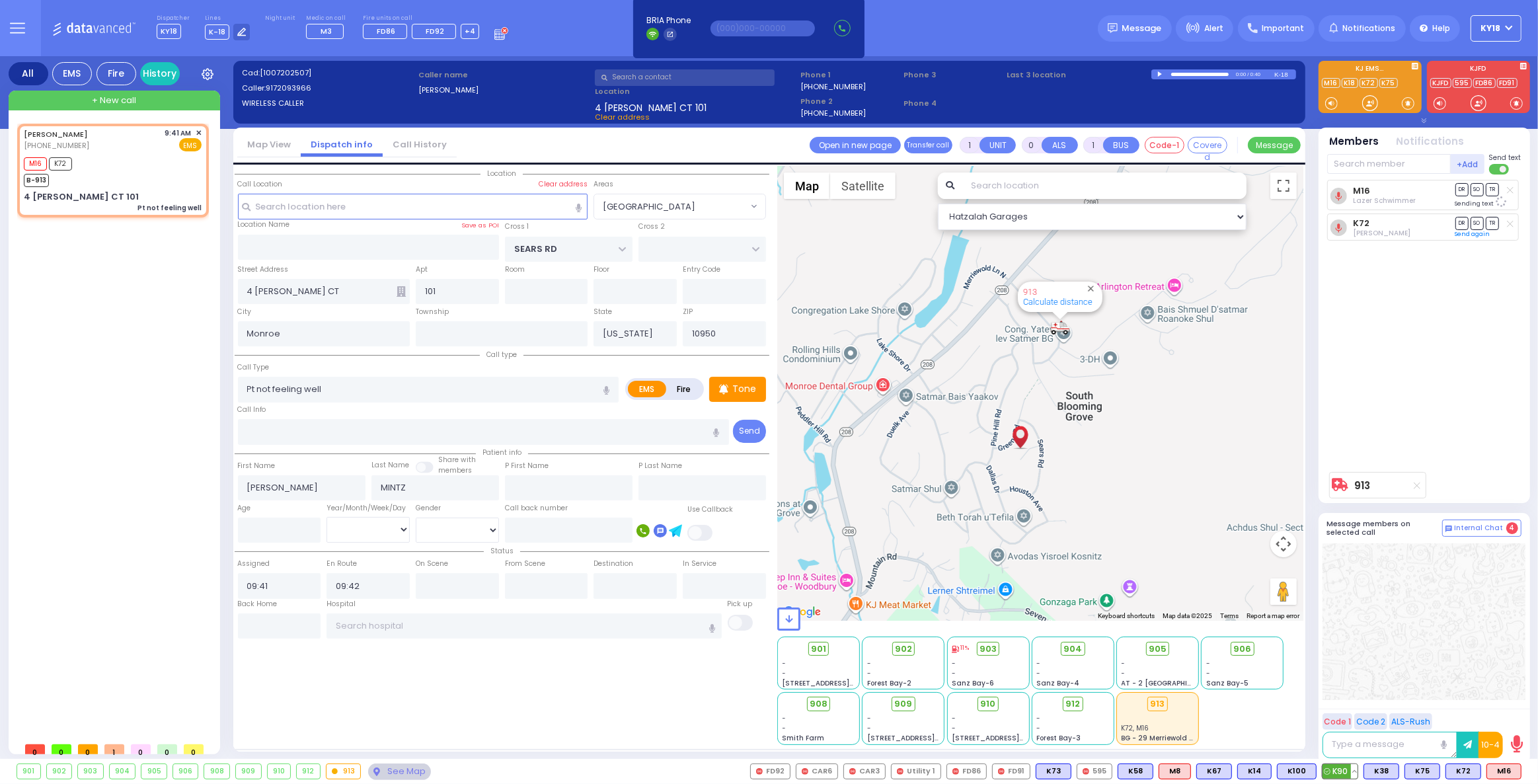
click at [1342, 768] on span "K90" at bounding box center [1340, 772] width 35 height 14
select select
radio input "true"
select select
select select "Hatzalah Garages"
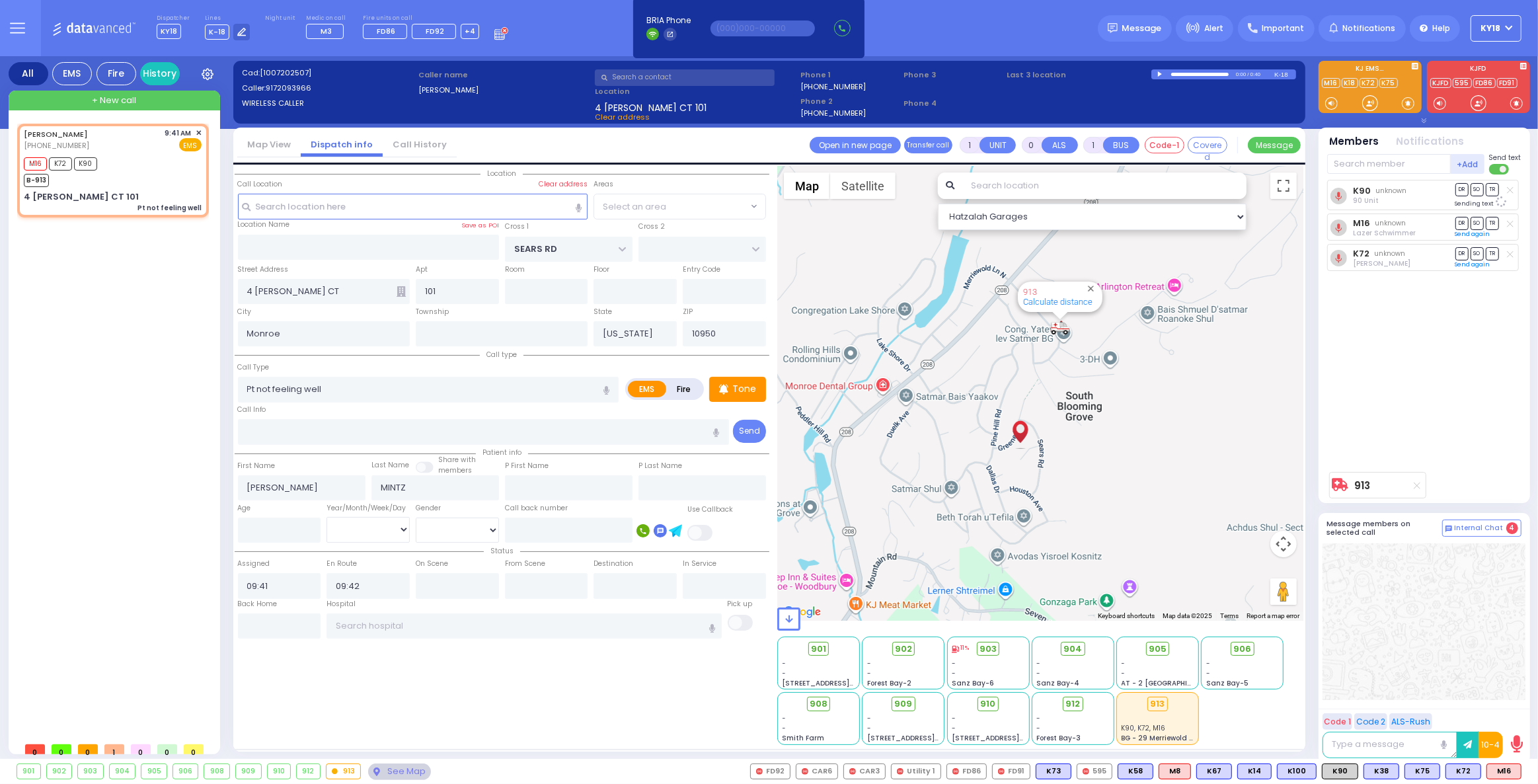
select select "[GEOGRAPHIC_DATA]"
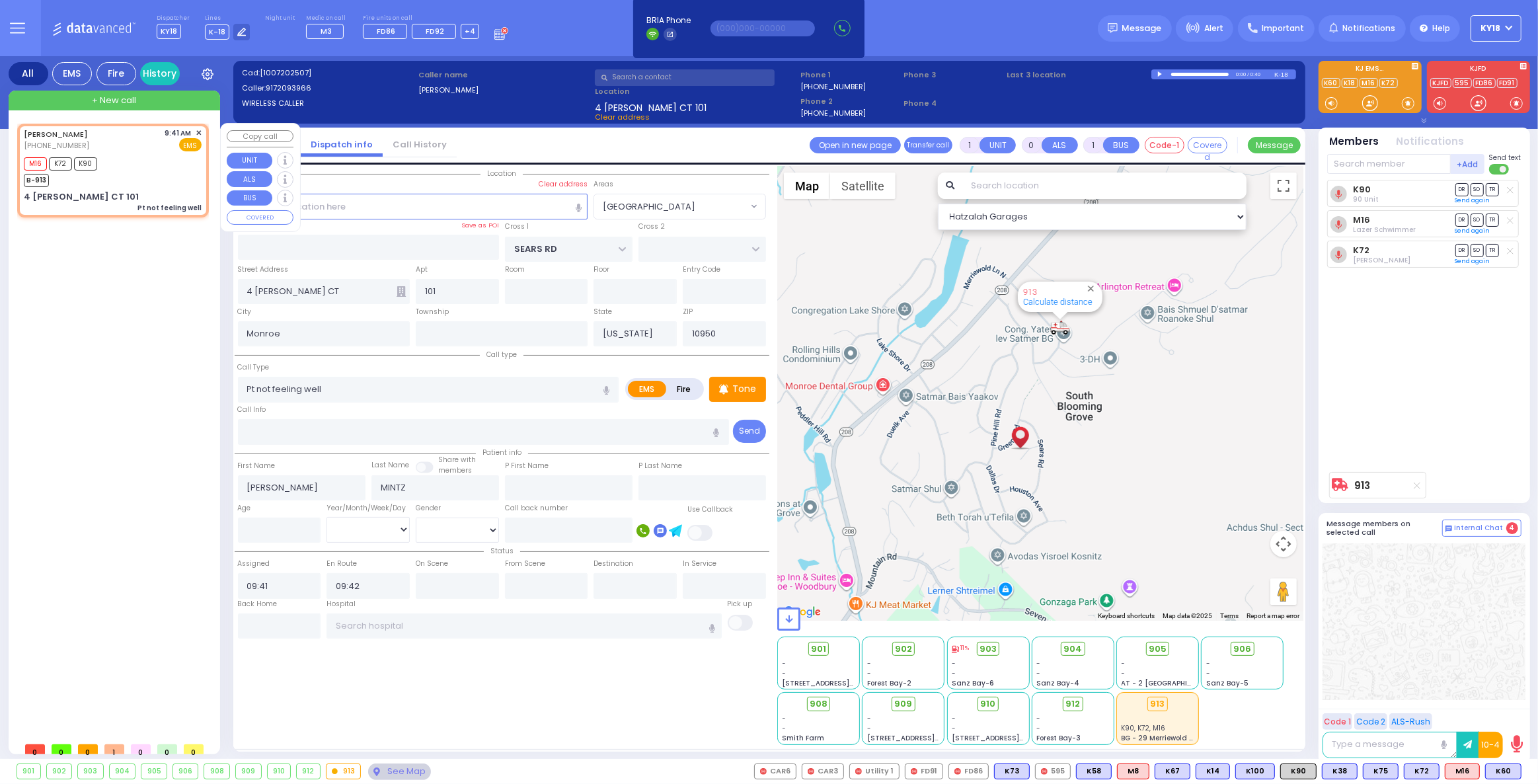
click at [119, 172] on div "M16 K72 K90 B-913" at bounding box center [112, 170] width 178 height 33
select select
radio input "true"
select select
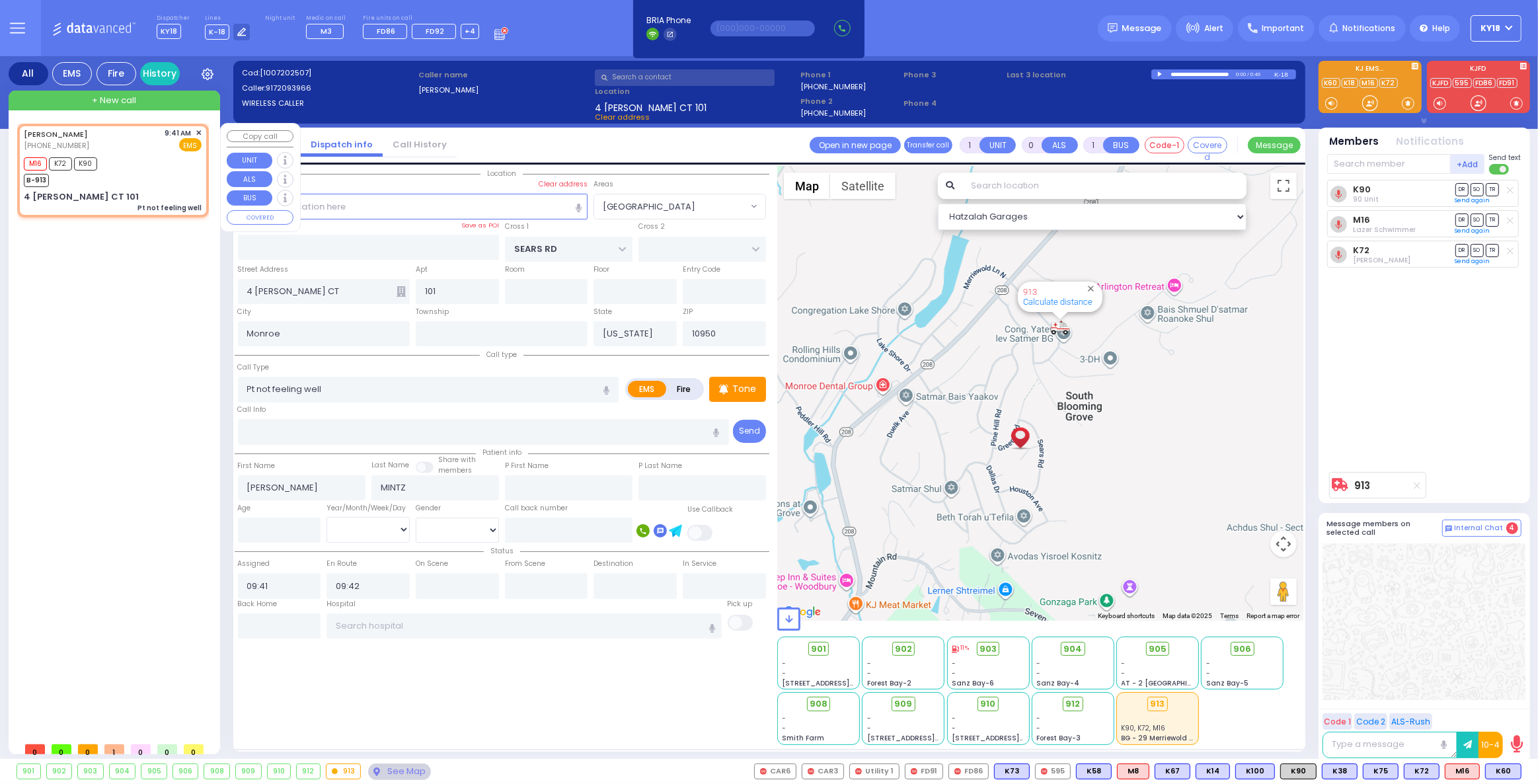
select select "Hatzalah Garages"
select select
radio input "true"
select select
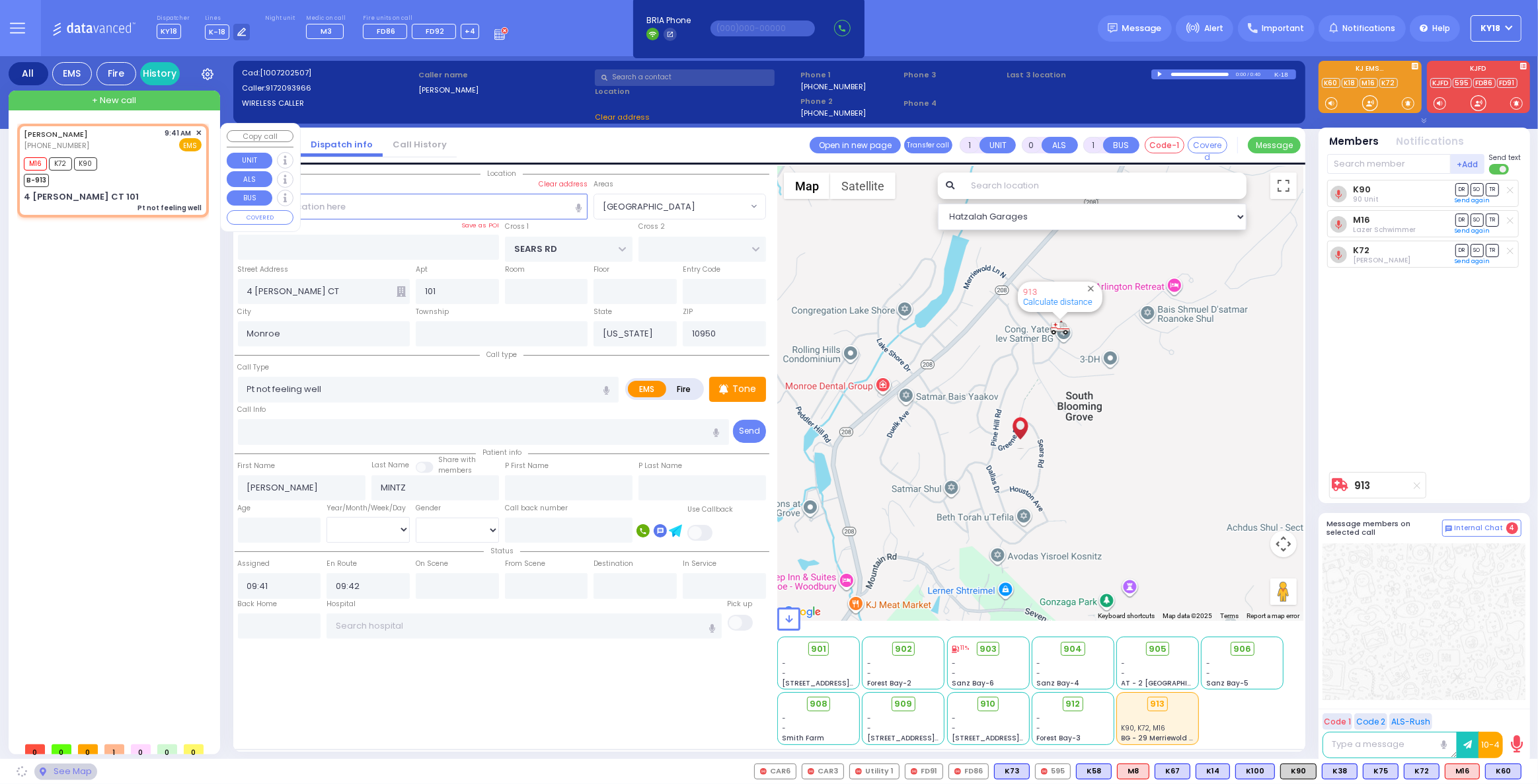
select select "Hatzalah Garages"
select select "[GEOGRAPHIC_DATA]"
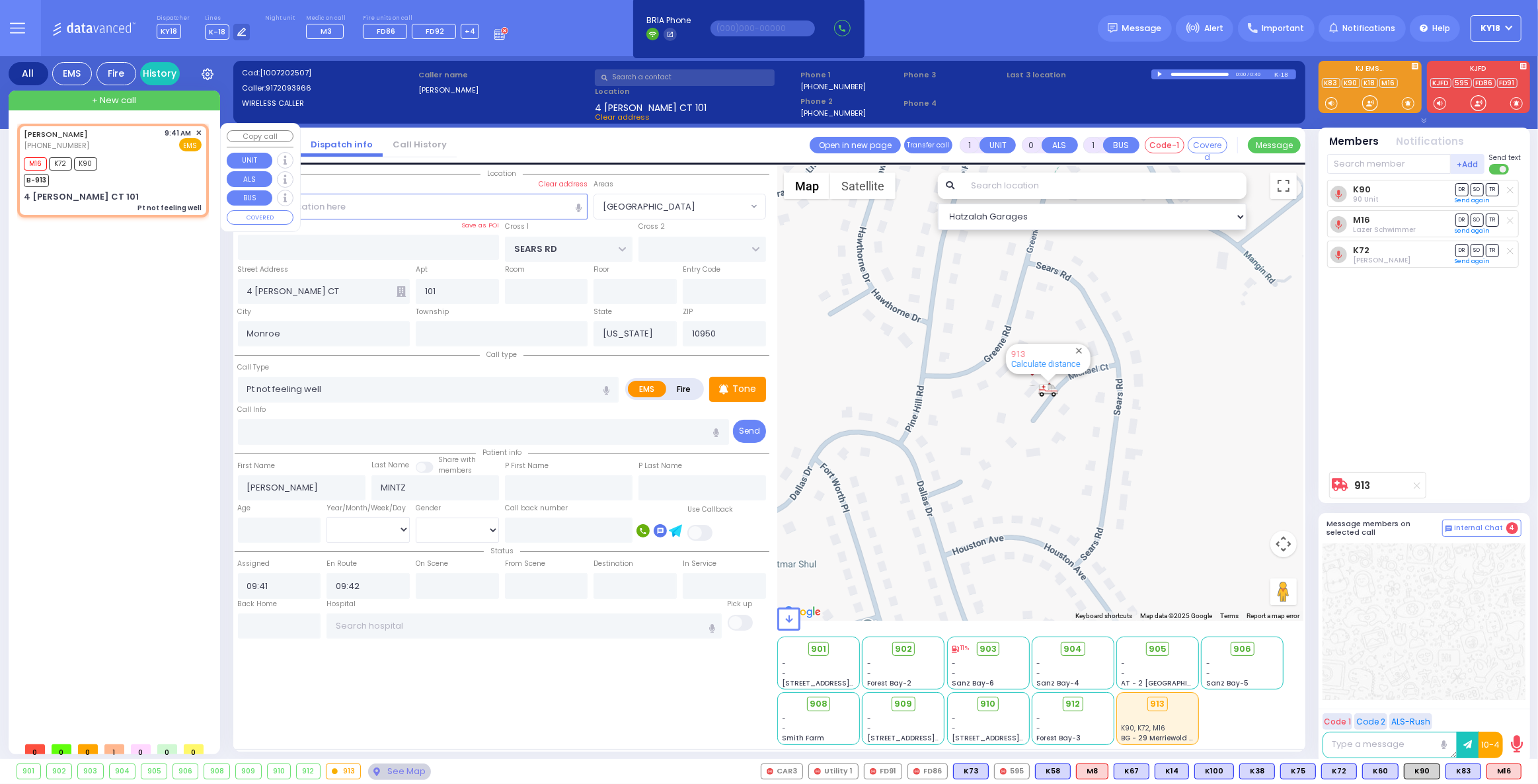
click at [145, 169] on div "M16 K72 K90 B-913" at bounding box center [112, 170] width 178 height 33
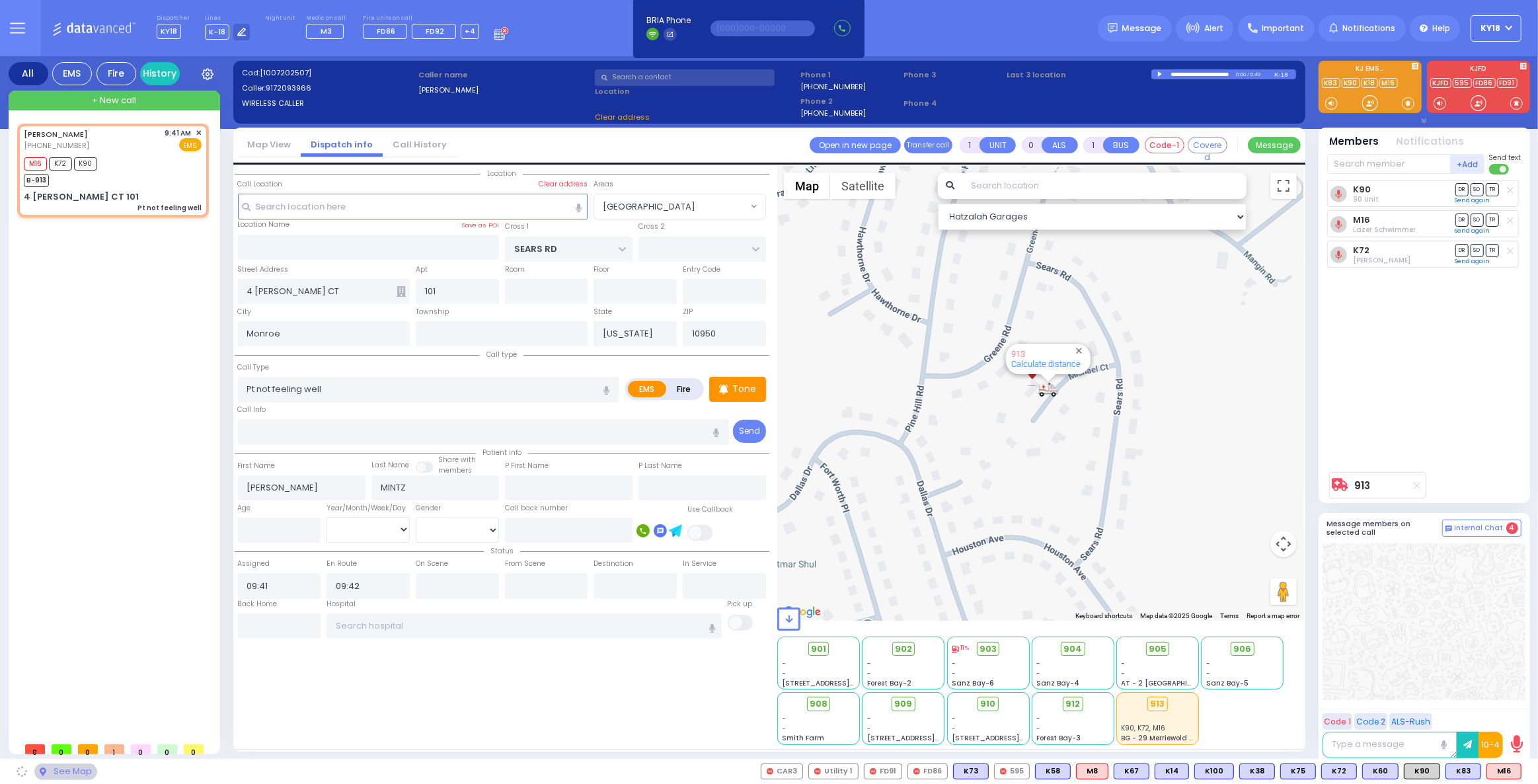
select select
radio input "true"
select select
select select "Hatzalah Garages"
select select "[GEOGRAPHIC_DATA]"
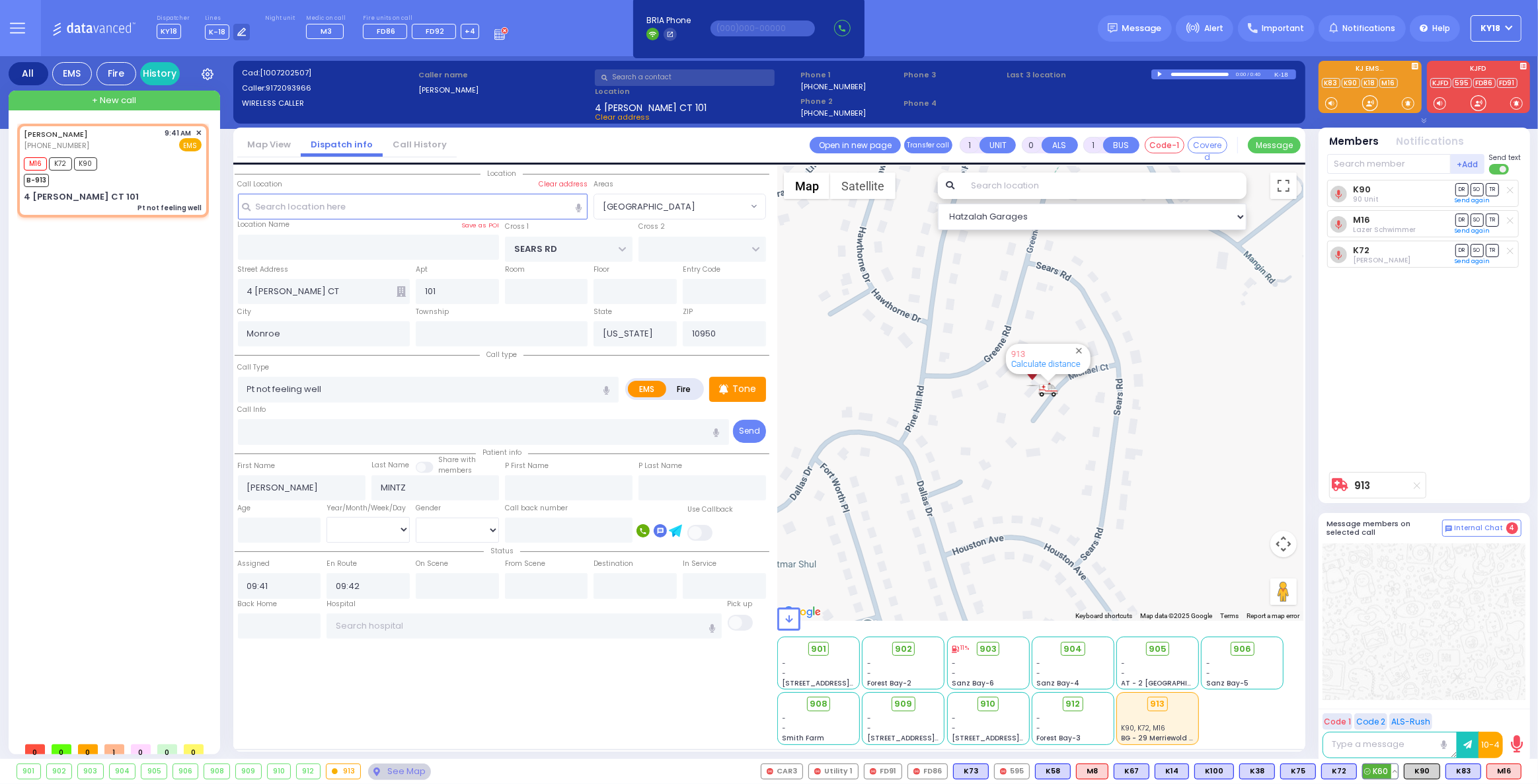
click at [1377, 772] on span "K60" at bounding box center [1380, 772] width 35 height 14
select select
radio input "true"
select select
select select "Hatzalah Garages"
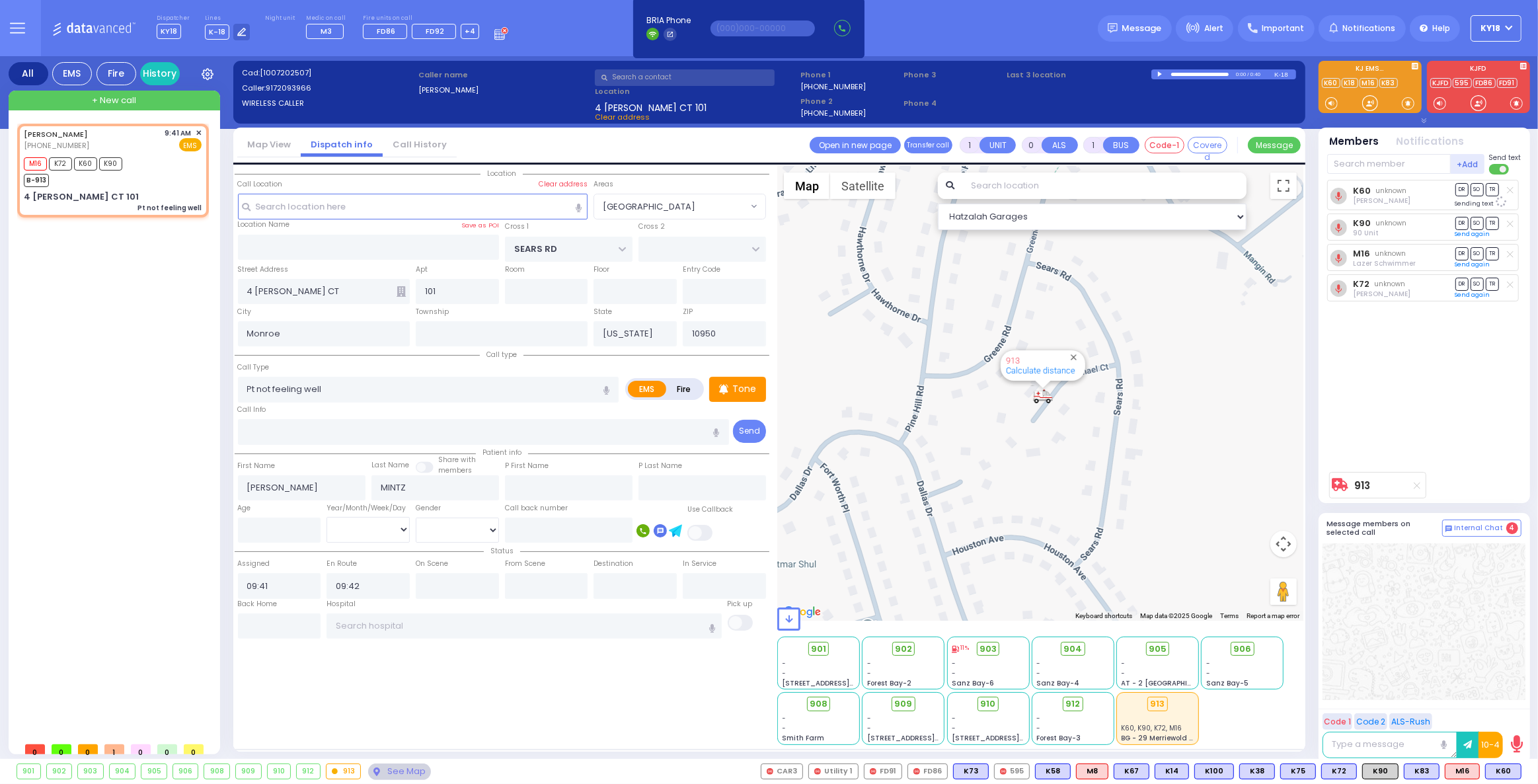
select select "[GEOGRAPHIC_DATA]"
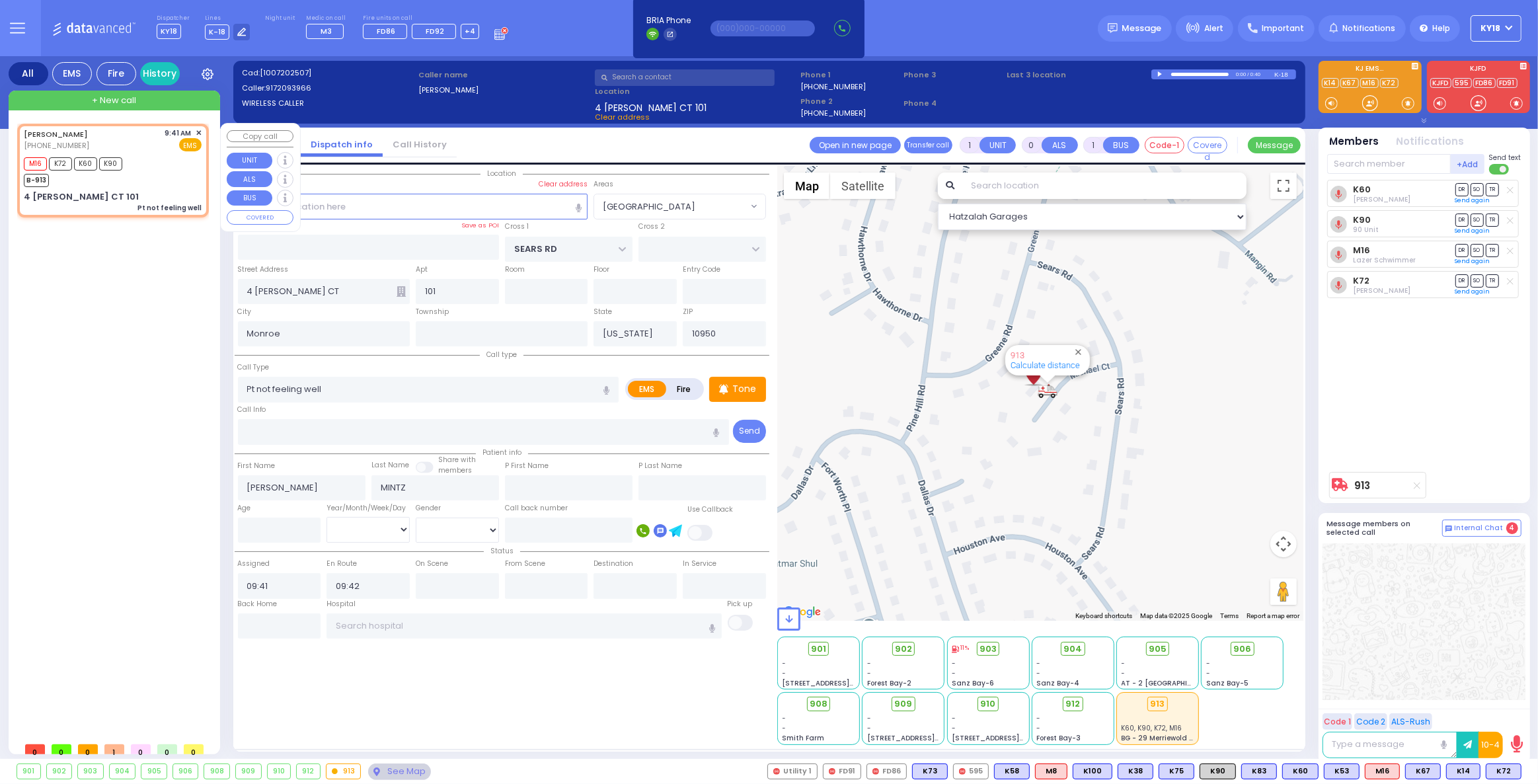
click at [177, 179] on div "M16 K72 K60 K90 B-913" at bounding box center [112, 170] width 178 height 33
select select
radio input "true"
select select
select select "Hatzalah Garages"
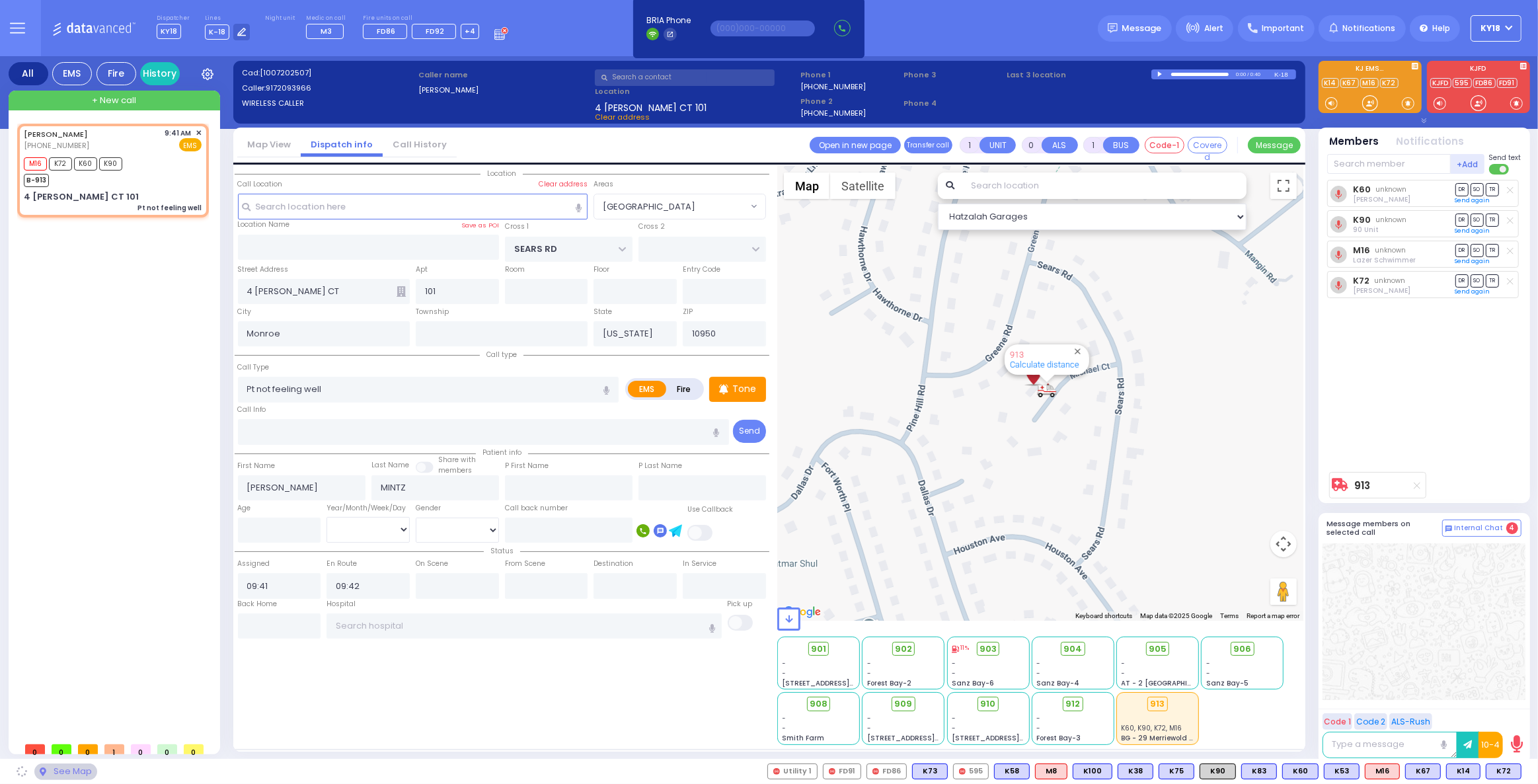
select select "[GEOGRAPHIC_DATA]"
click at [368, 634] on input "text" at bounding box center [524, 626] width 394 height 25
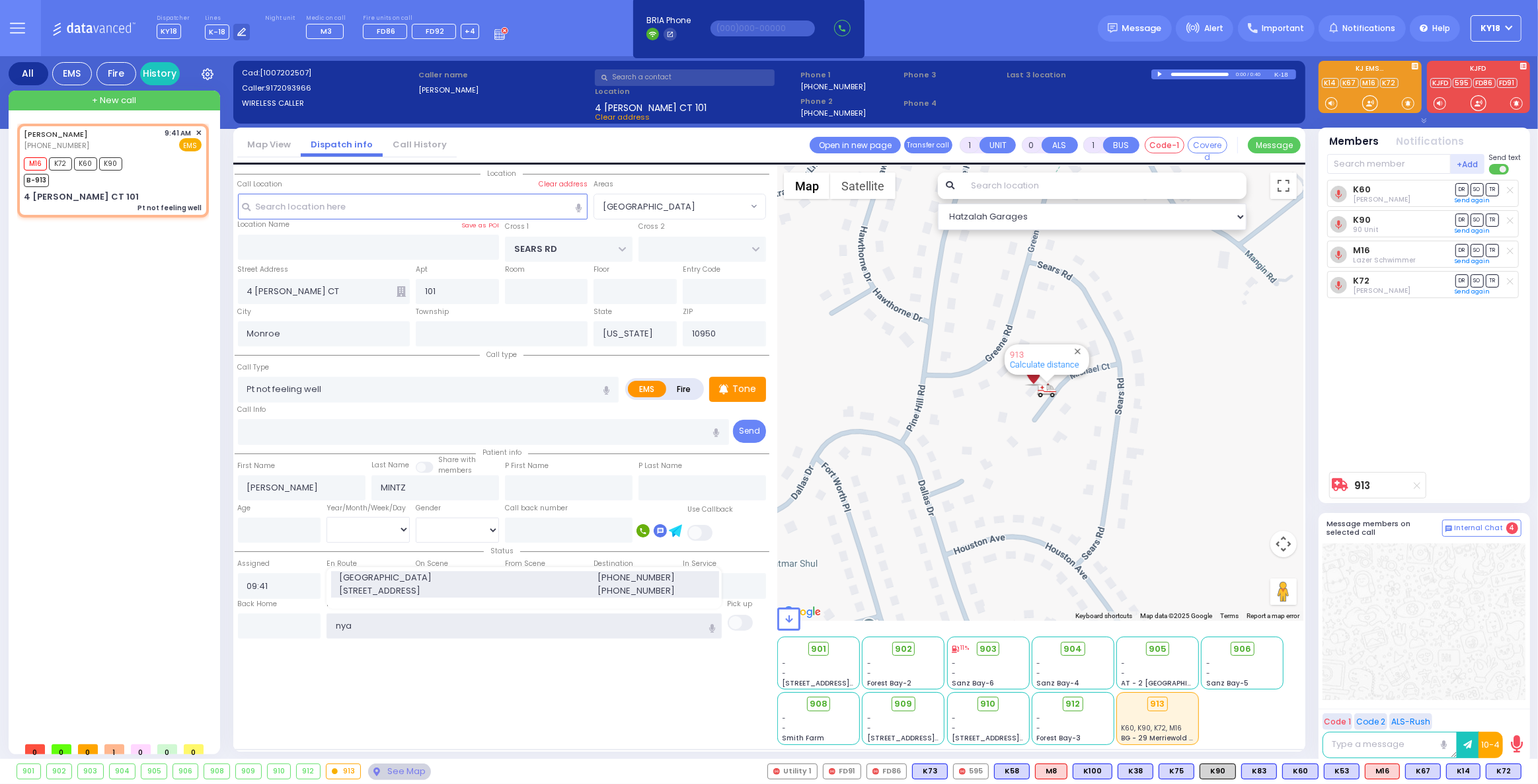
type input "nya"
click at [370, 584] on span "[STREET_ADDRESS]" at bounding box center [459, 590] width 242 height 13
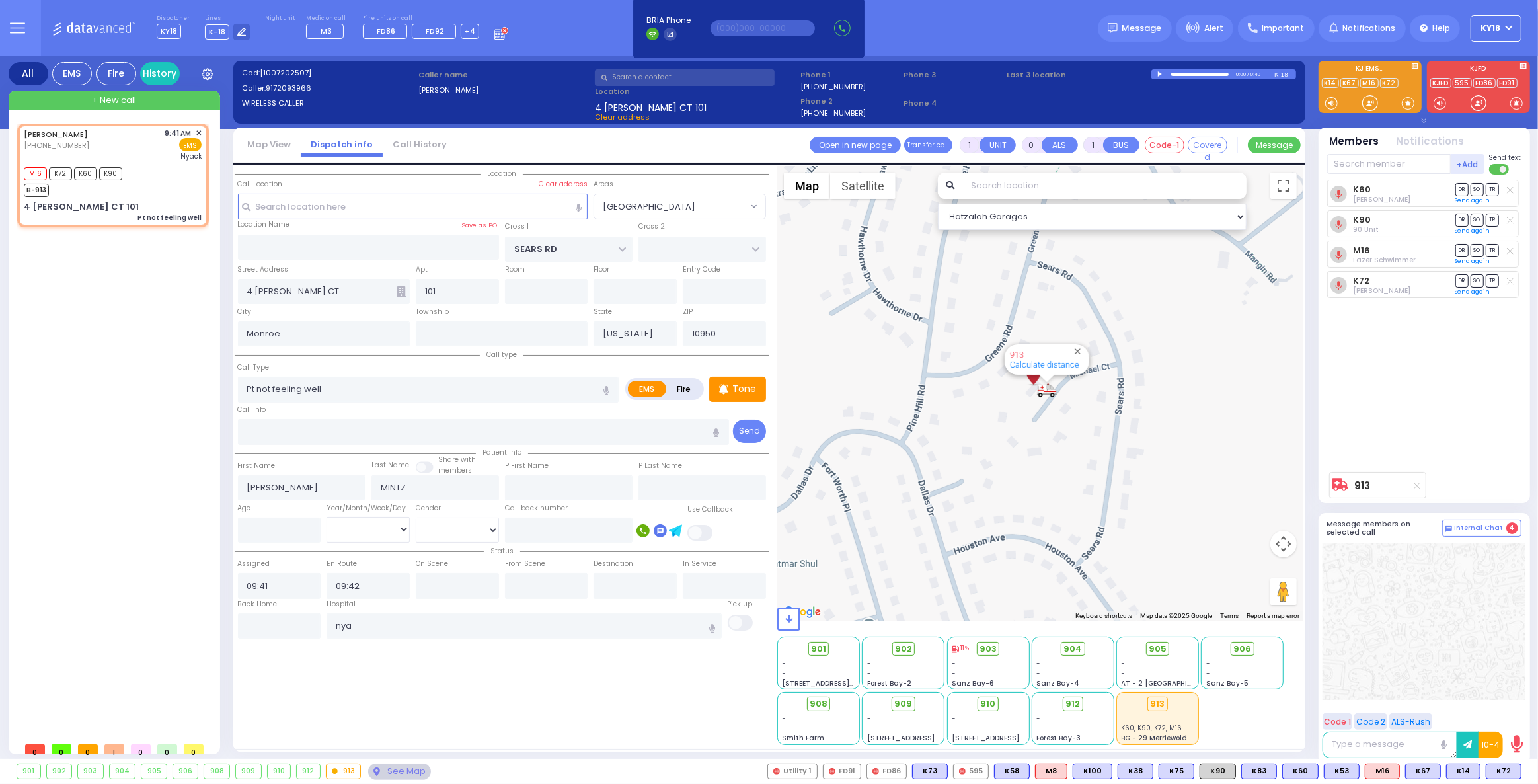
select select
radio input "true"
select select
type input "[GEOGRAPHIC_DATA]"
select select "Hatzalah Garages"
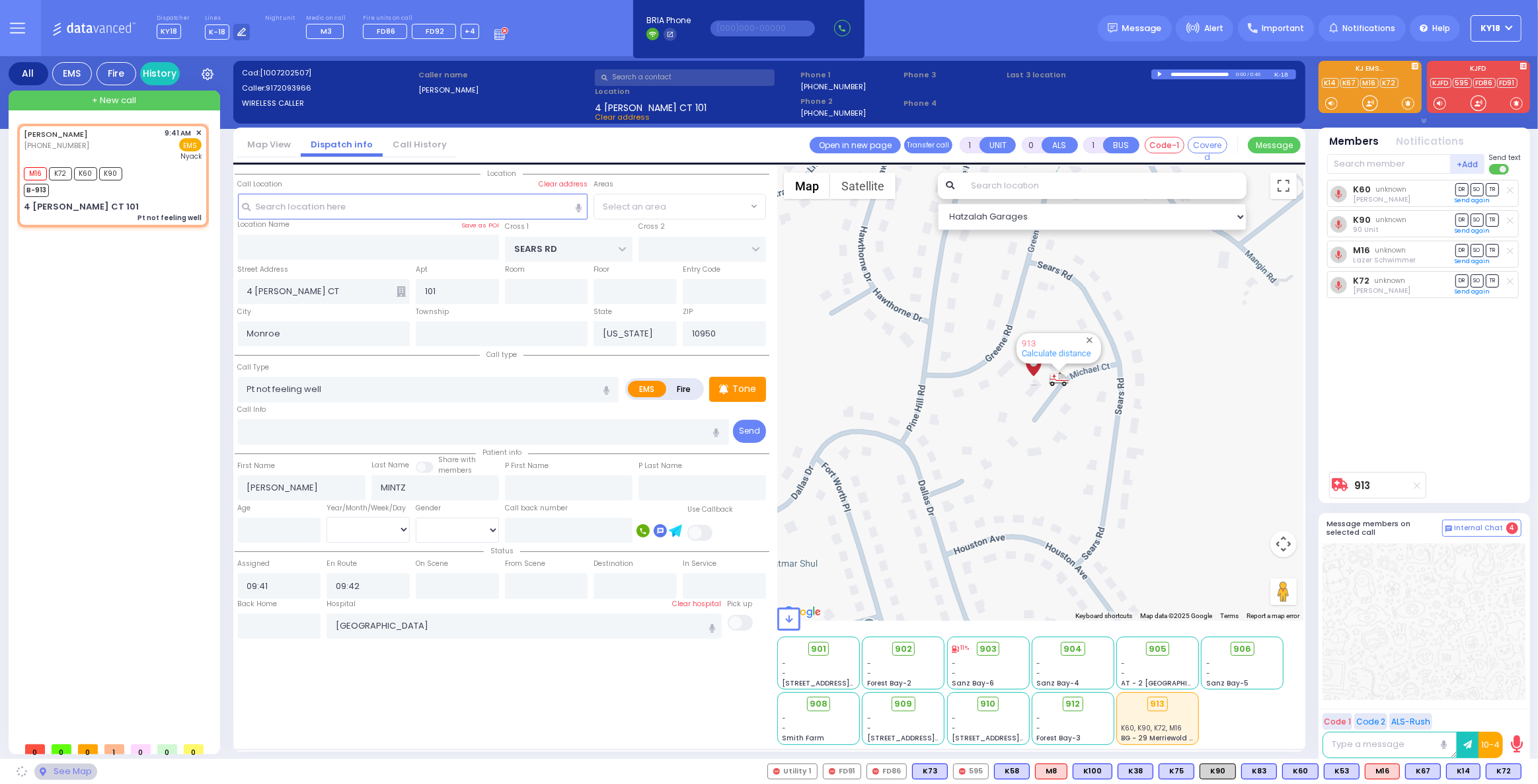
select select "[GEOGRAPHIC_DATA]"
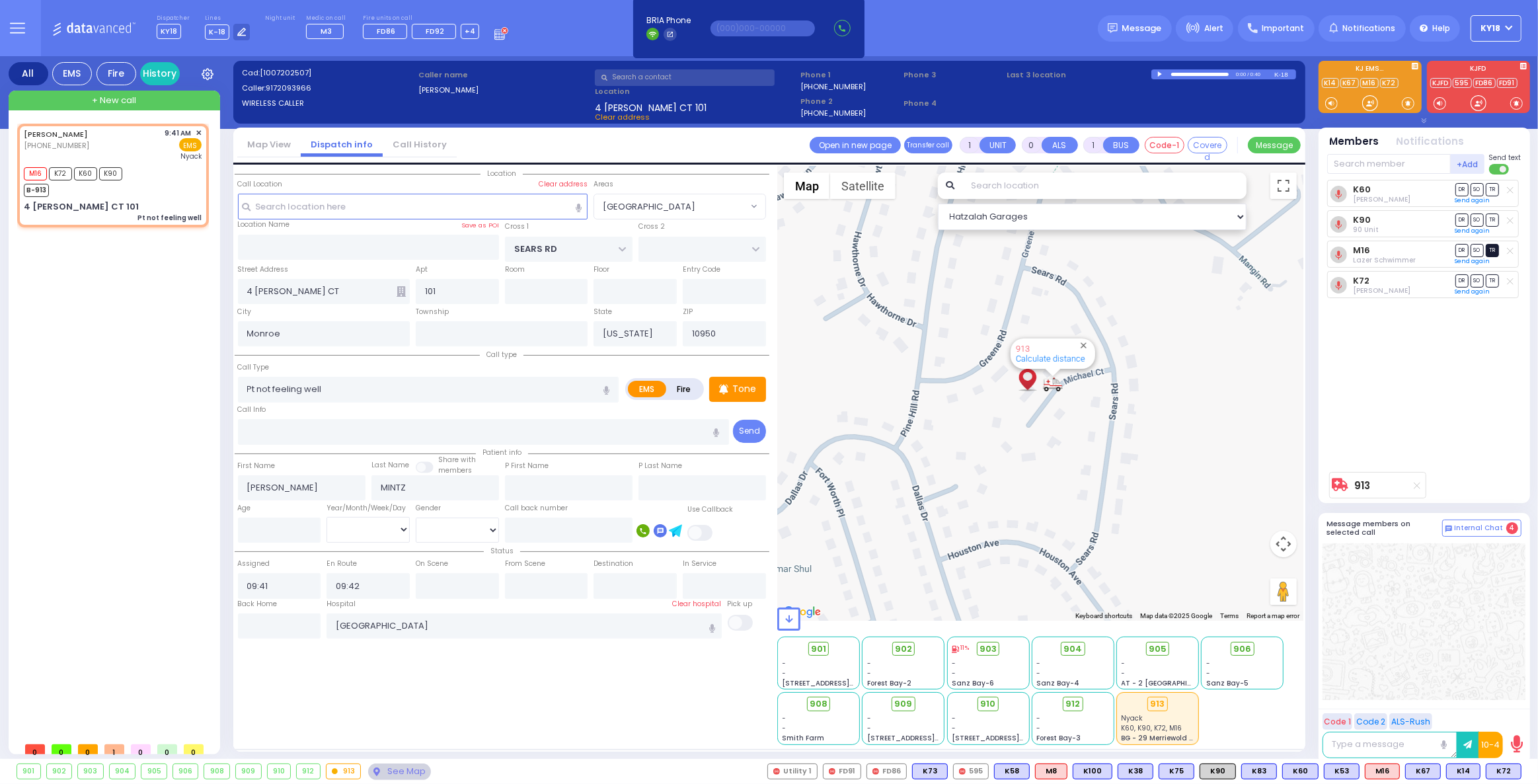
click at [1493, 247] on span "TR" at bounding box center [1493, 250] width 13 height 12
select select
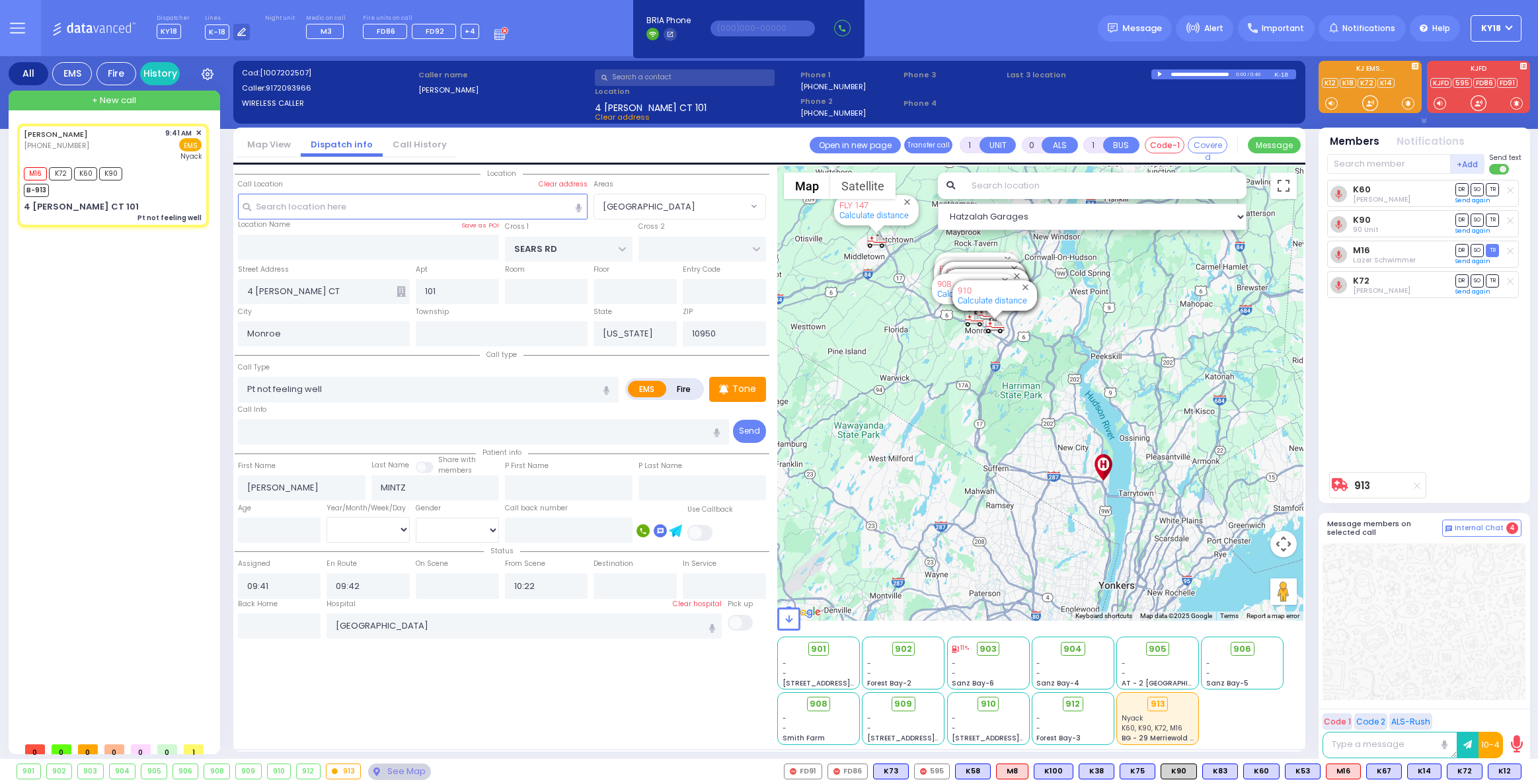
select select "BLOOMING GROVE"
select select
type input "6"
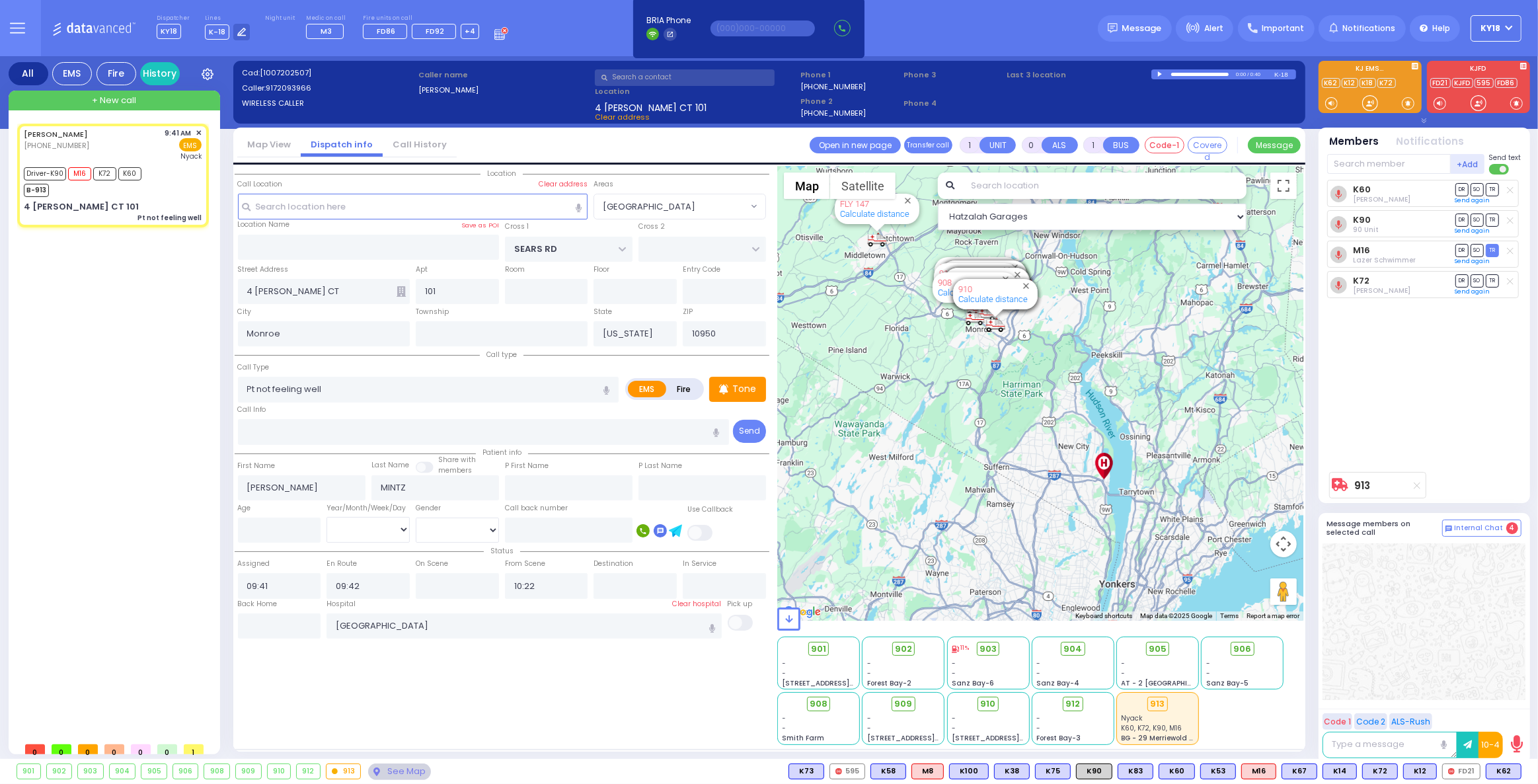
select select
radio input "true"
type input "Unknown"
select select "Year"
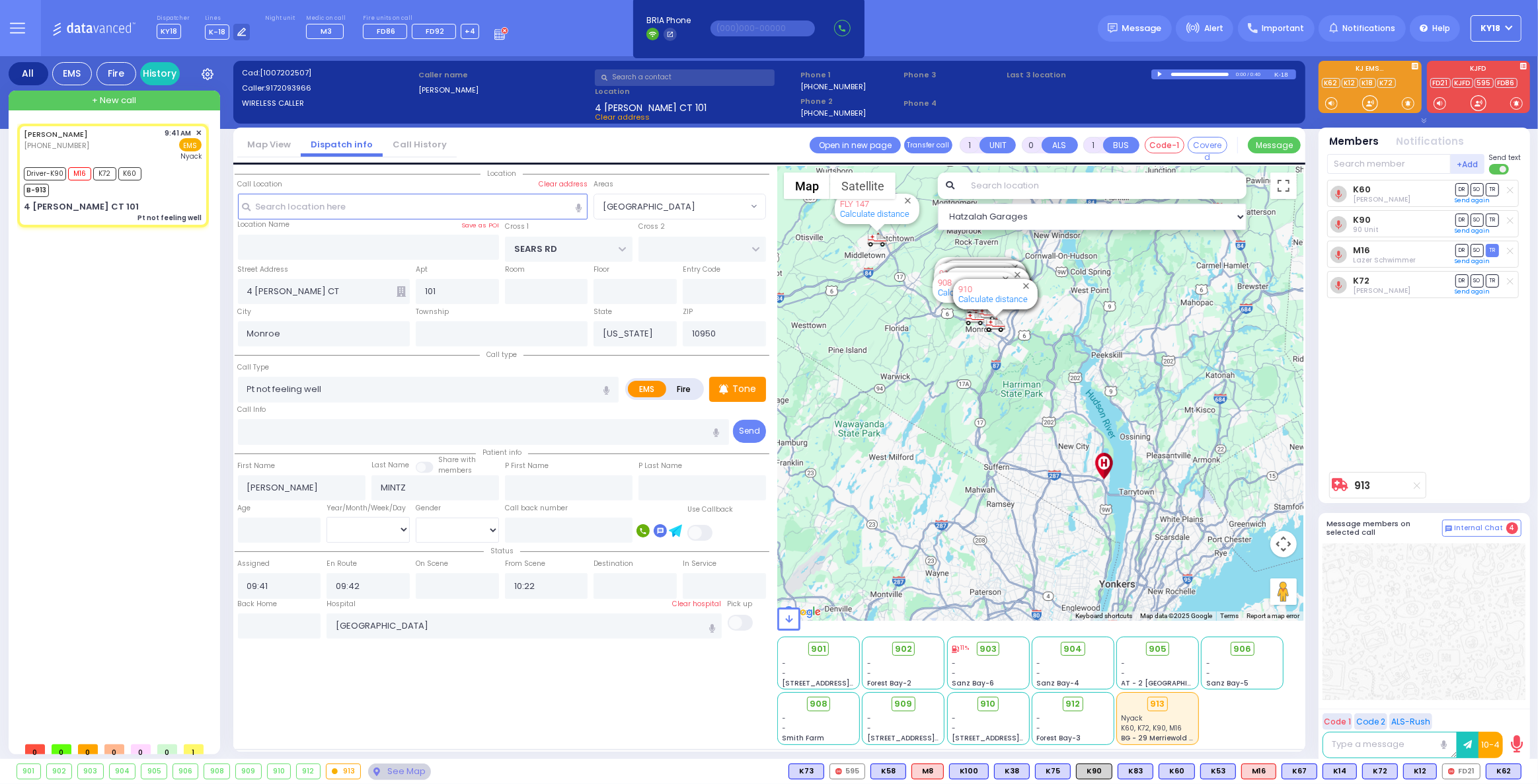
type input "09:45"
select select "Hatzalah Garages"
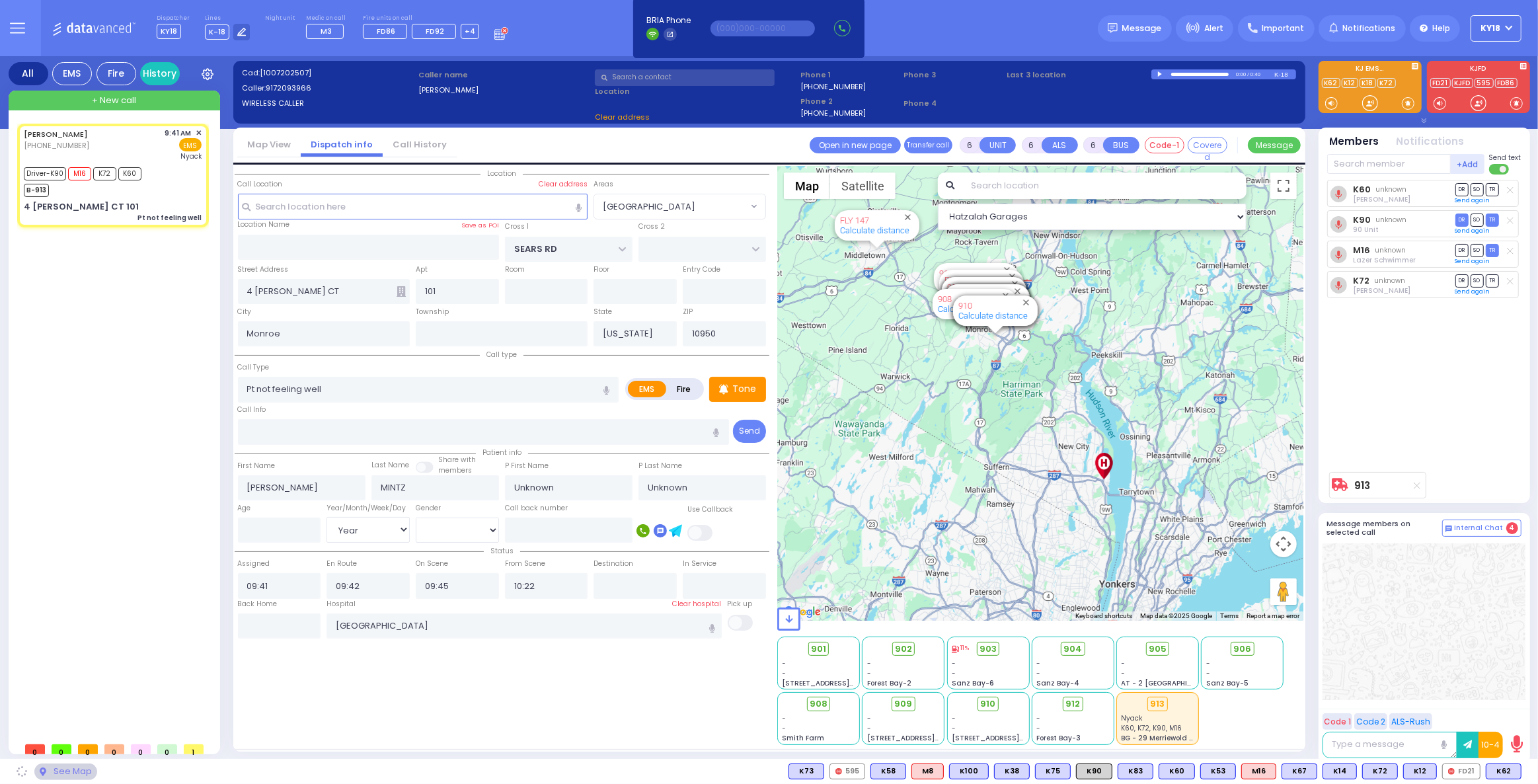
select select "[GEOGRAPHIC_DATA]"
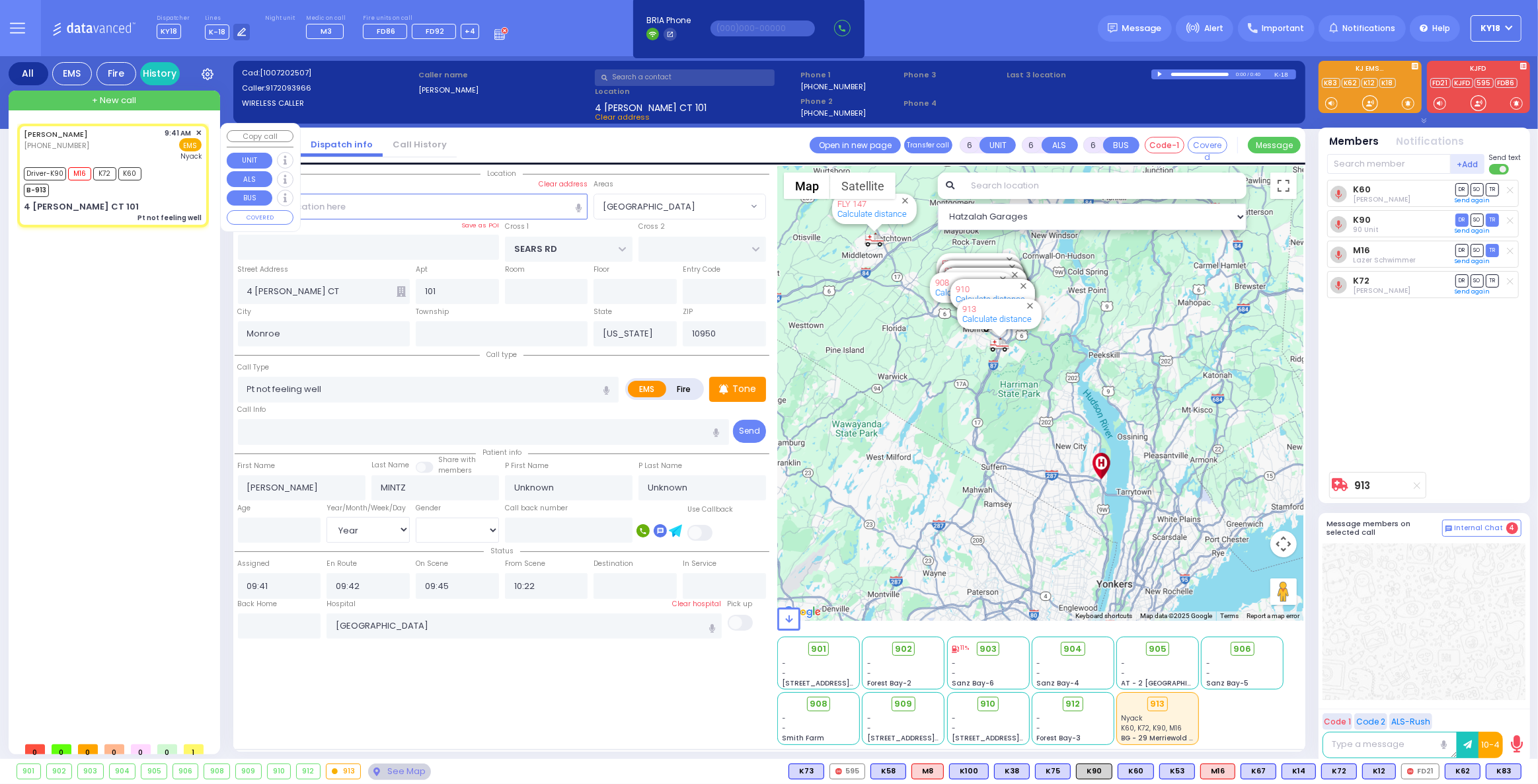
select select
radio input "true"
type input "LADISLAW"
type input "MINZ"
select select "Year"
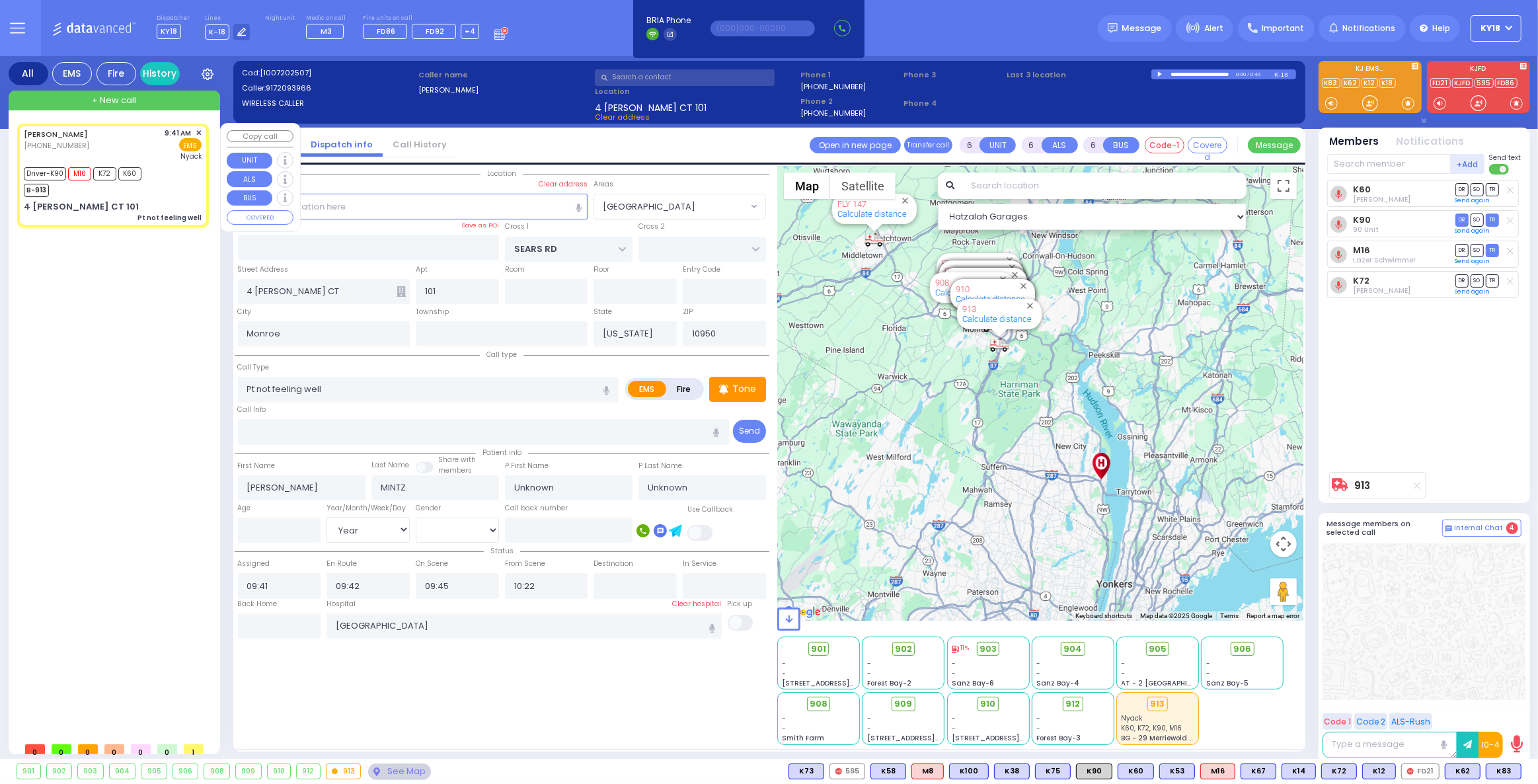
select select "[DEMOGRAPHIC_DATA]"
select select "[GEOGRAPHIC_DATA]"
select select "Hatzalah Garages"
select select
radio input "true"
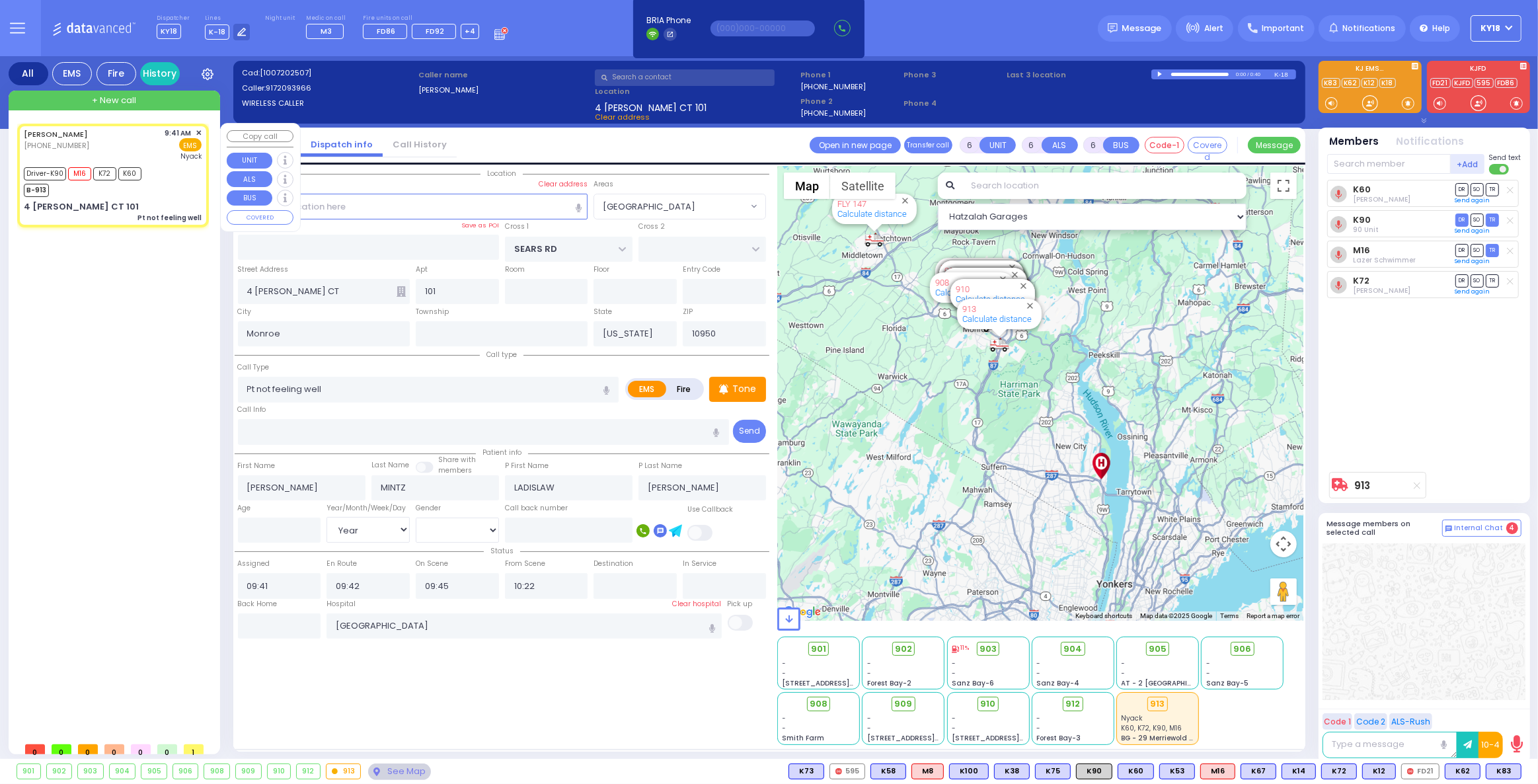
select select "Year"
select select "[DEMOGRAPHIC_DATA]"
select select "Hatzalah Garages"
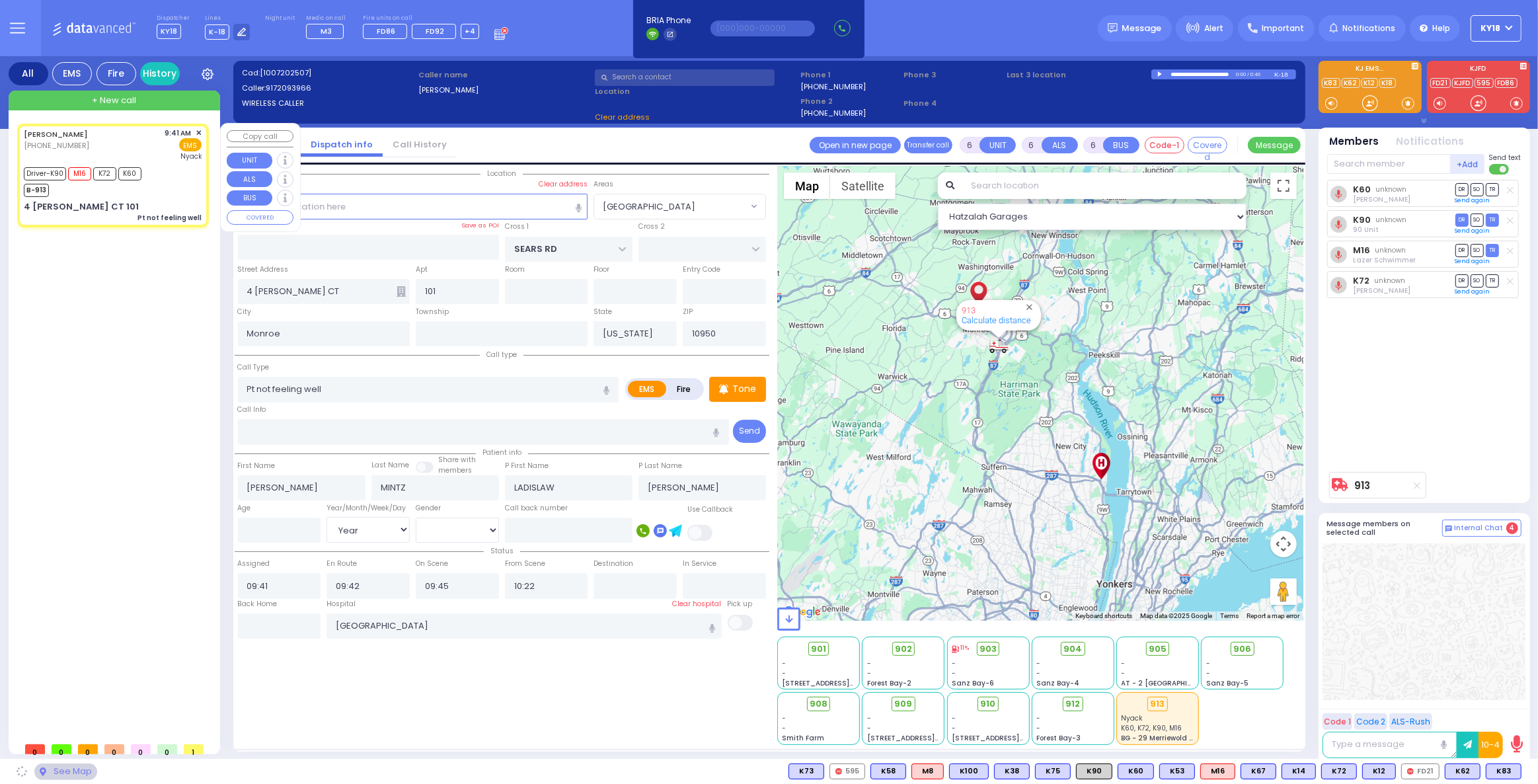
select select "[GEOGRAPHIC_DATA]"
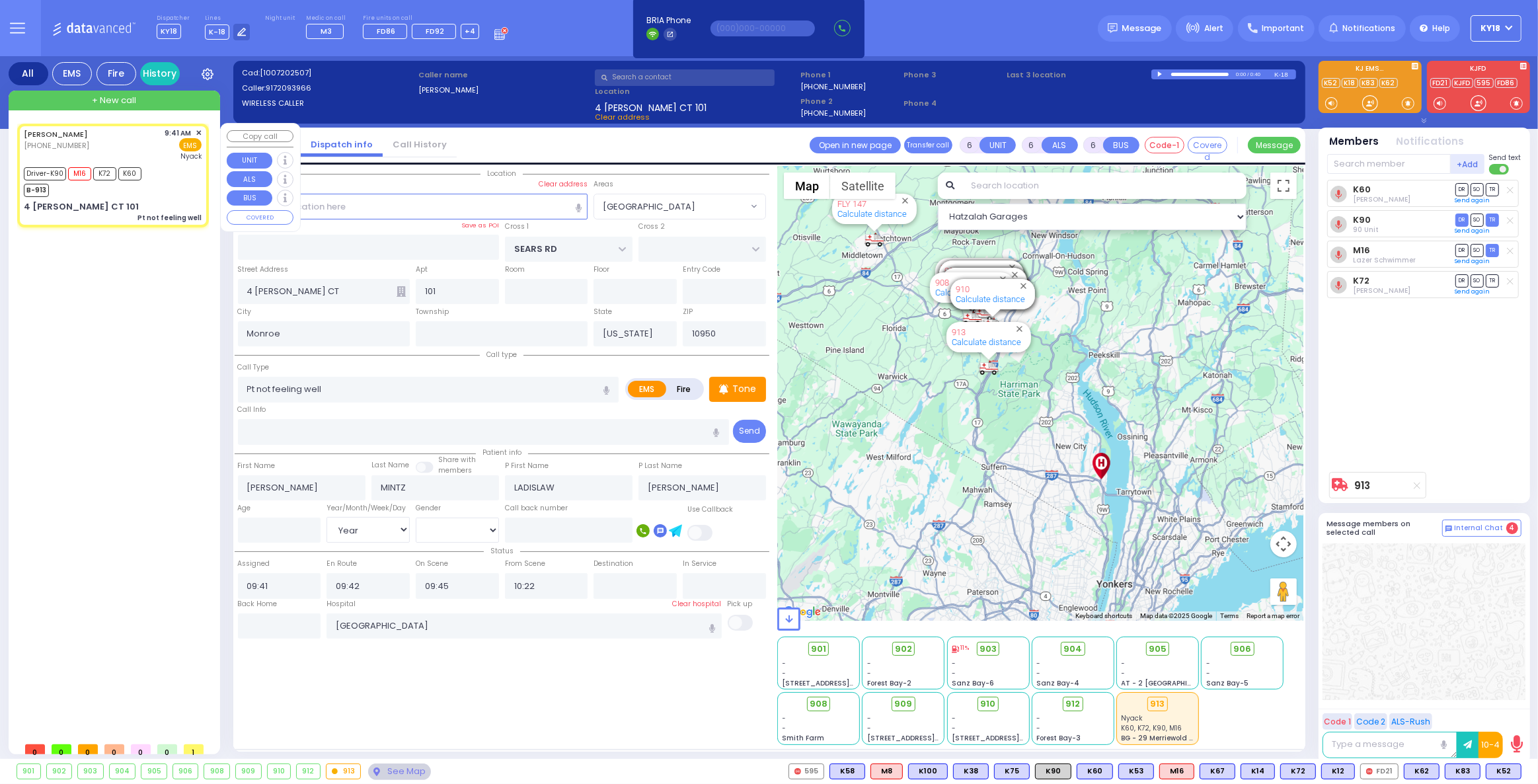
select select
radio input "true"
select select "Year"
select select "[DEMOGRAPHIC_DATA]"
select select "Hatzalah Garages"
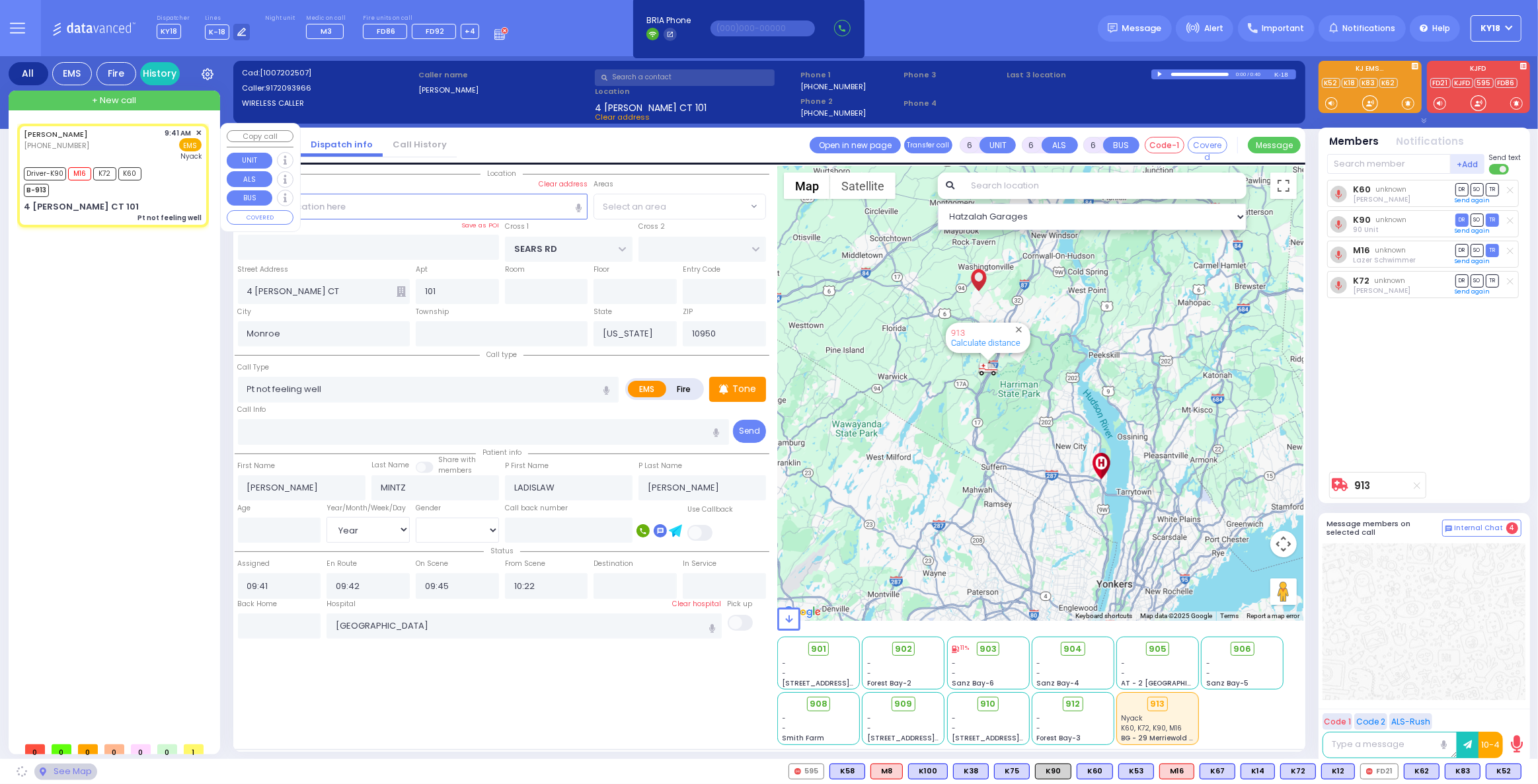
select select "[GEOGRAPHIC_DATA]"
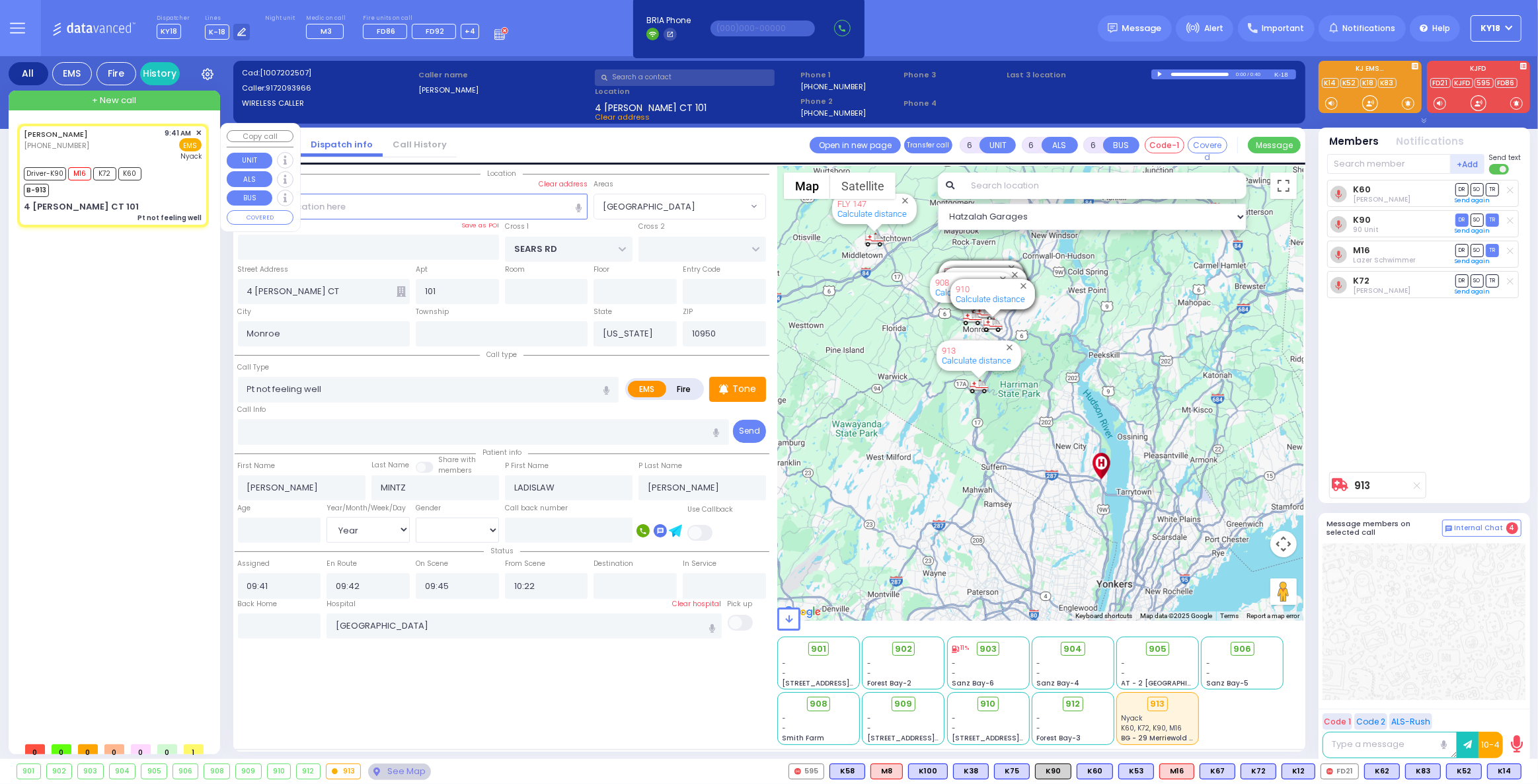
select select
radio input "true"
type input "78"
select select "Year"
select select "[DEMOGRAPHIC_DATA]"
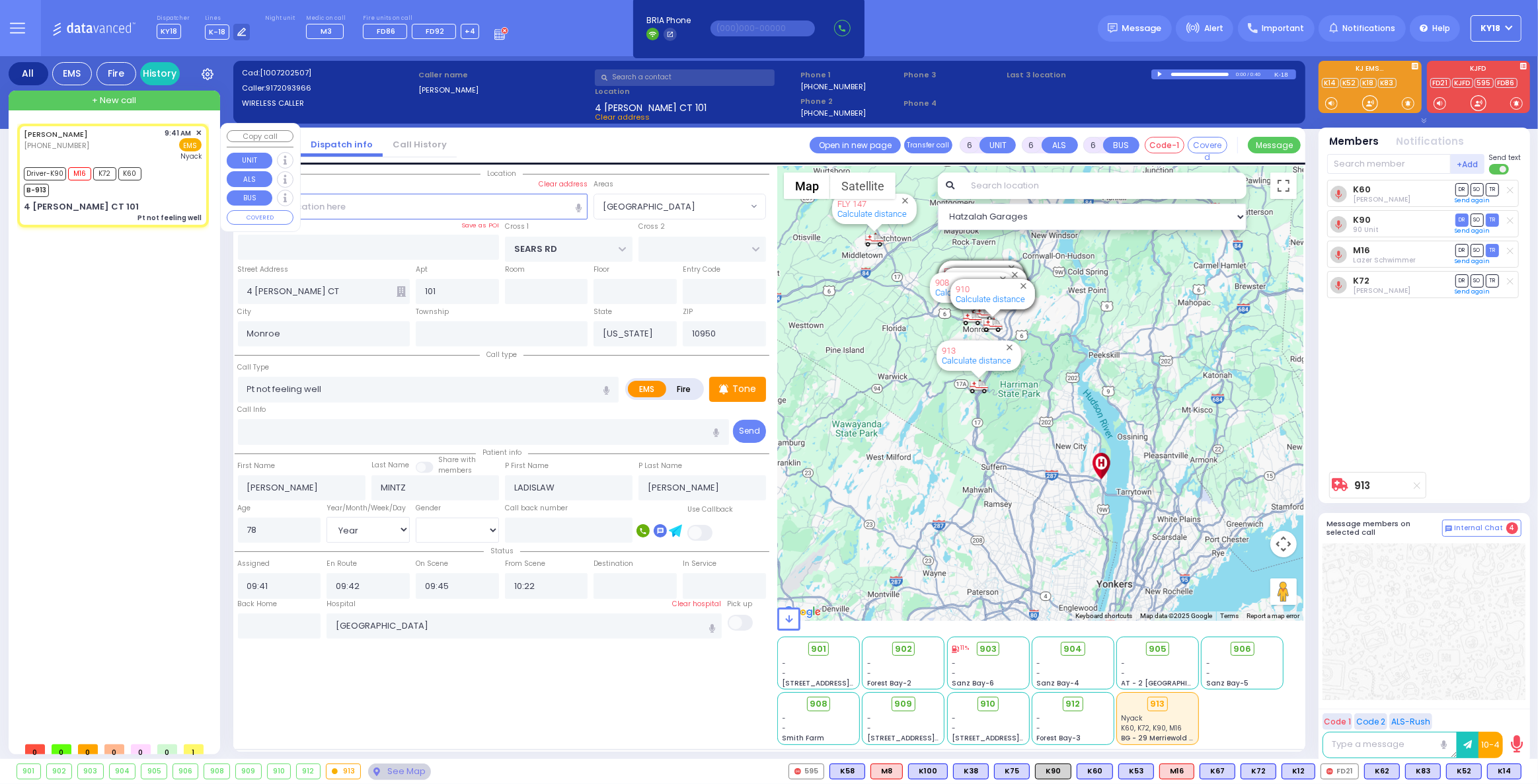
select select "Hatzalah Garages"
select select "[GEOGRAPHIC_DATA]"
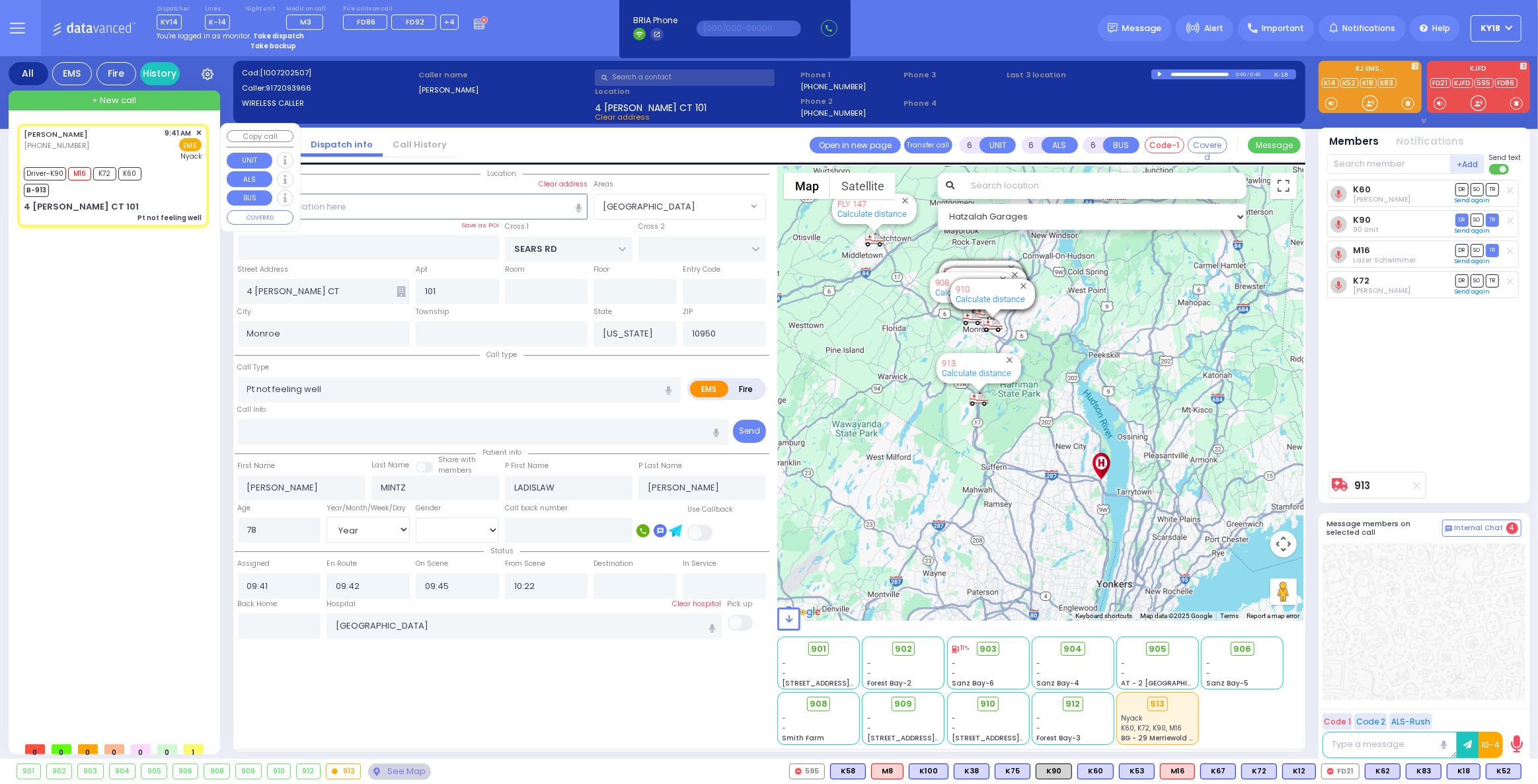
select select
radio input "true"
select select "Year"
select select "[DEMOGRAPHIC_DATA]"
select select "Hatzalah Garages"
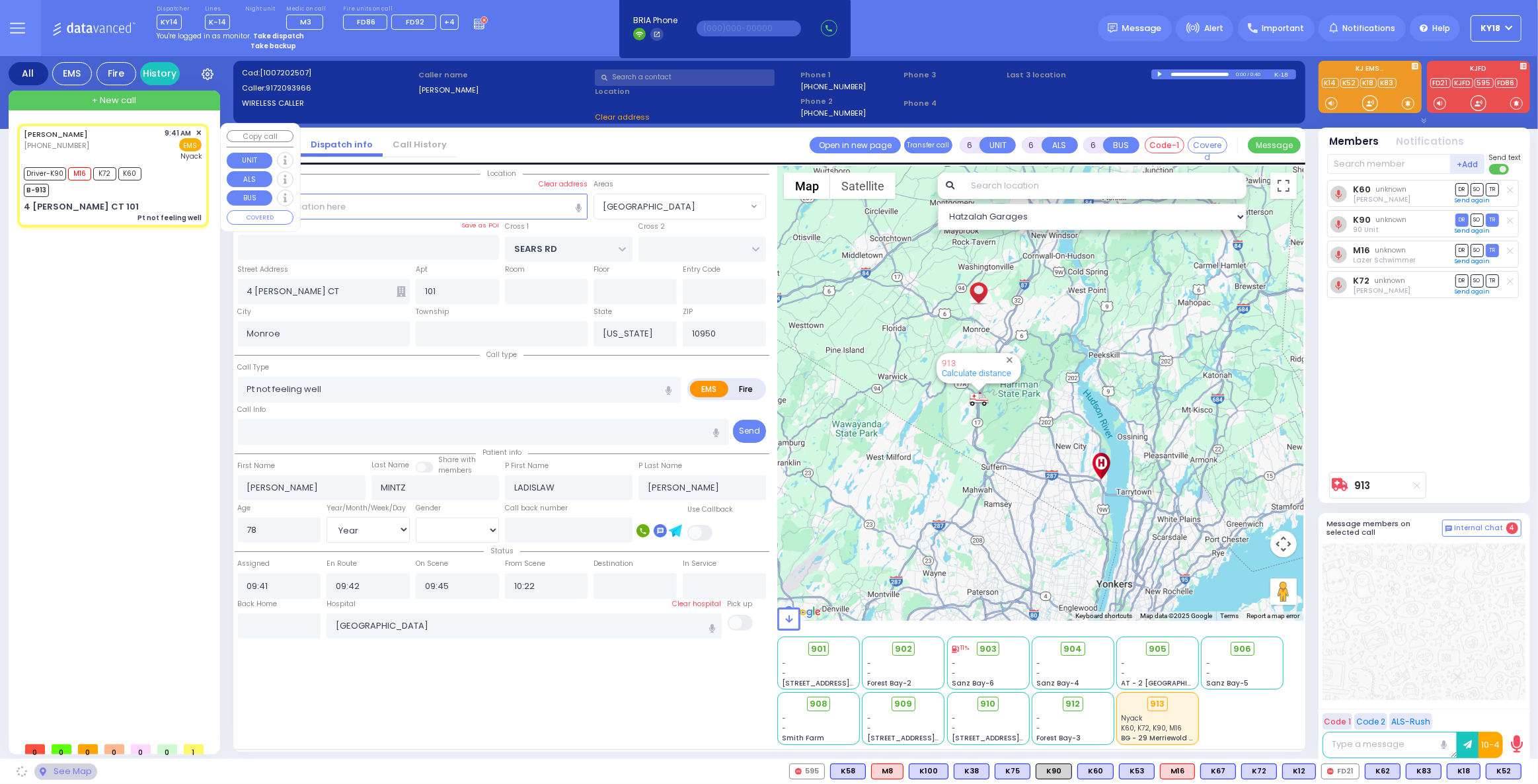
select select "[GEOGRAPHIC_DATA]"
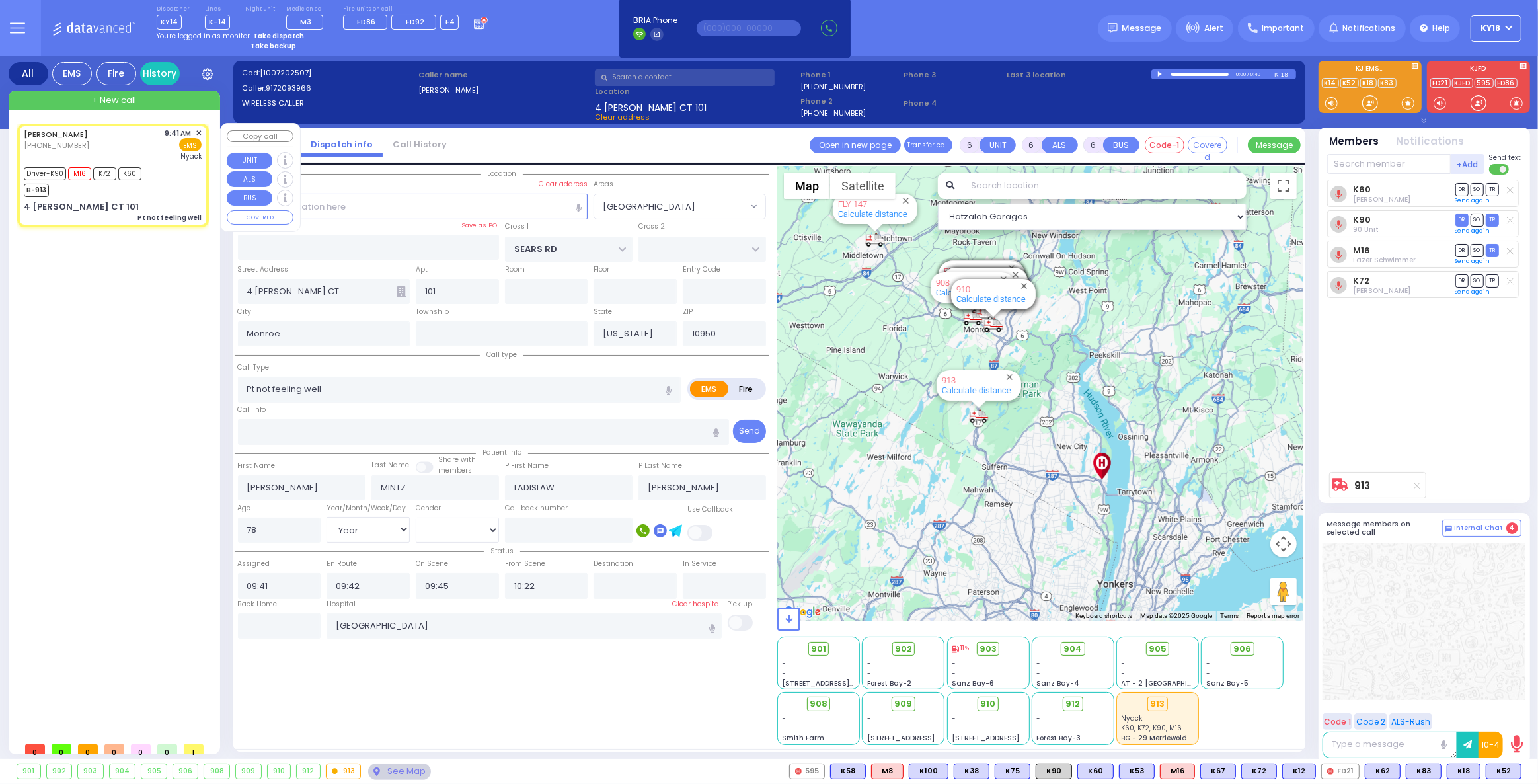
select select
radio input "true"
select select "Year"
select select "[DEMOGRAPHIC_DATA]"
select select "Hatzalah Garages"
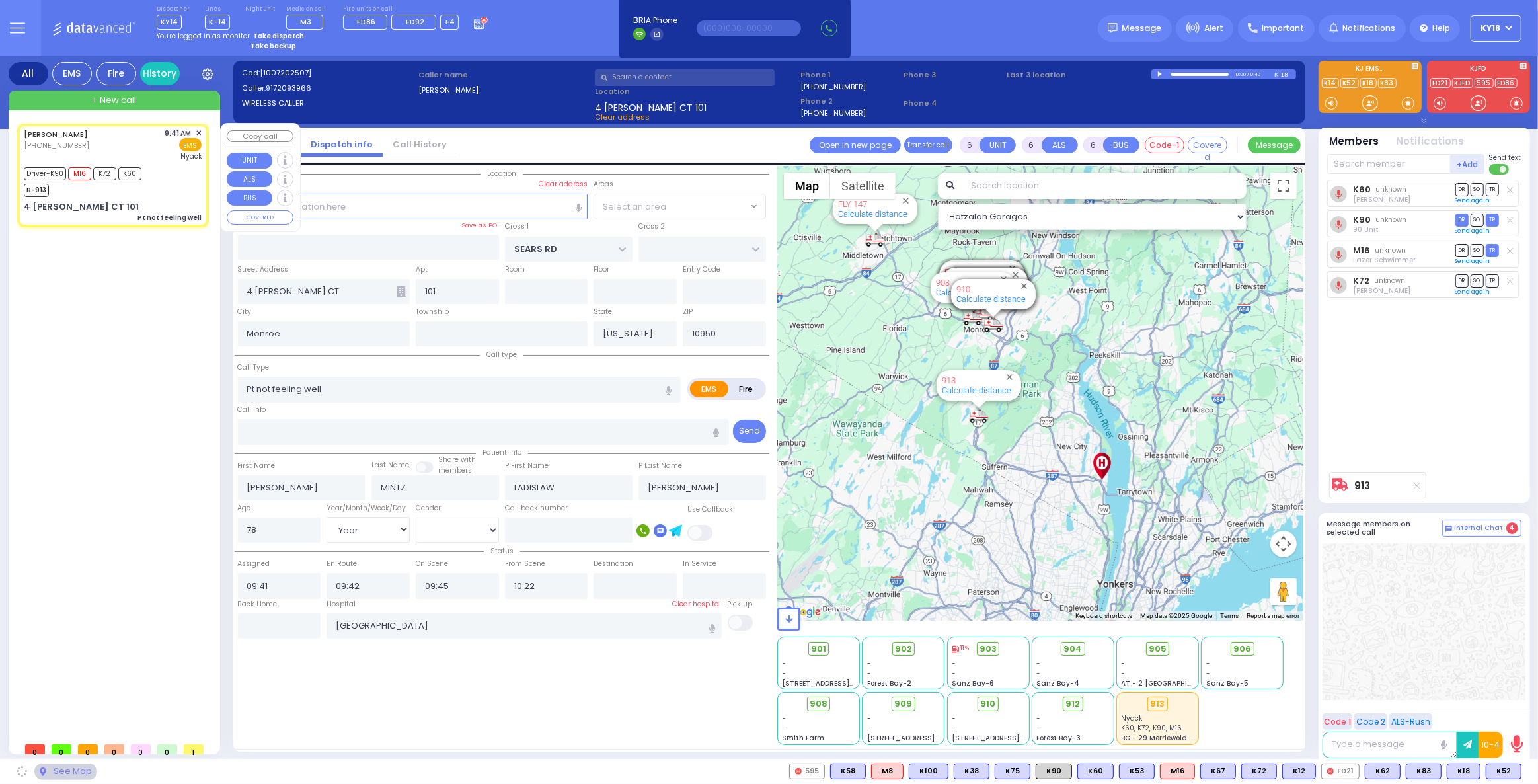
select select "[GEOGRAPHIC_DATA]"
select select
radio input "true"
select select "Year"
select select "[DEMOGRAPHIC_DATA]"
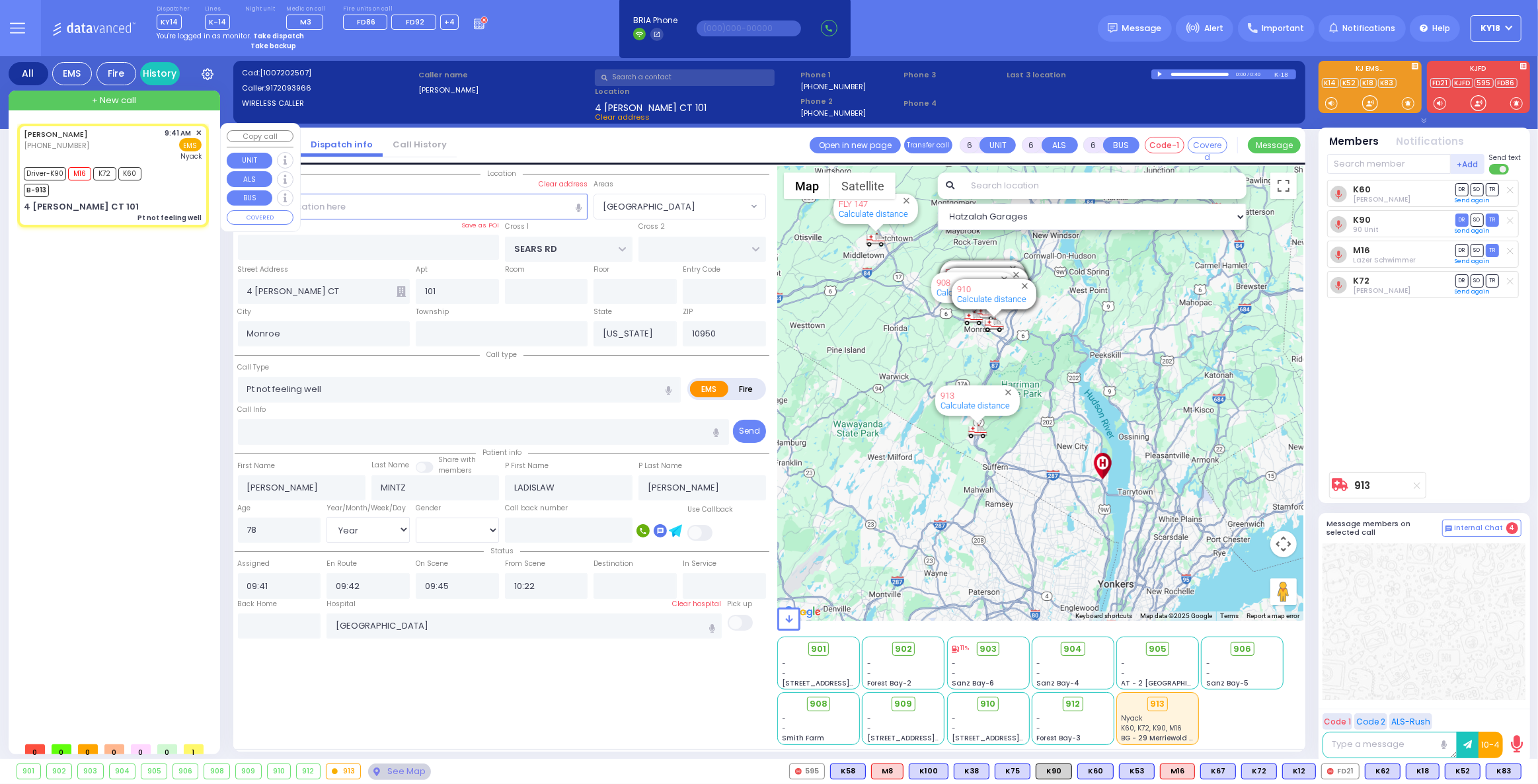
select select "Hatzalah Garages"
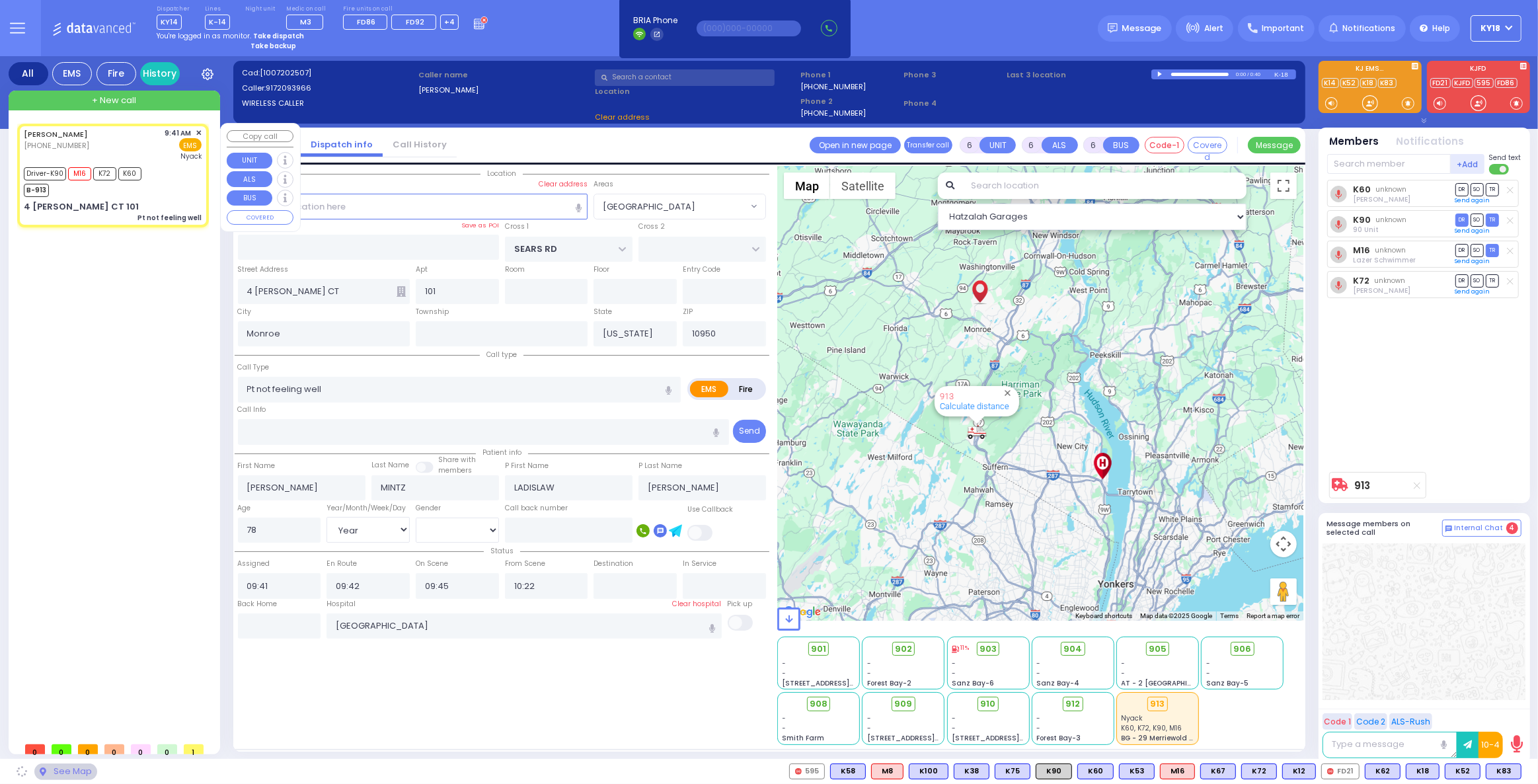
select select "[GEOGRAPHIC_DATA]"
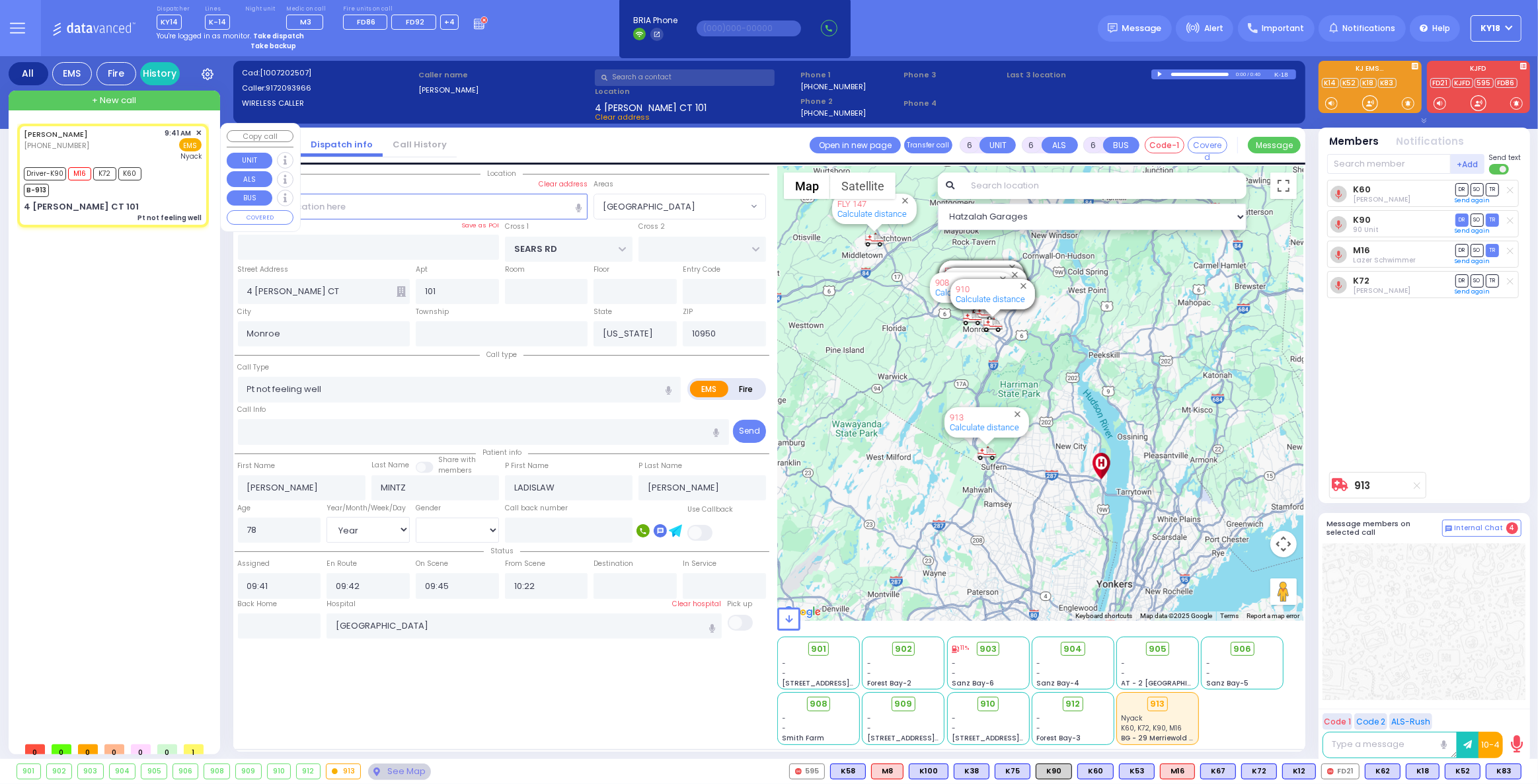
select select
radio input "true"
select select "Year"
select select "[DEMOGRAPHIC_DATA]"
select select "Hatzalah Garages"
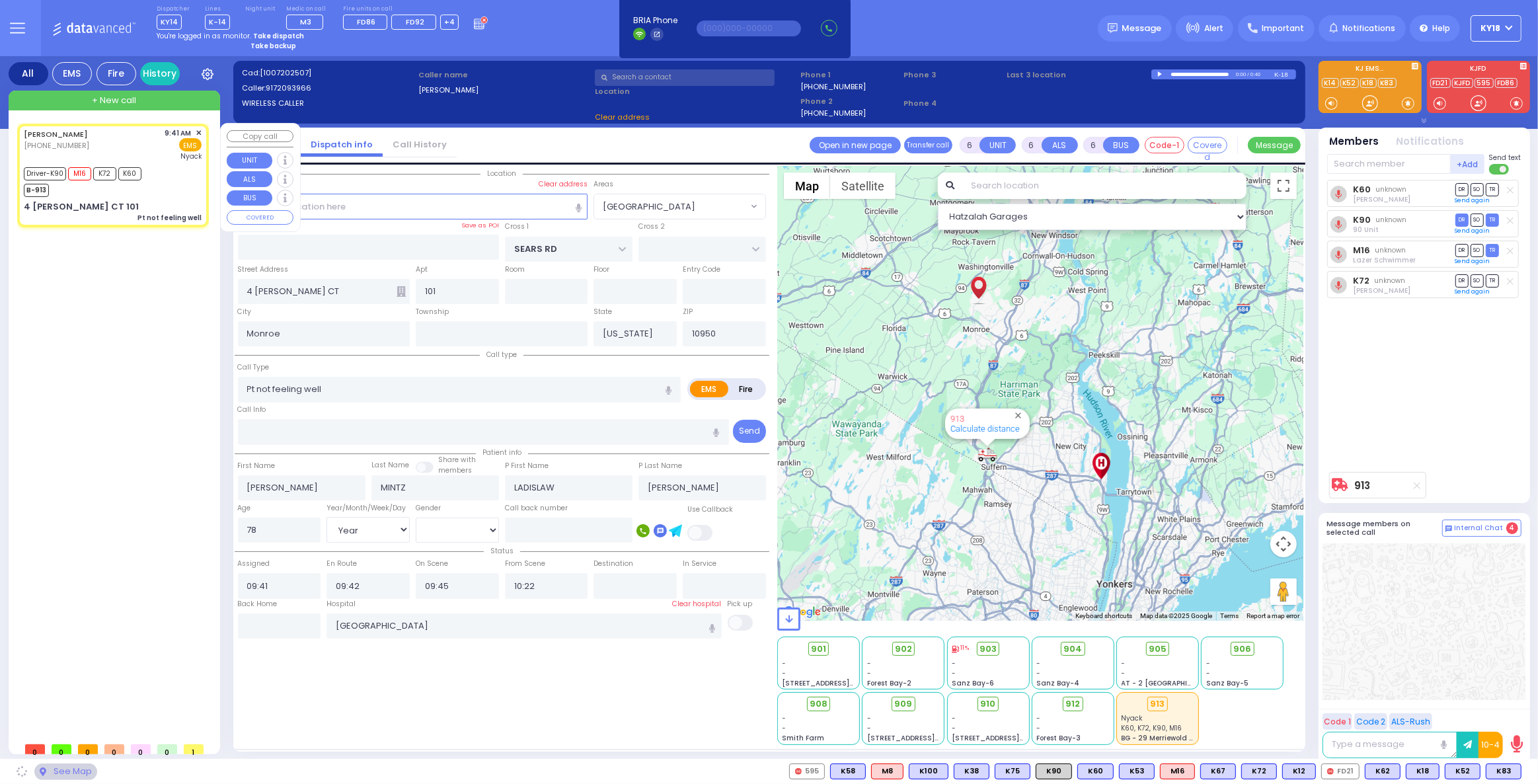
select select "[GEOGRAPHIC_DATA]"
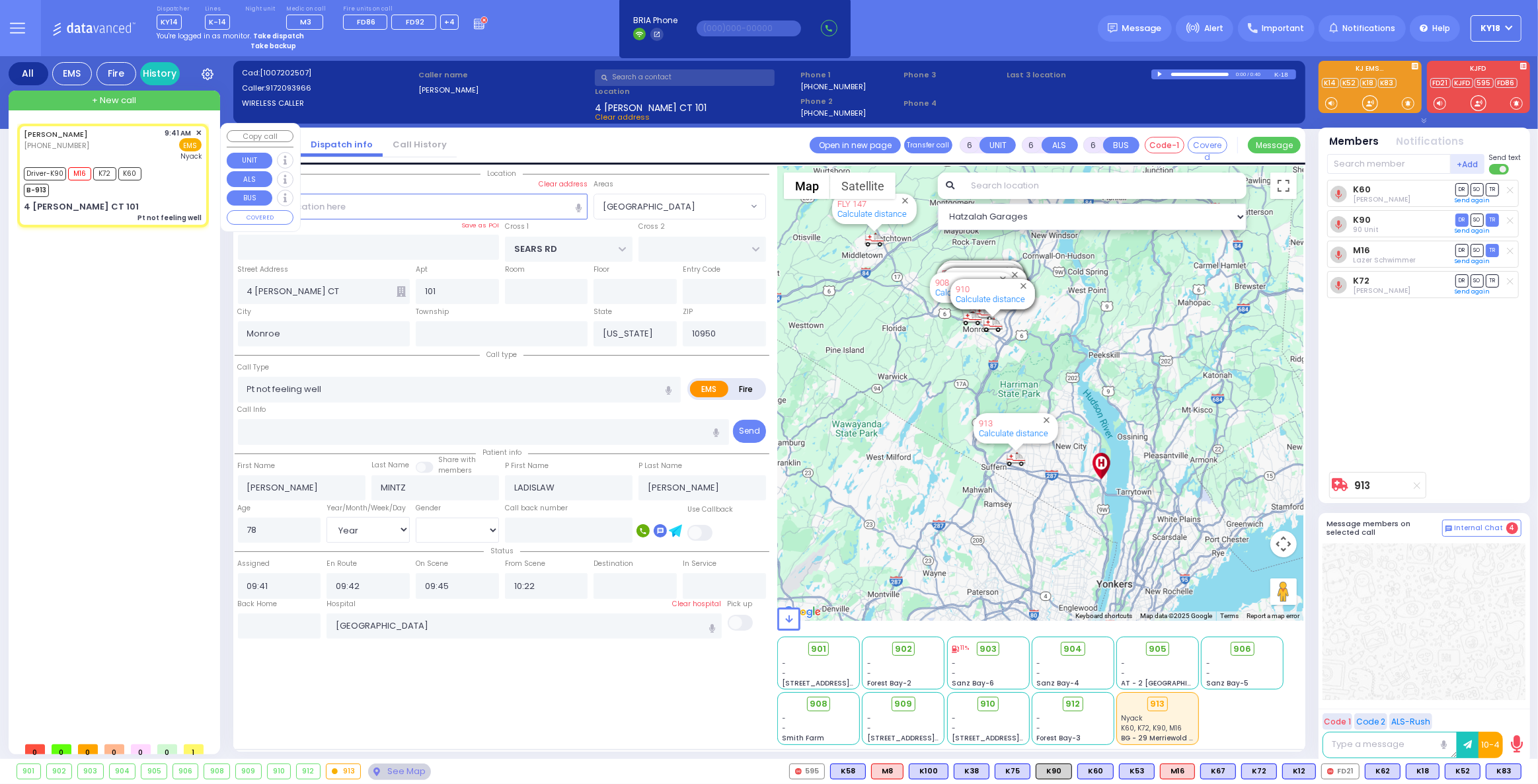
select select
radio input "true"
select select "Year"
select select "[DEMOGRAPHIC_DATA]"
select select "Hatzalah Garages"
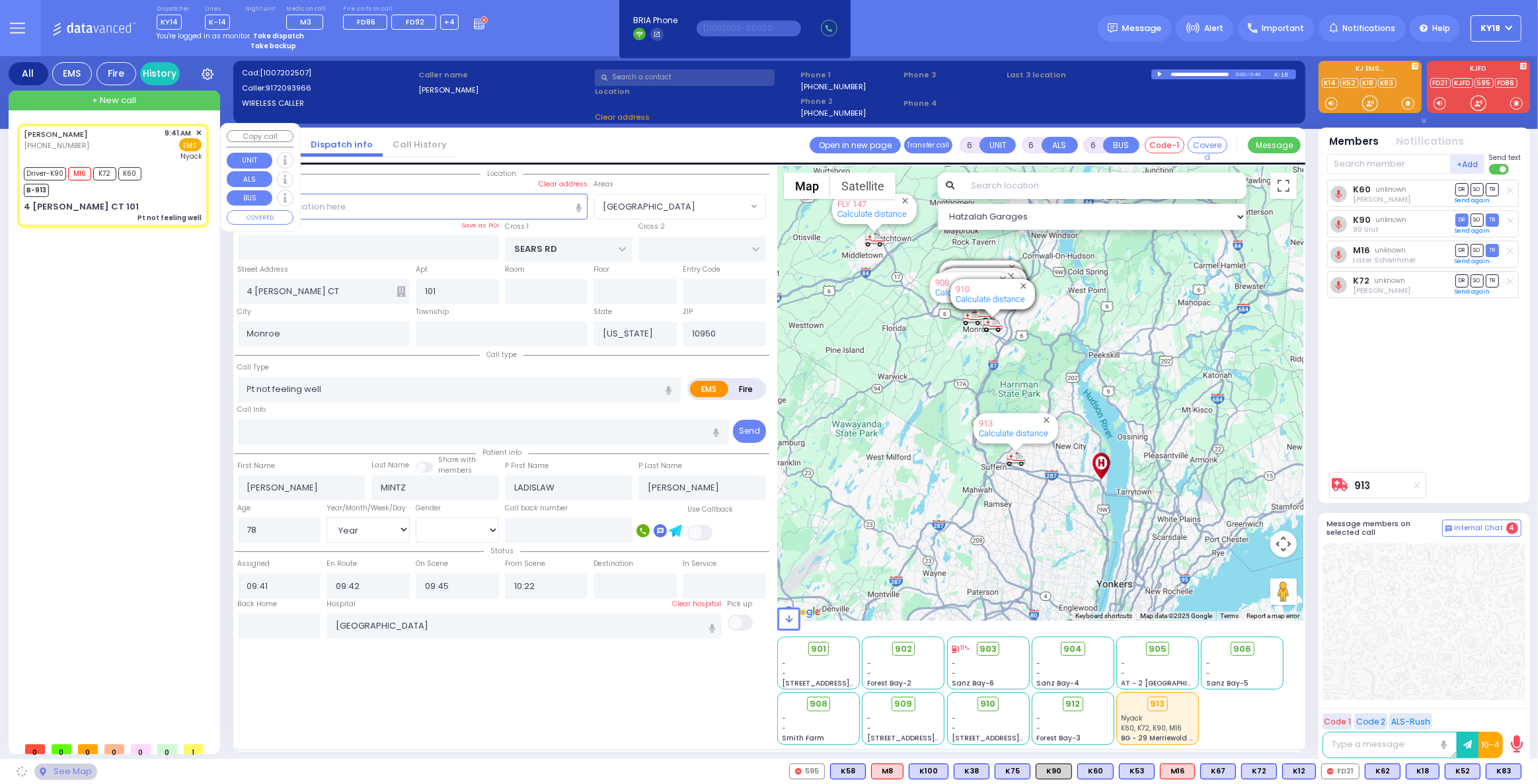
select select "[GEOGRAPHIC_DATA]"
select select
radio input "true"
select select "Year"
select select "[DEMOGRAPHIC_DATA]"
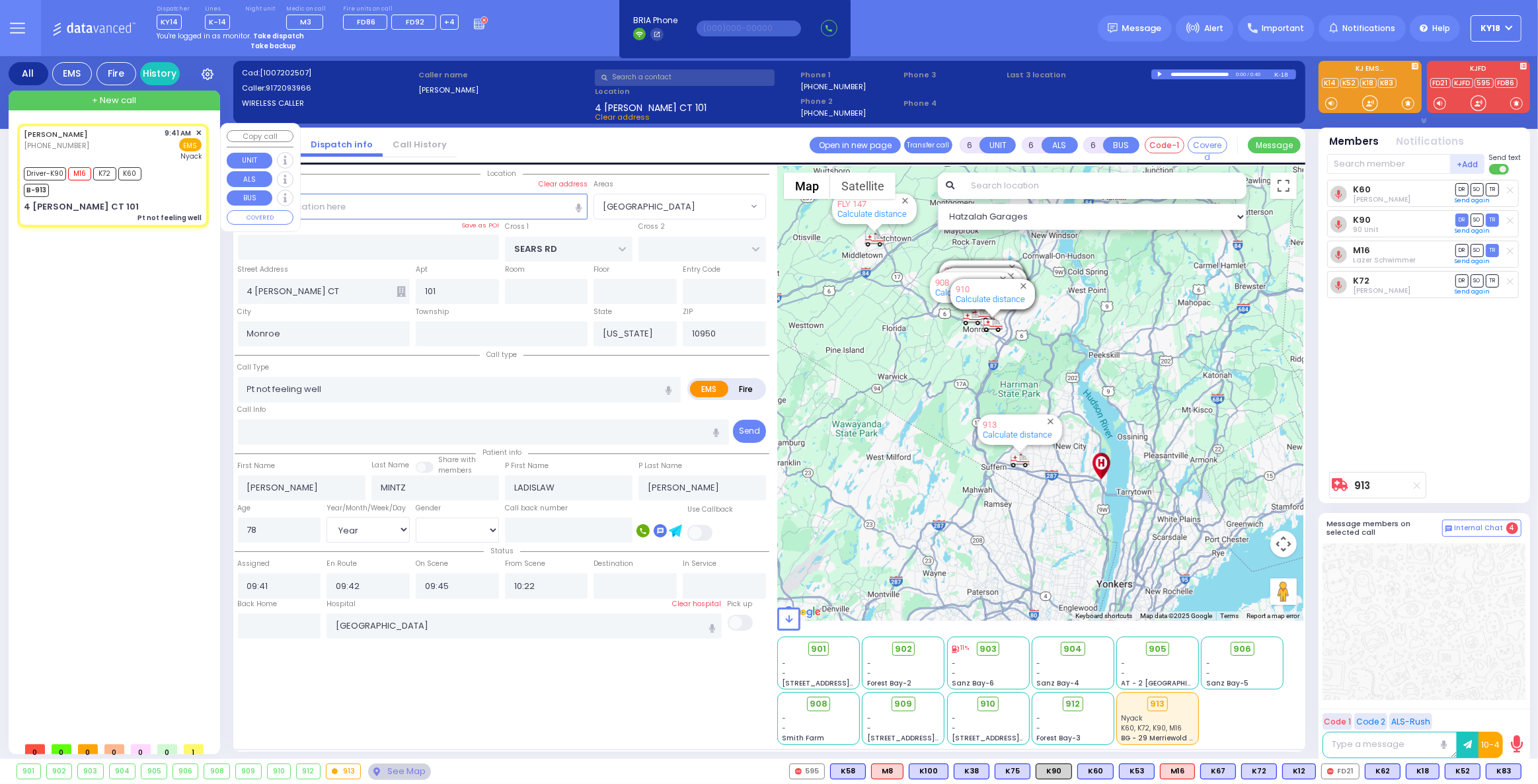
select select "Hatzalah Garages"
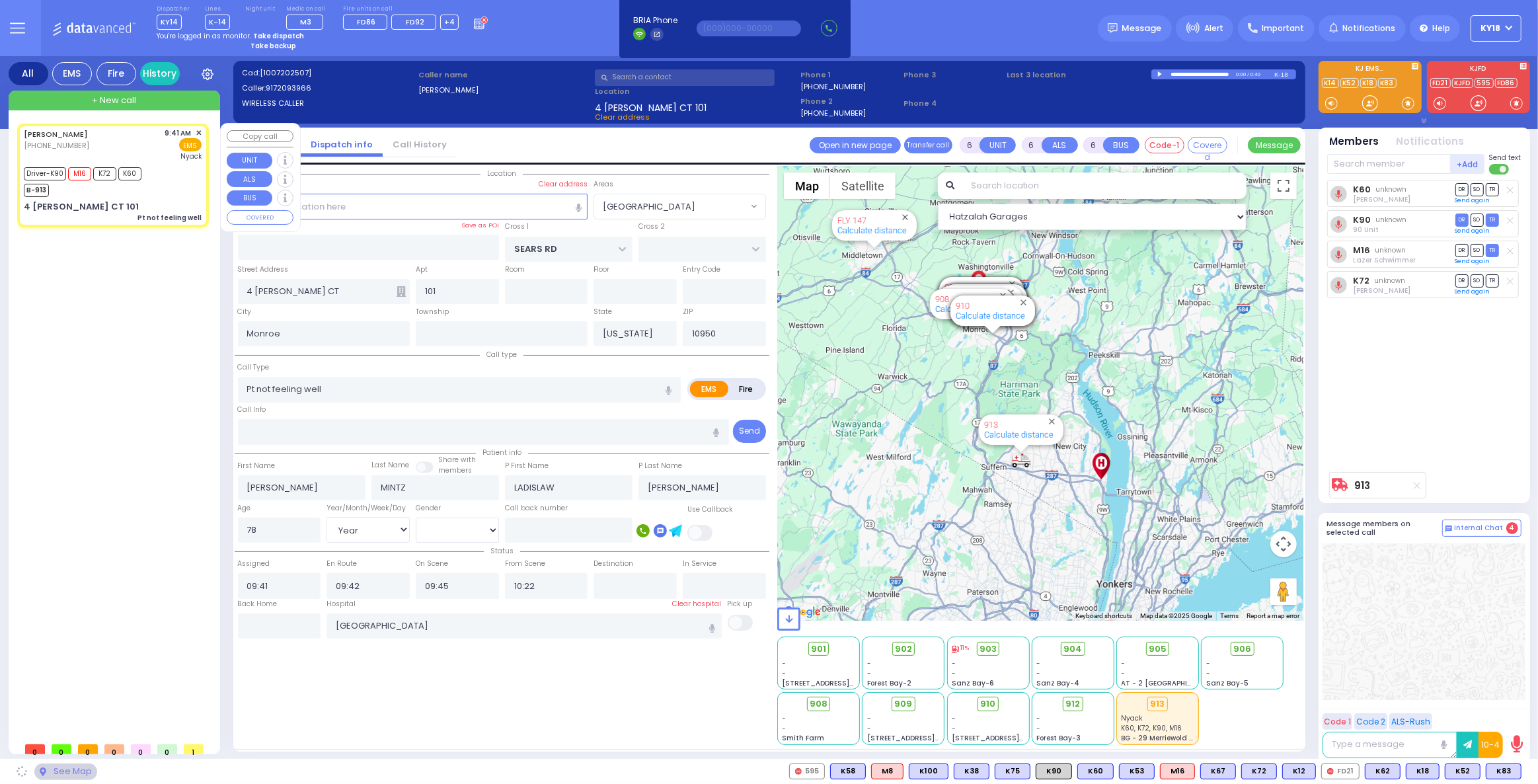
select select "[GEOGRAPHIC_DATA]"
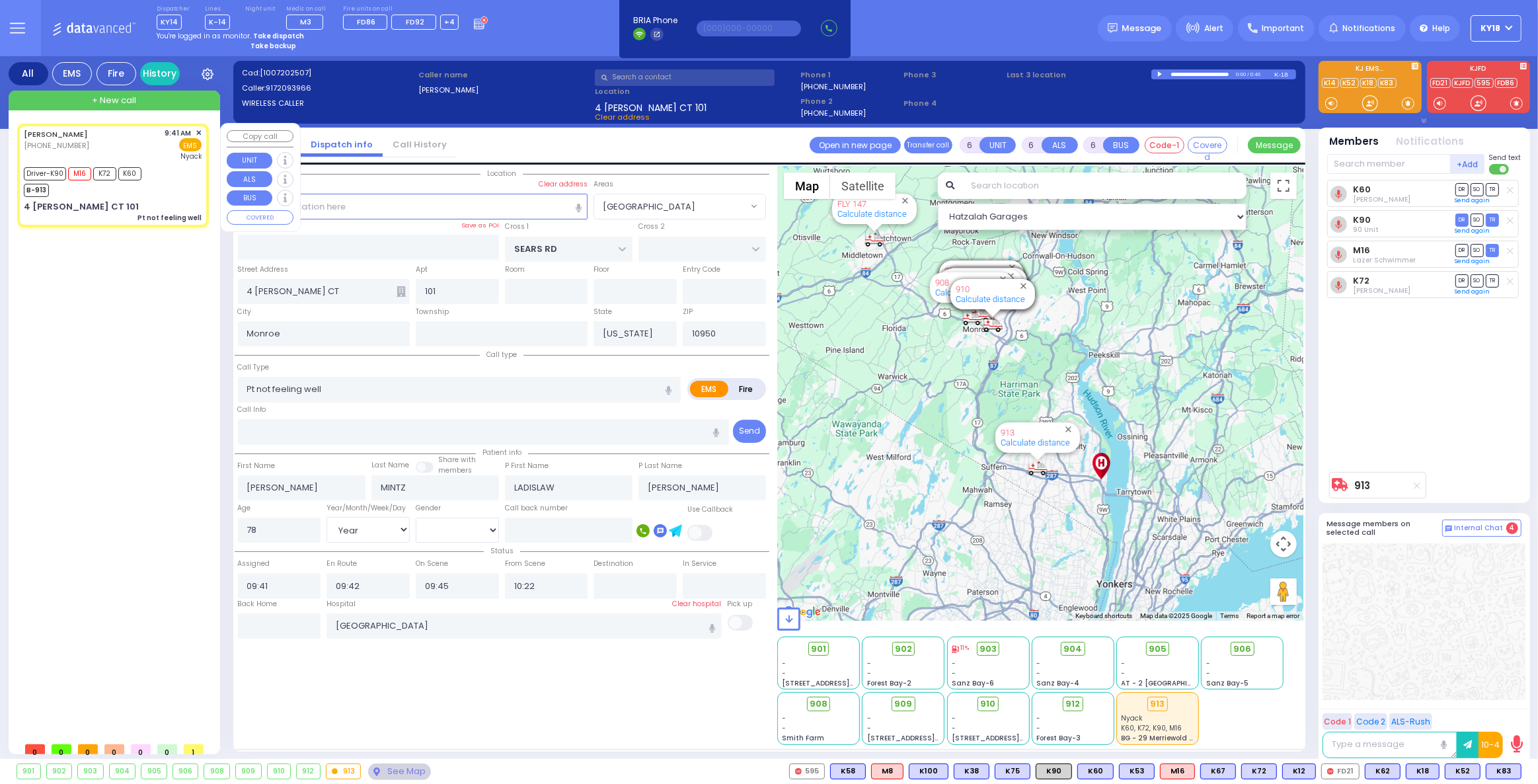
select select
radio input "true"
select select "Year"
select select "[DEMOGRAPHIC_DATA]"
type input "10:50"
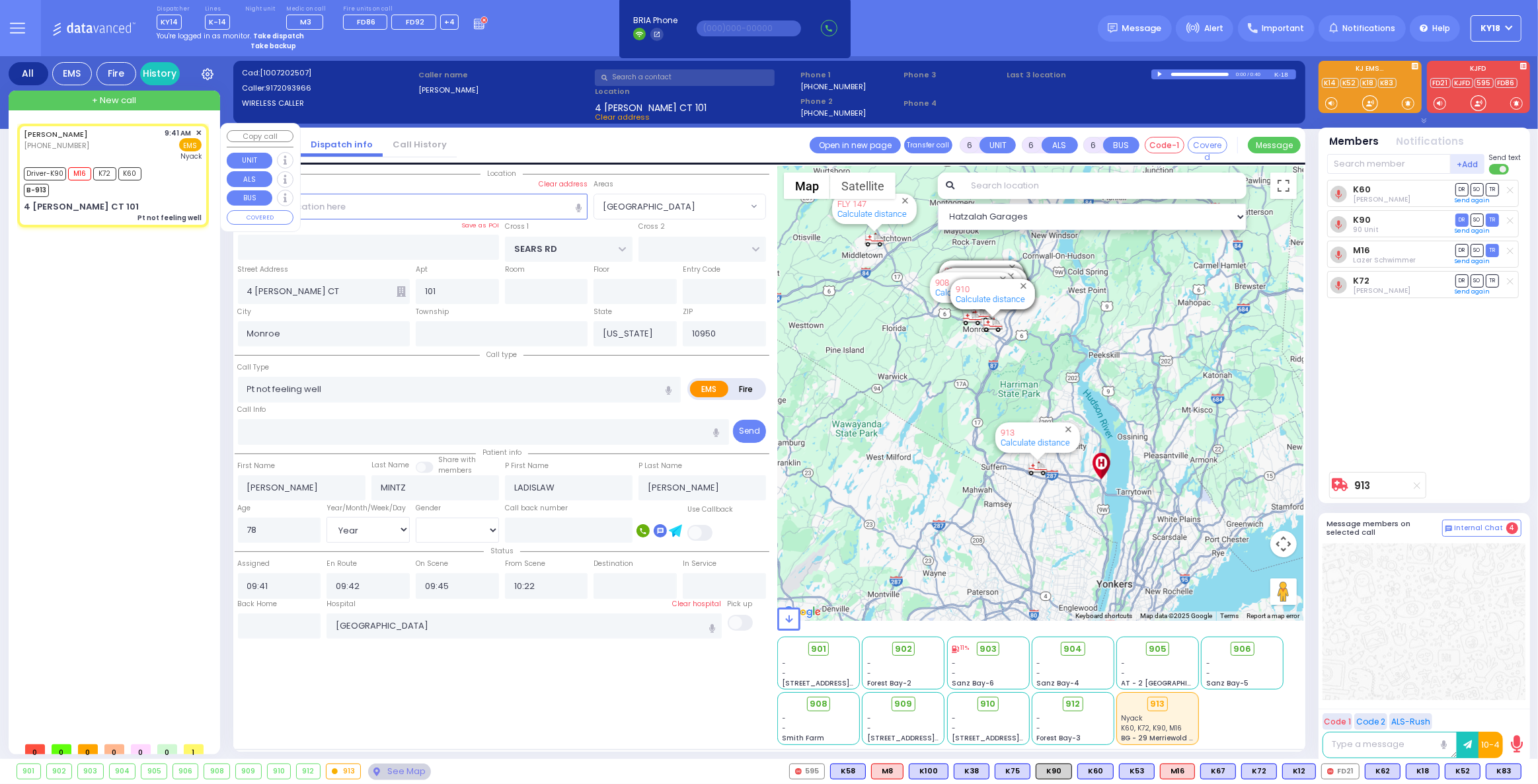
type input "11:20"
select select "Hatzalah Garages"
select select "[GEOGRAPHIC_DATA]"
select select
radio input "true"
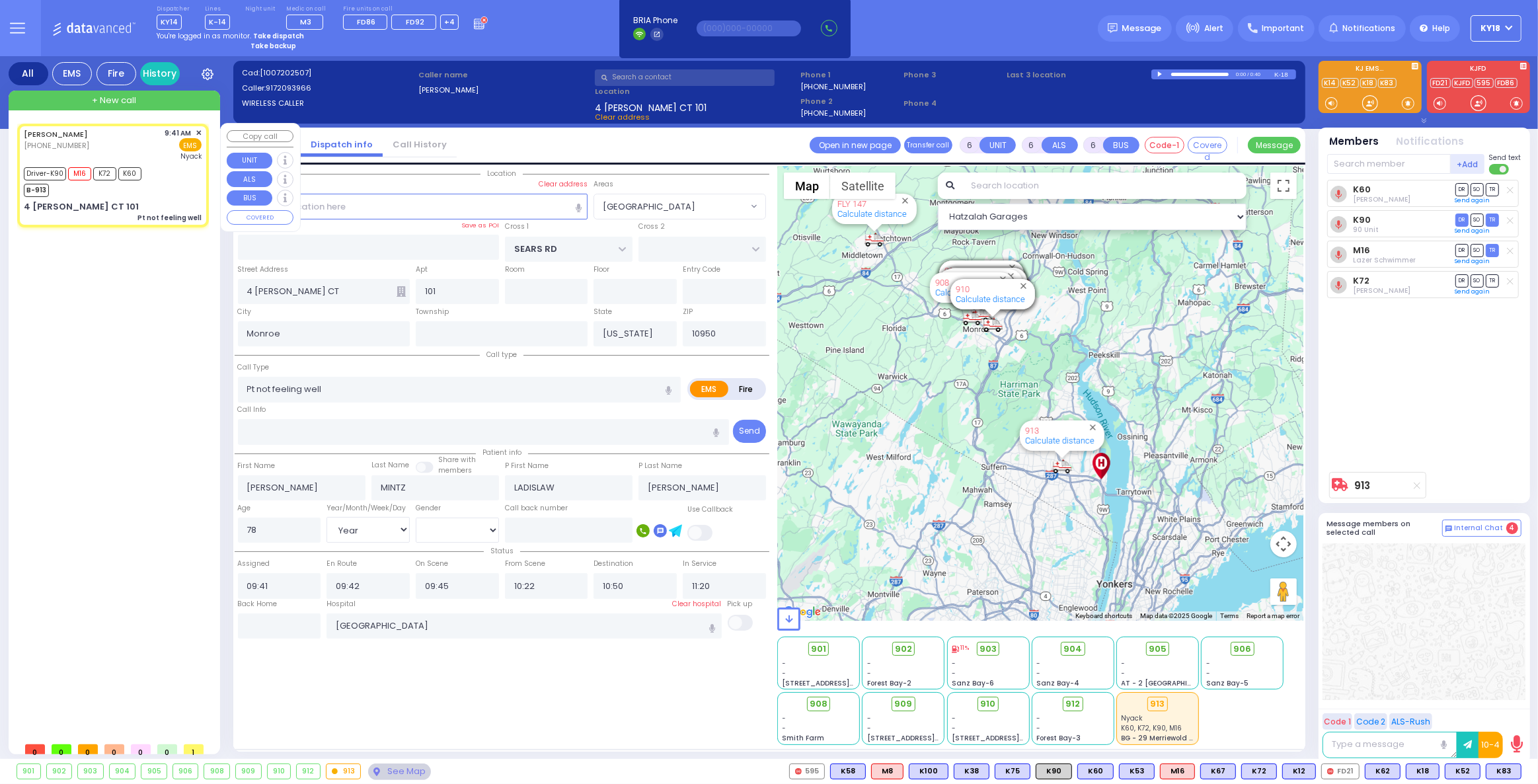
select select "Year"
select select "[DEMOGRAPHIC_DATA]"
select select "Hatzalah Garages"
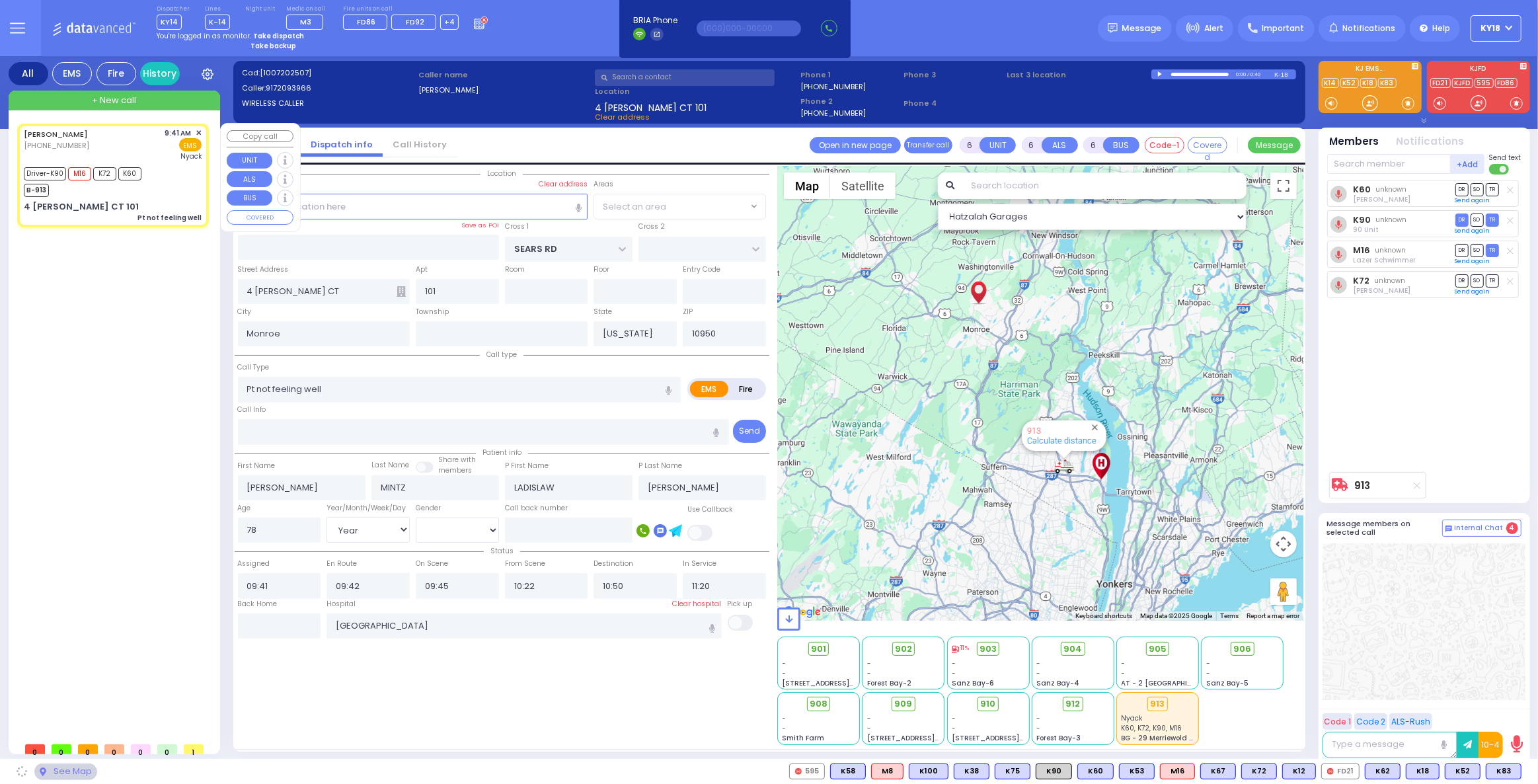
select select "[GEOGRAPHIC_DATA]"
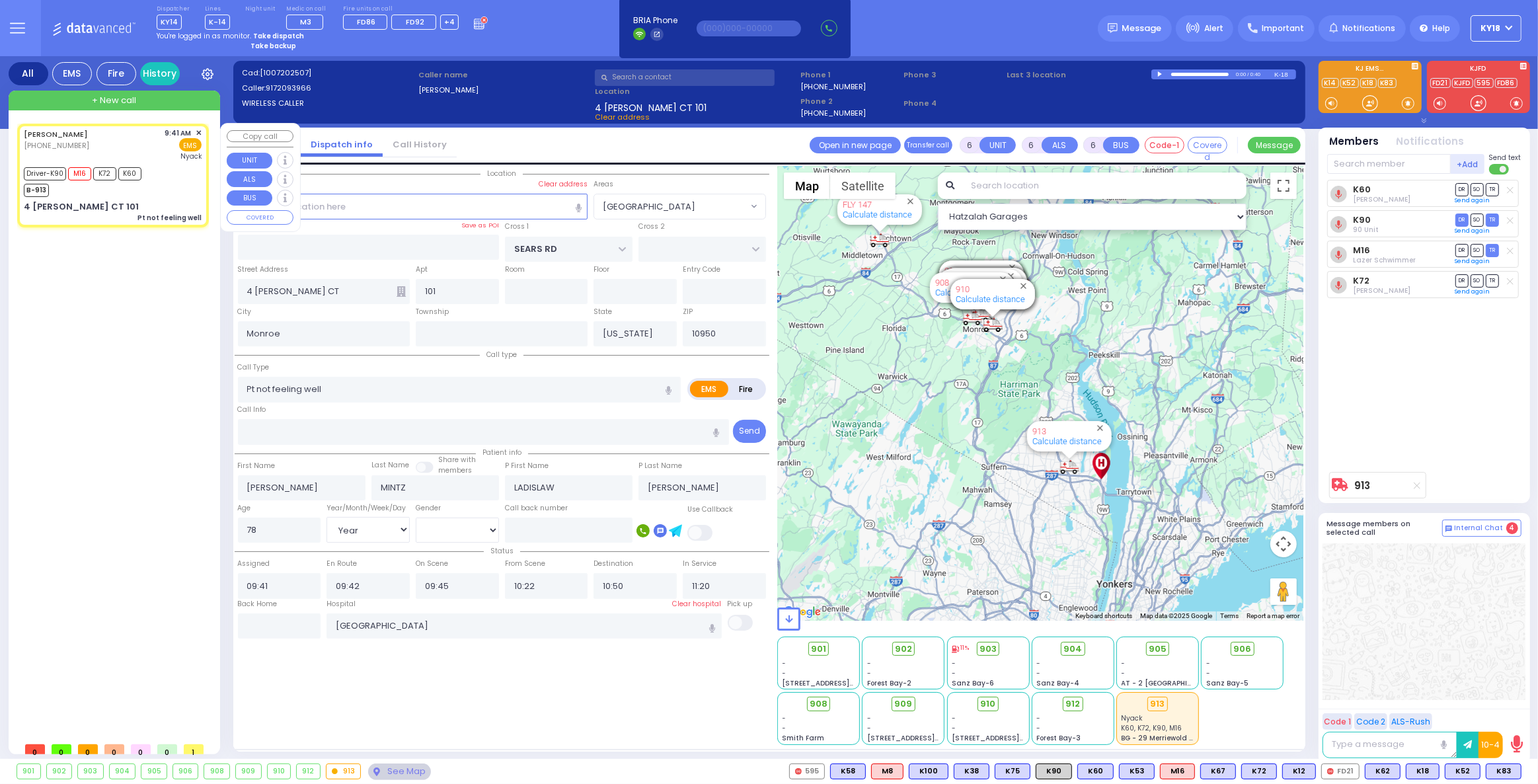
select select
radio input "true"
select select "Year"
select select "[DEMOGRAPHIC_DATA]"
select select "Hatzalah Garages"
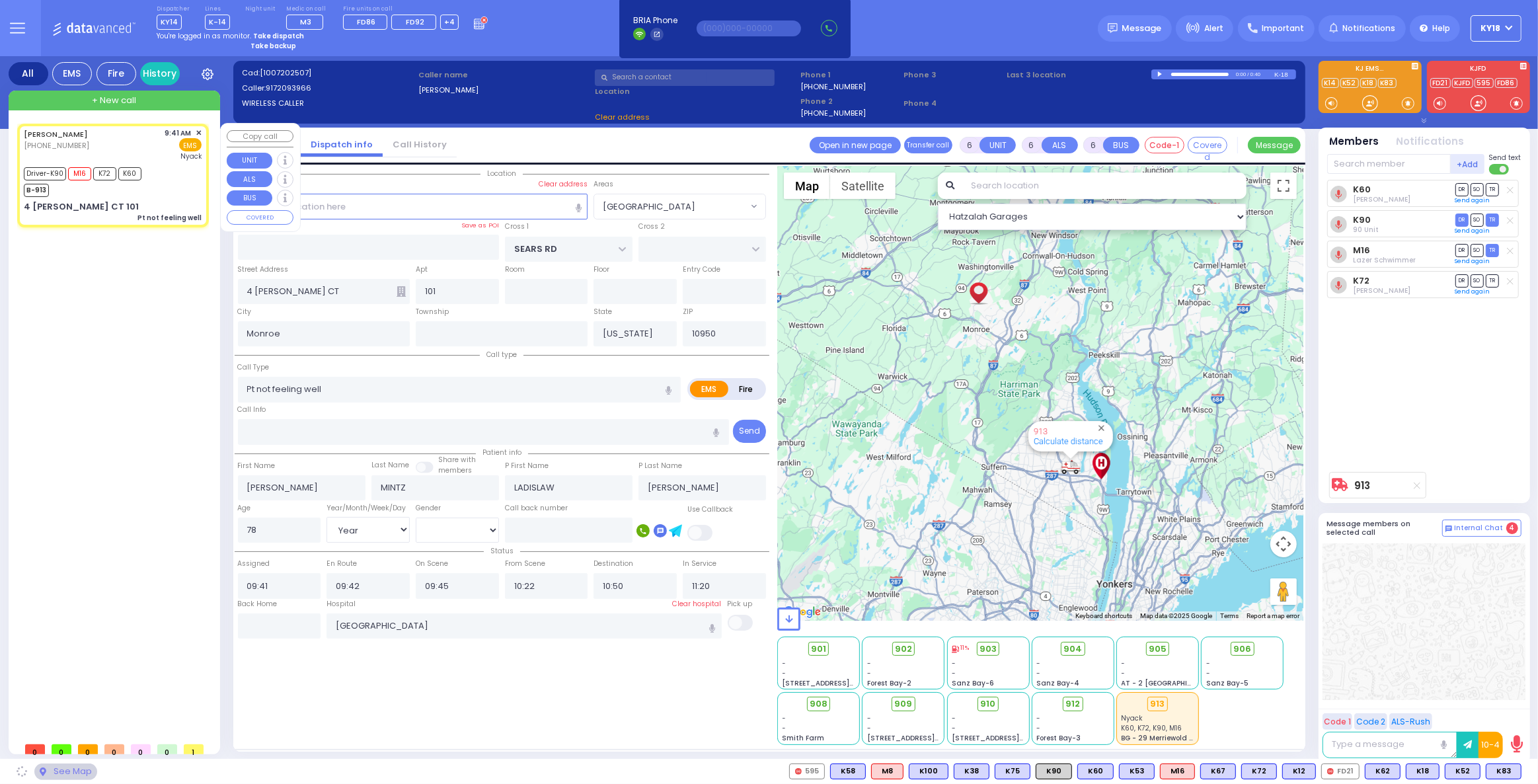
select select "[GEOGRAPHIC_DATA]"
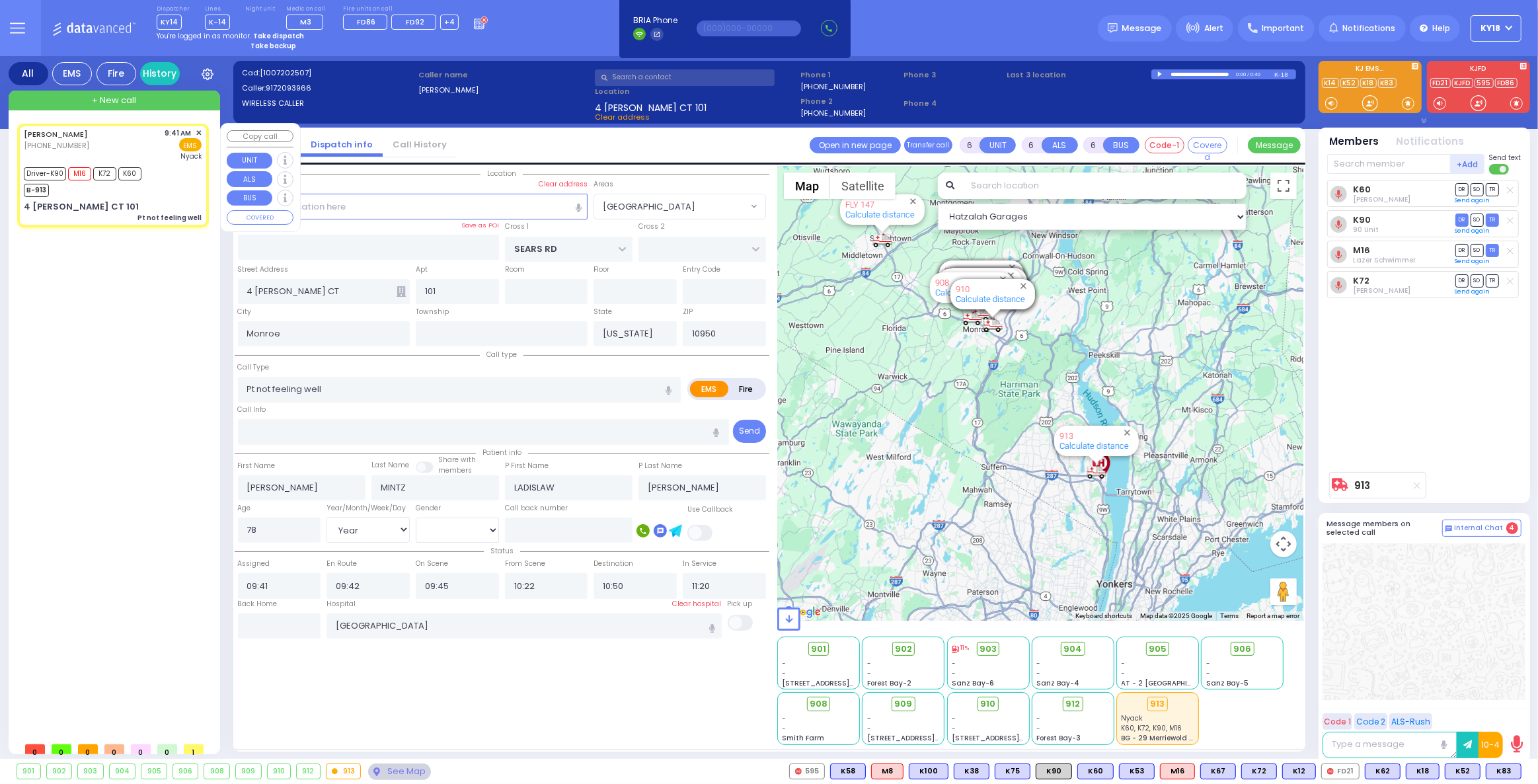
select select
radio input "true"
select select "Year"
select select "[DEMOGRAPHIC_DATA]"
select select "Hatzalah Garages"
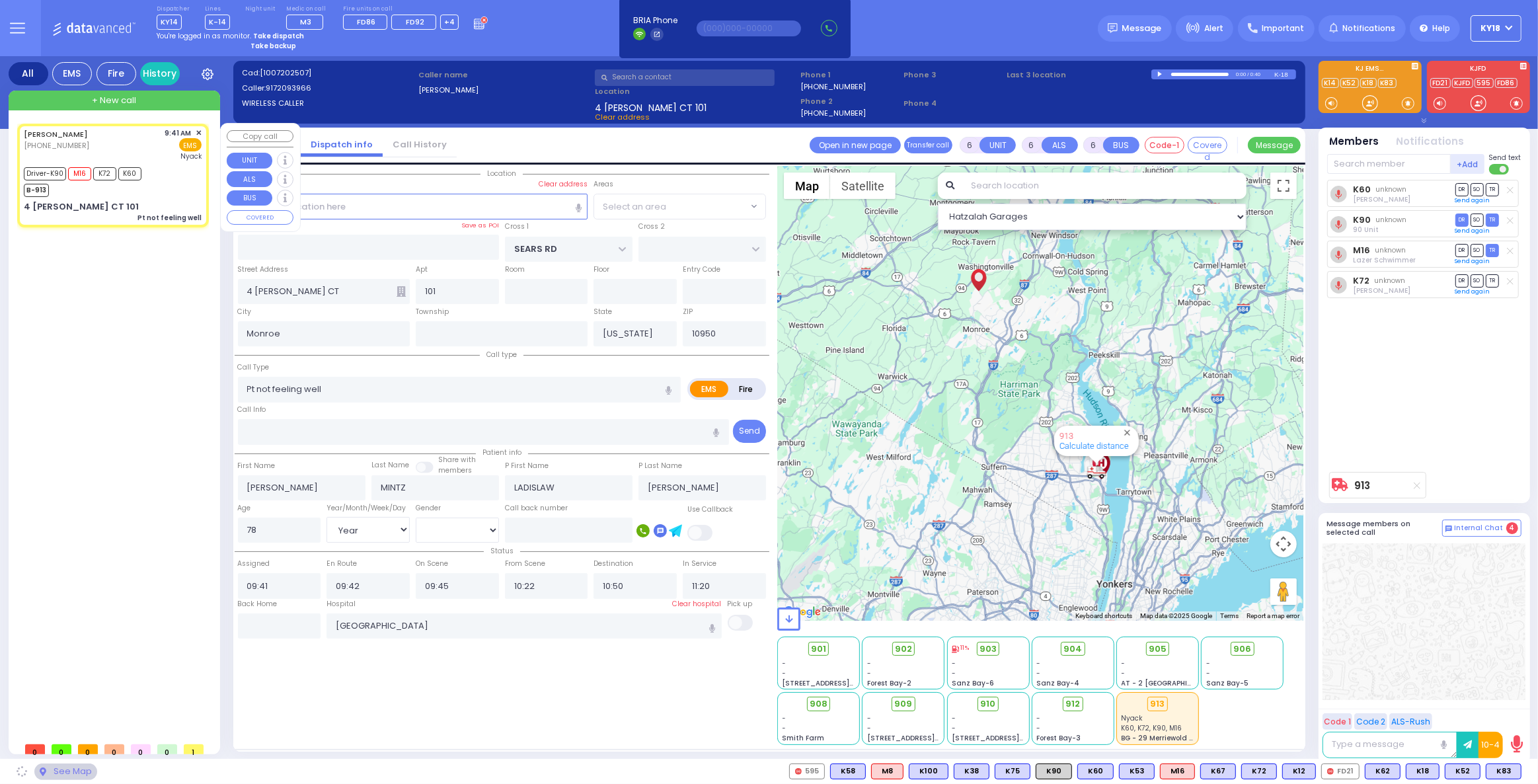
select select "[GEOGRAPHIC_DATA]"
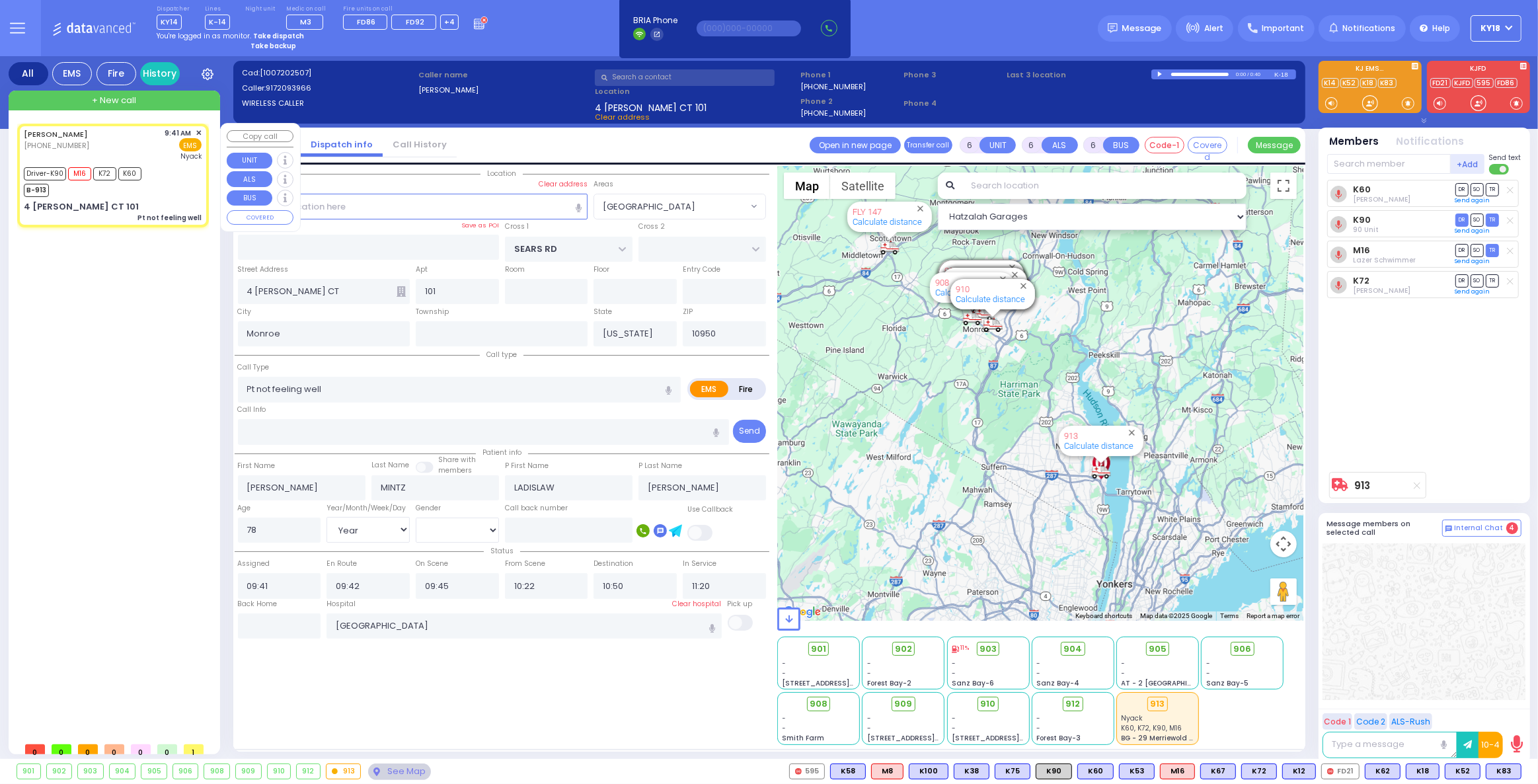
select select
radio input "true"
select select "Year"
select select "[DEMOGRAPHIC_DATA]"
select select "Hatzalah Garages"
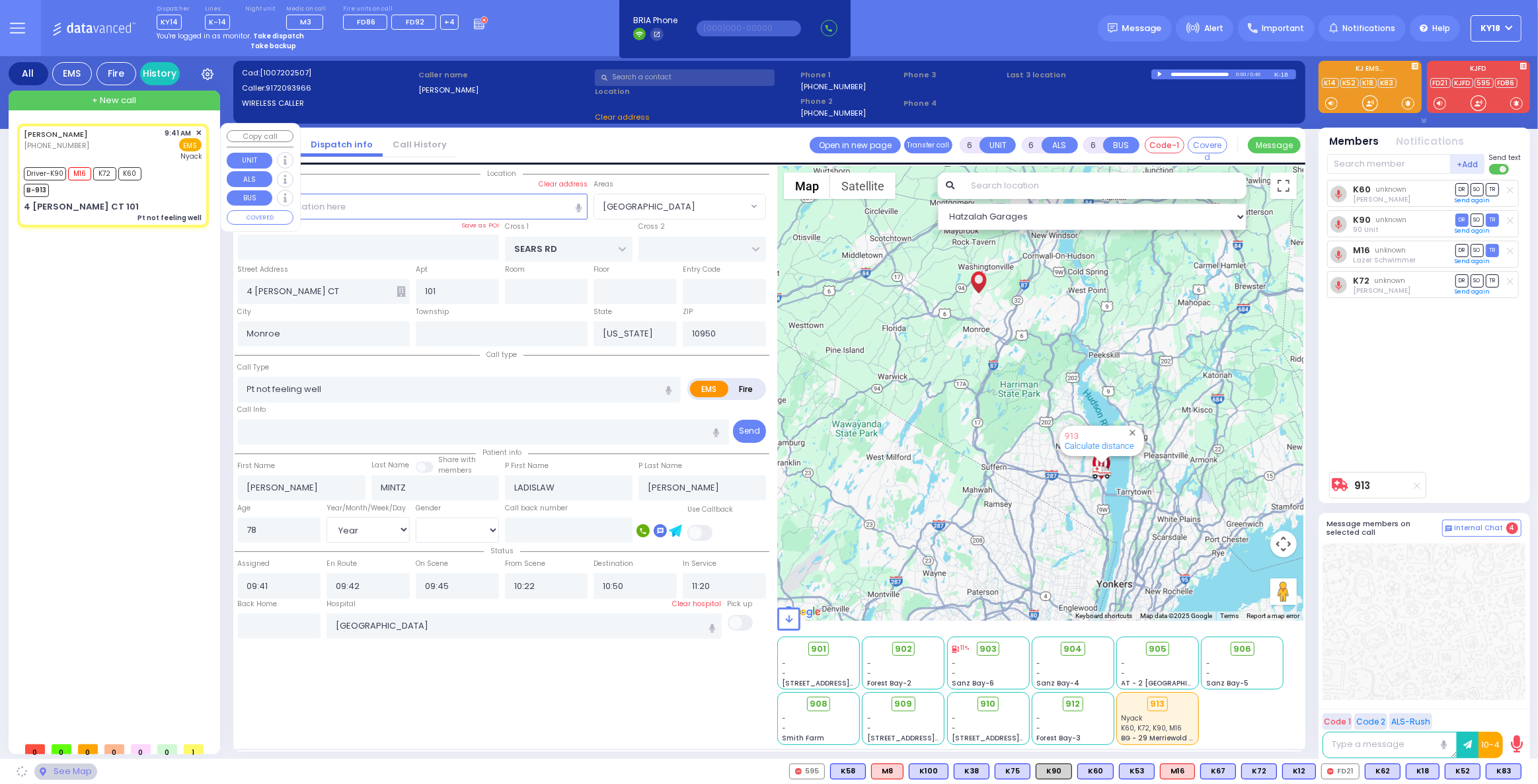
select select "[GEOGRAPHIC_DATA]"
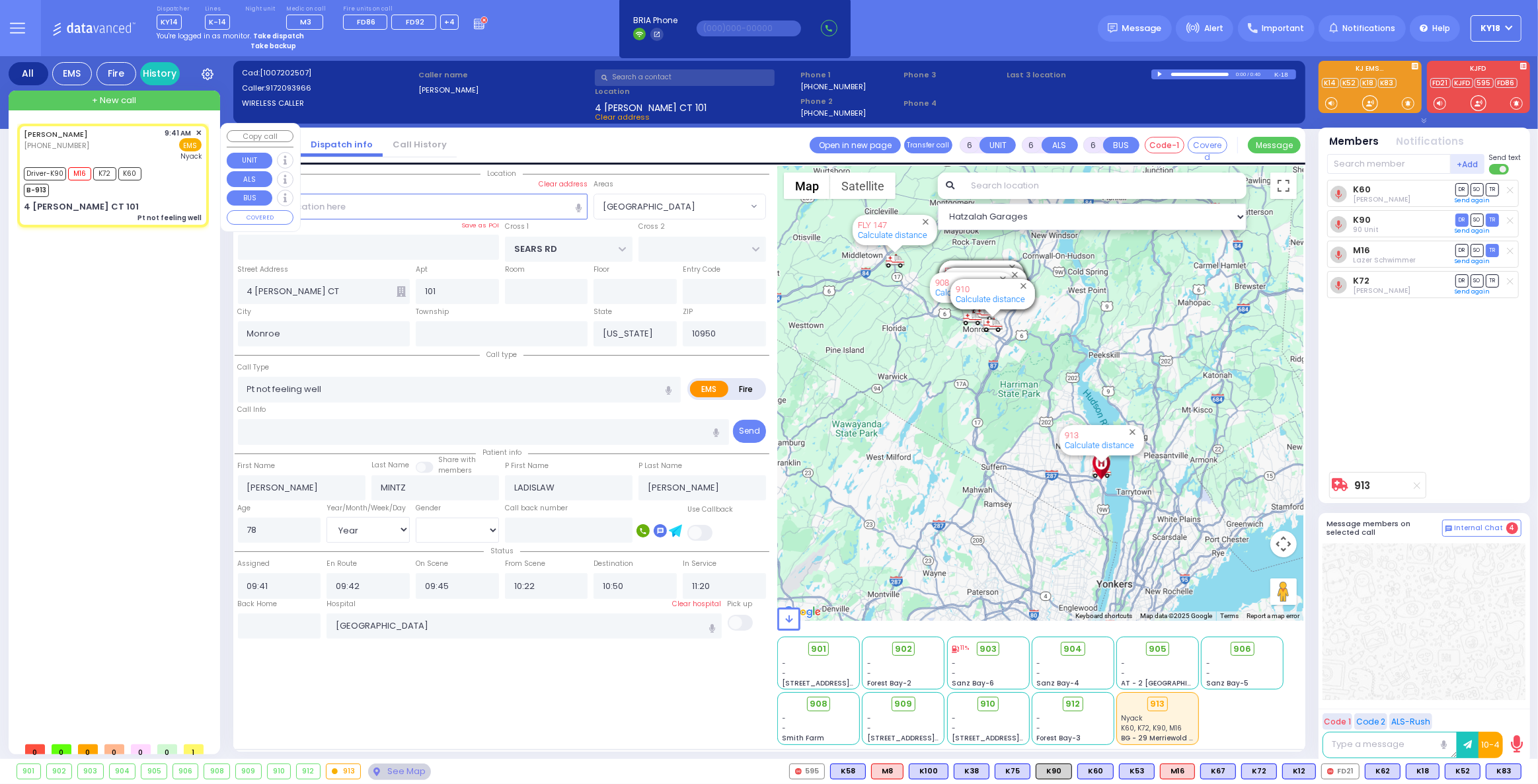
select select
radio input "true"
select select "Year"
select select "[DEMOGRAPHIC_DATA]"
select select "Hatzalah Garages"
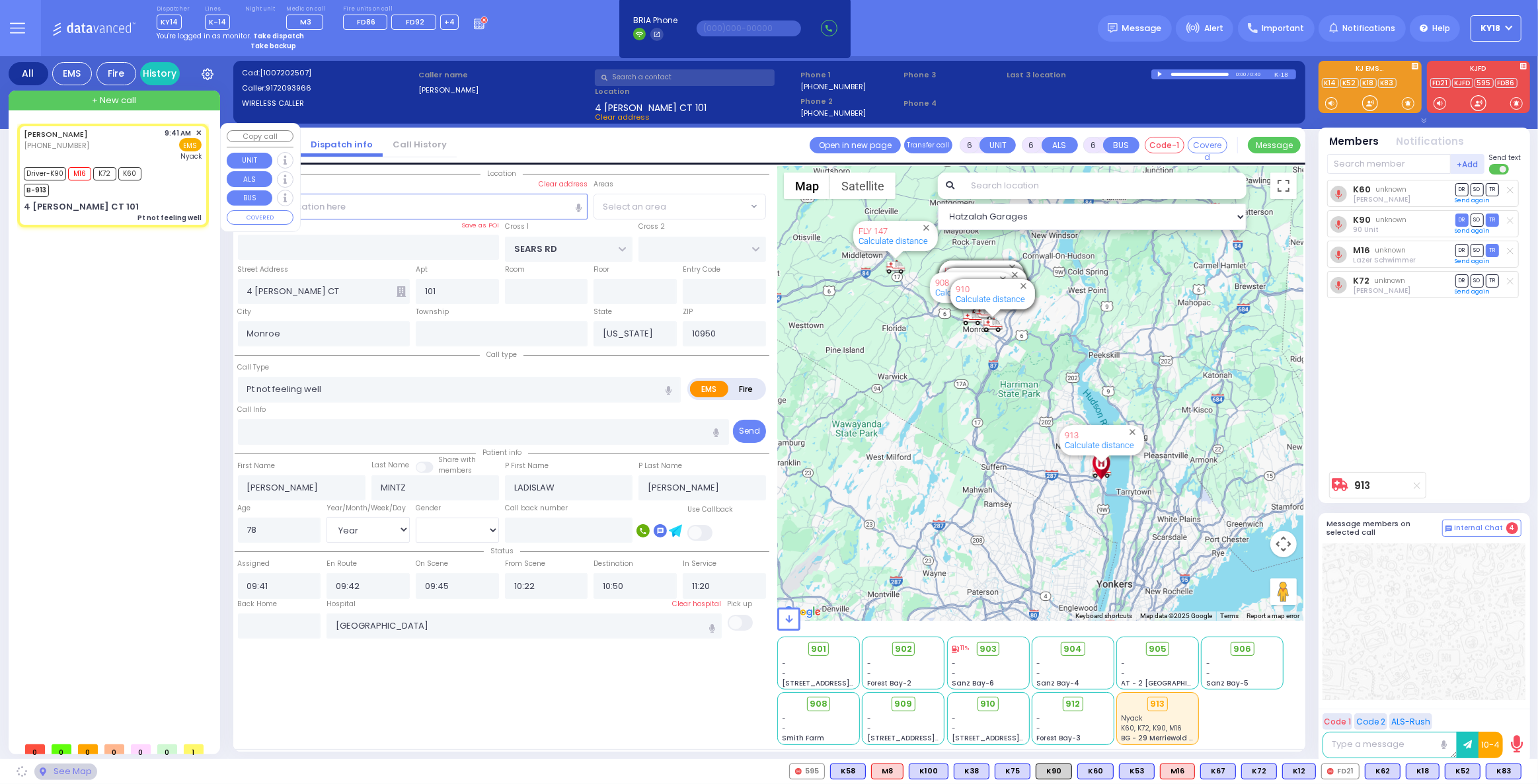
select select "[GEOGRAPHIC_DATA]"
select select
radio input "true"
select select "Year"
select select "[DEMOGRAPHIC_DATA]"
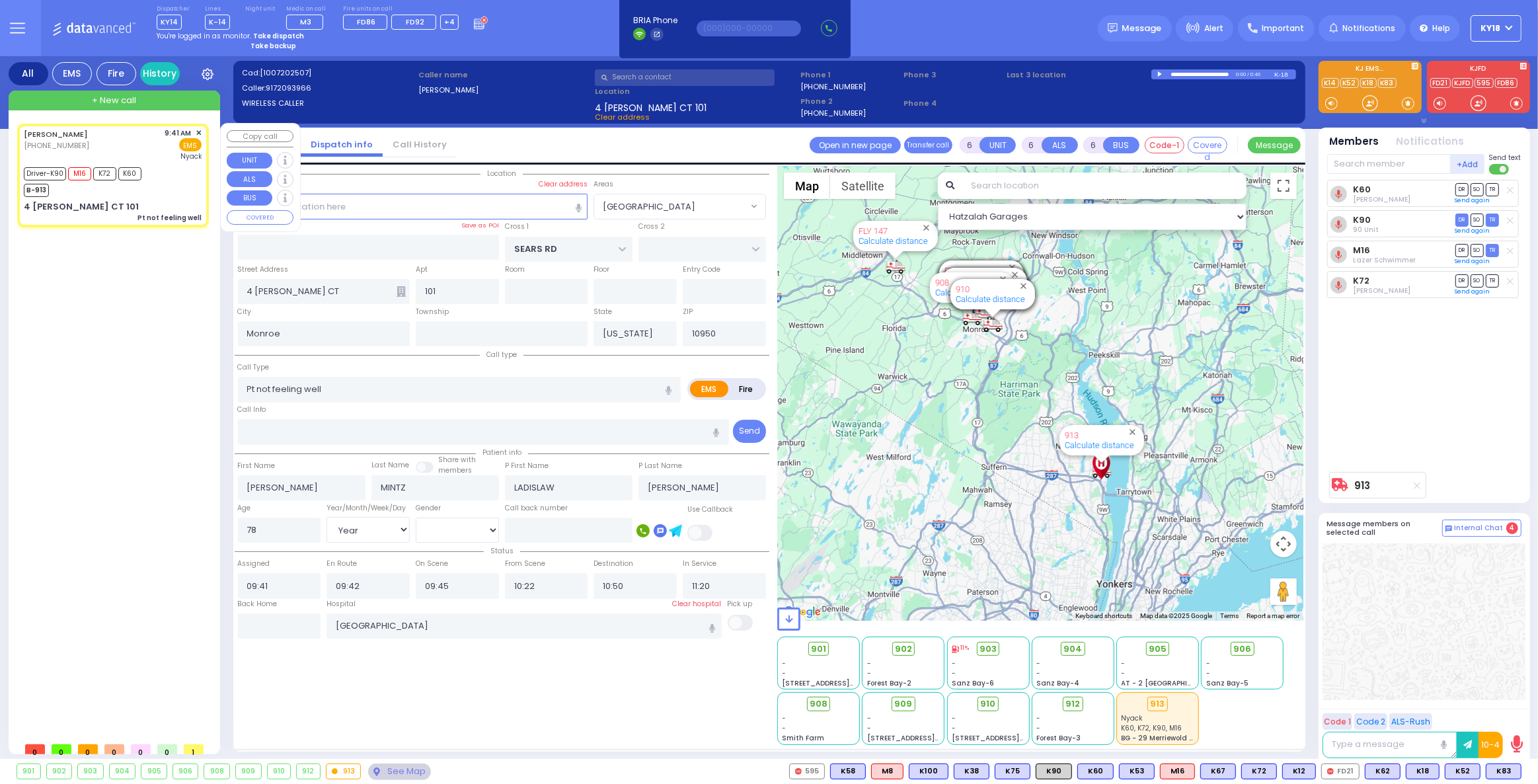
select select "[GEOGRAPHIC_DATA]"
select select "Hatzalah Garages"
select select
radio input "true"
select select "Year"
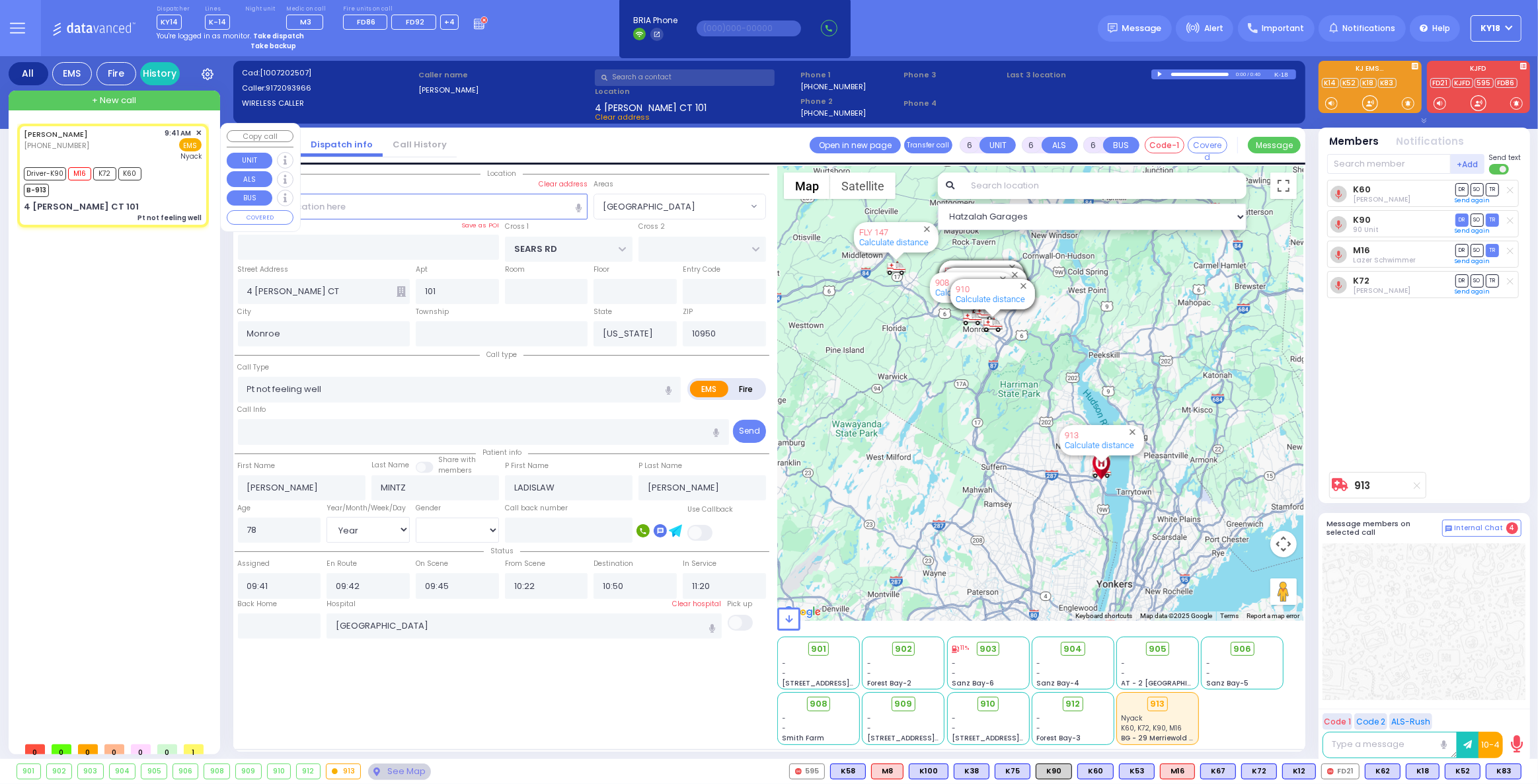
select select "[DEMOGRAPHIC_DATA]"
select select "Hatzalah Garages"
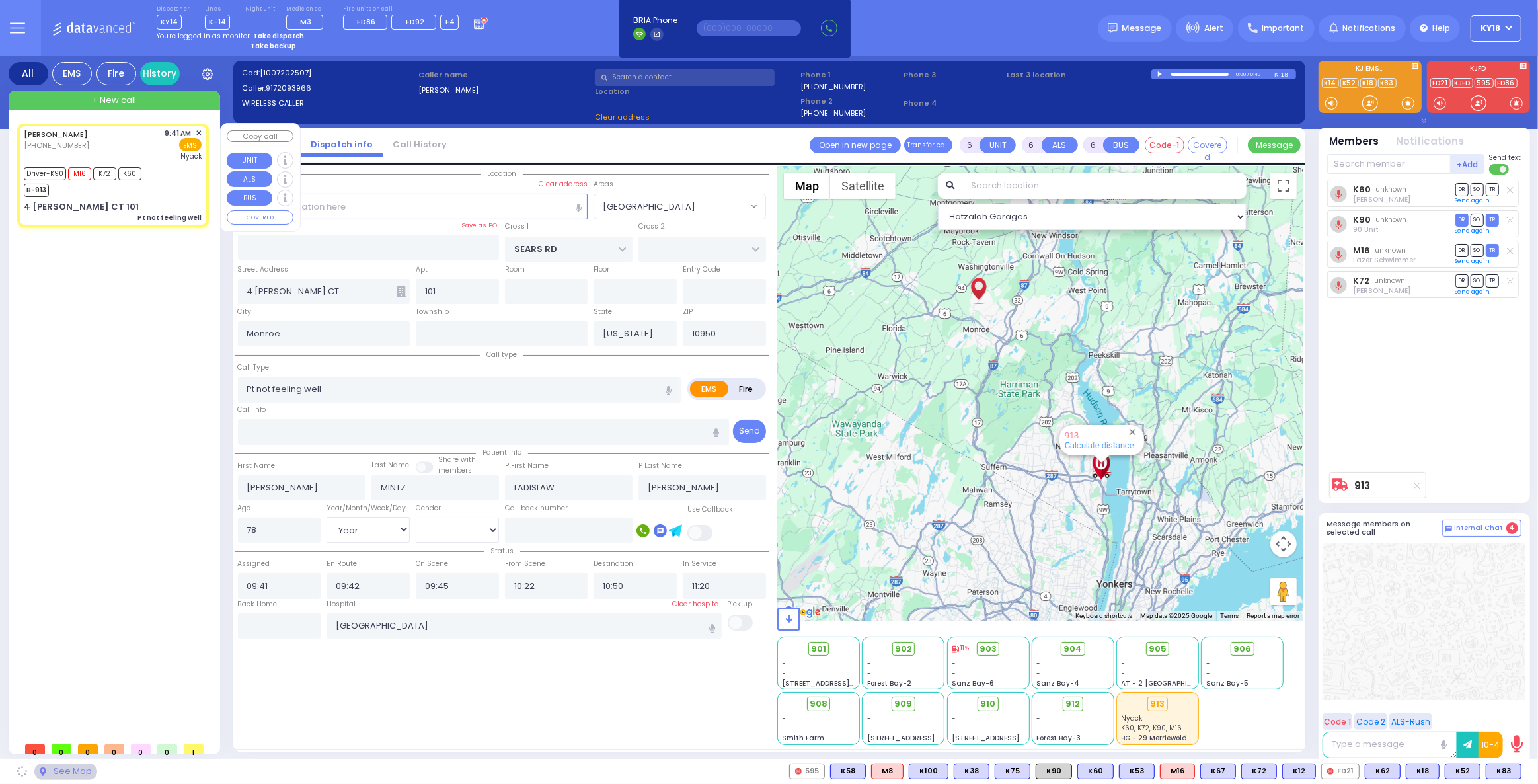
select select "[GEOGRAPHIC_DATA]"
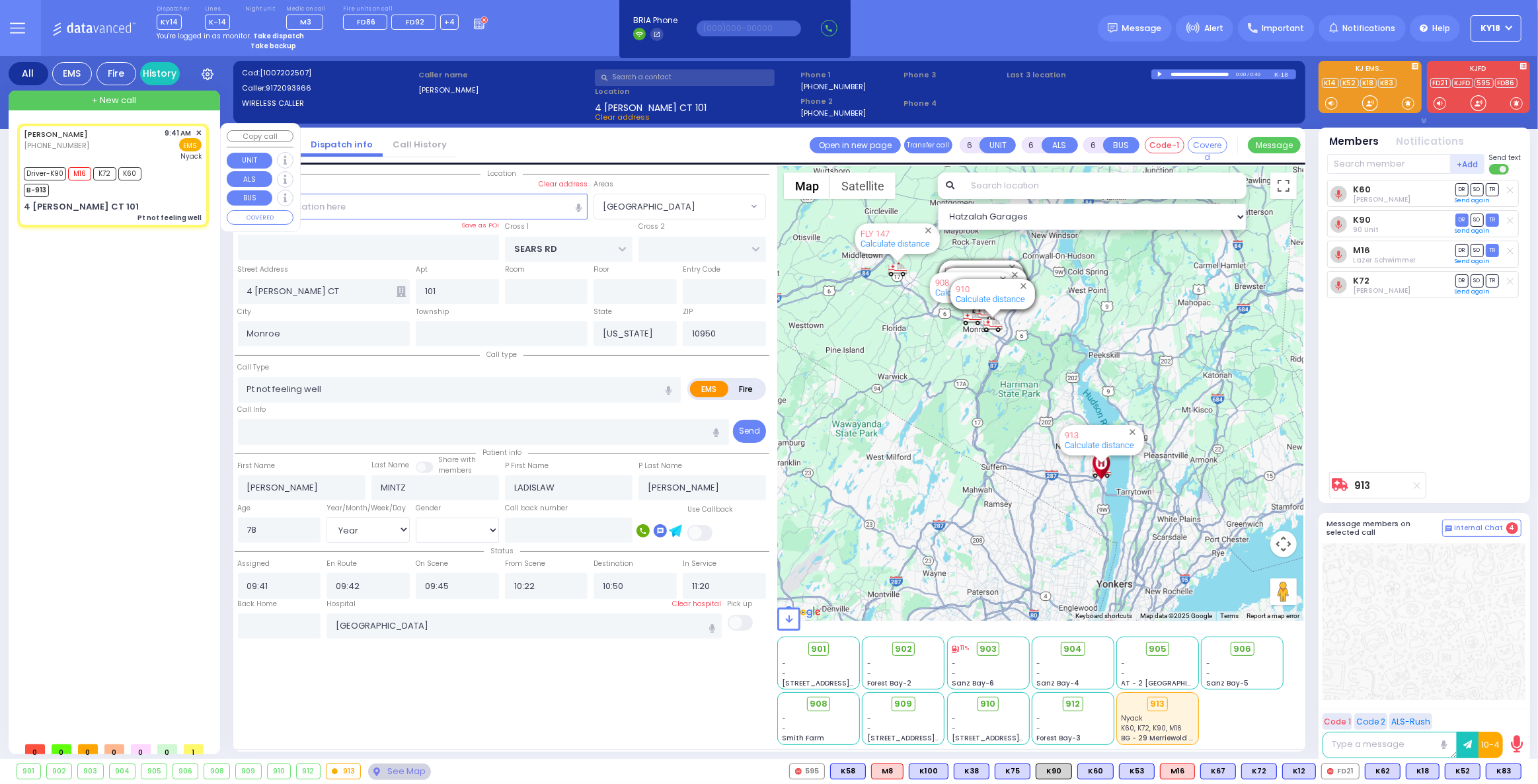
select select
radio input "true"
select select "Year"
select select "[DEMOGRAPHIC_DATA]"
select select "Hatzalah Garages"
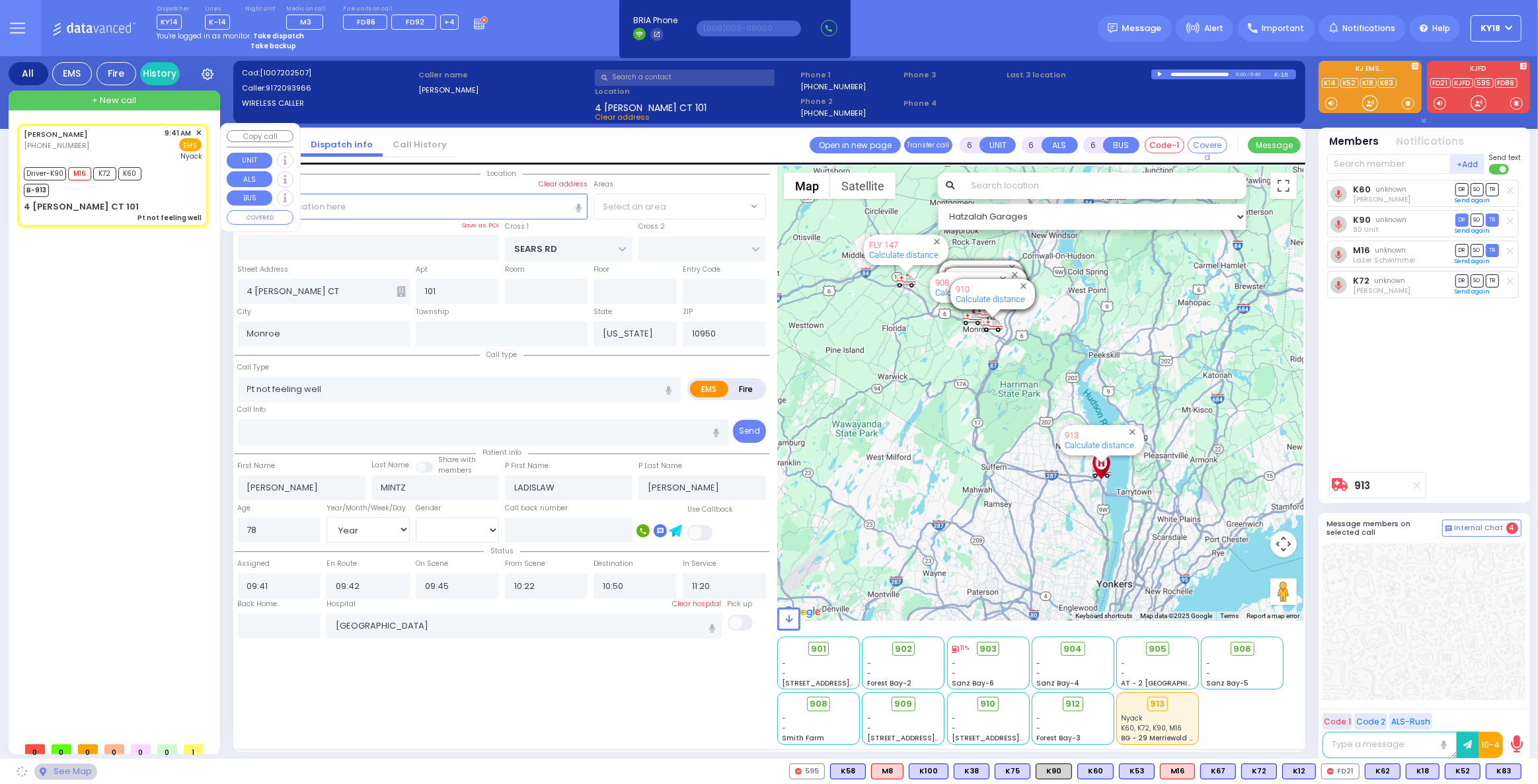
select select "[GEOGRAPHIC_DATA]"
select select
radio input "true"
select select "Year"
select select "[DEMOGRAPHIC_DATA]"
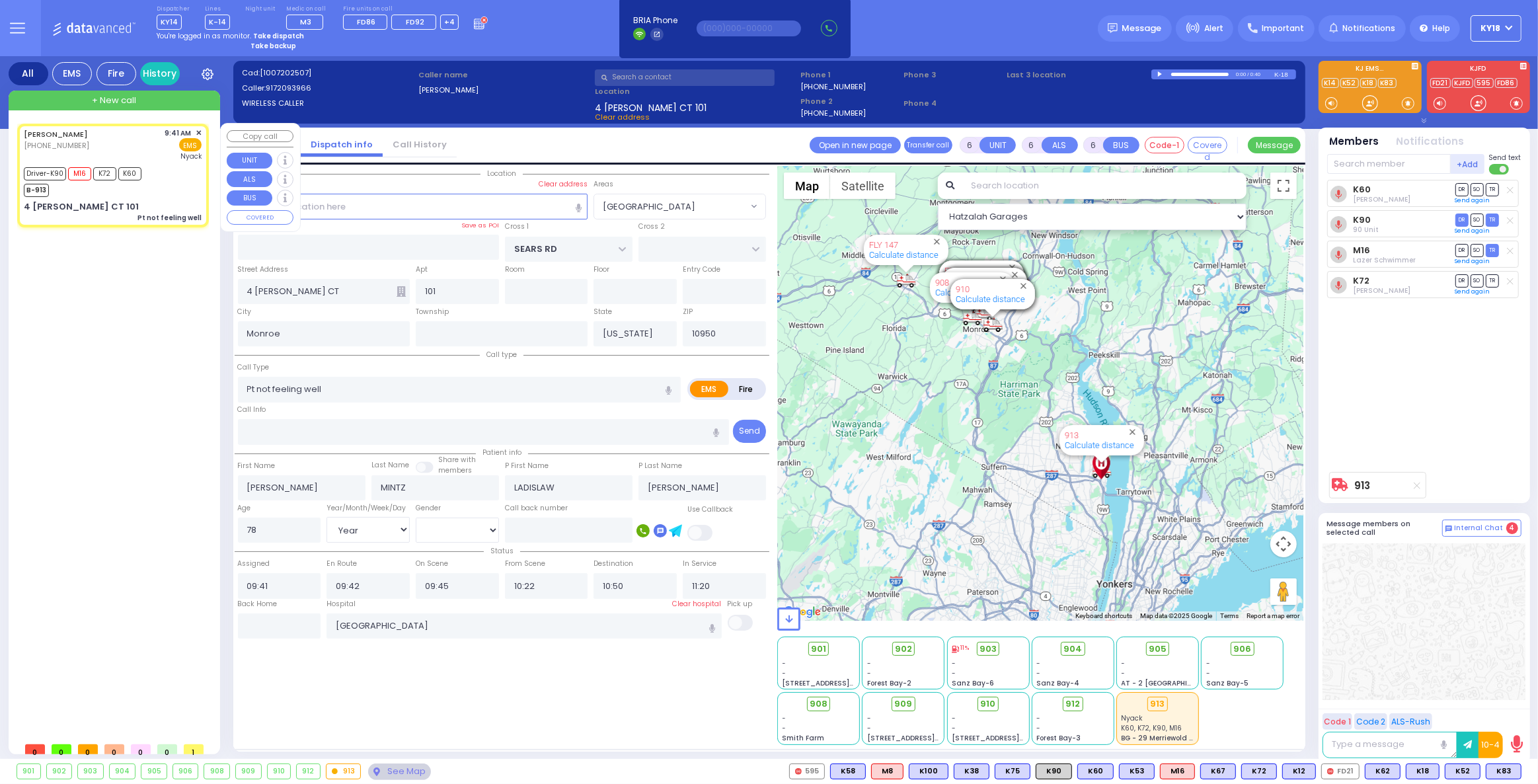
select select "Hatzalah Garages"
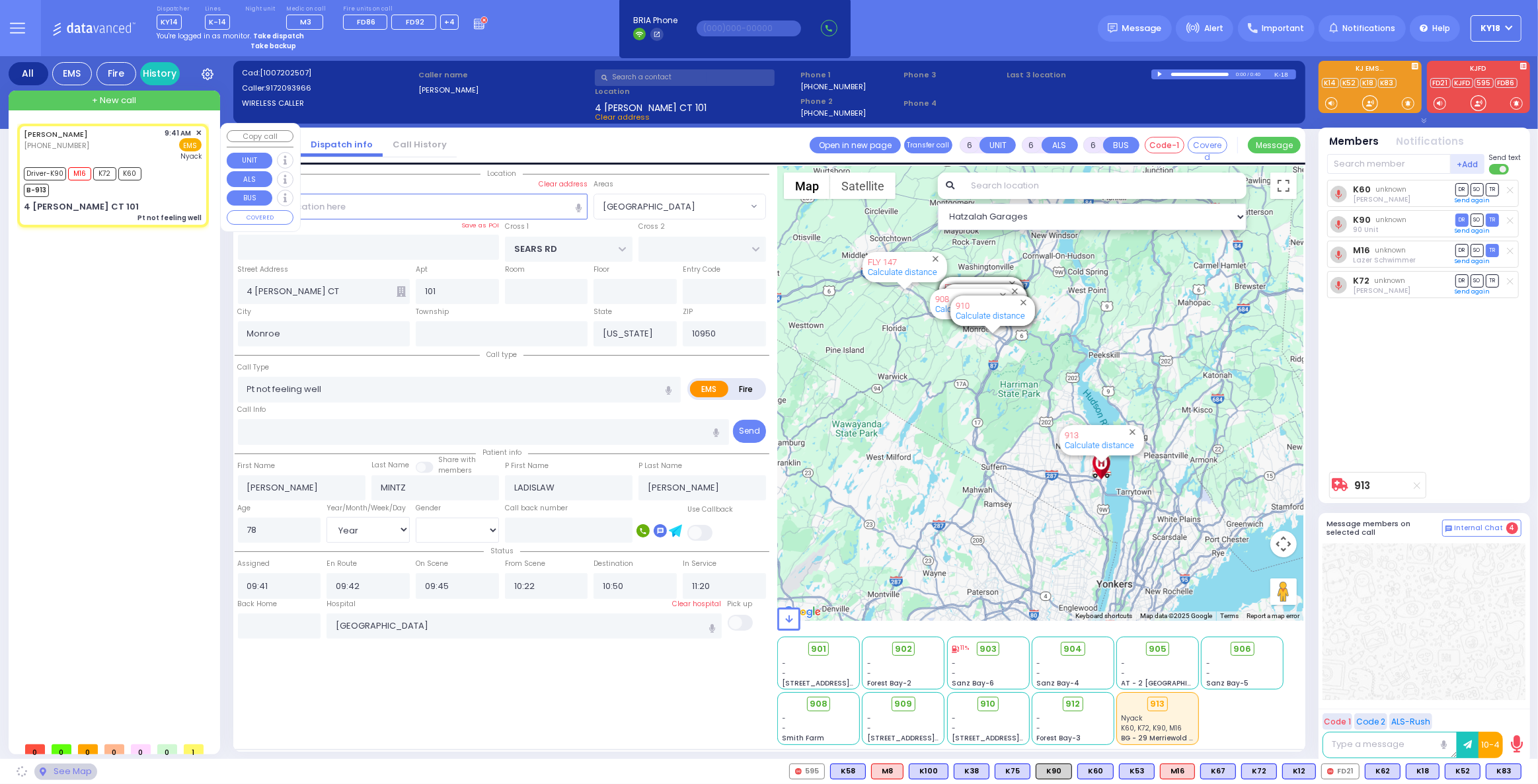
select select "[GEOGRAPHIC_DATA]"
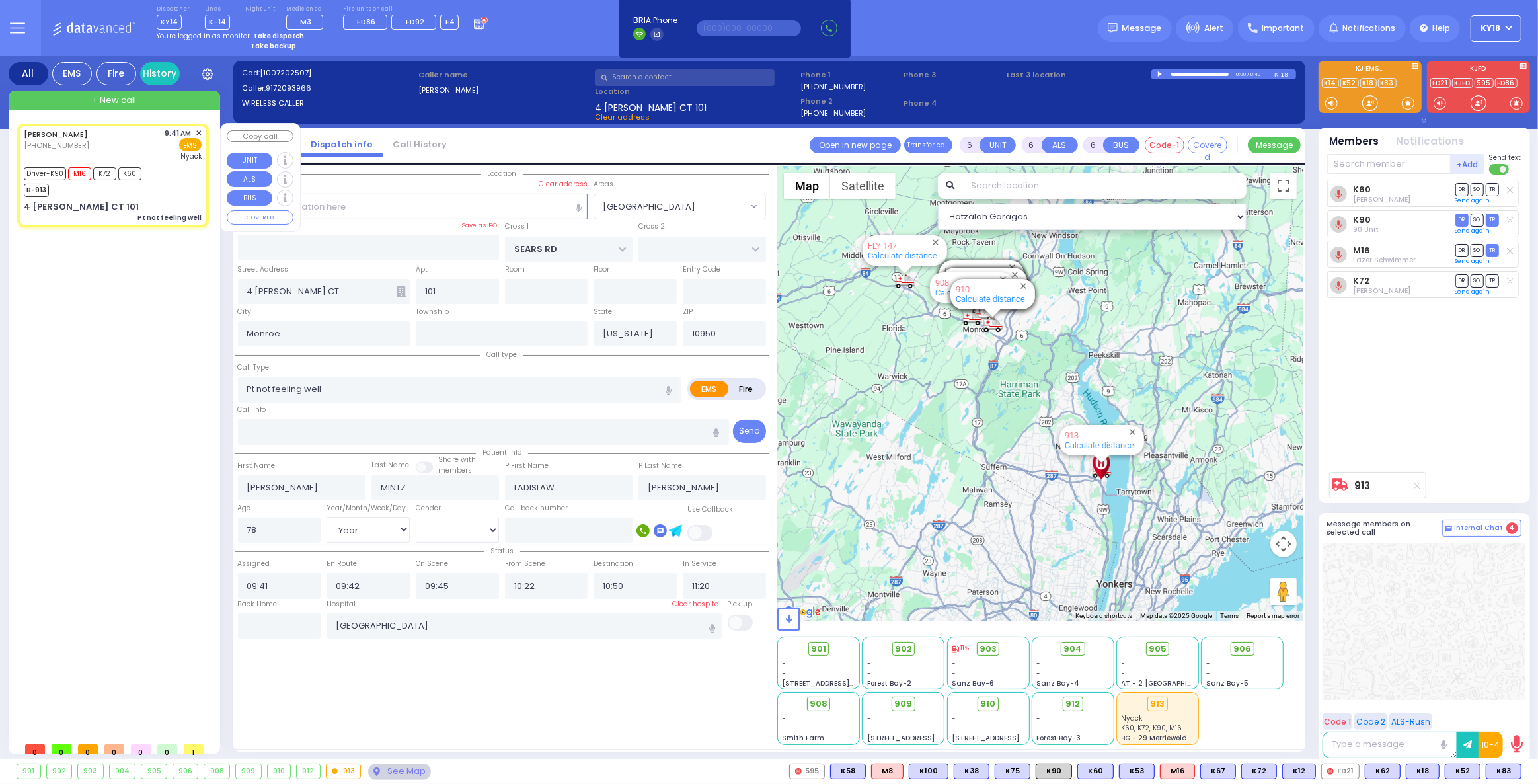
select select
radio input "true"
select select "Year"
select select "[DEMOGRAPHIC_DATA]"
select select "Hatzalah Garages"
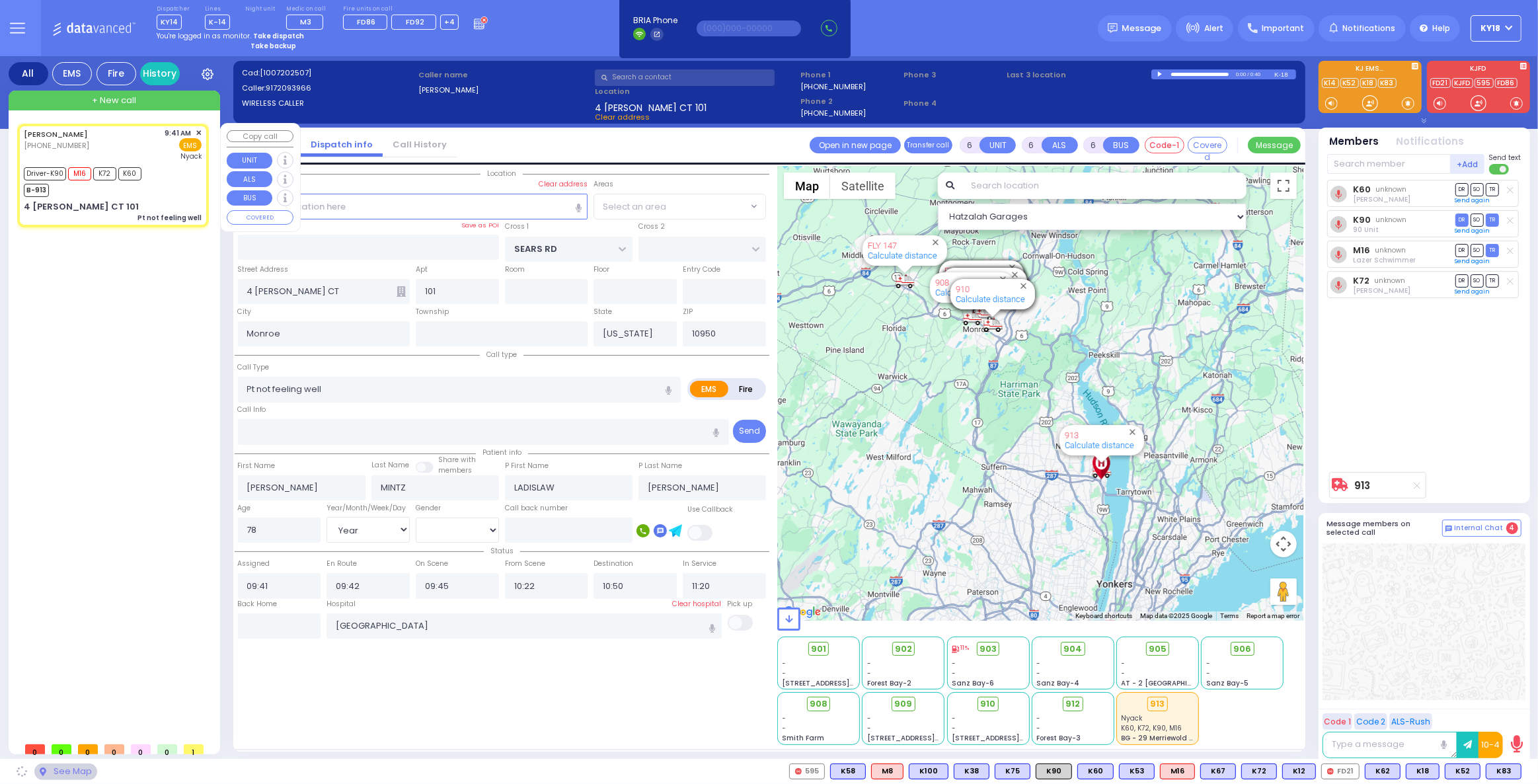
select select "[GEOGRAPHIC_DATA]"
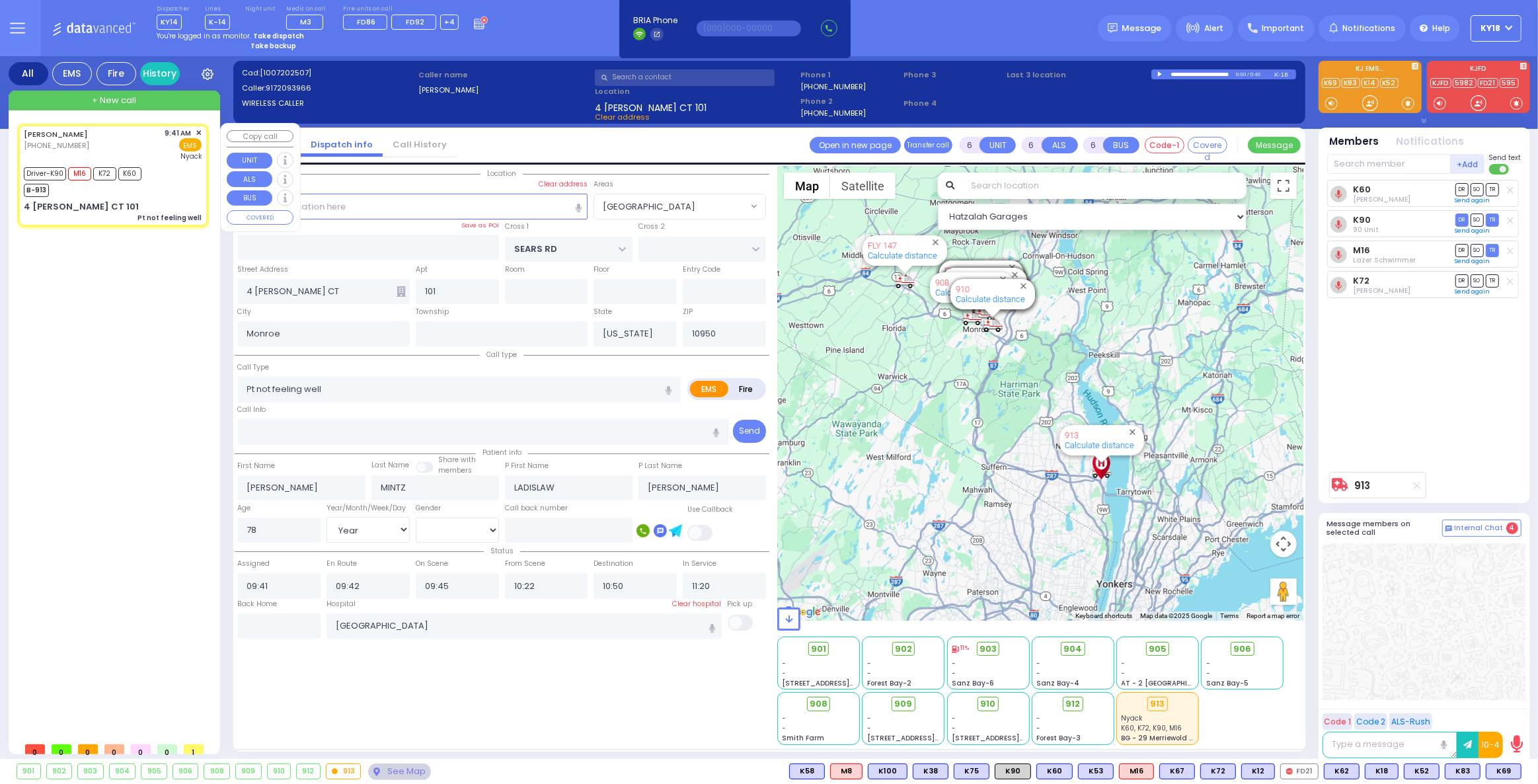
select select
radio input "true"
select select "Year"
select select "[DEMOGRAPHIC_DATA]"
select select "Hatzalah Garages"
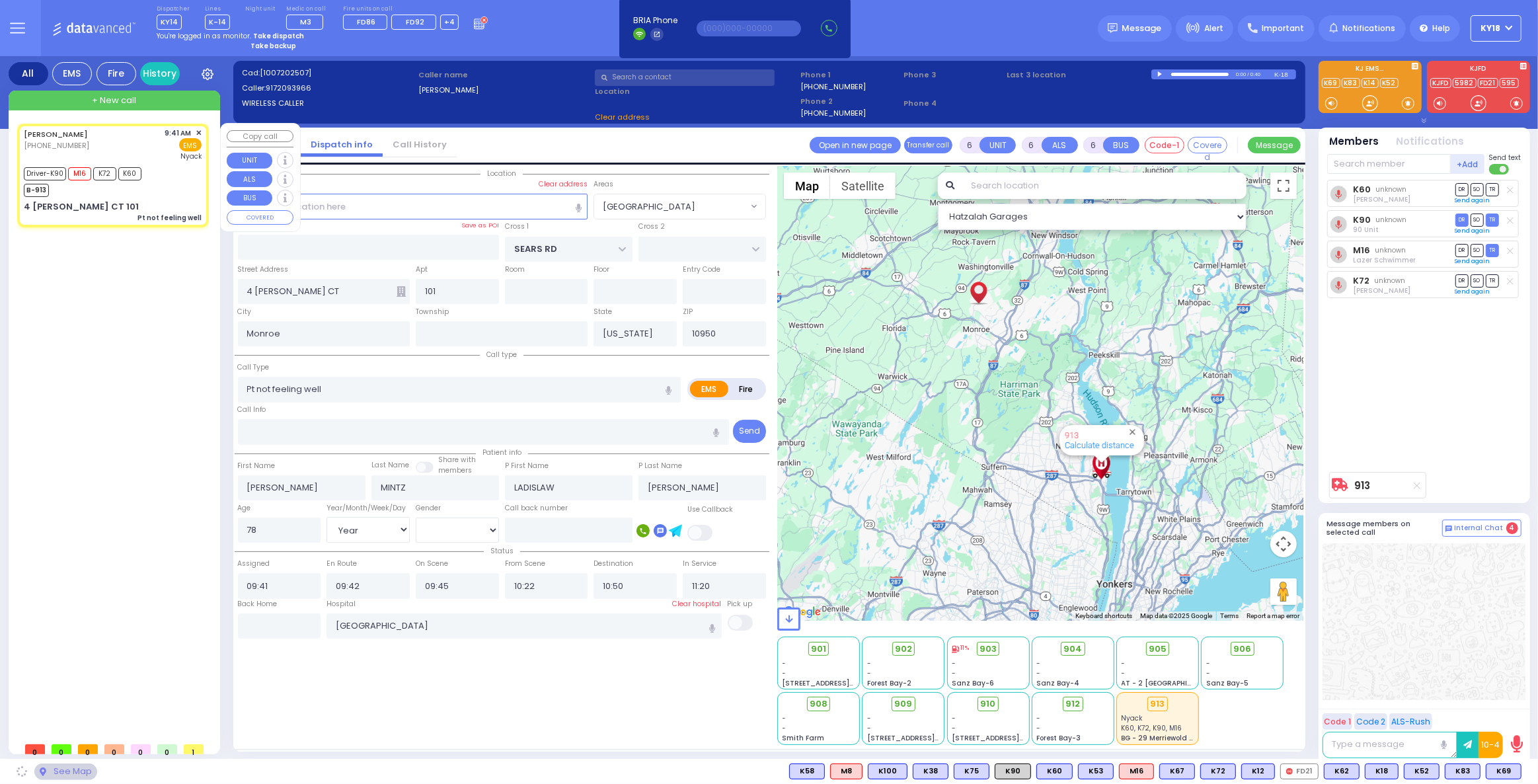
select select "[GEOGRAPHIC_DATA]"
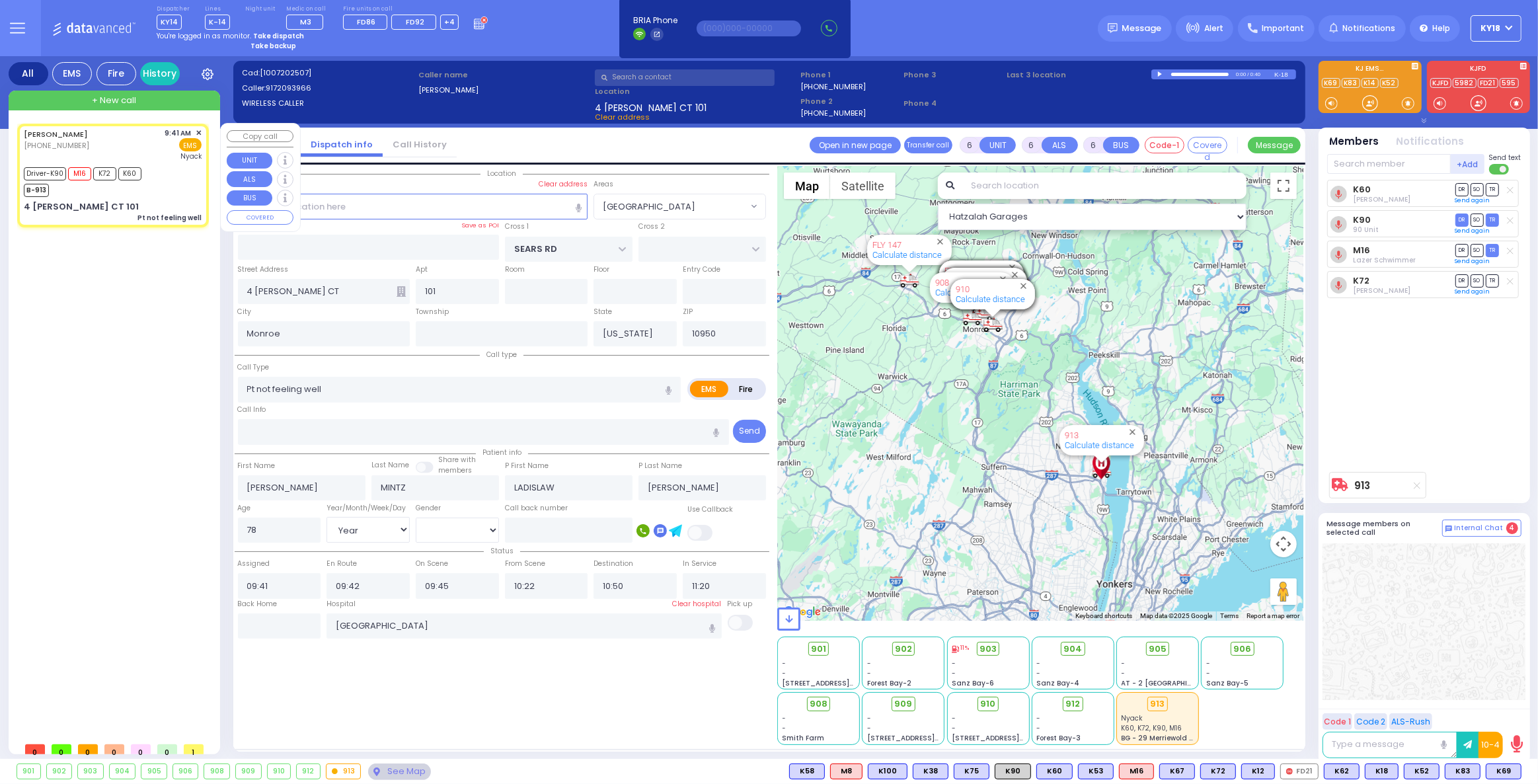
select select
radio input "true"
select select "Year"
select select "[DEMOGRAPHIC_DATA]"
select select "Hatzalah Garages"
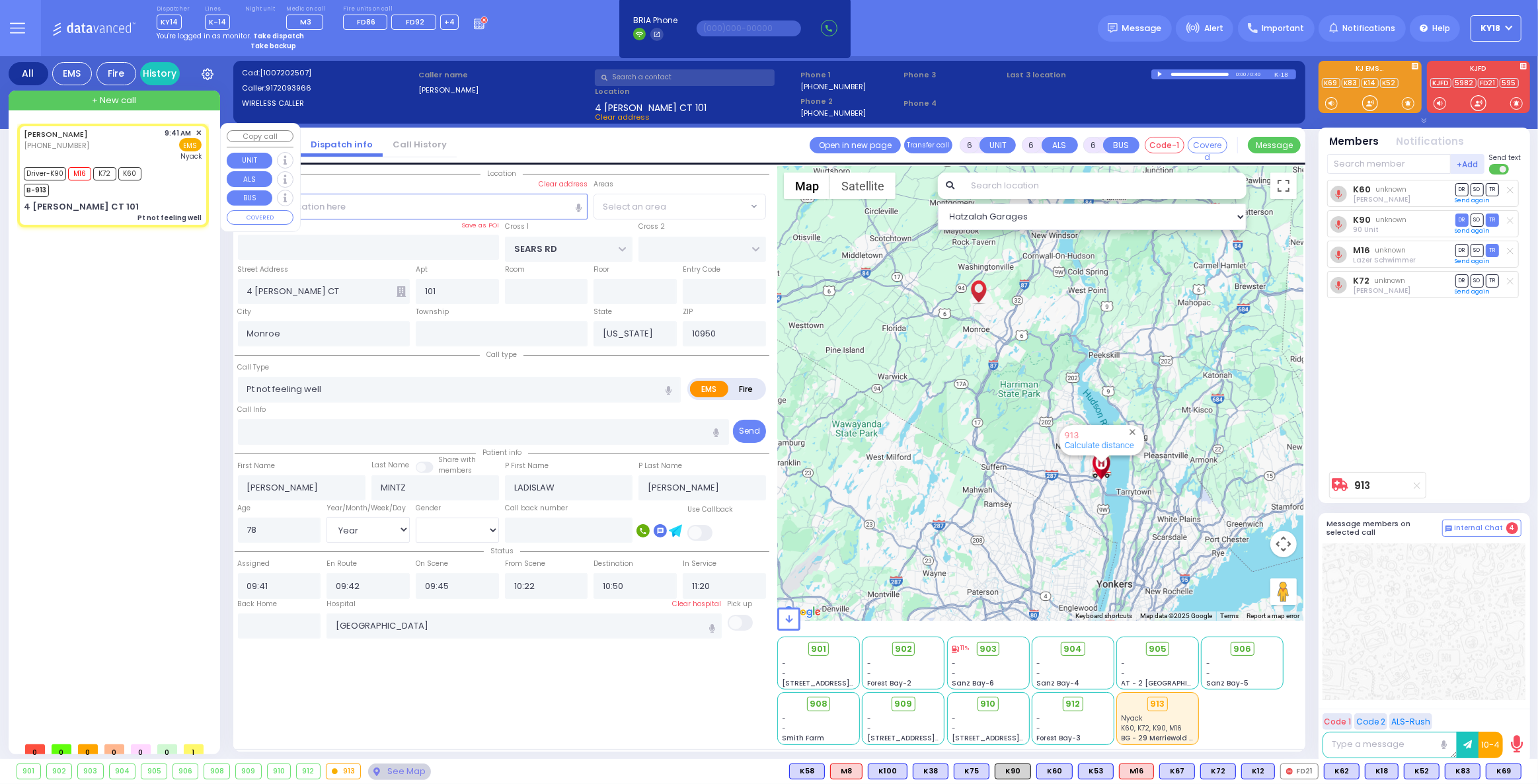
select select "[GEOGRAPHIC_DATA]"
select select
radio input "true"
select select "Year"
select select "[DEMOGRAPHIC_DATA]"
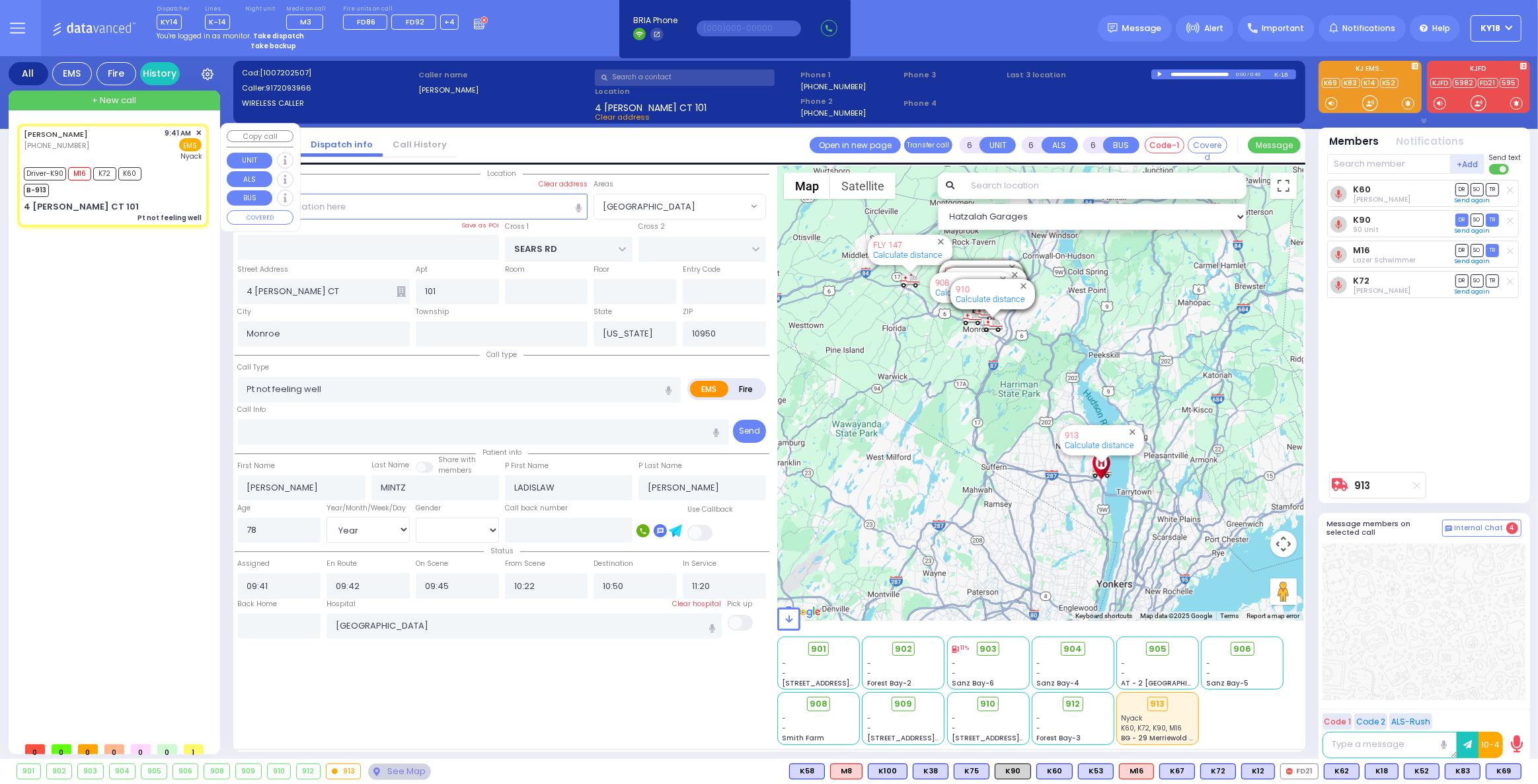
select select "Hatzalah Garages"
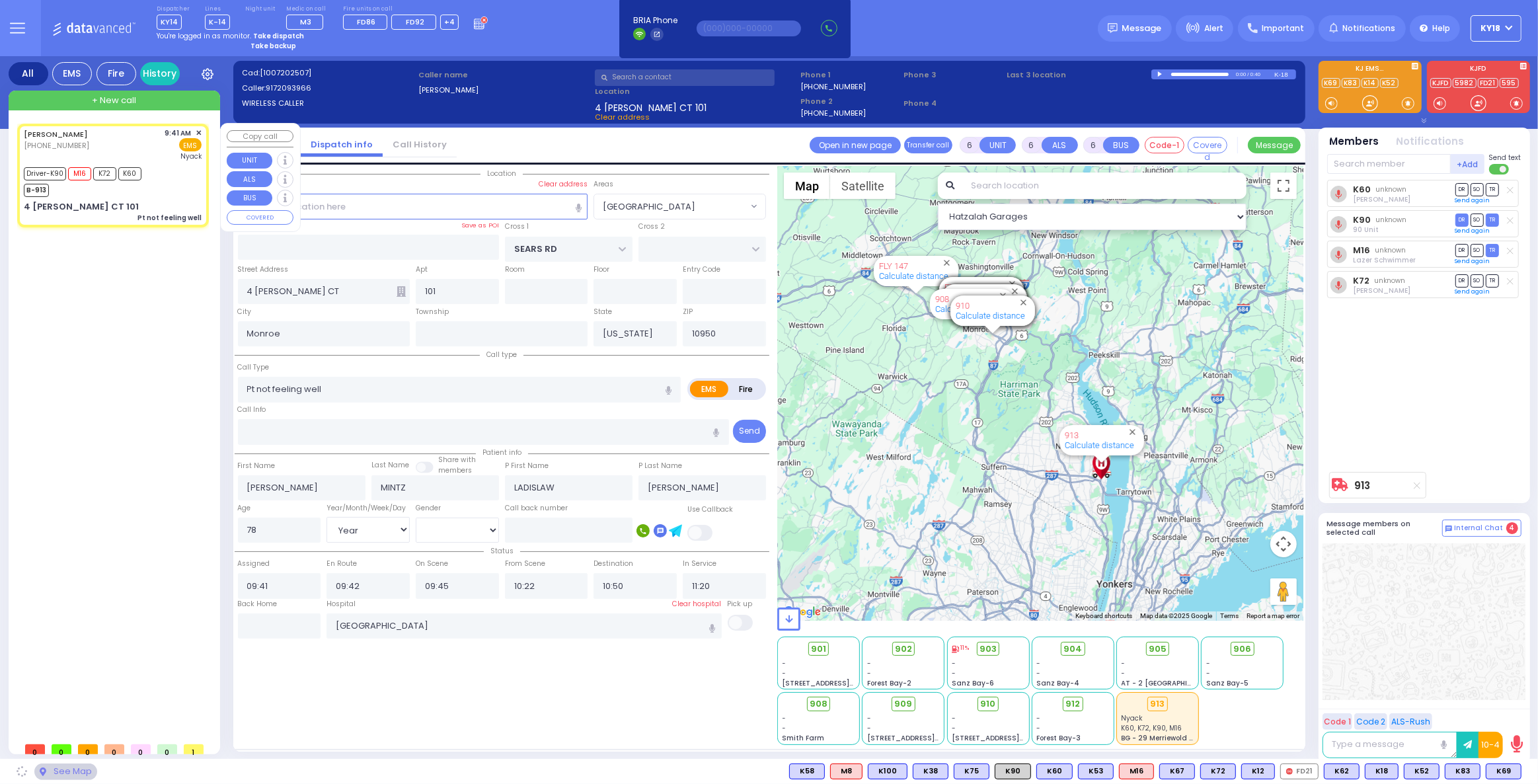
select select "[GEOGRAPHIC_DATA]"
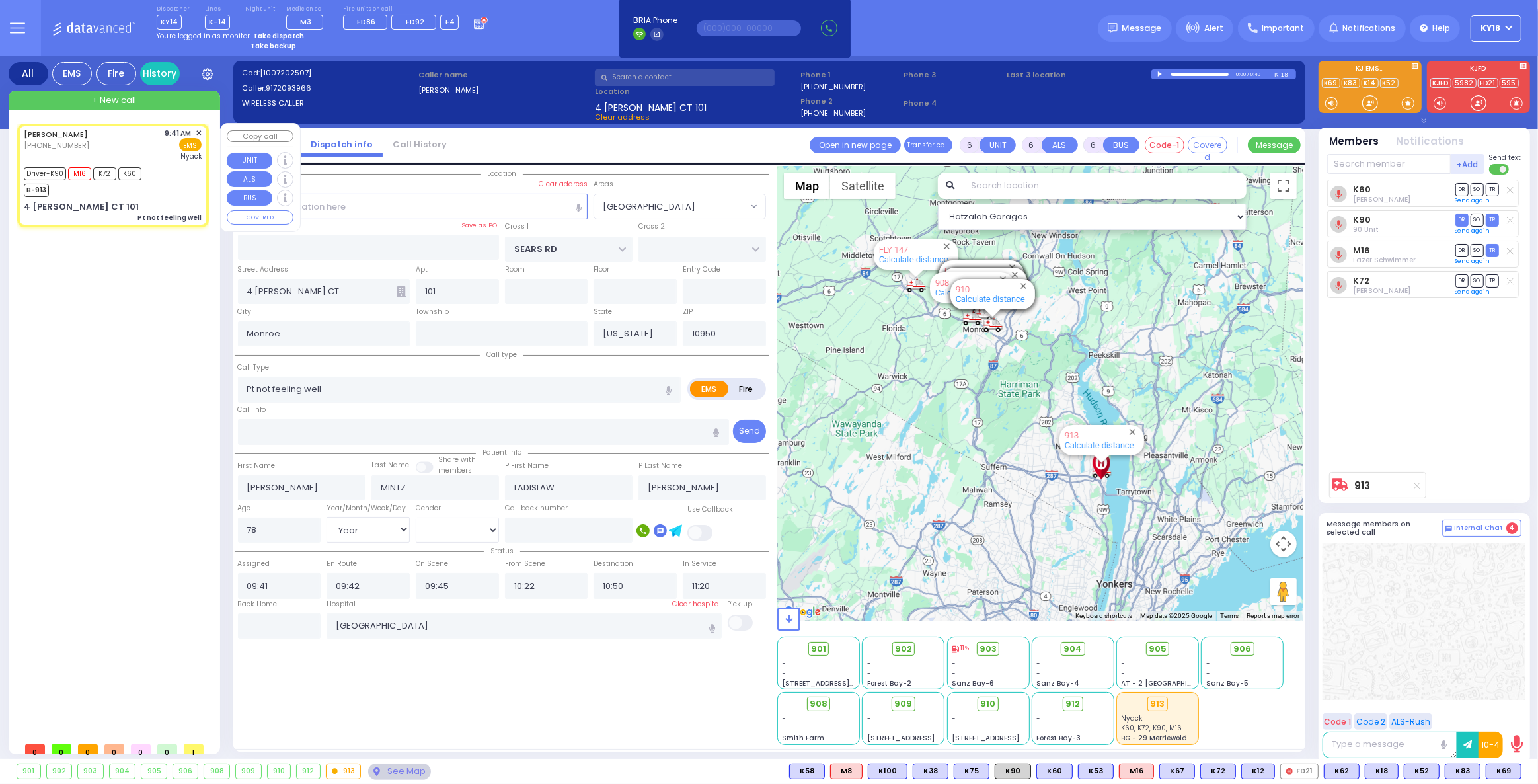
select select
radio input "true"
select select "Year"
select select "[DEMOGRAPHIC_DATA]"
select select "Hatzalah Garages"
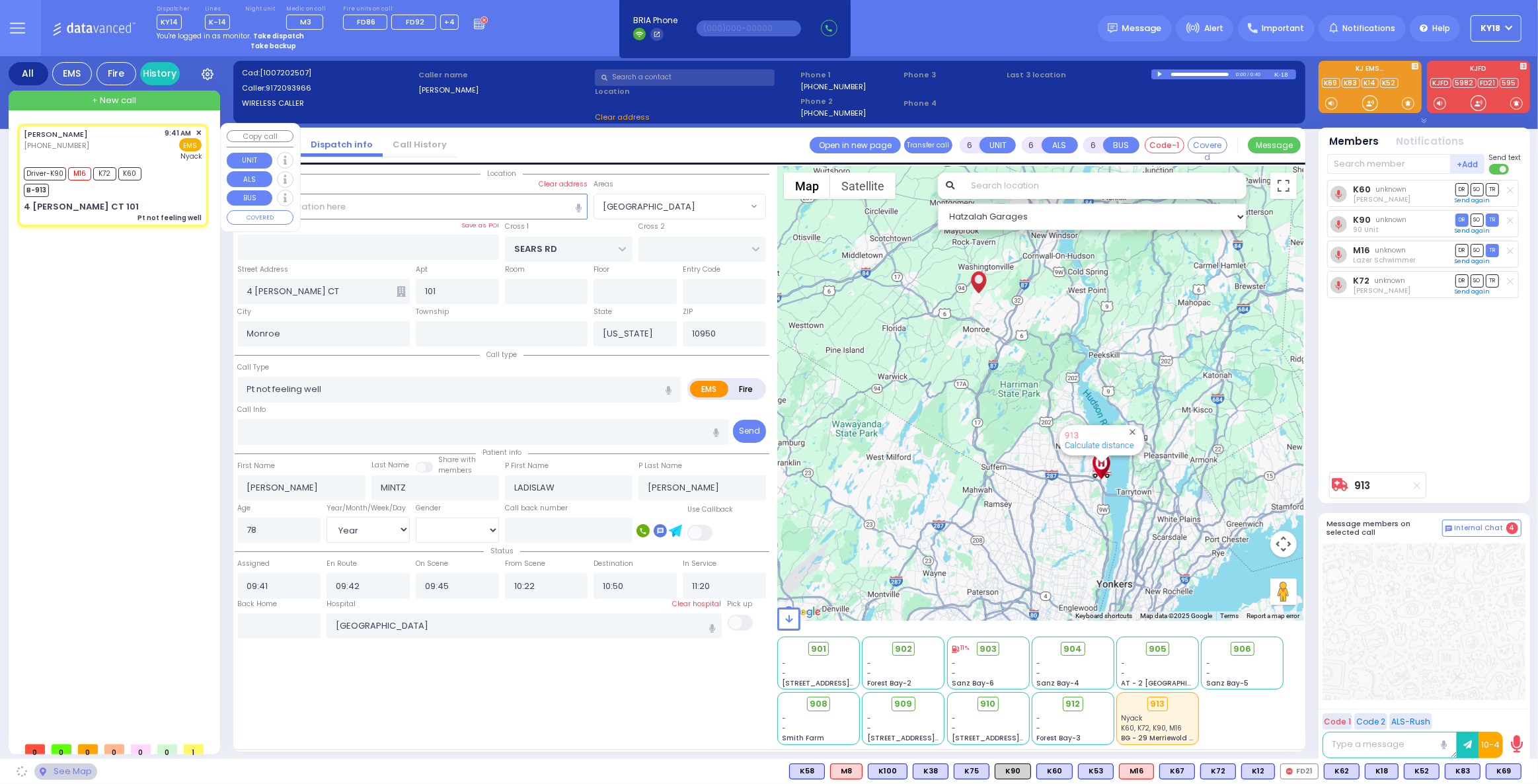
select select "[GEOGRAPHIC_DATA]"
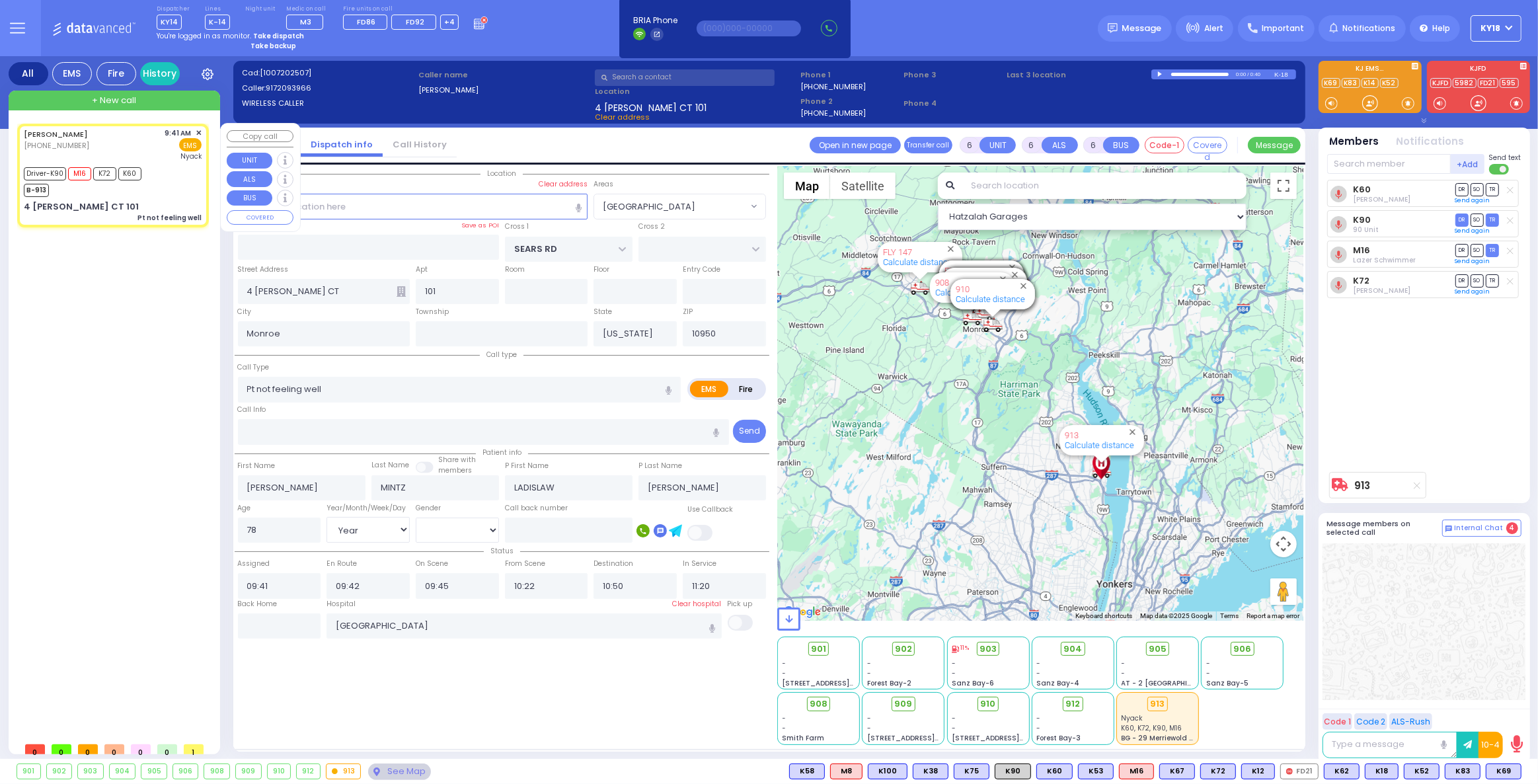
select select
radio input "true"
select select "Year"
select select "[DEMOGRAPHIC_DATA]"
select select "Hatzalah Garages"
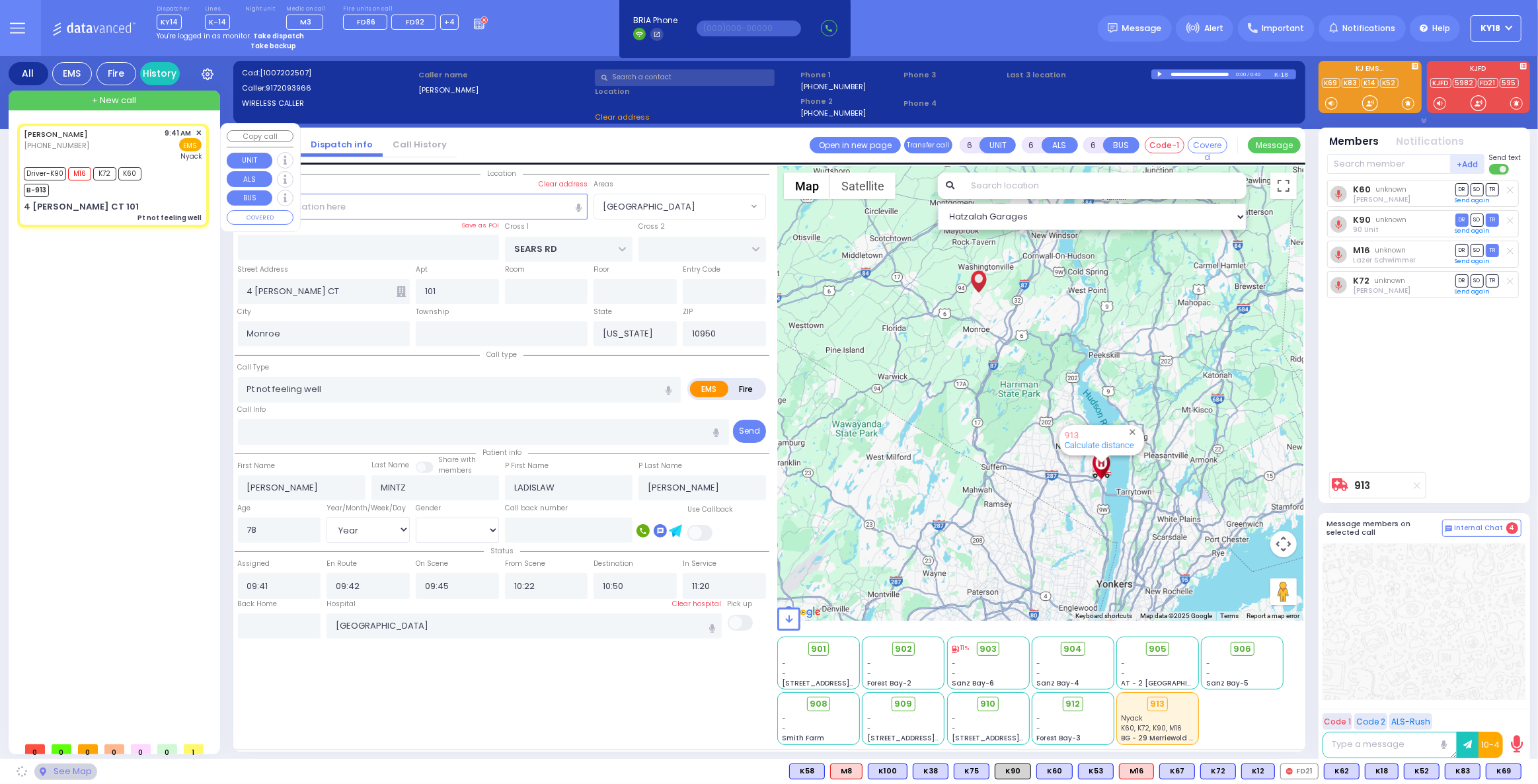
select select "[GEOGRAPHIC_DATA]"
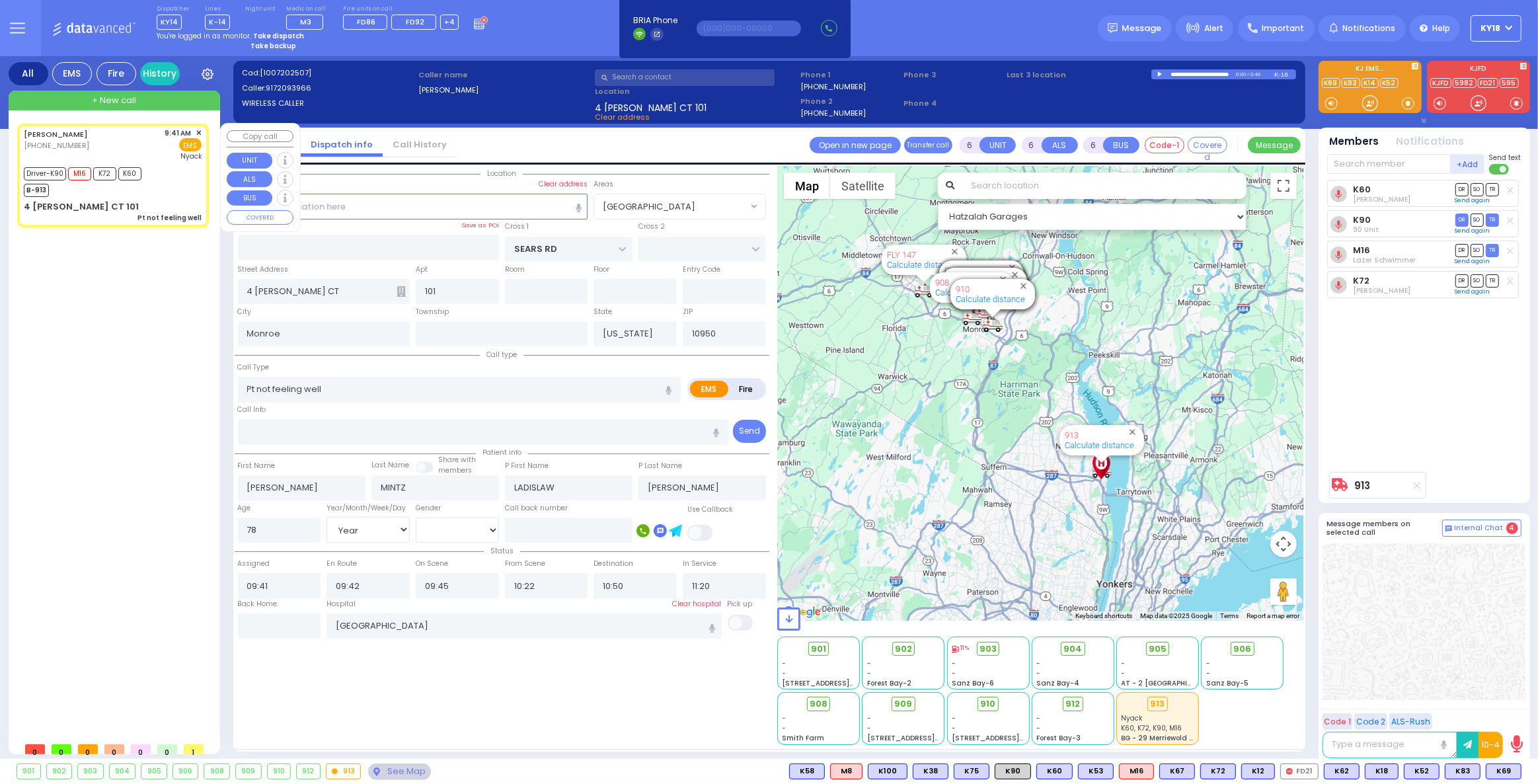
select select
radio input "true"
select select "Year"
select select "[DEMOGRAPHIC_DATA]"
select select "[GEOGRAPHIC_DATA]"
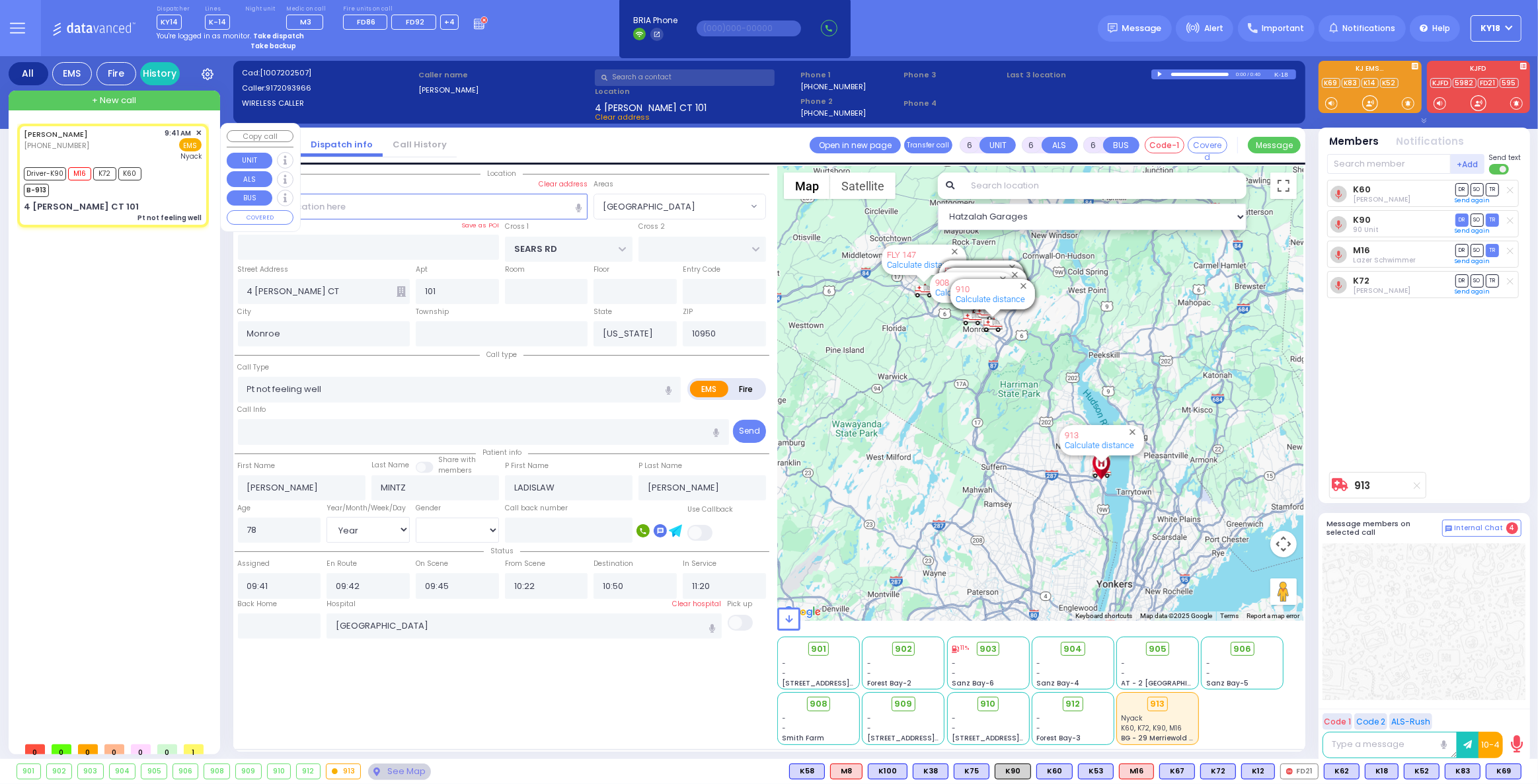
select select "Hatzalah Garages"
select select
radio input "true"
select select "Year"
select select "[DEMOGRAPHIC_DATA]"
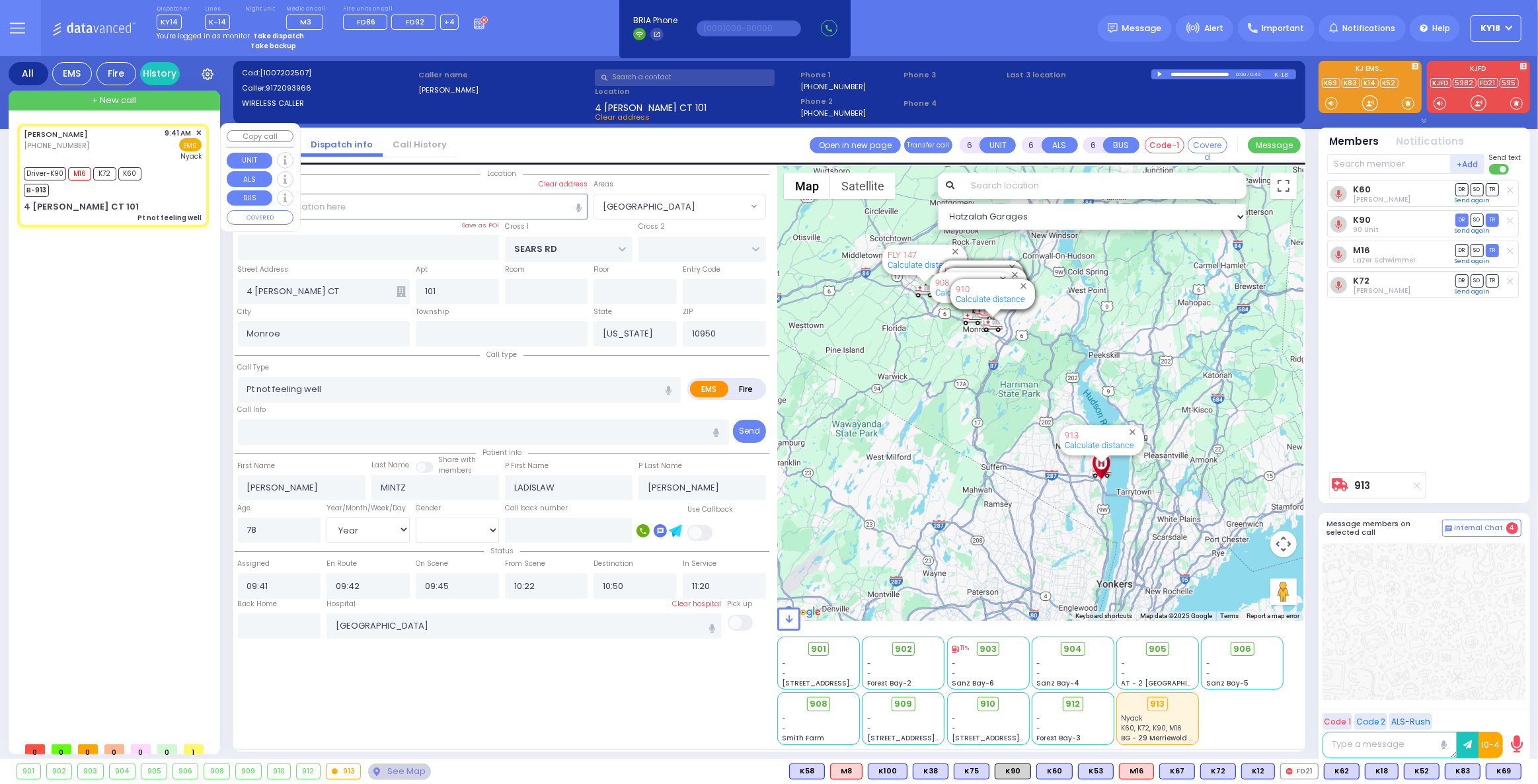
select select "[GEOGRAPHIC_DATA]"
select select "Hatzalah Garages"
